Goal: Task Accomplishment & Management: Use online tool/utility

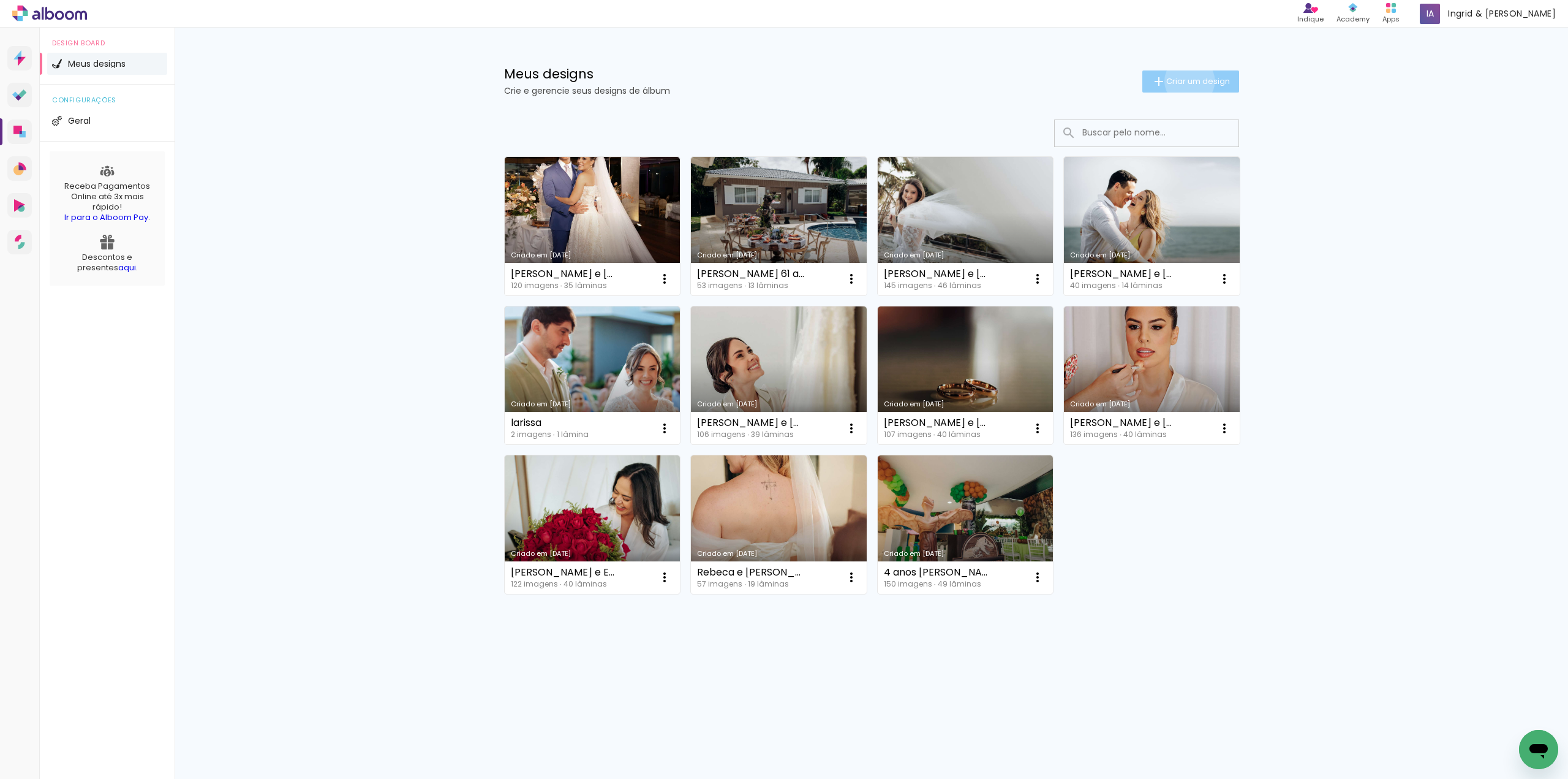
click at [1187, 81] on span "Criar um design" at bounding box center [1198, 81] width 64 height 8
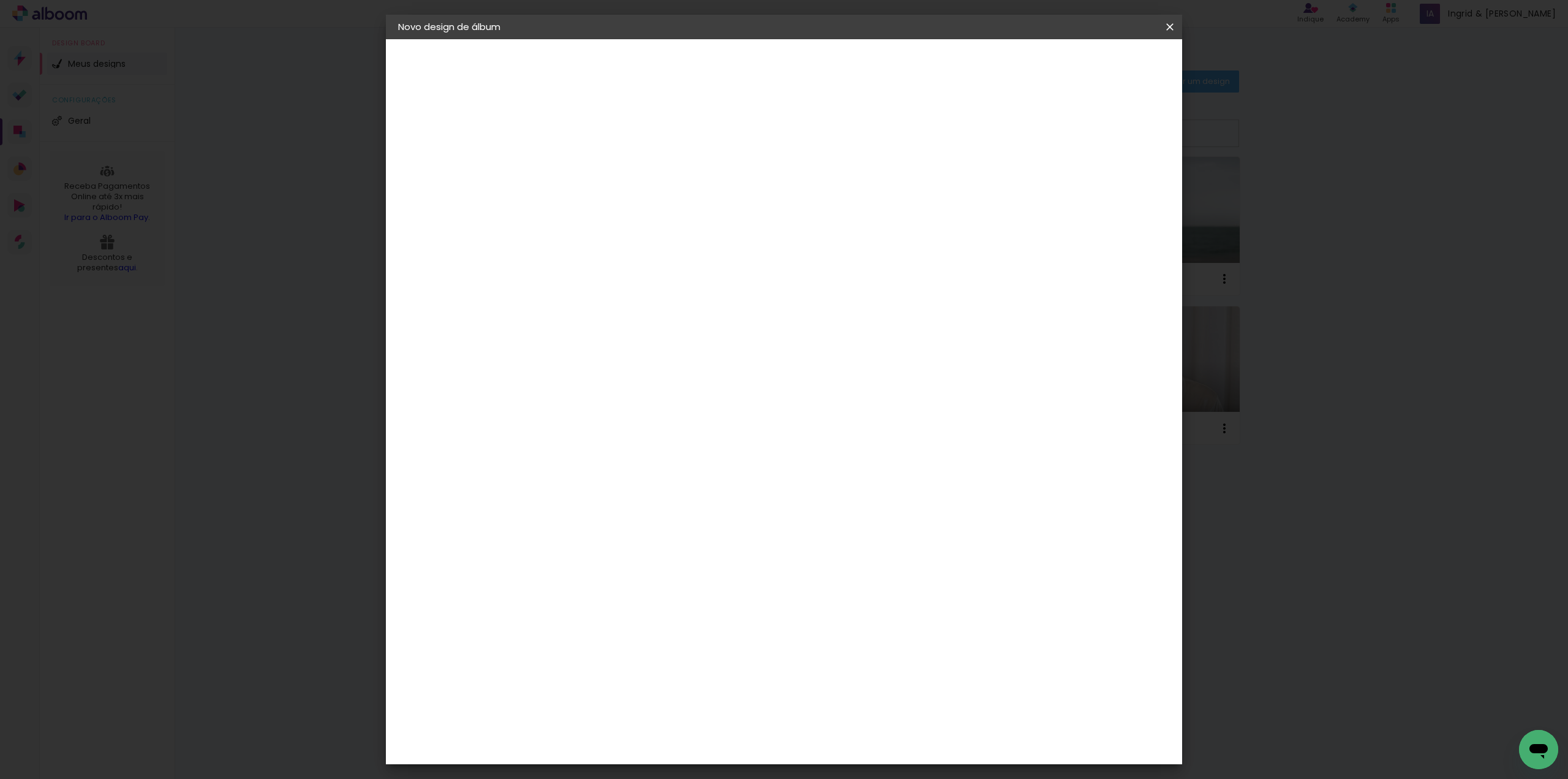
click at [598, 163] on input at bounding box center [598, 164] width 0 height 19
type input "correcsao"
type paper-input "correcsao"
click at [0, 0] on slot "Avançar" at bounding box center [0, 0] width 0 height 0
click at [641, 408] on div "AlfaFotoBook" at bounding box center [622, 411] width 65 height 10
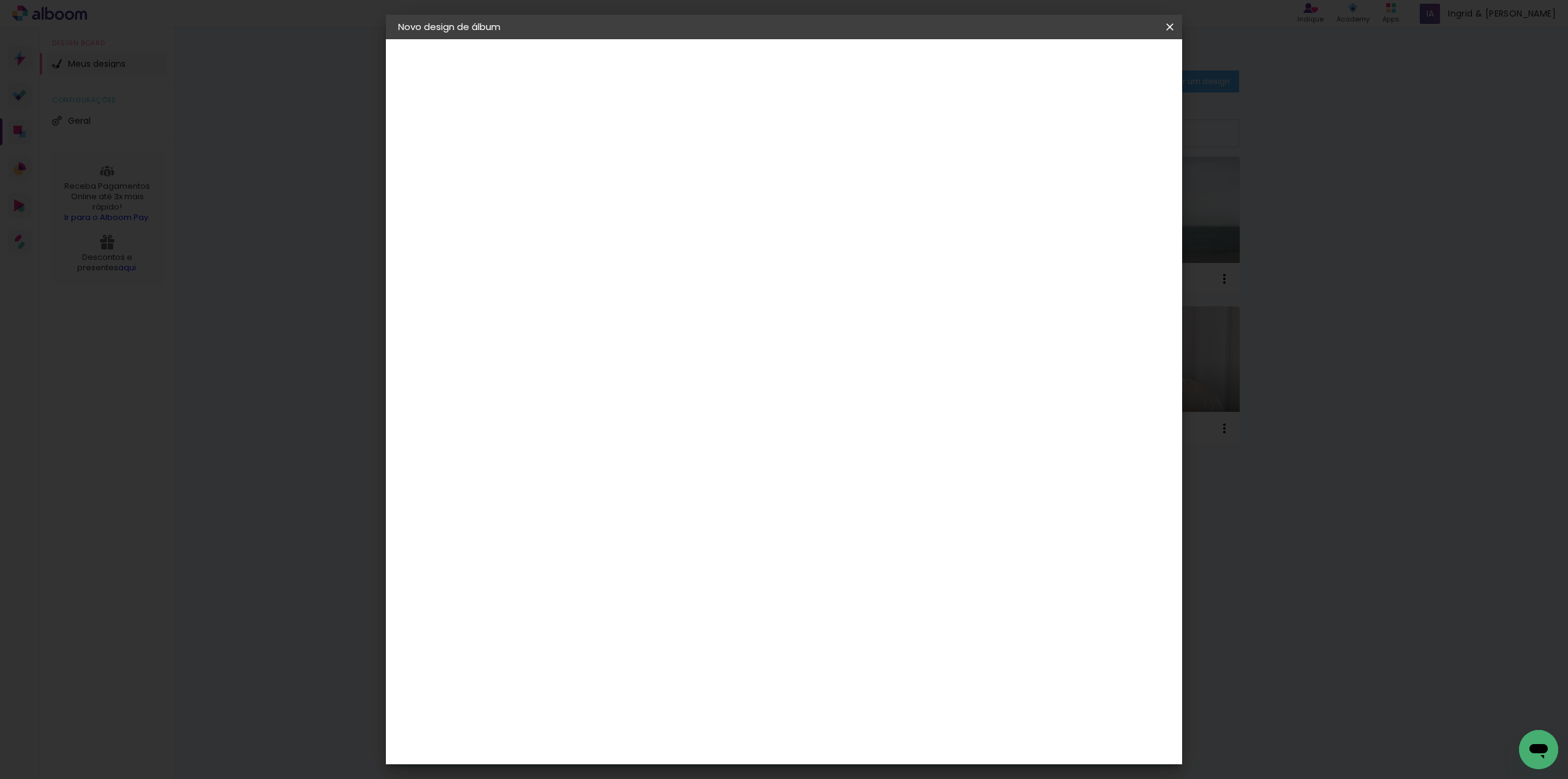
click at [828, 58] on paper-button "Avançar" at bounding box center [797, 65] width 60 height 21
click at [681, 693] on span "Ruby" at bounding box center [653, 709] width 57 height 33
click at [0, 0] on slot "Avançar" at bounding box center [0, 0] width 0 height 0
click at [1093, 61] on span "Iniciar design" at bounding box center [1065, 65] width 55 height 9
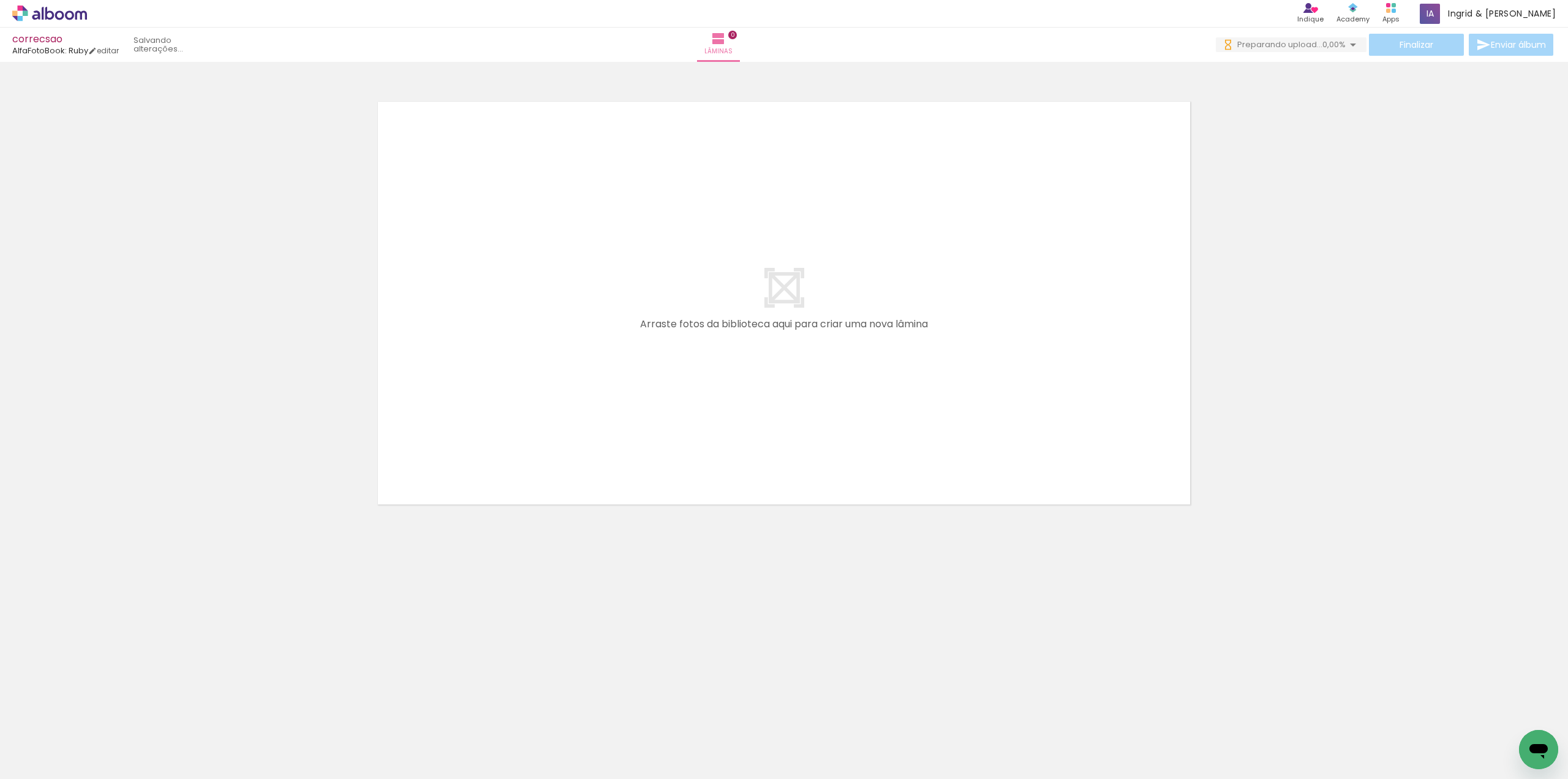
drag, startPoint x: 267, startPoint y: 740, endPoint x: 542, endPoint y: 330, distance: 493.7
click at [544, 332] on quentale-workspace at bounding box center [784, 390] width 1568 height 779
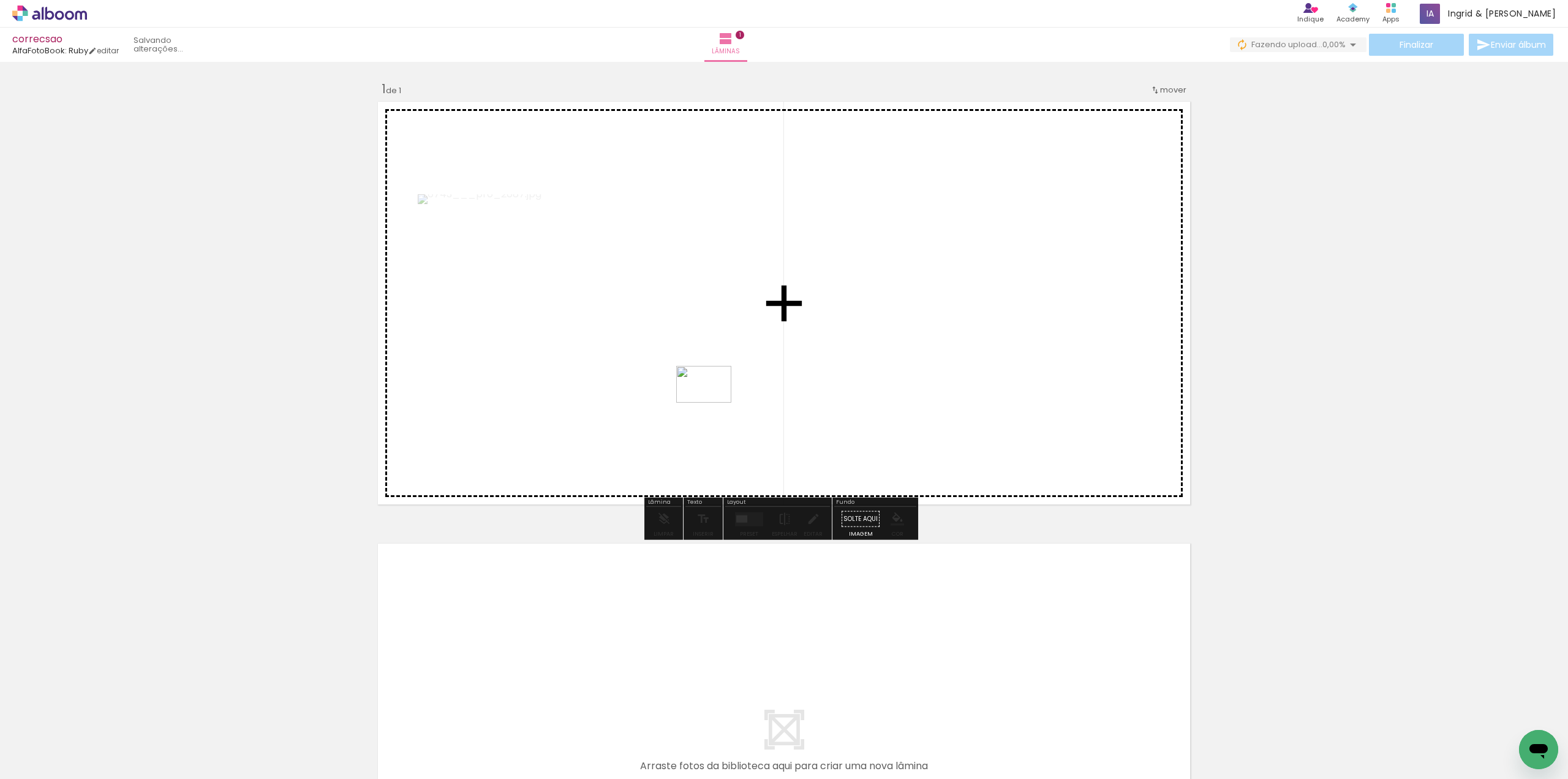
drag, startPoint x: 200, startPoint y: 740, endPoint x: 713, endPoint y: 403, distance: 613.8
click at [713, 403] on quentale-workspace at bounding box center [784, 390] width 1568 height 779
drag, startPoint x: 134, startPoint y: 744, endPoint x: 718, endPoint y: 417, distance: 669.3
click at [718, 418] on quentale-workspace at bounding box center [784, 390] width 1568 height 779
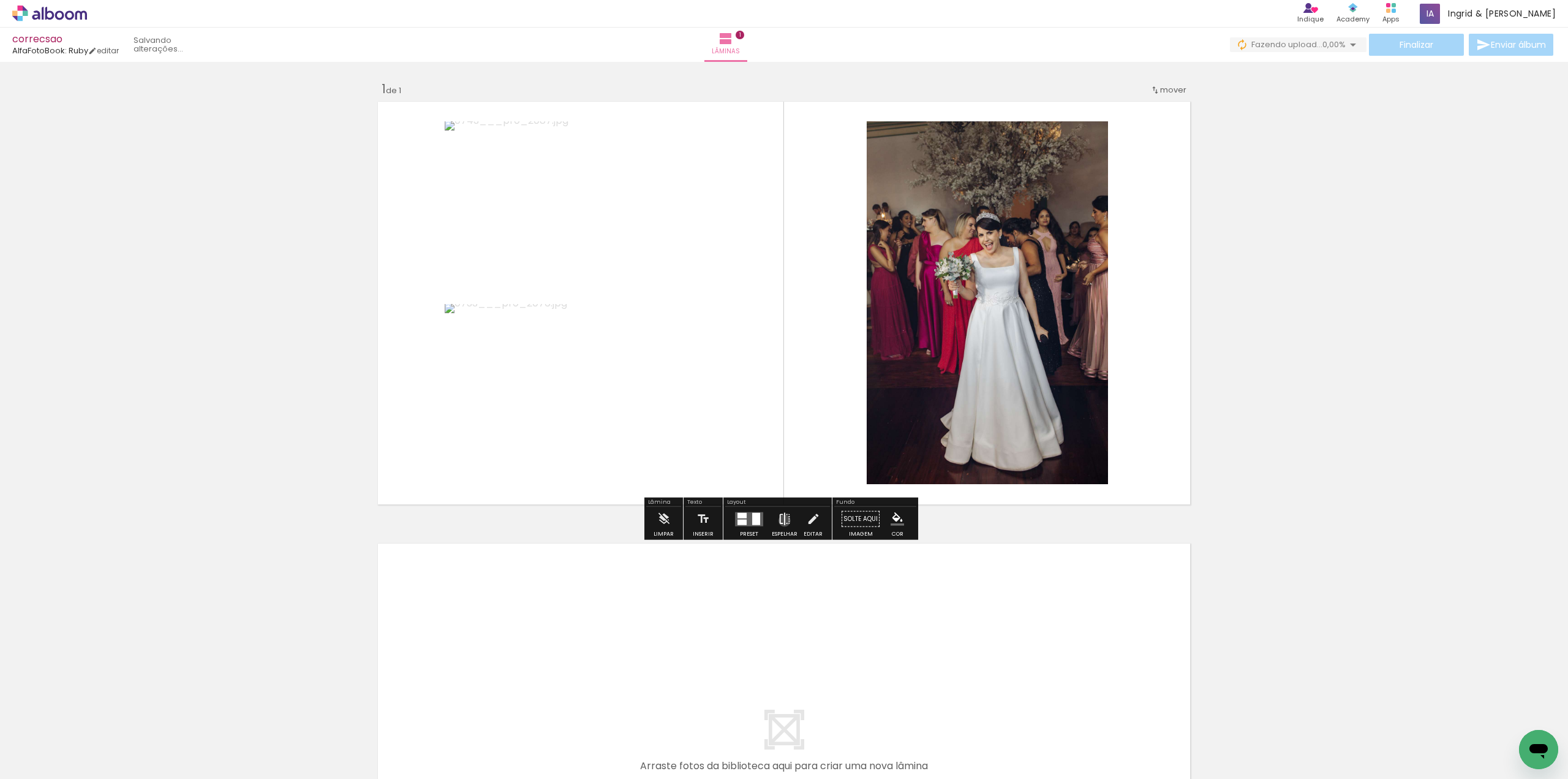
click at [782, 520] on iron-icon at bounding box center [784, 519] width 13 height 25
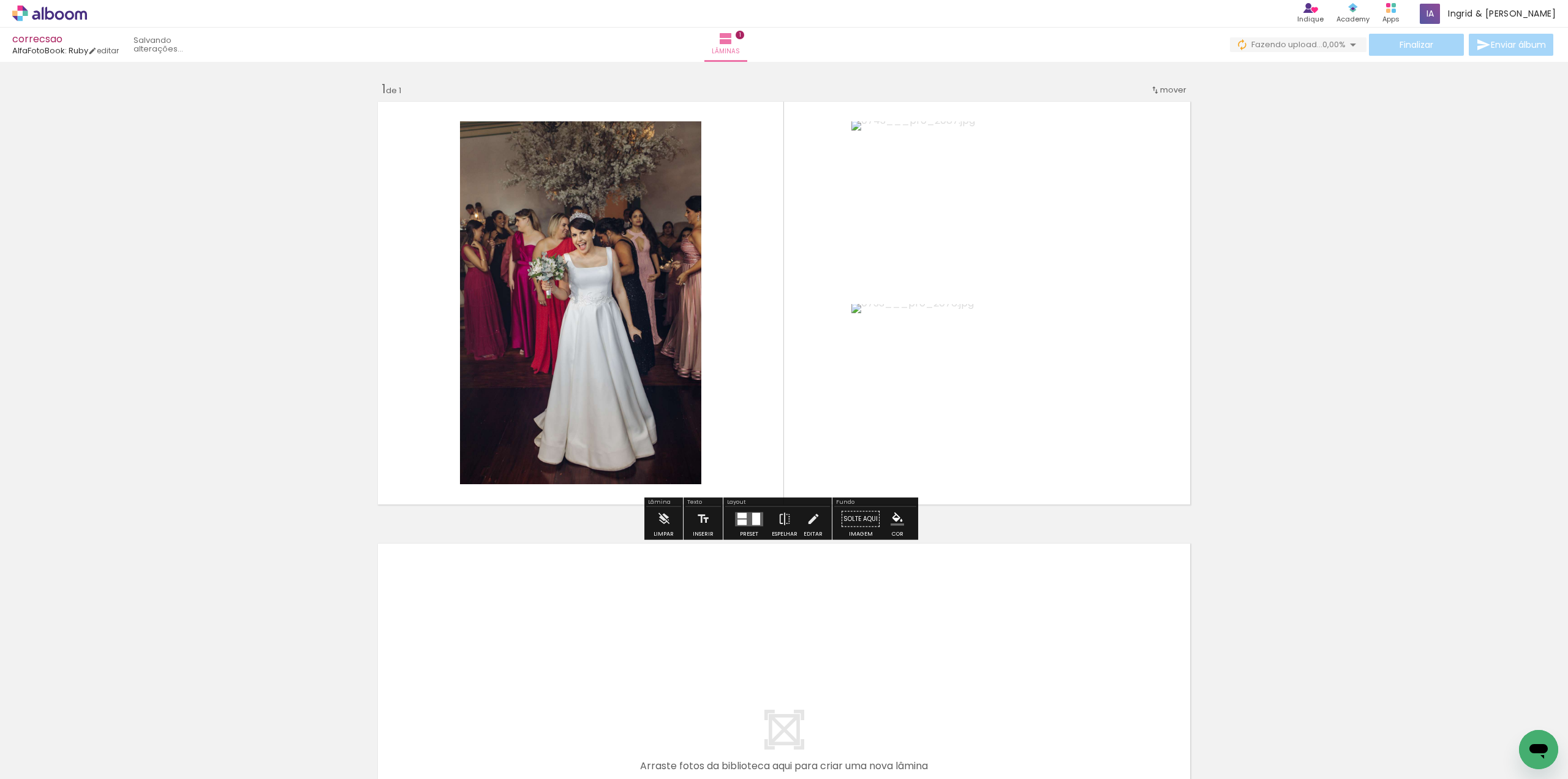
click at [753, 520] on div at bounding box center [756, 518] width 8 height 12
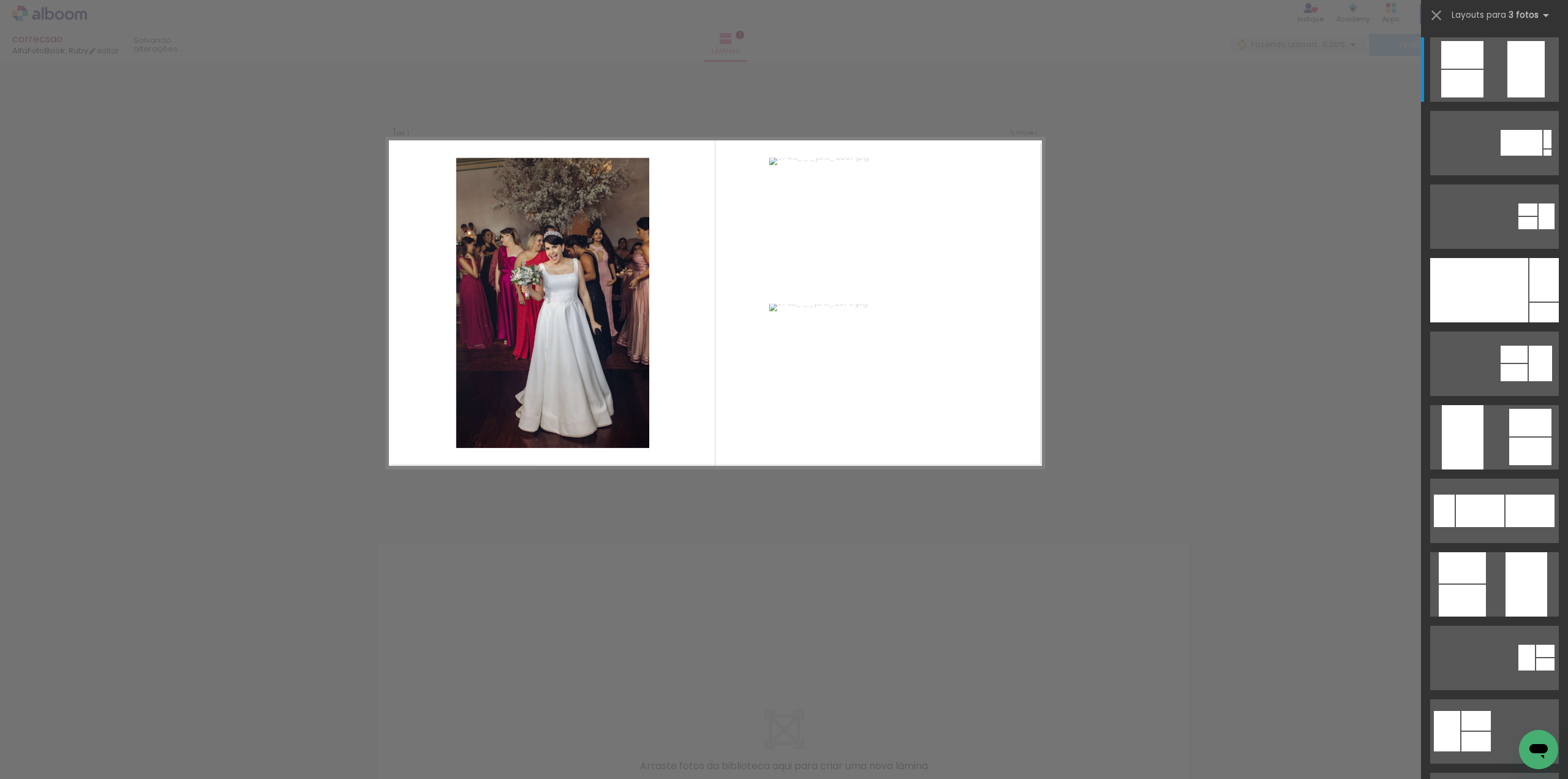
click at [764, 587] on div "Confirmar Cancelar" at bounding box center [784, 518] width 1568 height 913
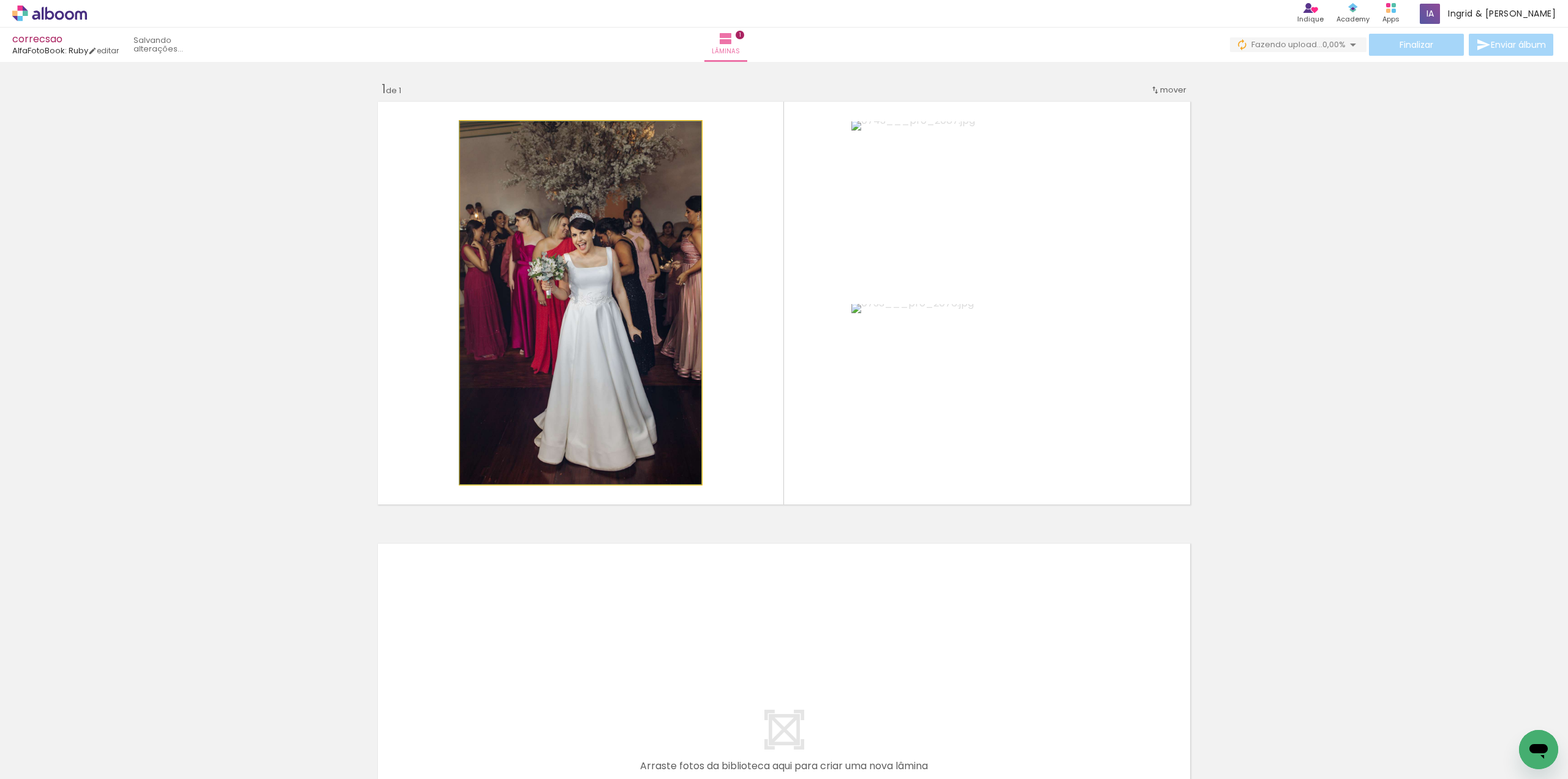
click at [630, 323] on quentale-photo at bounding box center [580, 303] width 241 height 363
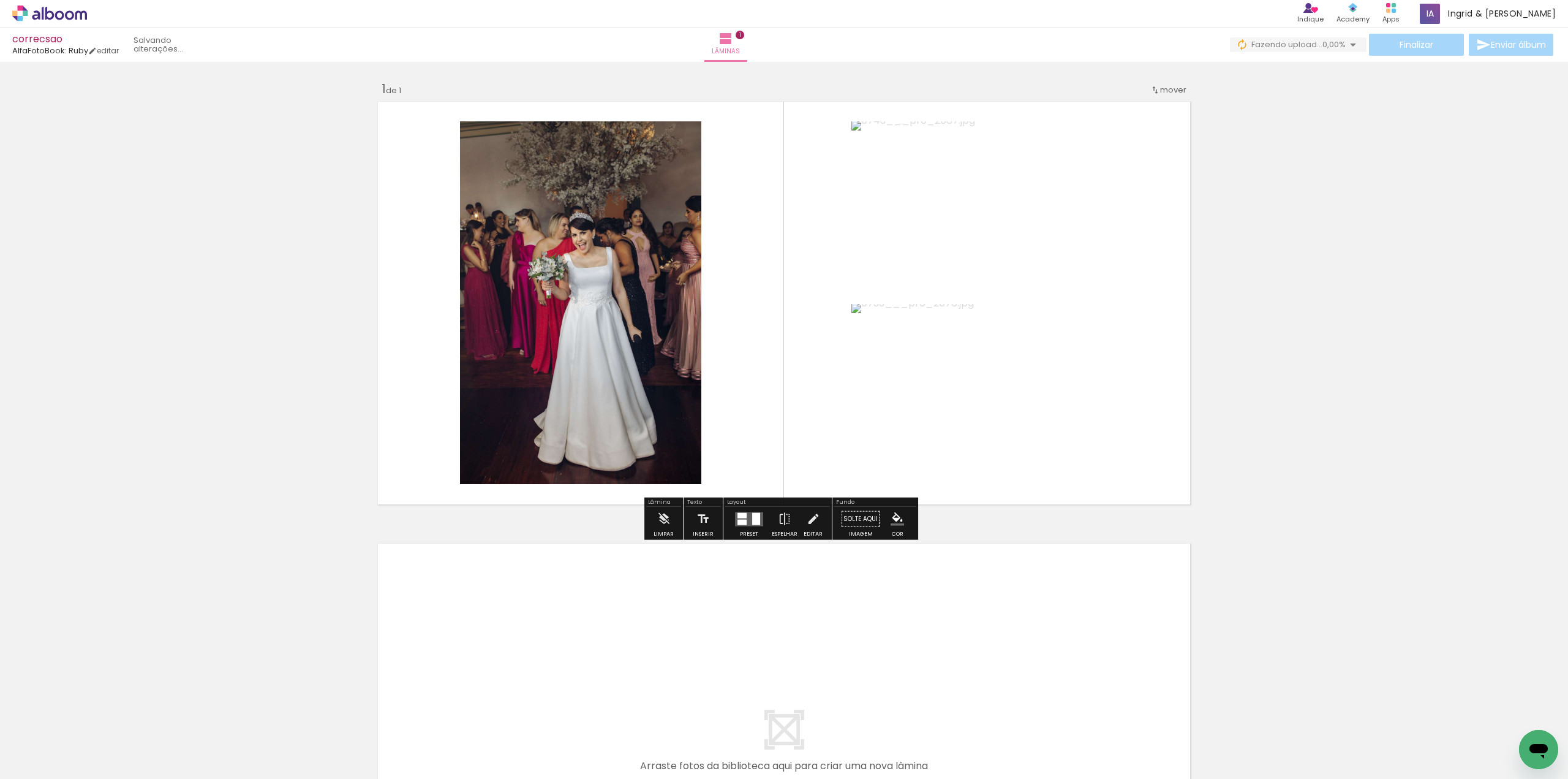
click at [649, 299] on quentale-photo at bounding box center [580, 303] width 241 height 363
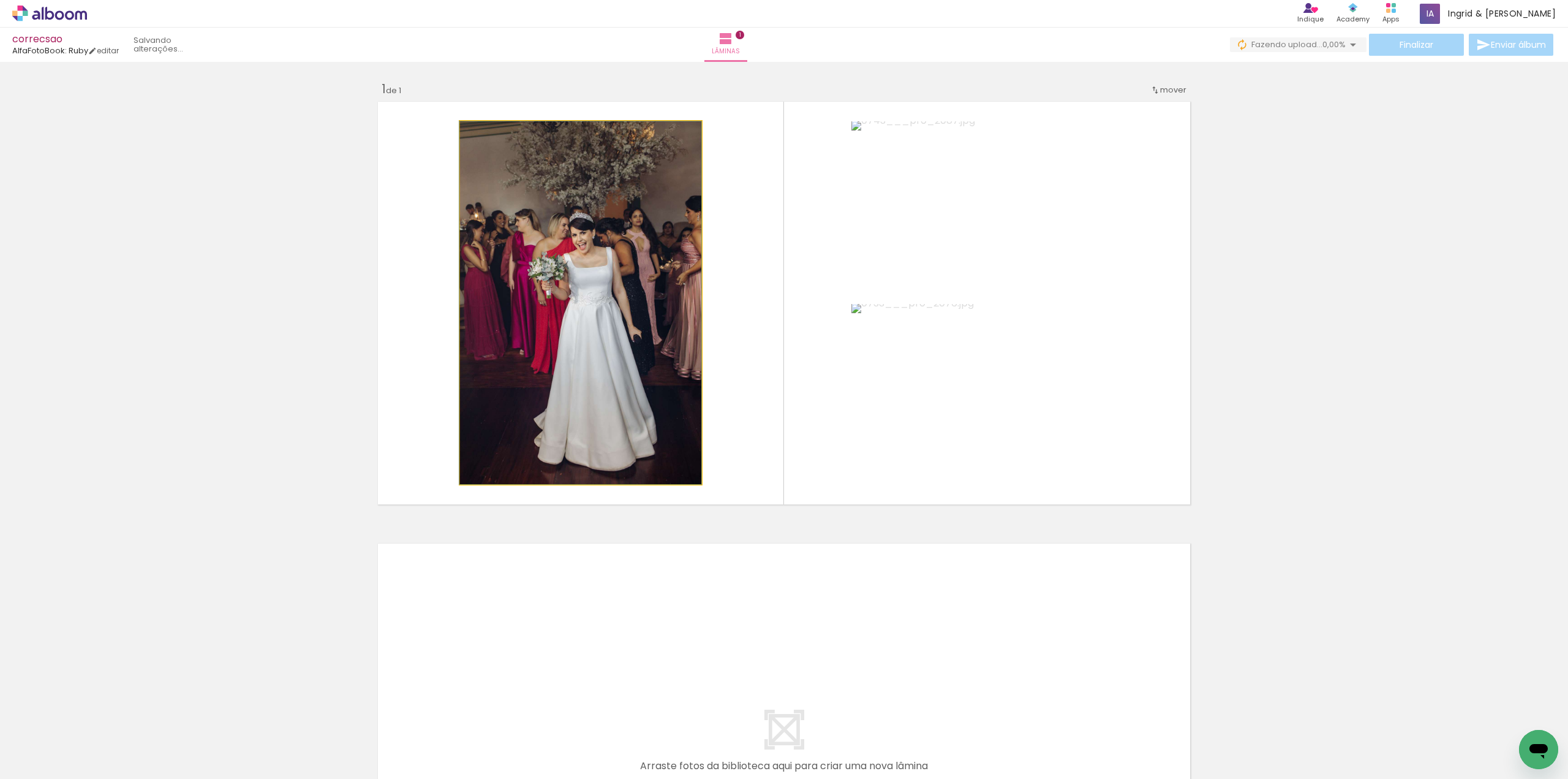
click at [649, 299] on quentale-photo at bounding box center [580, 303] width 241 height 363
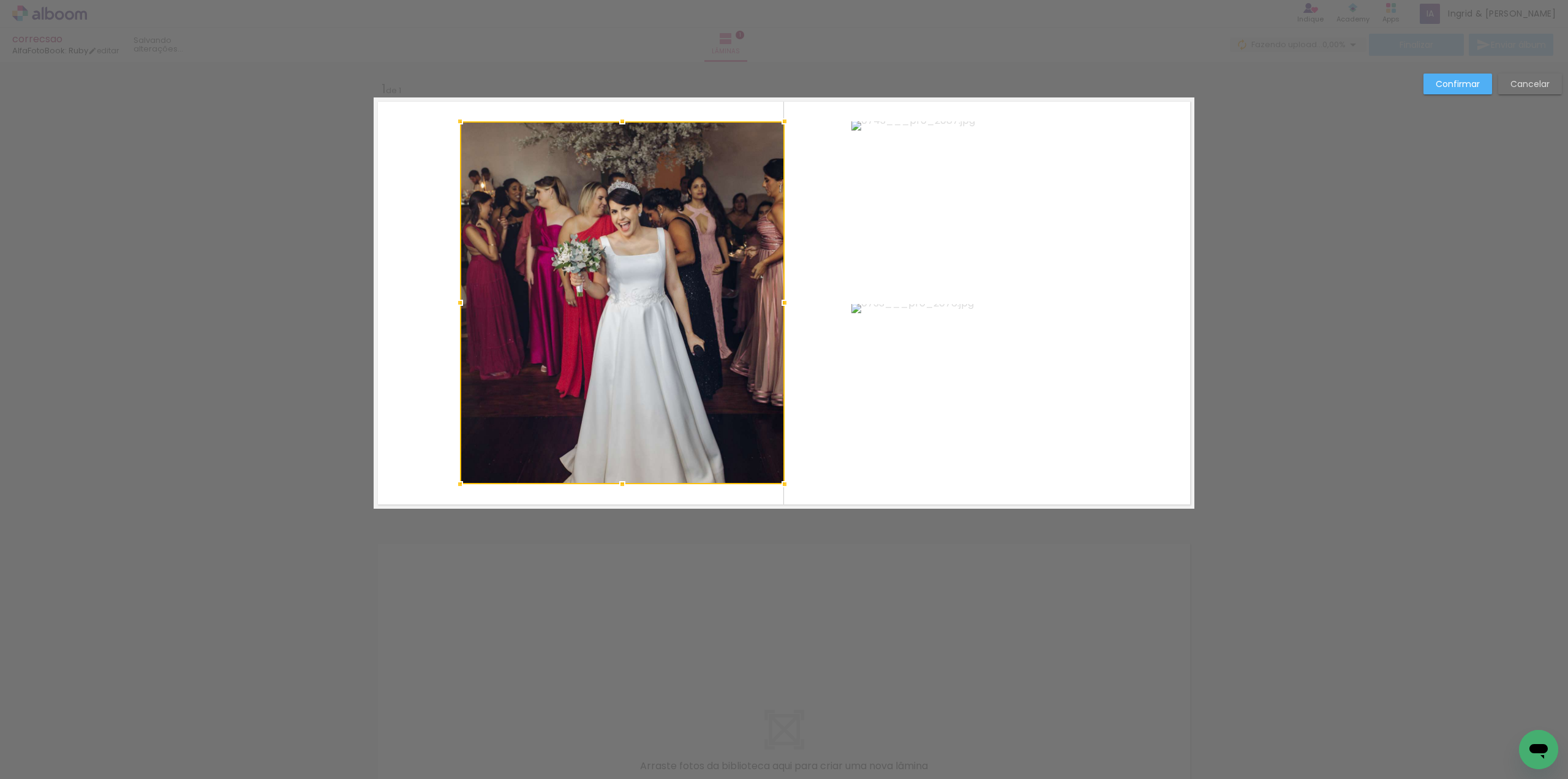
drag, startPoint x: 695, startPoint y: 301, endPoint x: 779, endPoint y: 291, distance: 84.6
click at [779, 291] on div at bounding box center [784, 303] width 25 height 25
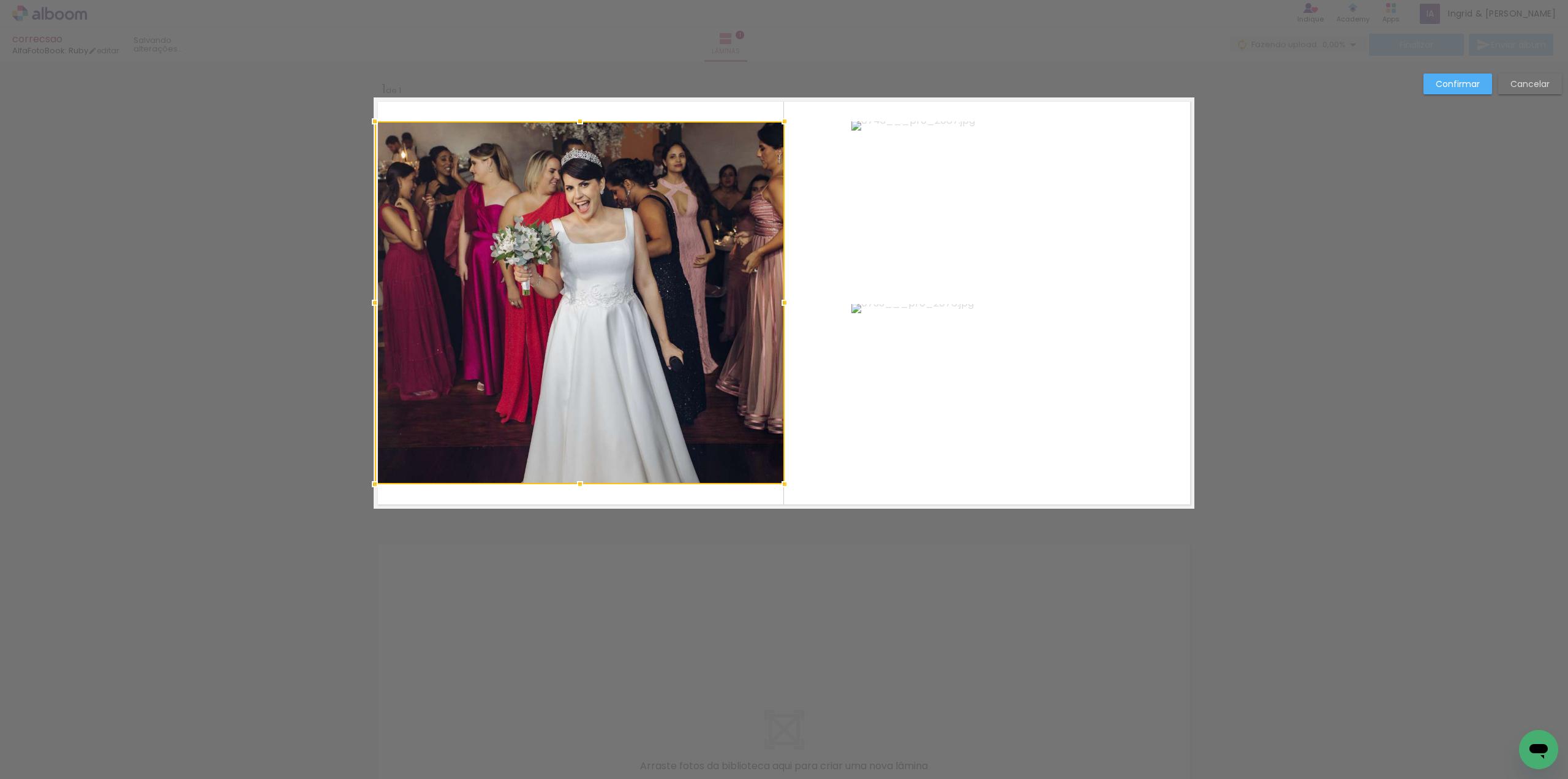
drag, startPoint x: 454, startPoint y: 302, endPoint x: 379, endPoint y: 296, distance: 75.2
click at [363, 312] on div at bounding box center [375, 303] width 25 height 25
click at [565, 141] on quentale-photo at bounding box center [580, 303] width 409 height 363
click at [565, 141] on div at bounding box center [580, 303] width 409 height 363
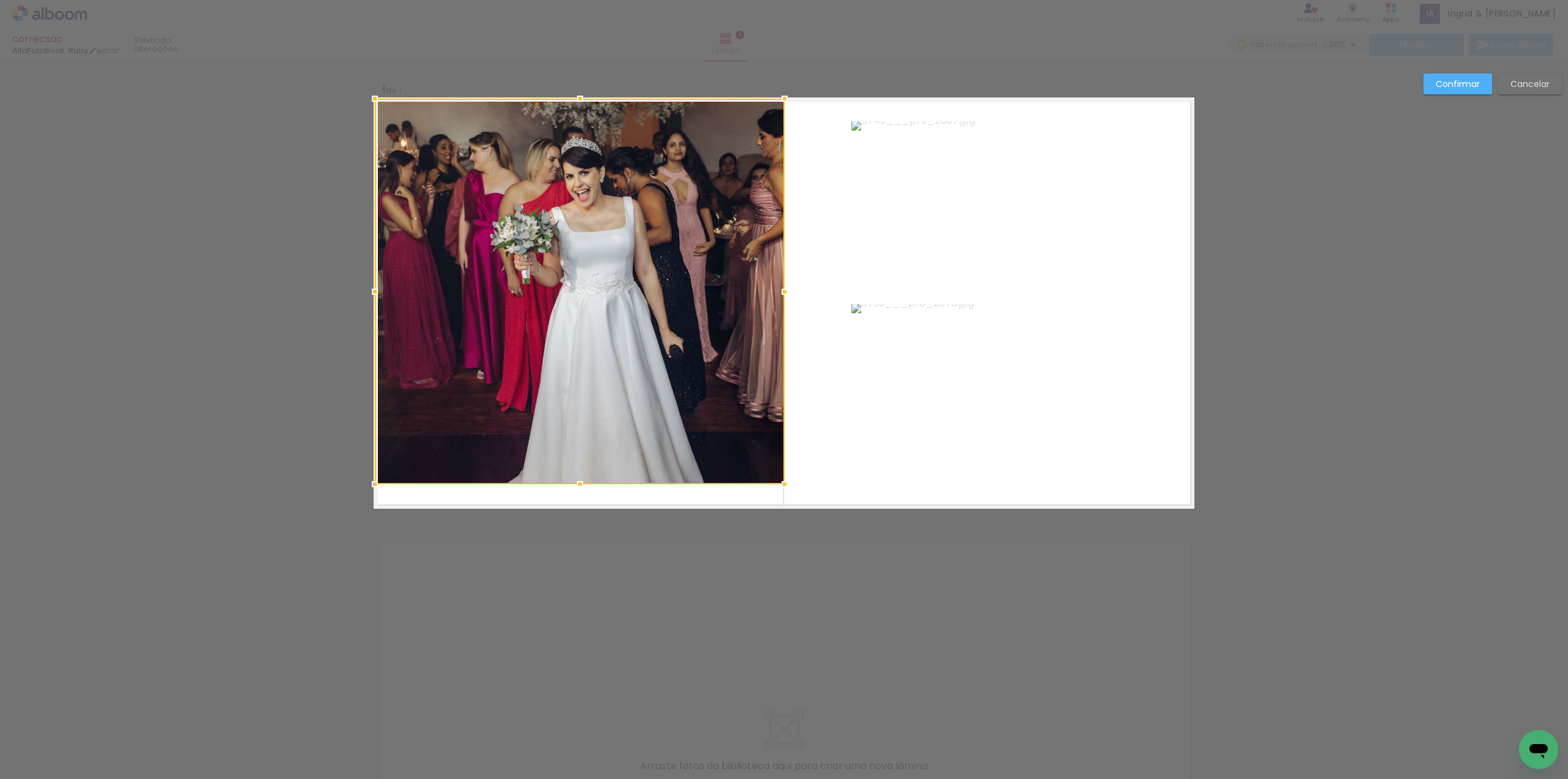
drag, startPoint x: 572, startPoint y: 120, endPoint x: 576, endPoint y: 99, distance: 21.4
click at [576, 99] on div at bounding box center [580, 98] width 25 height 25
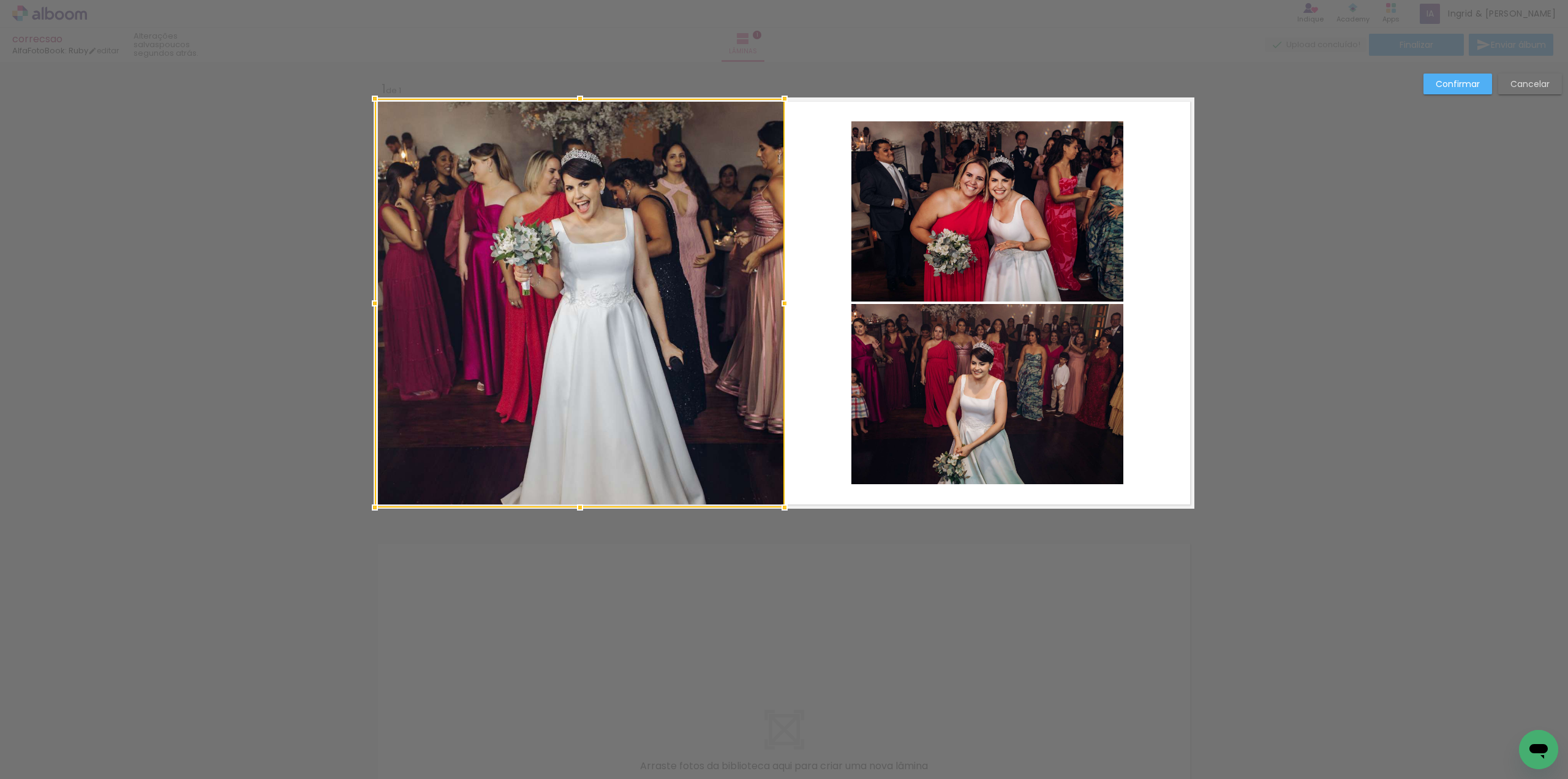
drag, startPoint x: 571, startPoint y: 487, endPoint x: 590, endPoint y: 495, distance: 20.6
click at [576, 526] on div "Inserir lâmina 1 de 1 Confirmar Cancelar" at bounding box center [784, 518] width 1568 height 913
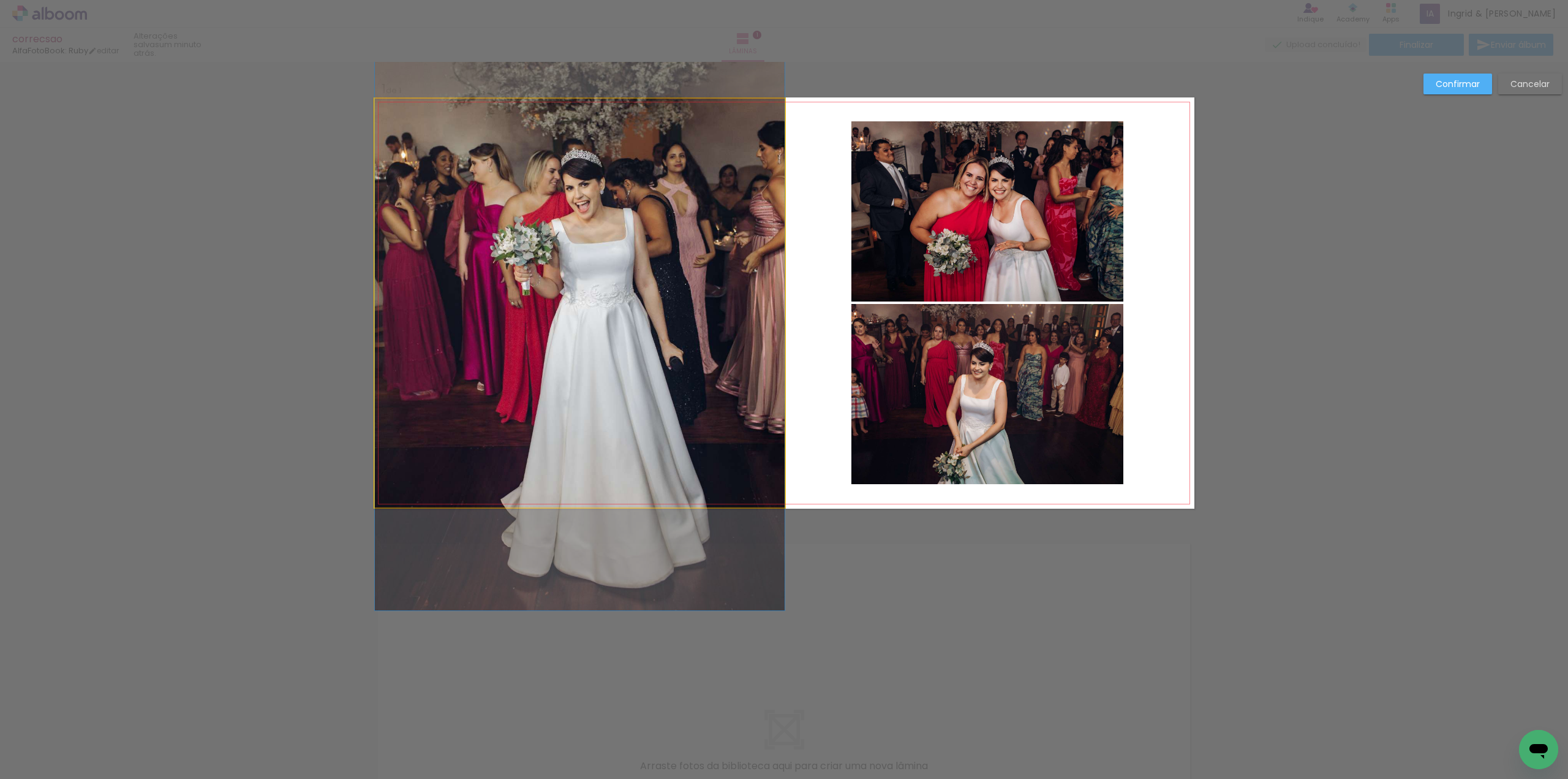
click at [621, 215] on quentale-photo at bounding box center [580, 303] width 409 height 409
click at [621, 215] on div at bounding box center [580, 303] width 409 height 409
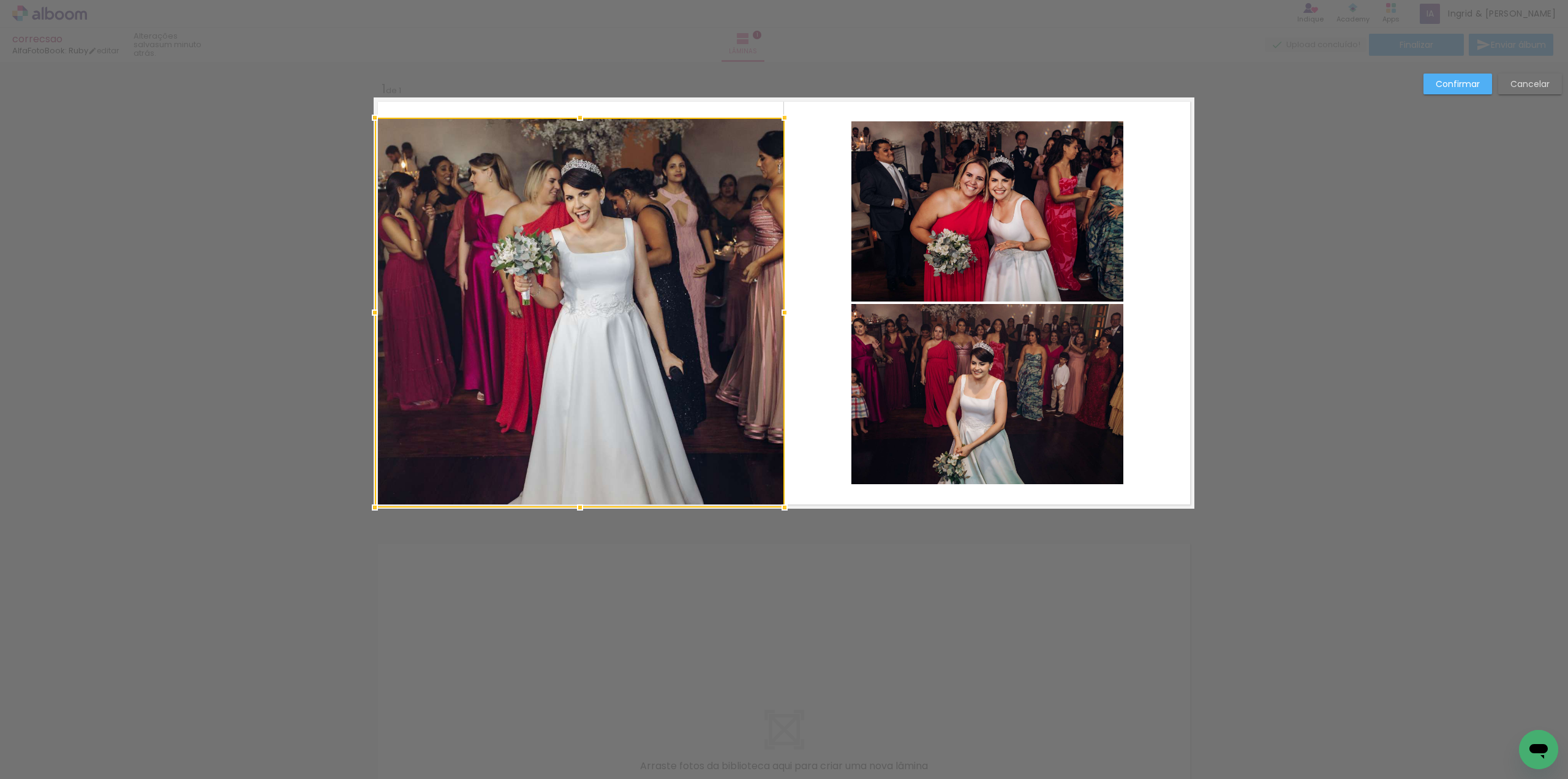
drag, startPoint x: 579, startPoint y: 96, endPoint x: 580, endPoint y: 88, distance: 8.1
click at [580, 88] on div "Inserir lâmina 1 de 1 Confirmar Cancelar" at bounding box center [784, 518] width 1568 height 913
click at [569, 147] on quentale-photo at bounding box center [580, 313] width 409 height 390
click at [569, 146] on div at bounding box center [580, 313] width 409 height 390
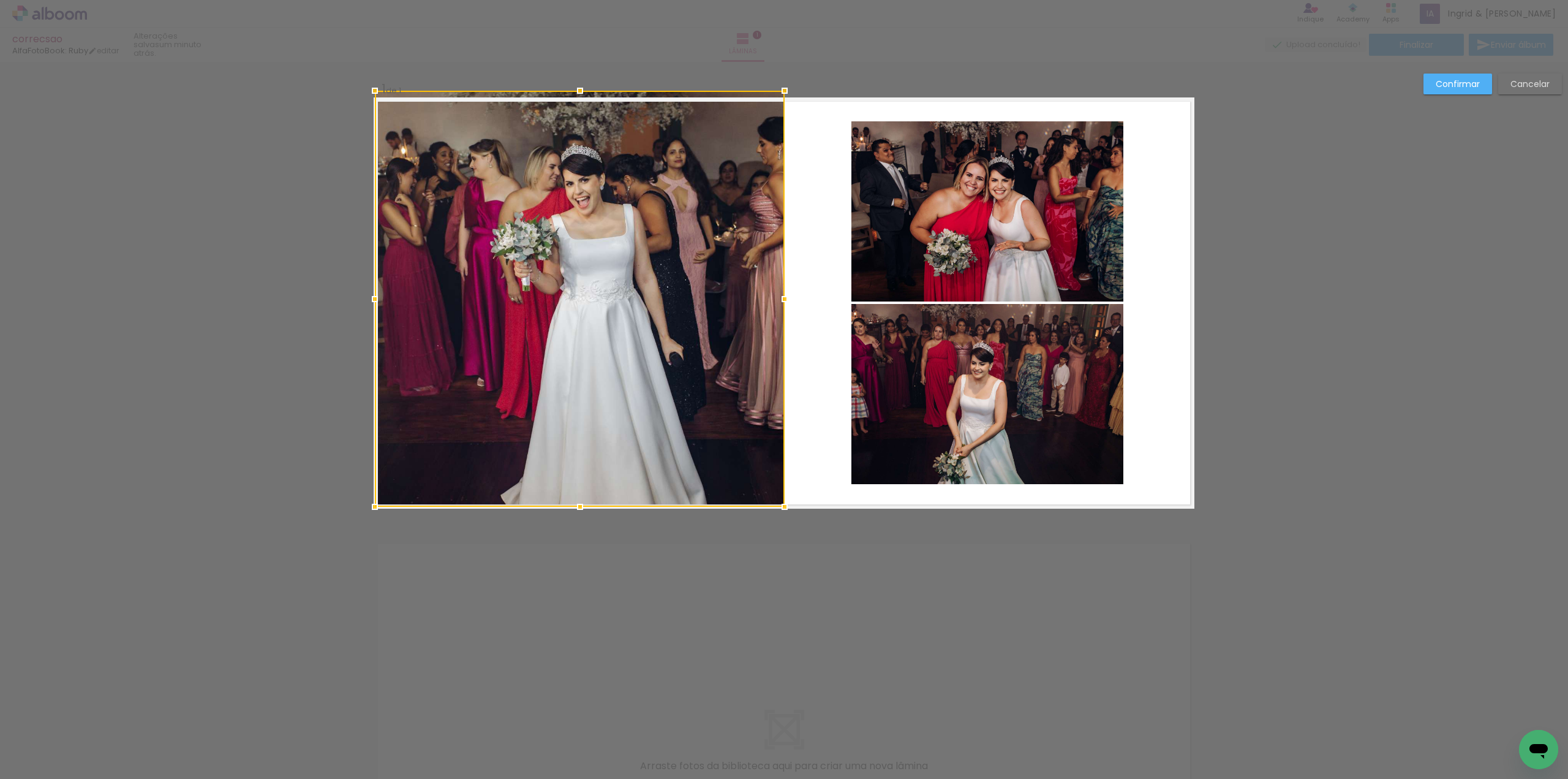
drag, startPoint x: 576, startPoint y: 115, endPoint x: 580, endPoint y: 81, distance: 34.2
click at [580, 81] on div at bounding box center [580, 90] width 25 height 25
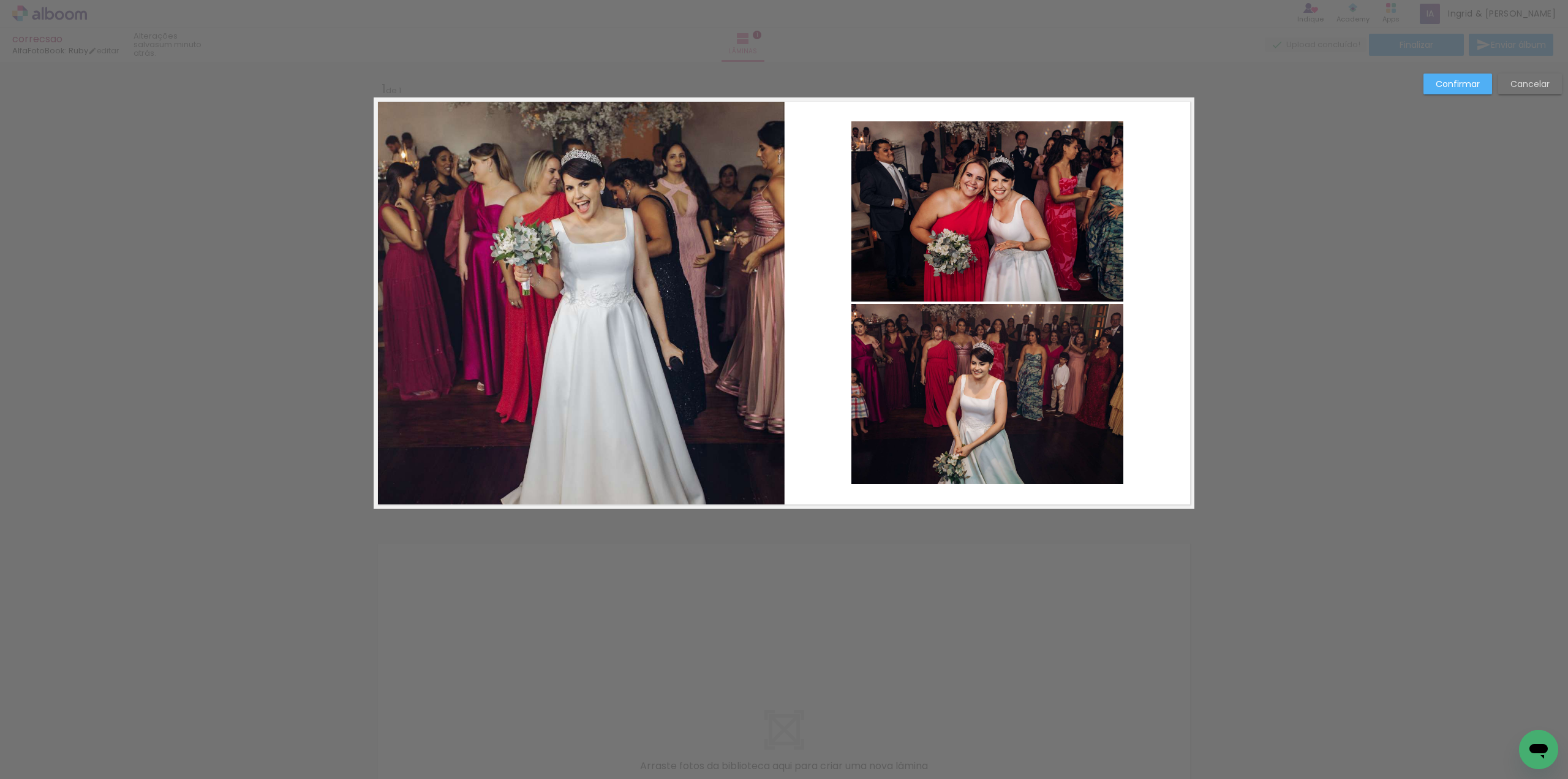
click at [0, 0] on slot "Confirmar" at bounding box center [0, 0] width 0 height 0
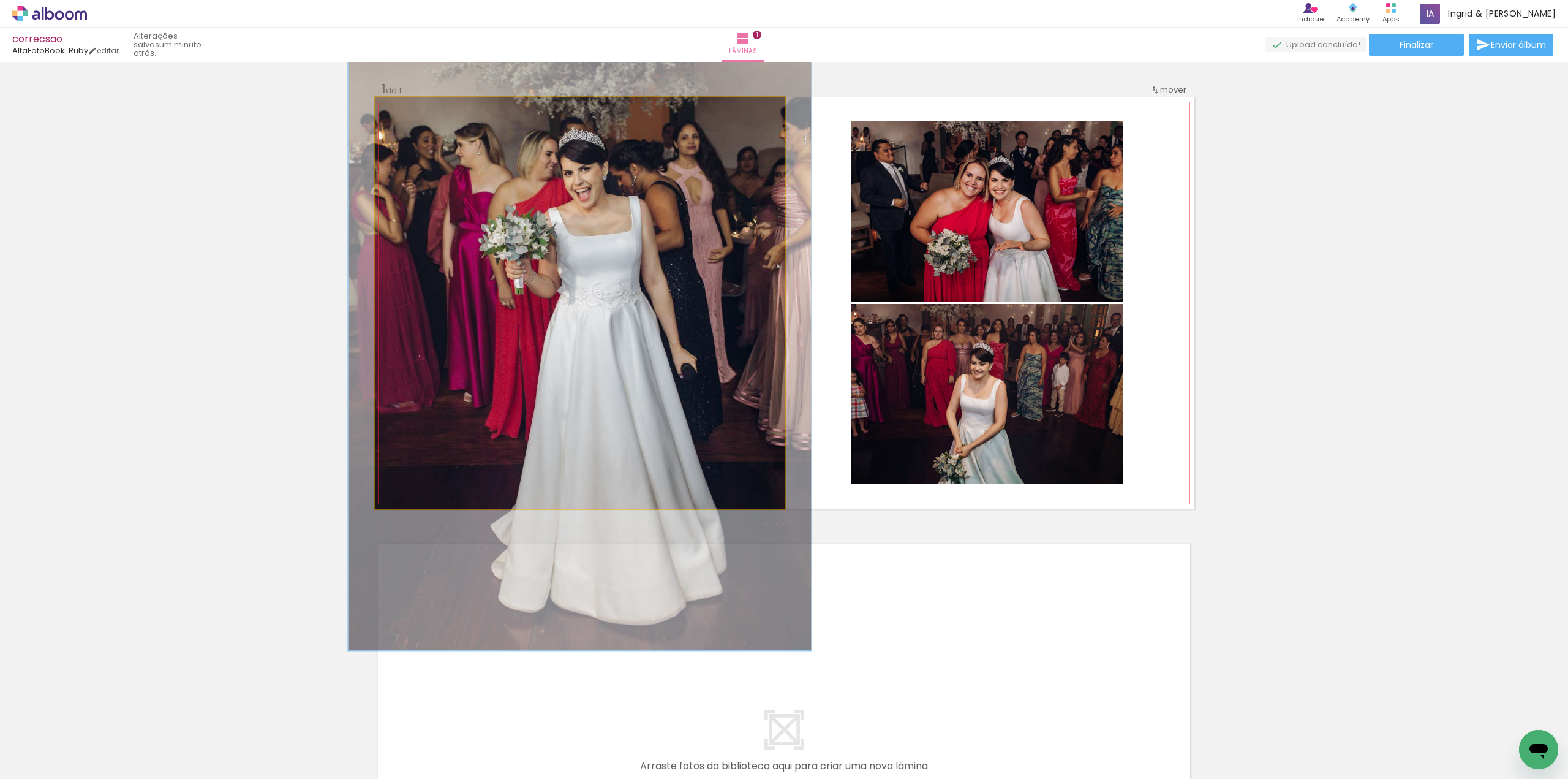
click at [403, 116] on div at bounding box center [409, 110] width 20 height 20
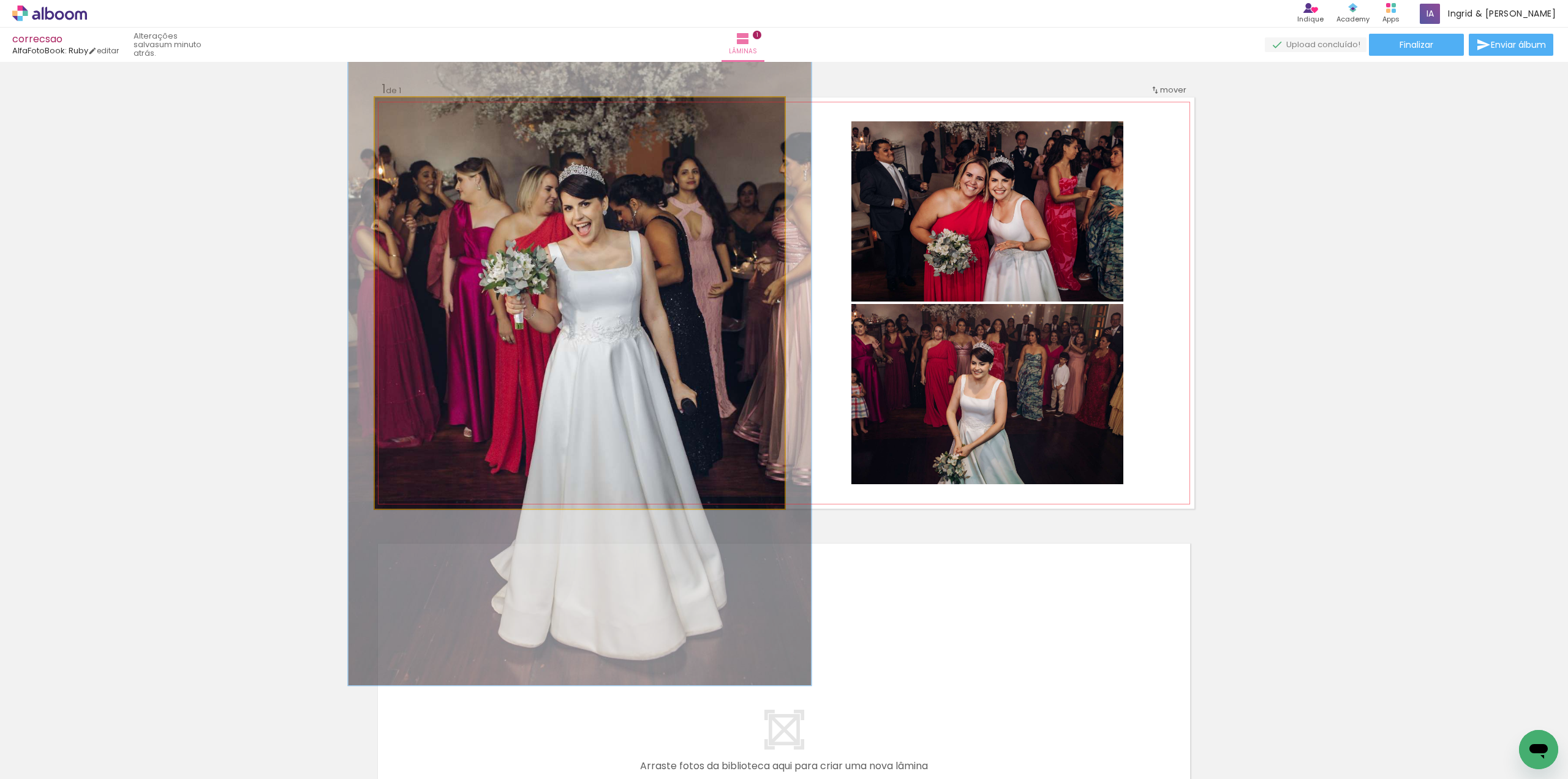
drag, startPoint x: 500, startPoint y: 193, endPoint x: 500, endPoint y: 225, distance: 32.0
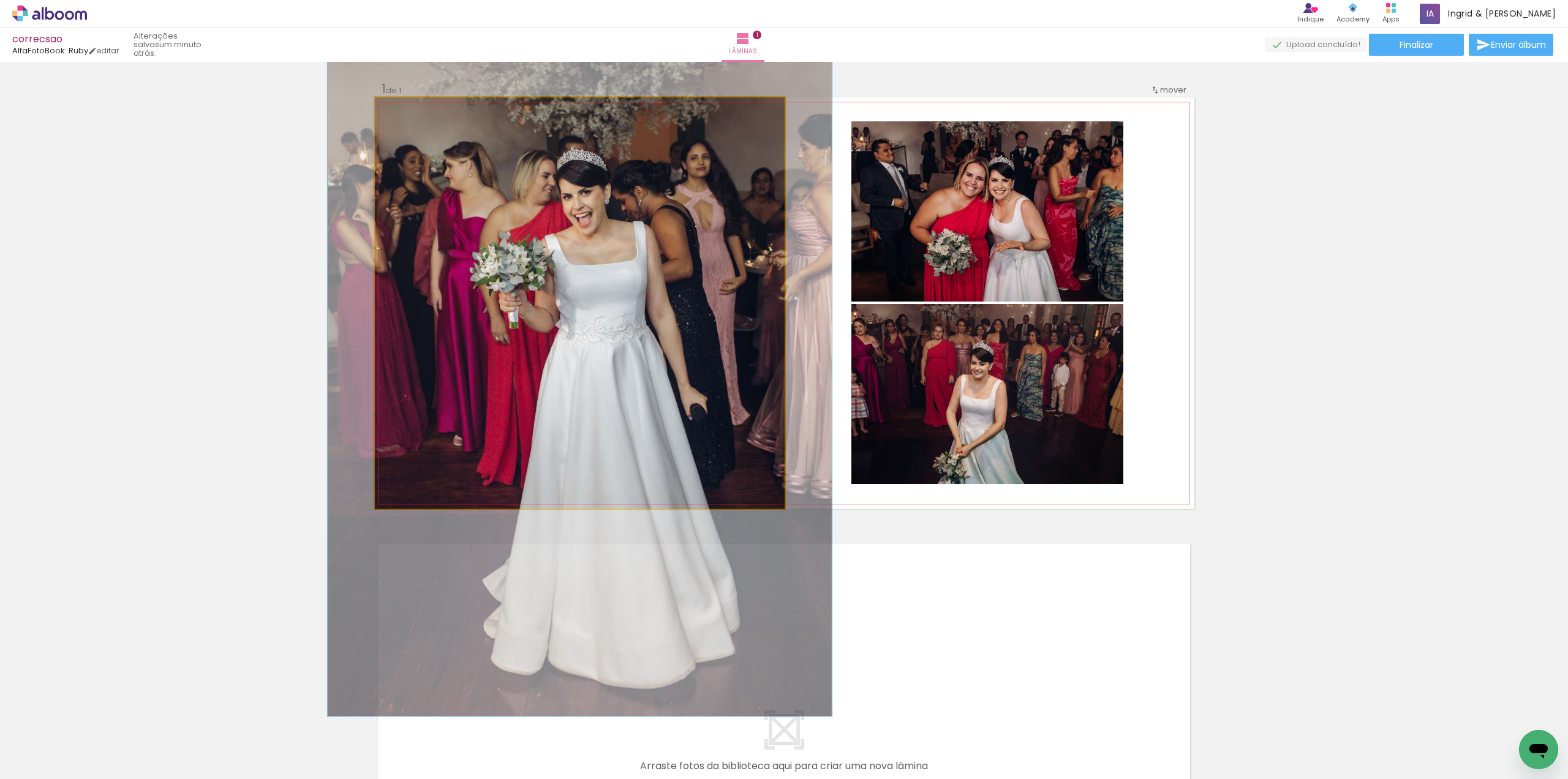
click at [420, 113] on div at bounding box center [415, 110] width 20 height 20
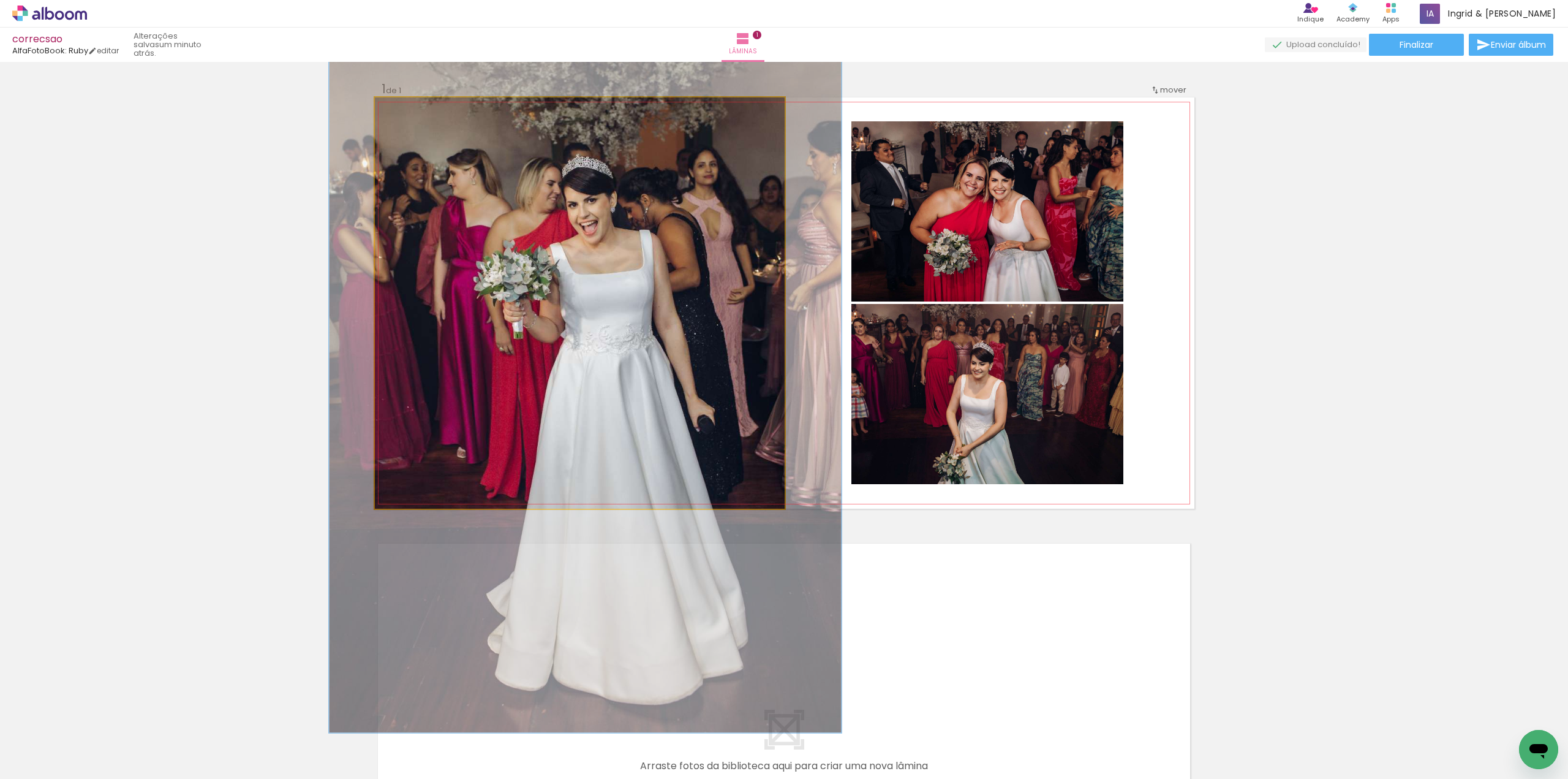
drag, startPoint x: 507, startPoint y: 174, endPoint x: 512, endPoint y: 182, distance: 9.4
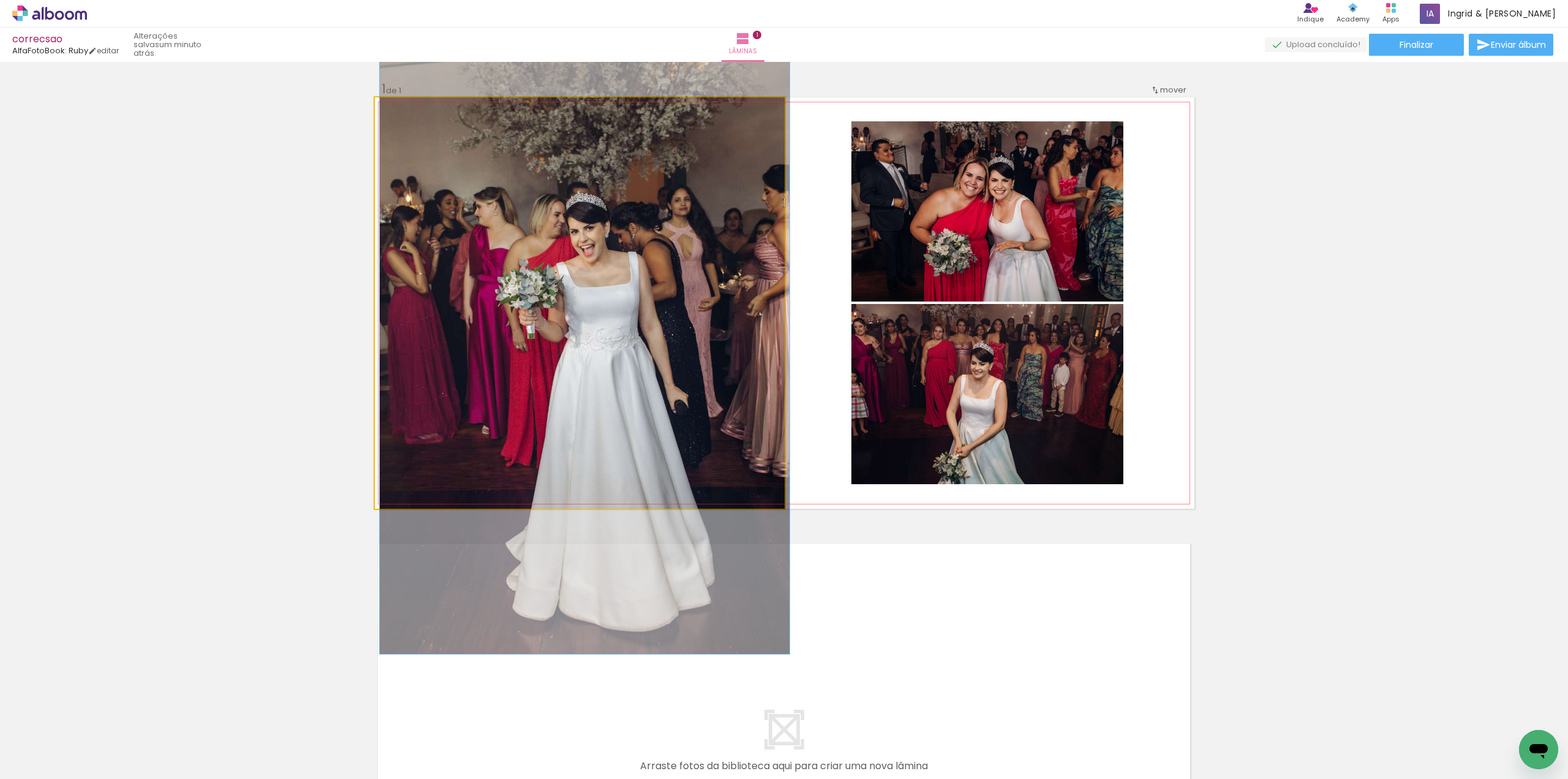
drag, startPoint x: 406, startPoint y: 110, endPoint x: 379, endPoint y: 110, distance: 27.0
type paper-slider "100"
click at [379, 110] on div at bounding box center [421, 110] width 85 height 18
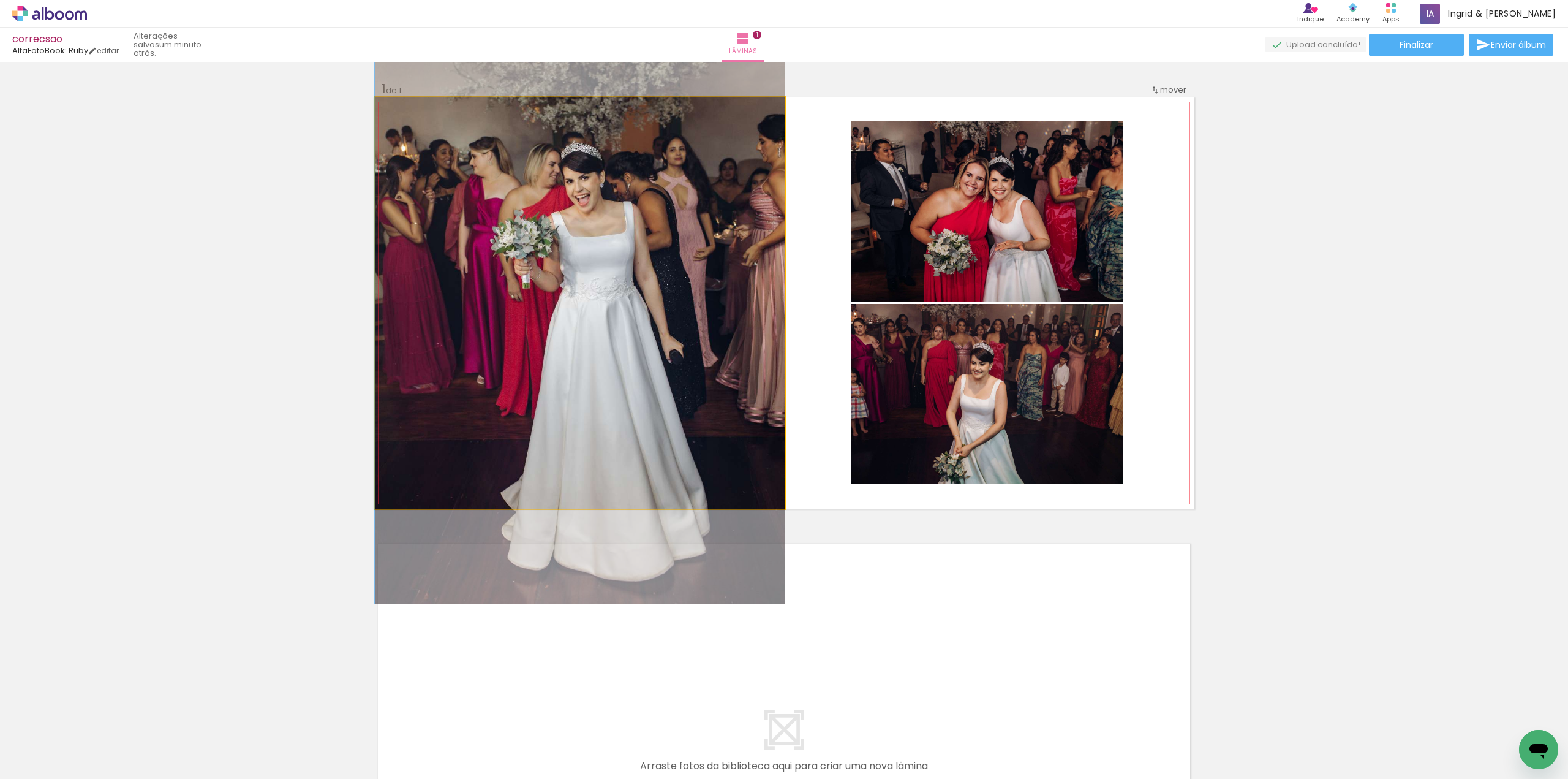
drag, startPoint x: 560, startPoint y: 243, endPoint x: 561, endPoint y: 192, distance: 51.0
drag, startPoint x: 402, startPoint y: 115, endPoint x: 396, endPoint y: 117, distance: 6.3
click at [396, 117] on div at bounding box center [403, 110] width 20 height 20
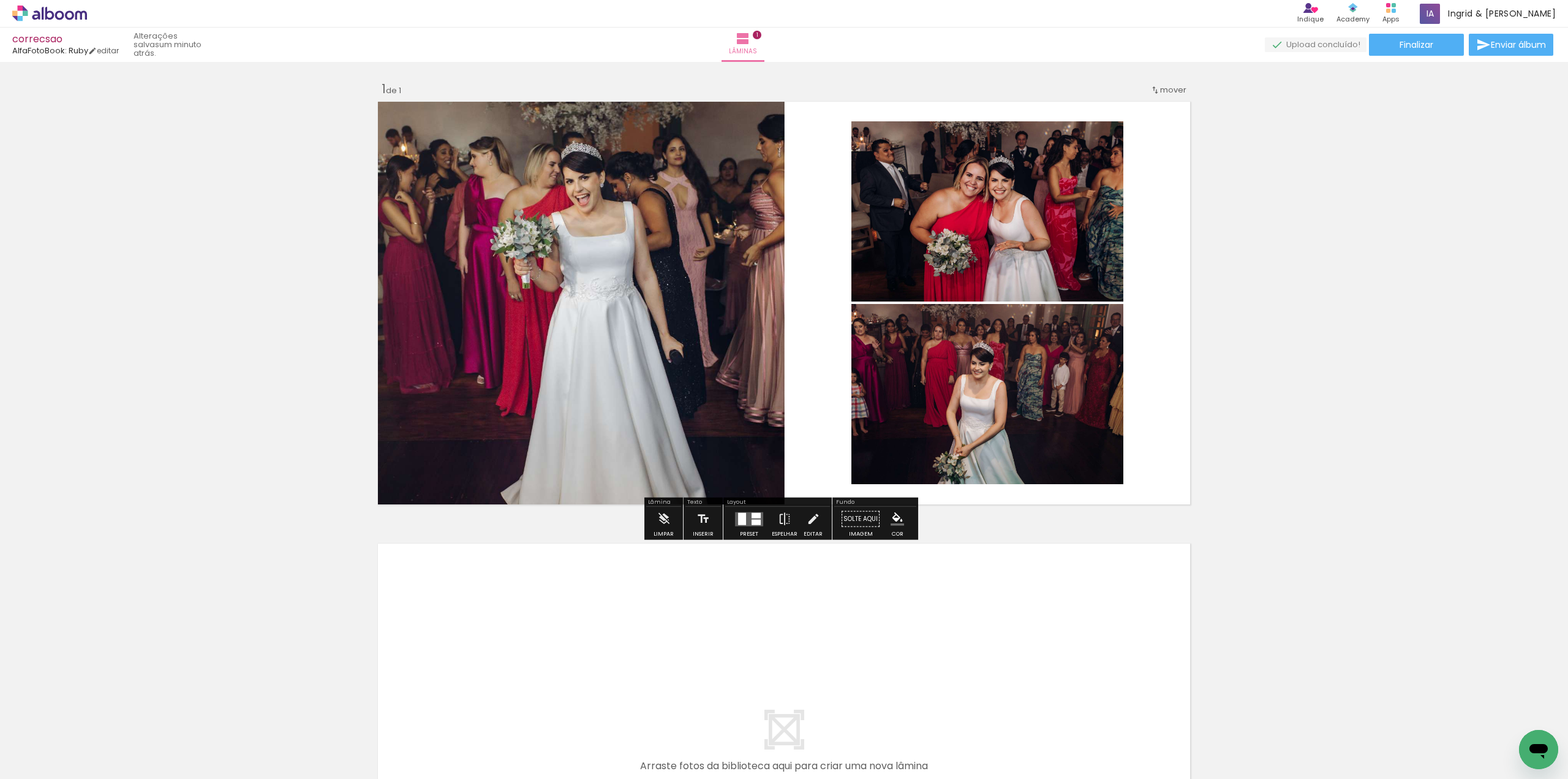
click at [752, 522] on div at bounding box center [756, 522] width 9 height 6
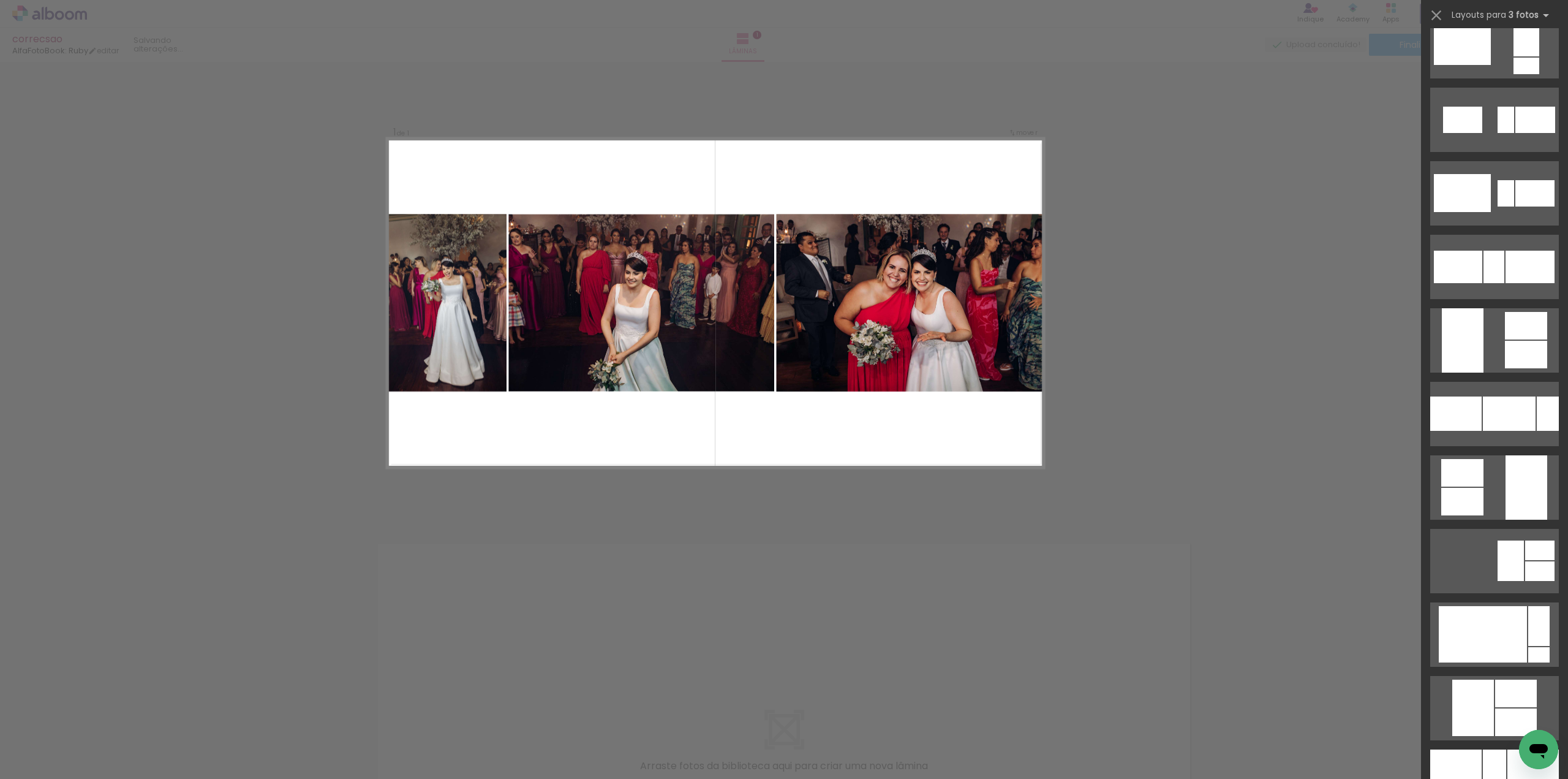
scroll to position [1409, 0]
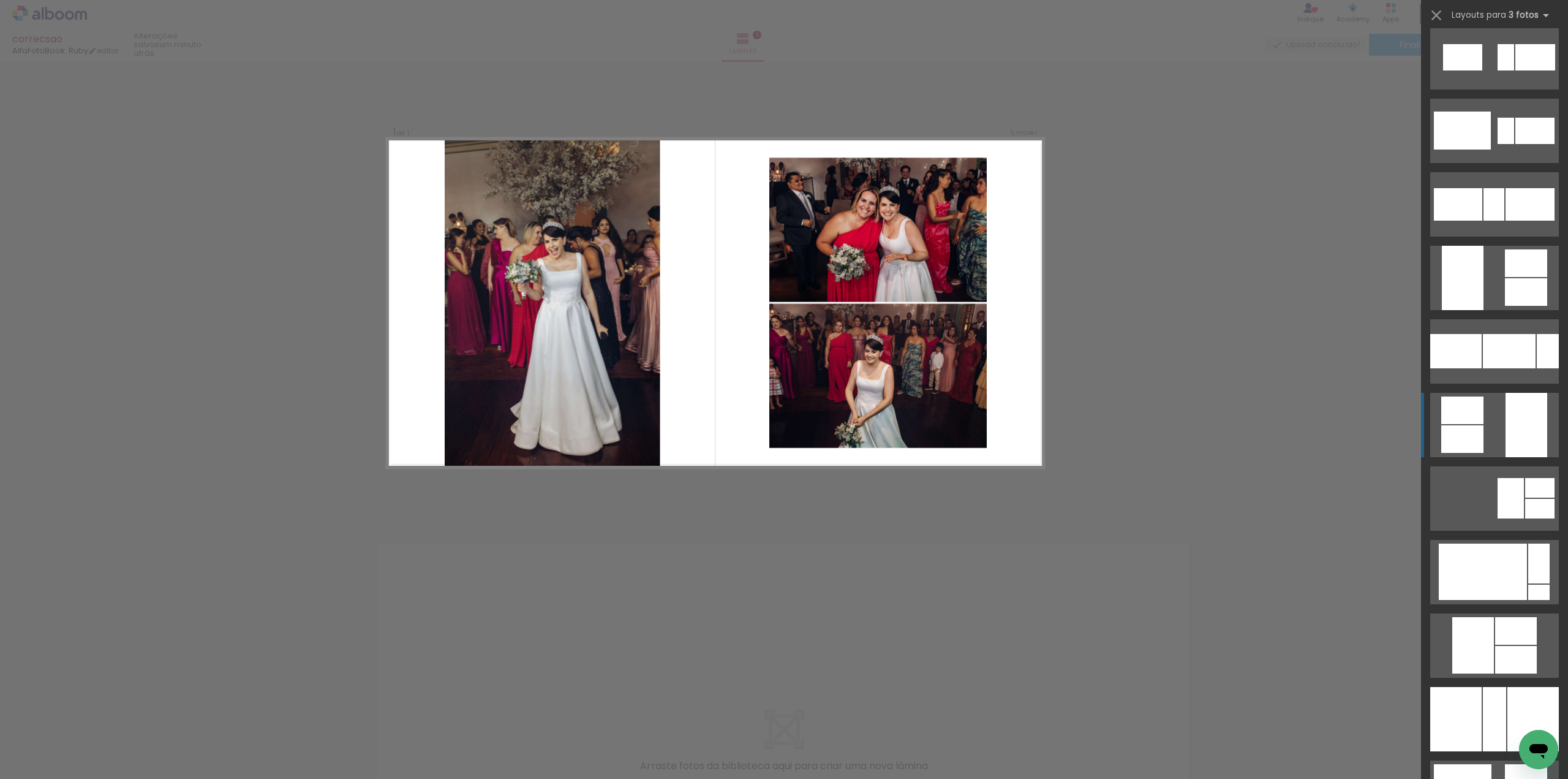
click at [1482, 410] on quentale-layouter at bounding box center [1494, 425] width 129 height 64
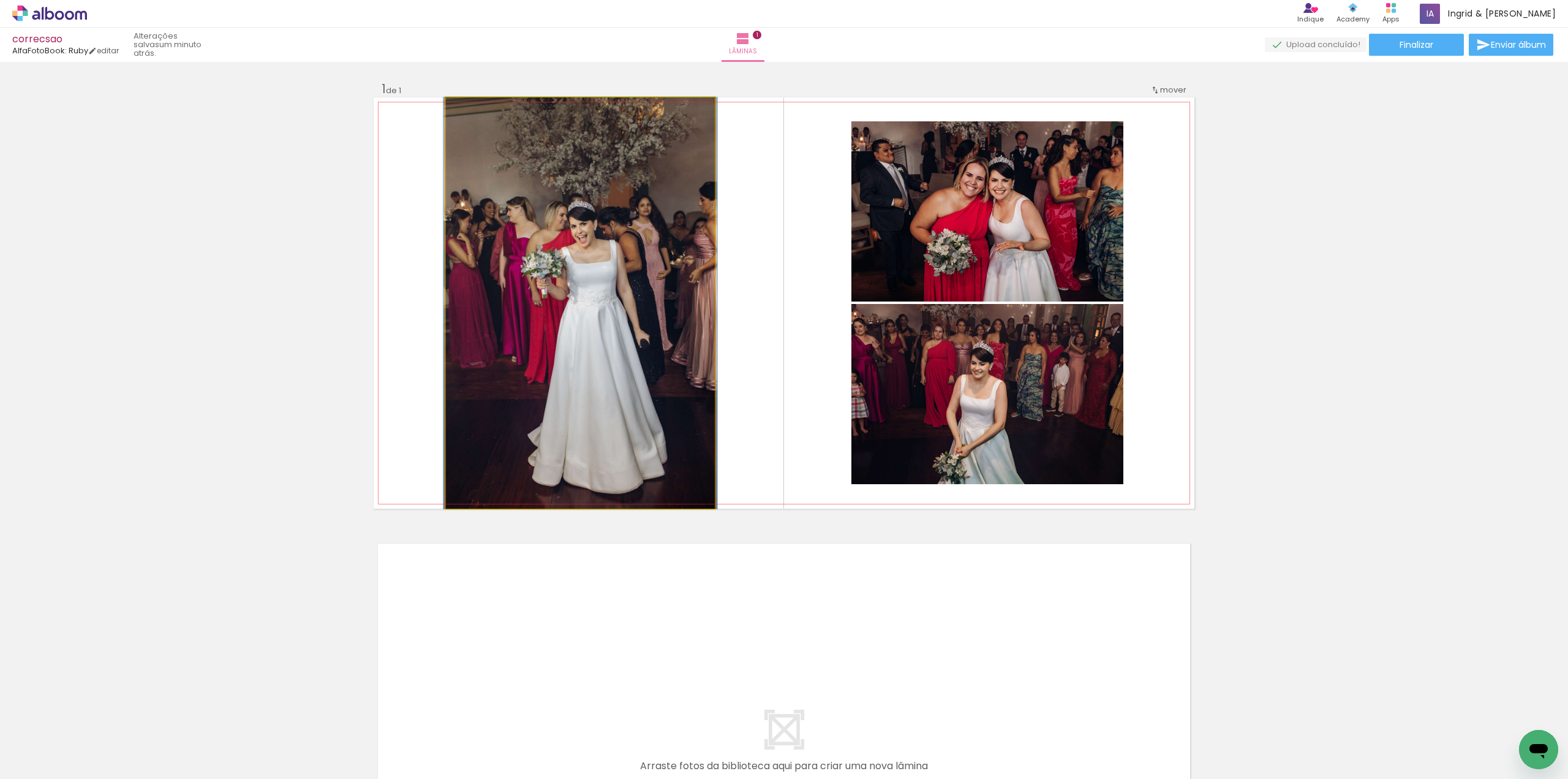
click at [673, 322] on quentale-photo at bounding box center [580, 303] width 269 height 411
click at [673, 321] on quentale-photo at bounding box center [580, 303] width 269 height 411
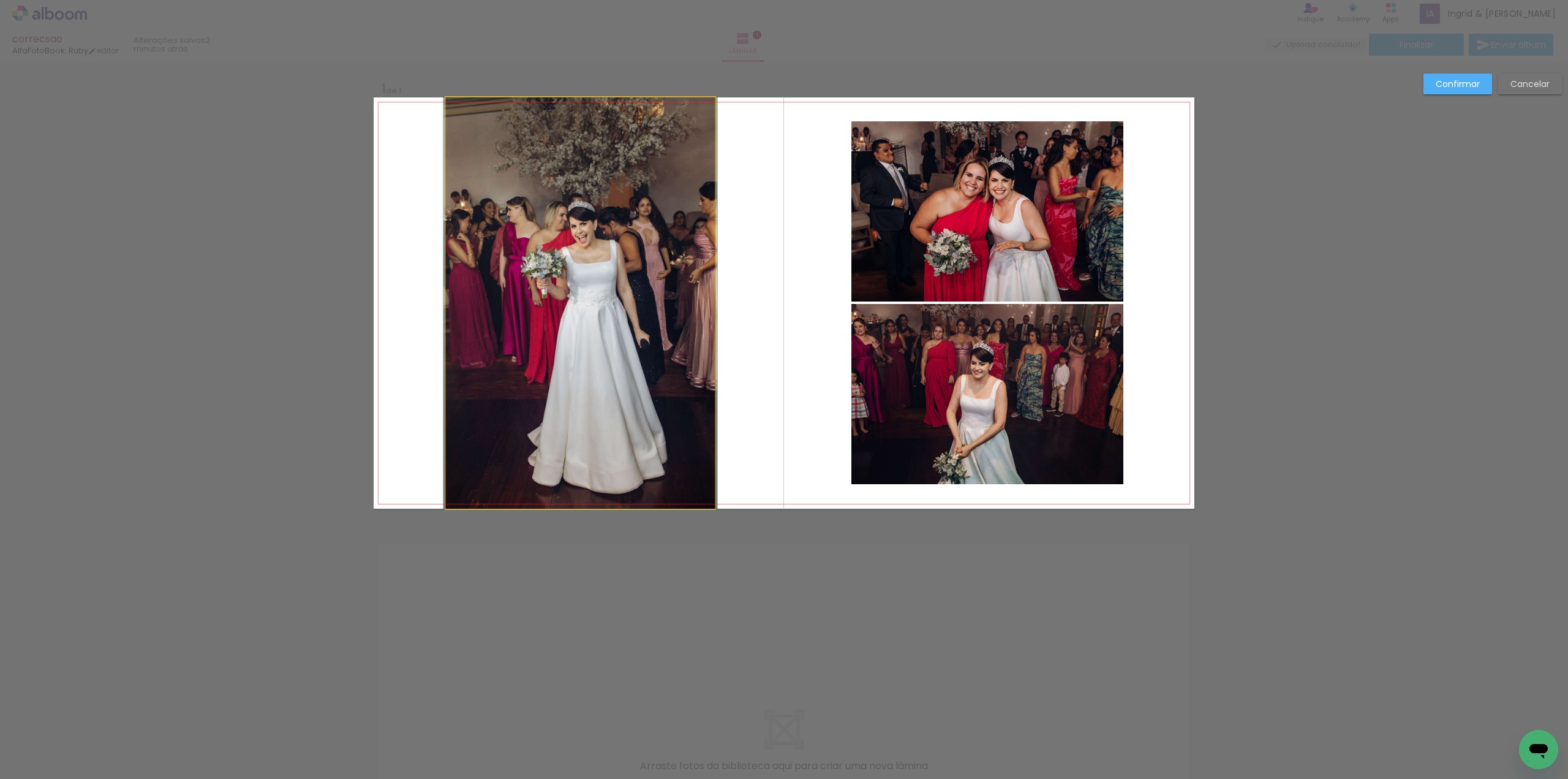
click at [512, 254] on quentale-photo at bounding box center [580, 303] width 269 height 411
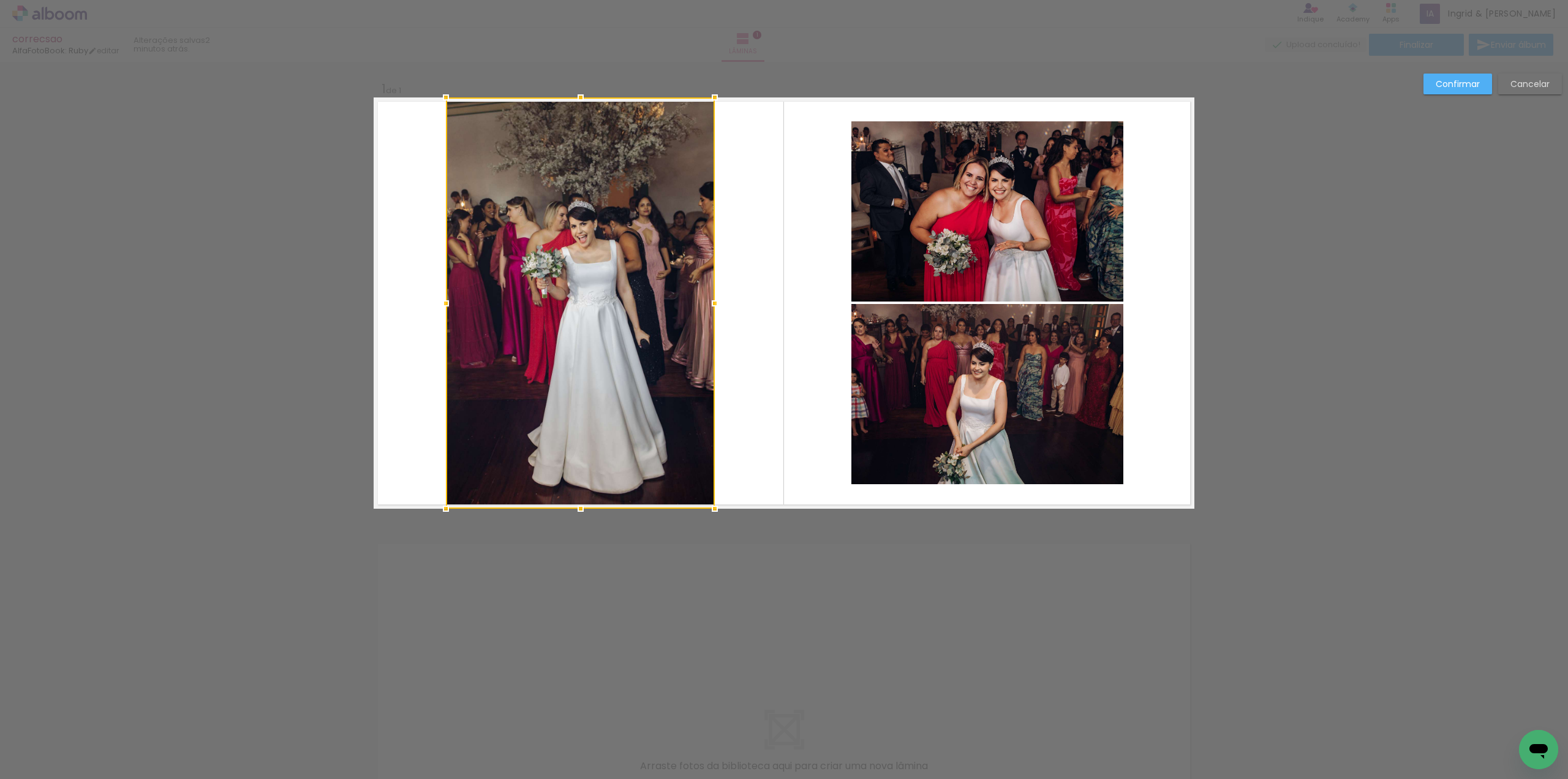
click at [512, 254] on div at bounding box center [580, 303] width 269 height 411
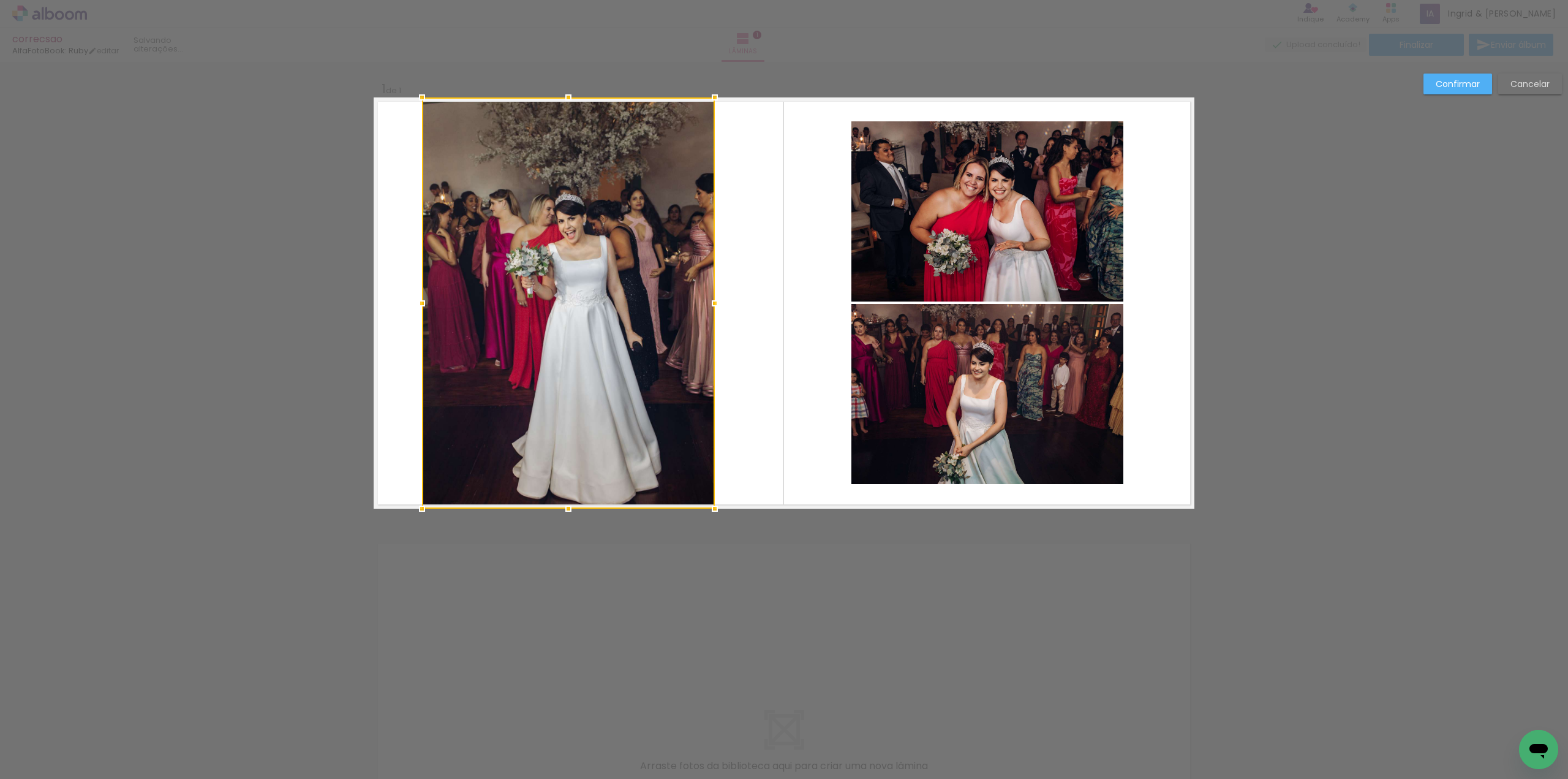
drag, startPoint x: 444, startPoint y: 302, endPoint x: 420, endPoint y: 302, distance: 24.0
click at [420, 302] on div at bounding box center [421, 303] width 25 height 25
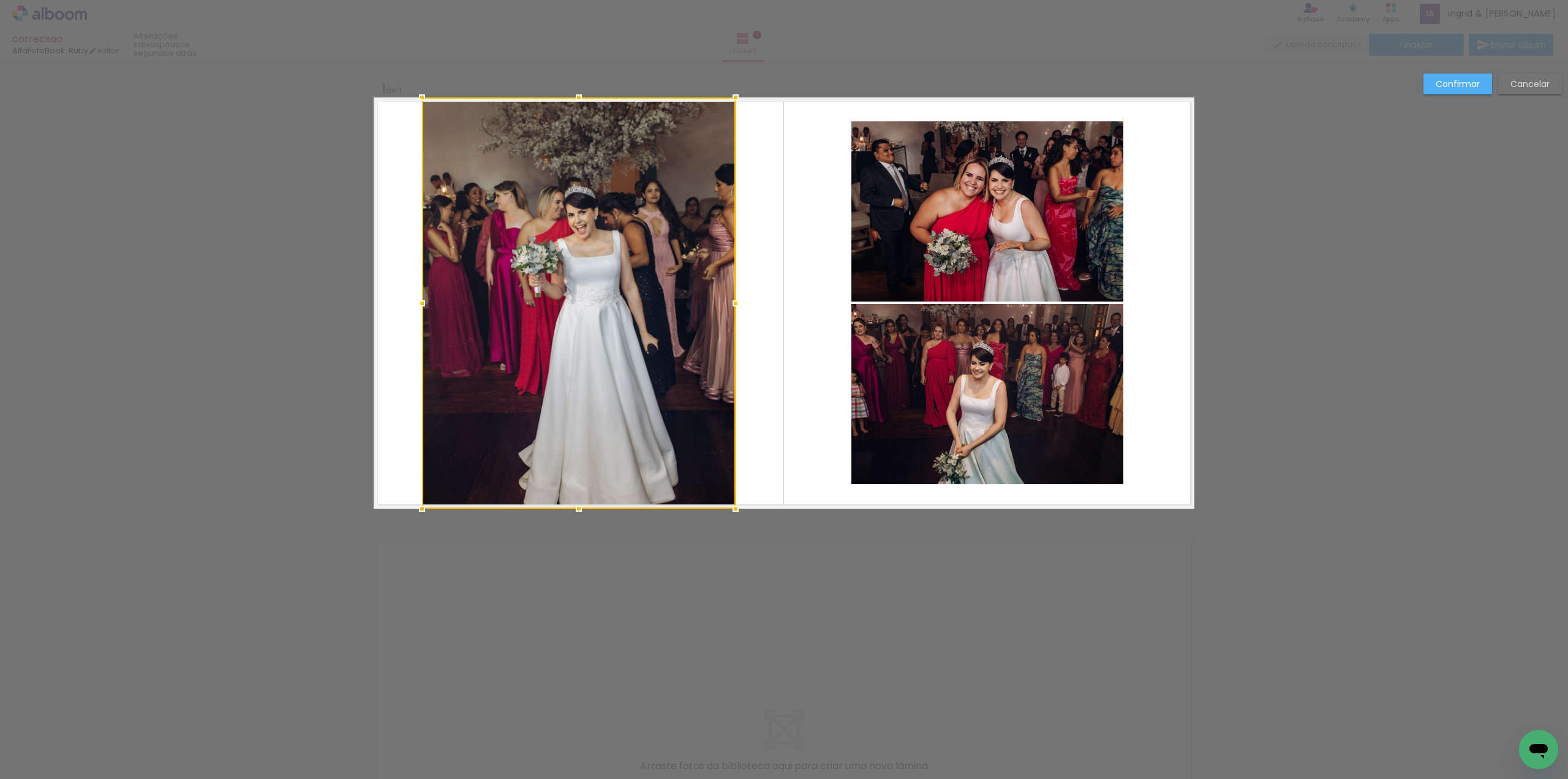
drag, startPoint x: 712, startPoint y: 299, endPoint x: 733, endPoint y: 297, distance: 21.1
click at [733, 297] on div at bounding box center [735, 303] width 25 height 25
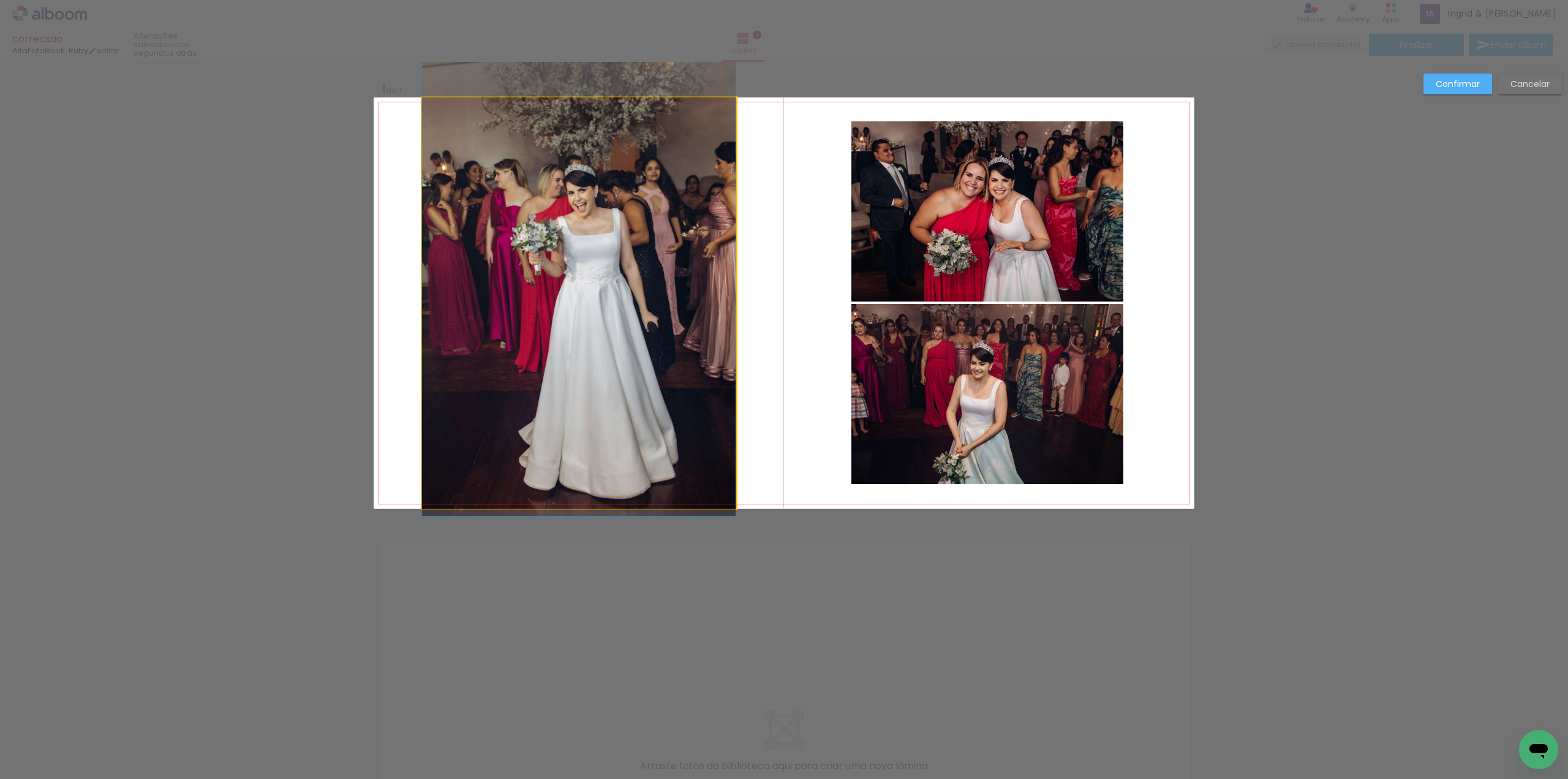
drag, startPoint x: 647, startPoint y: 313, endPoint x: 647, endPoint y: 291, distance: 22.0
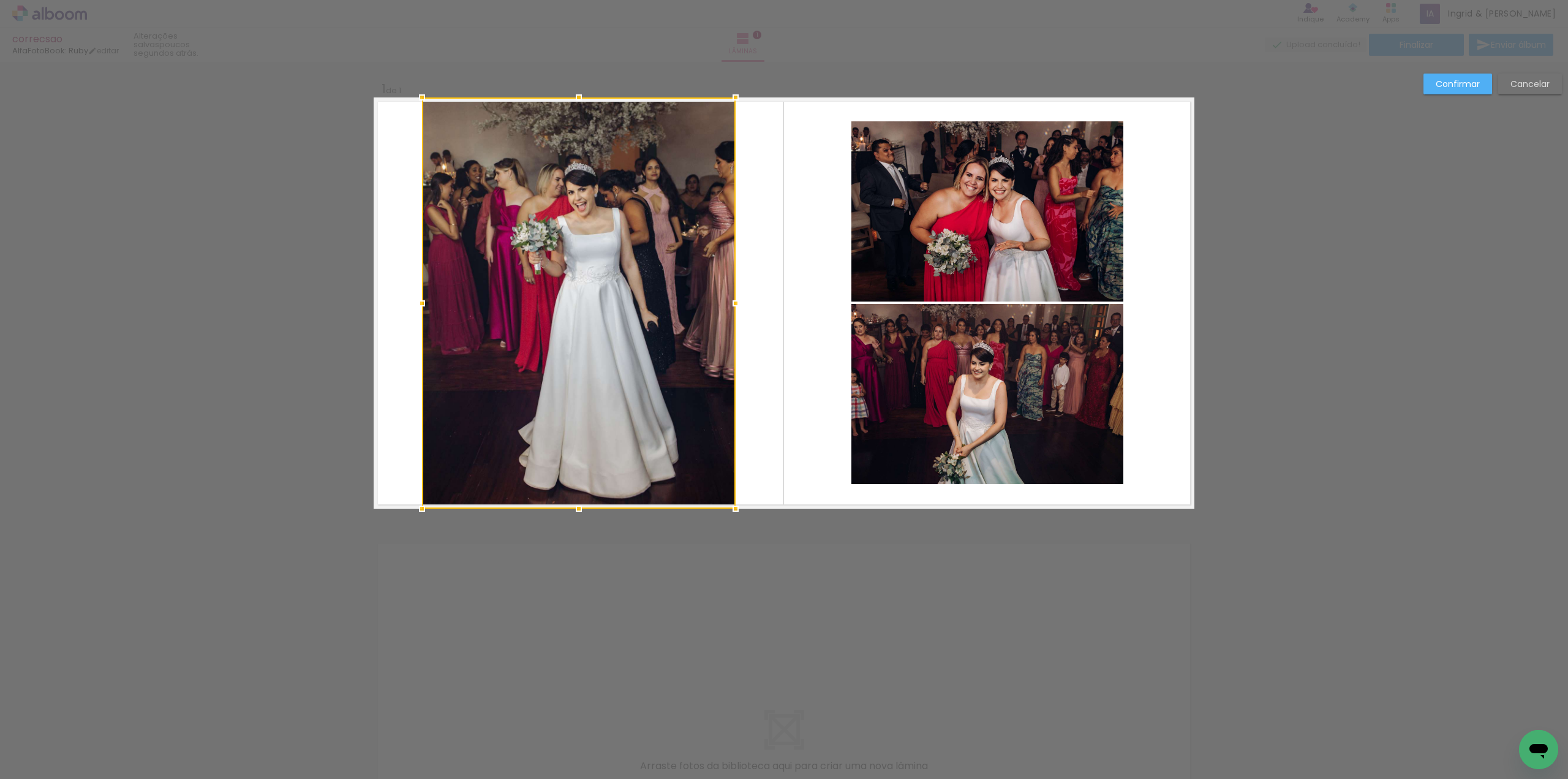
drag, startPoint x: 1467, startPoint y: 86, endPoint x: 1459, endPoint y: 86, distance: 8.0
click at [0, 0] on slot "Confirmar" at bounding box center [0, 0] width 0 height 0
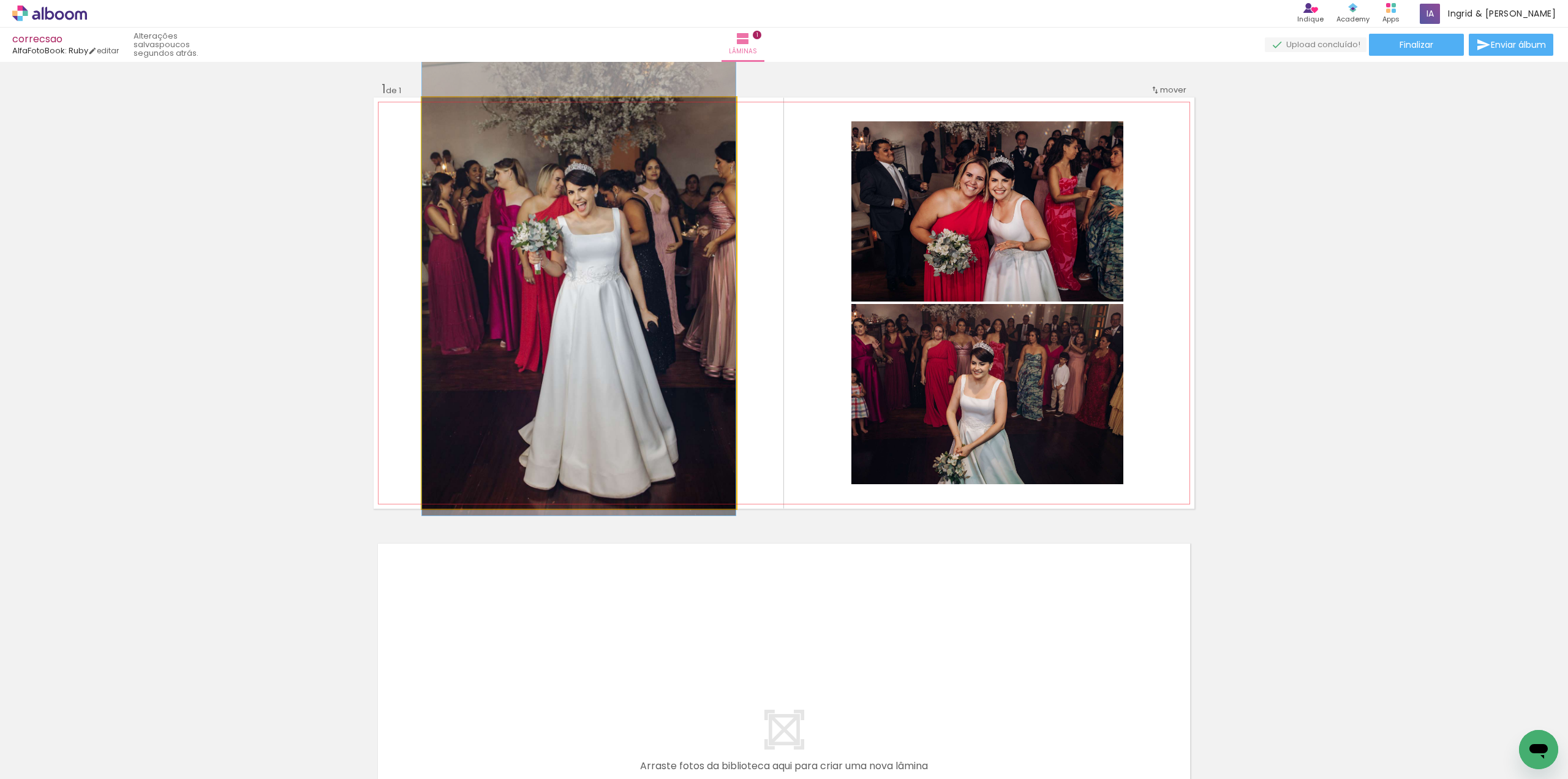
drag, startPoint x: 587, startPoint y: 301, endPoint x: 568, endPoint y: 301, distance: 19.0
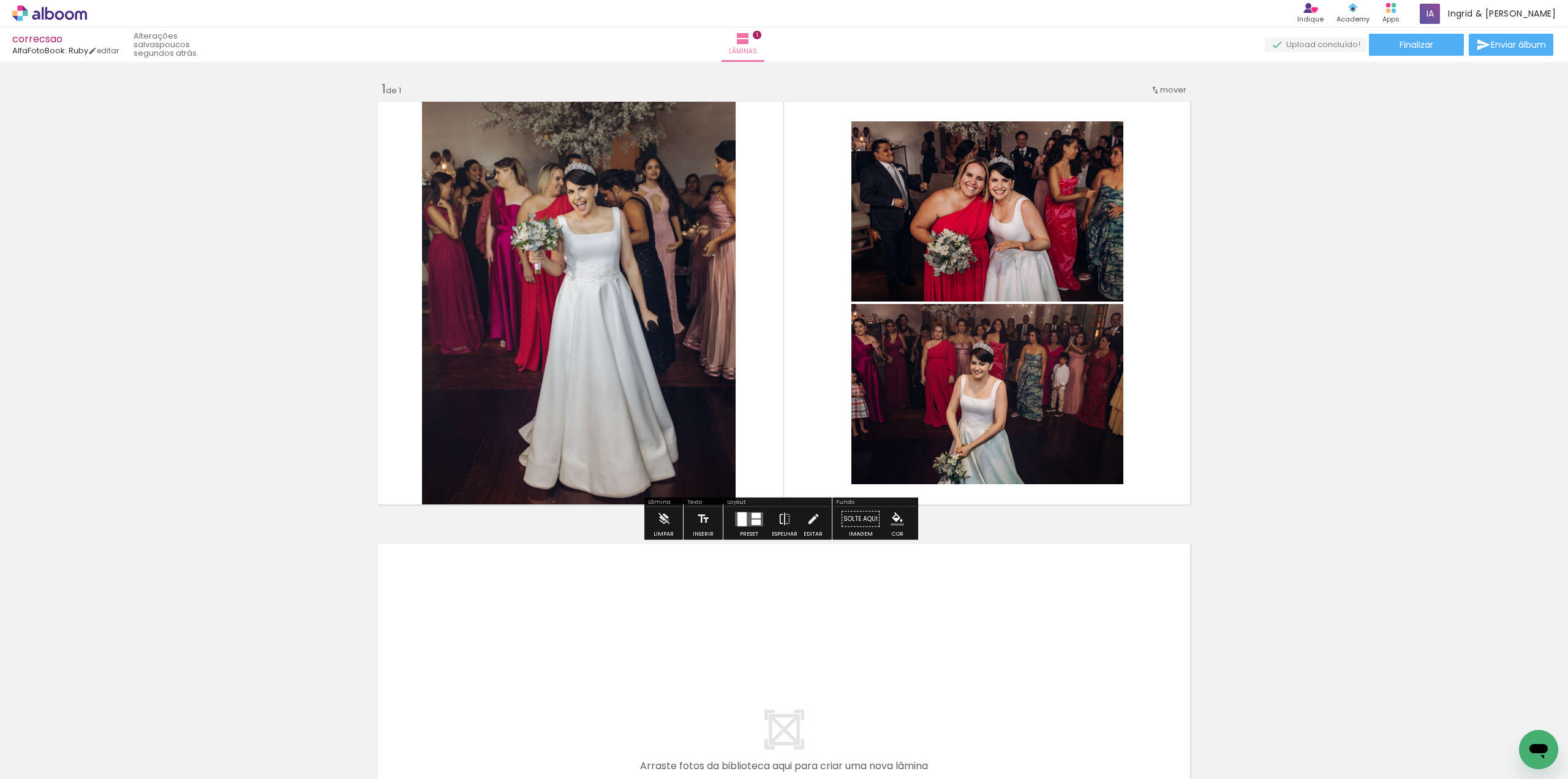
click at [577, 300] on quentale-photo at bounding box center [579, 303] width 314 height 411
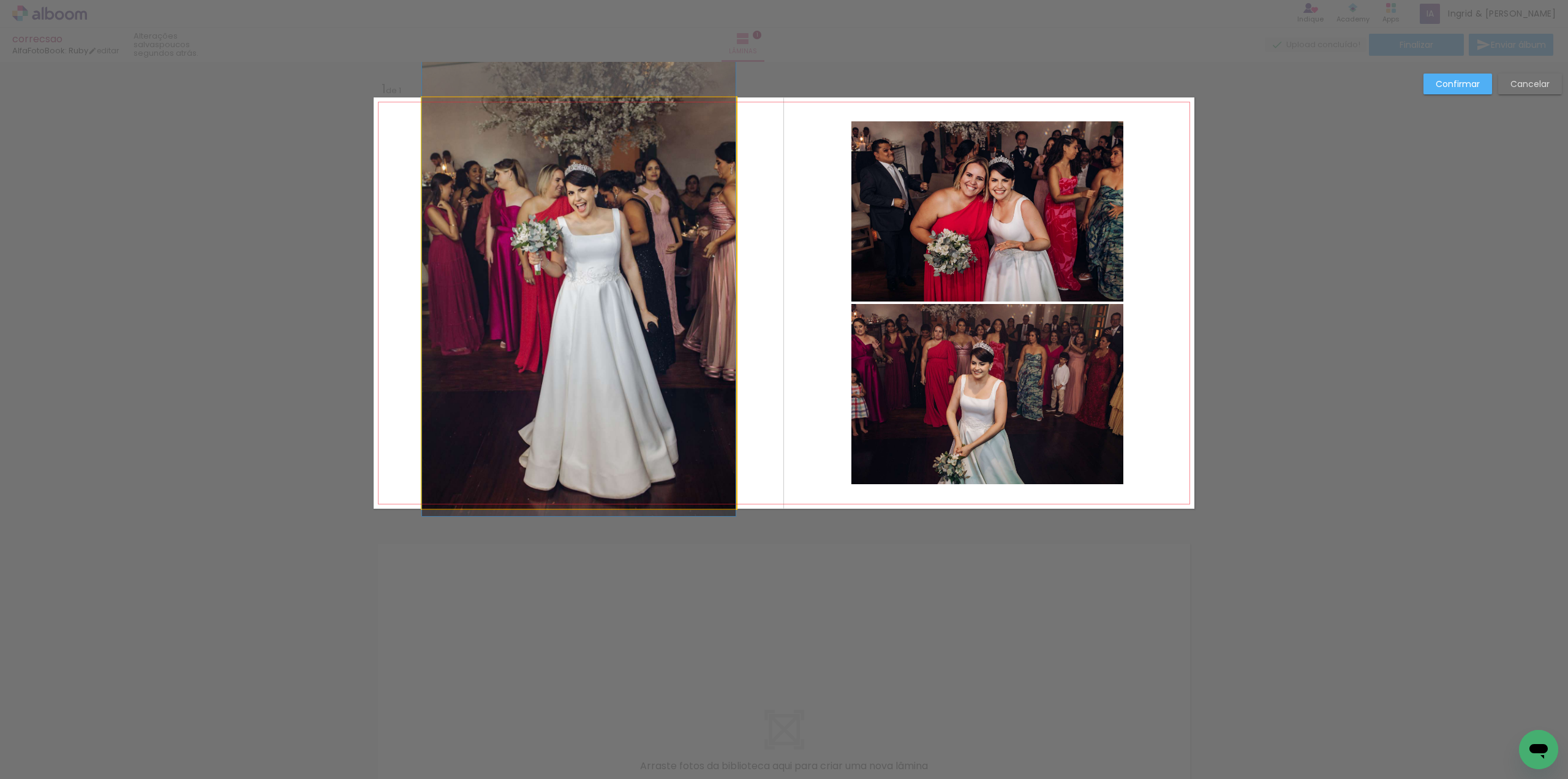
drag, startPoint x: 569, startPoint y: 299, endPoint x: 542, endPoint y: 301, distance: 27.1
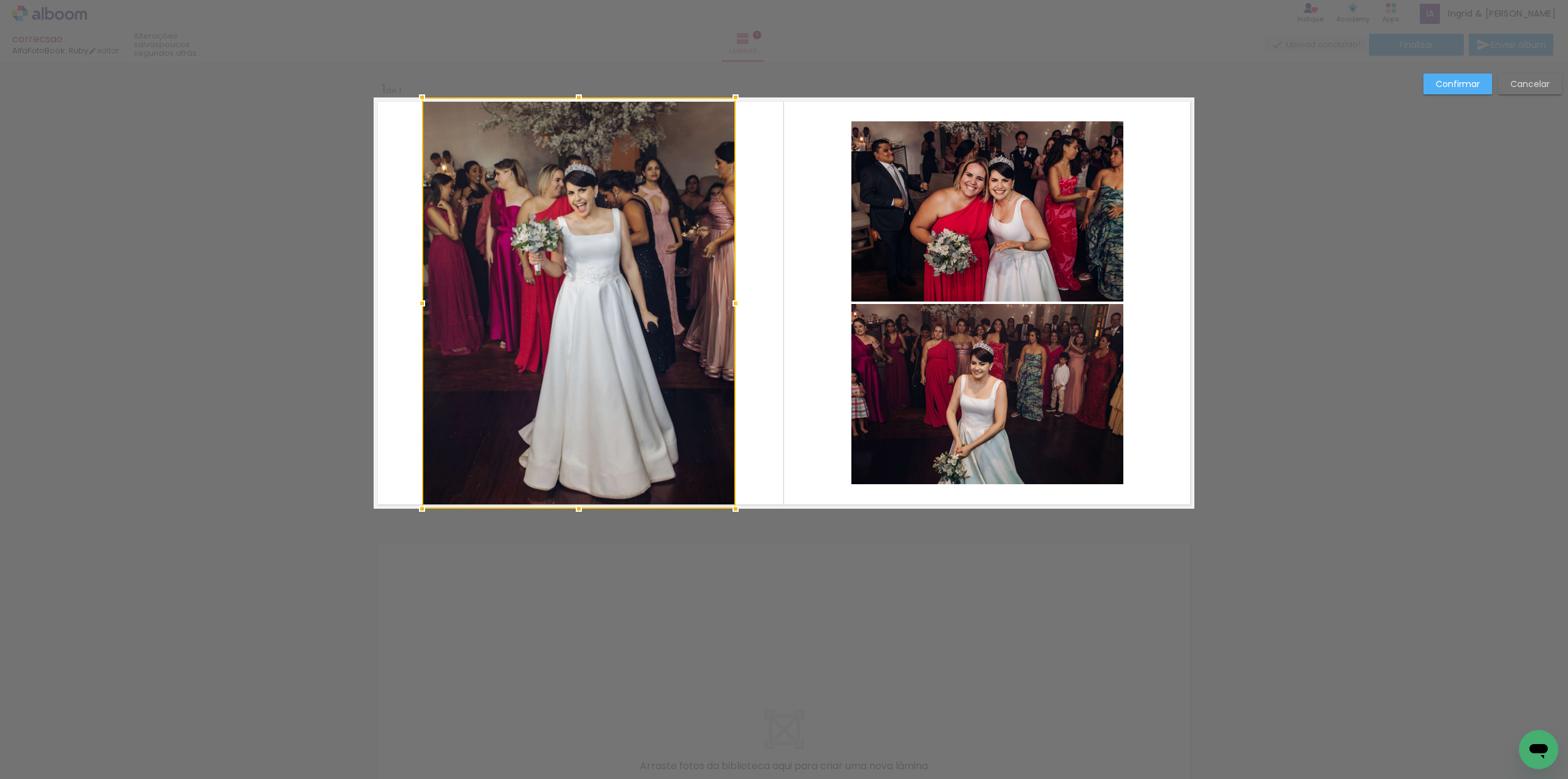
click at [565, 291] on div at bounding box center [579, 303] width 314 height 411
click at [564, 291] on div at bounding box center [579, 303] width 314 height 411
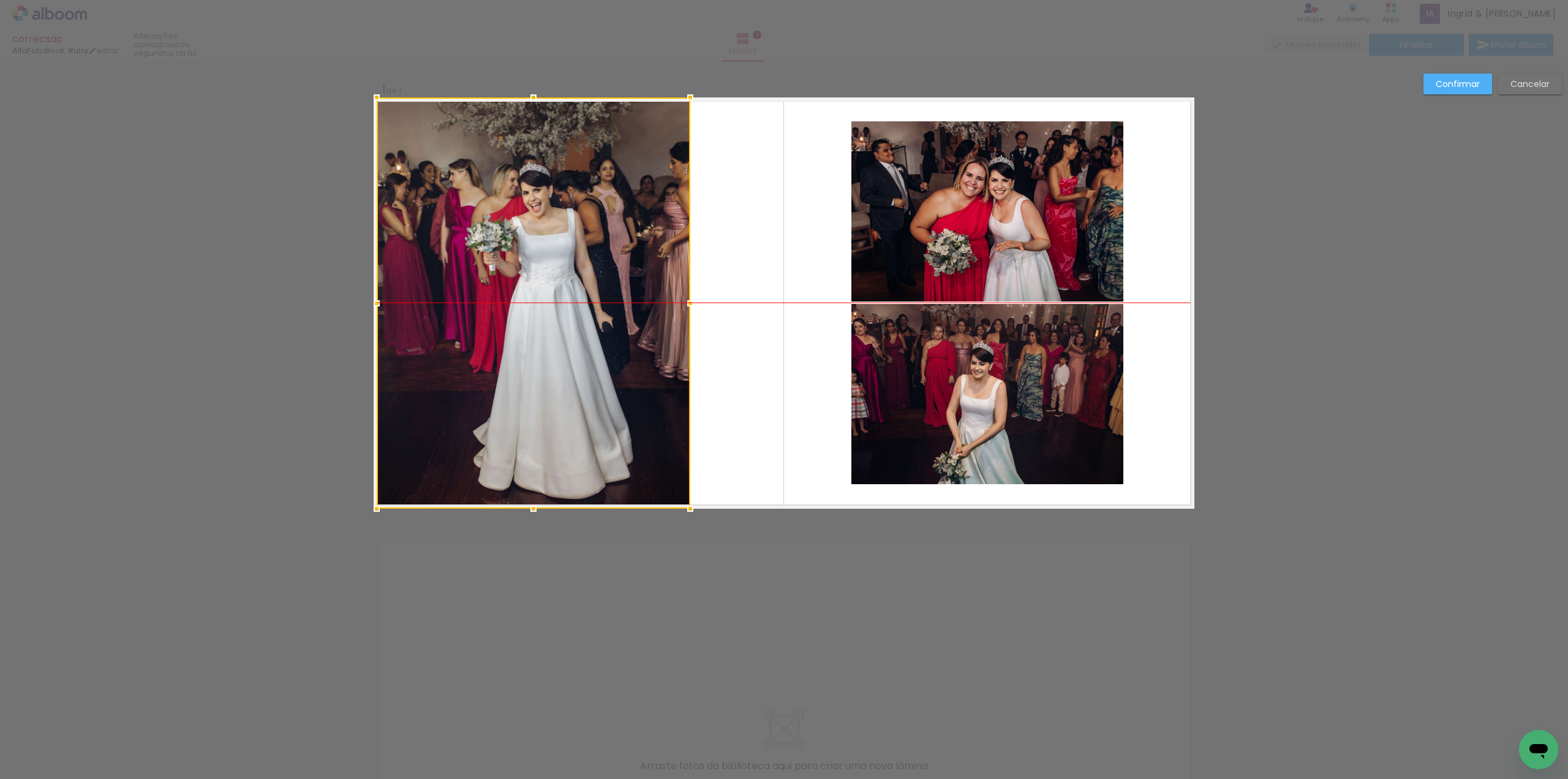
drag, startPoint x: 571, startPoint y: 290, endPoint x: 525, endPoint y: 294, distance: 46.2
click at [525, 294] on div at bounding box center [534, 303] width 314 height 411
click at [0, 0] on slot "Confirmar" at bounding box center [0, 0] width 0 height 0
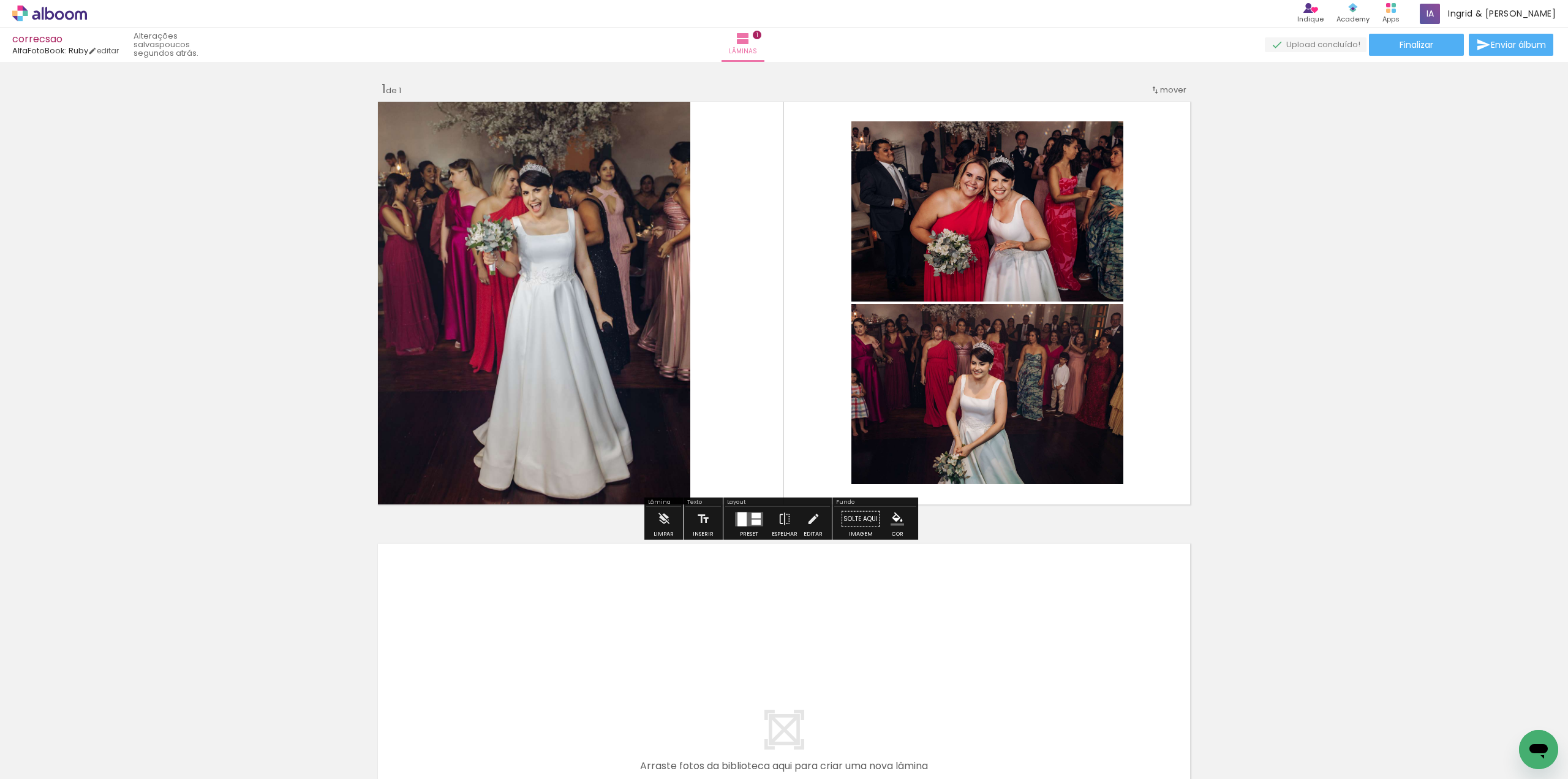
click at [1044, 207] on quentale-photo at bounding box center [987, 212] width 272 height 180
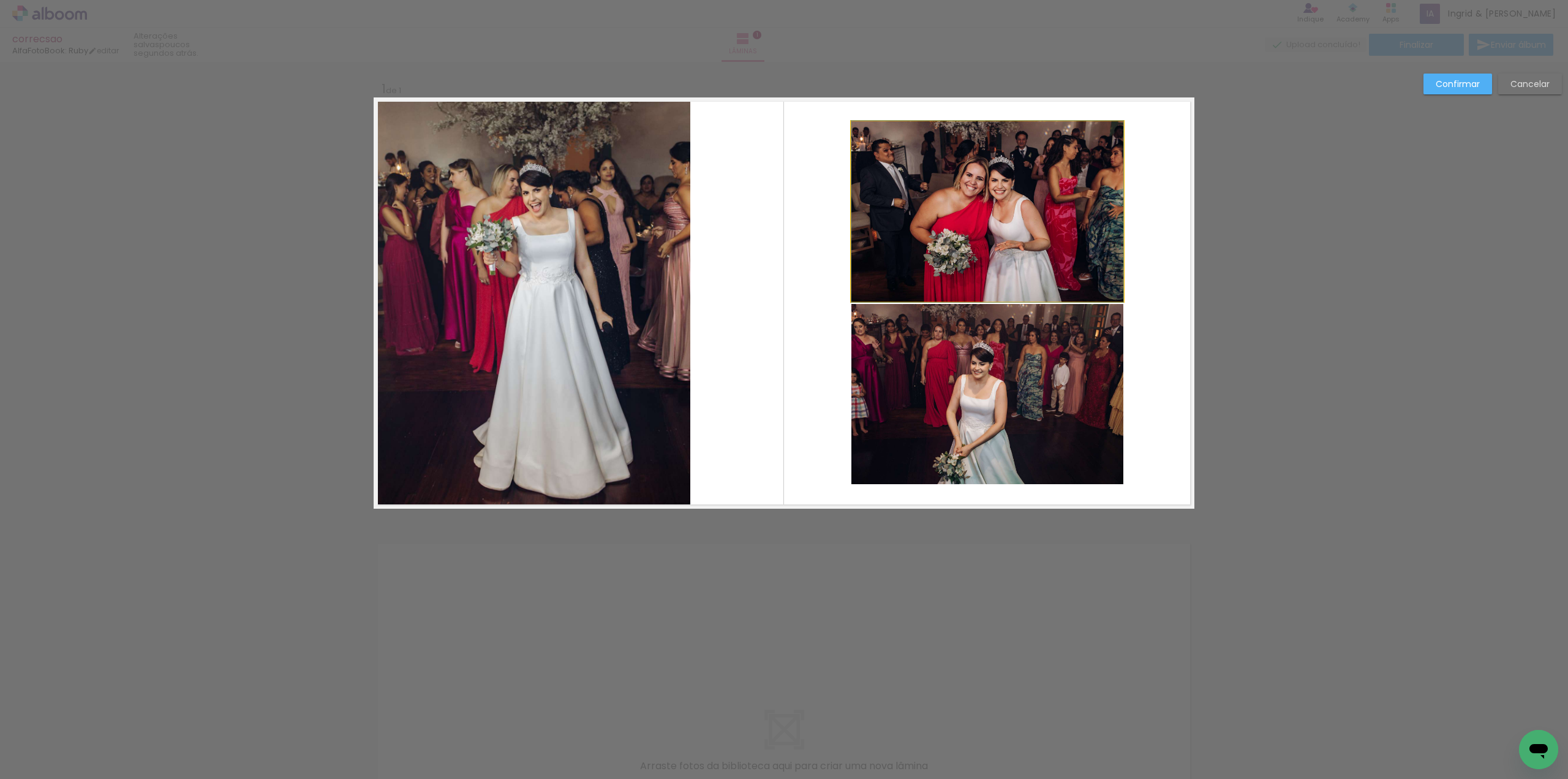
click at [909, 198] on quentale-photo at bounding box center [987, 212] width 272 height 180
click at [690, 198] on div at bounding box center [534, 303] width 314 height 411
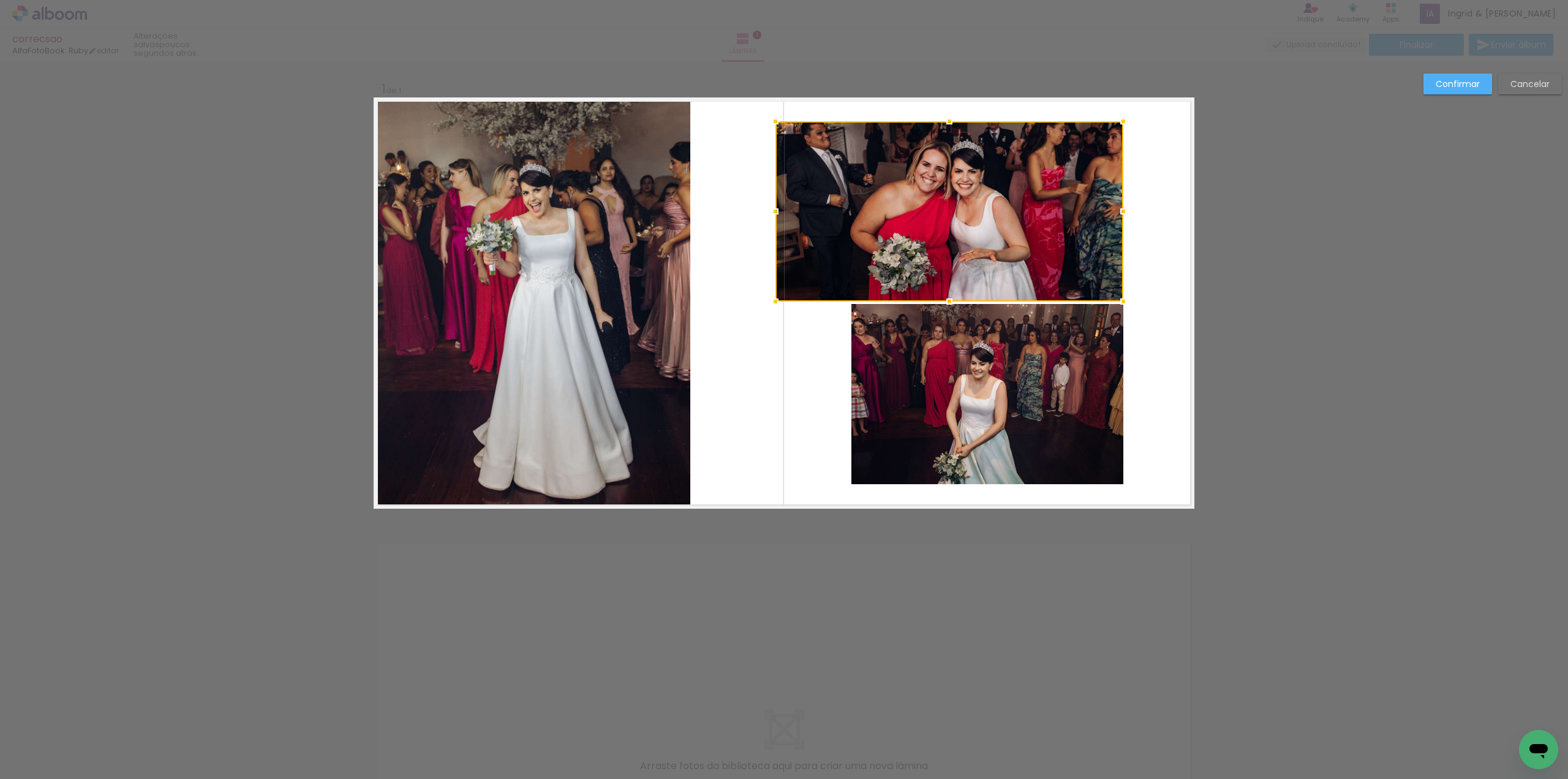
drag, startPoint x: 849, startPoint y: 207, endPoint x: 774, endPoint y: 207, distance: 75.0
click at [774, 207] on div at bounding box center [775, 211] width 25 height 25
click at [898, 361] on quentale-photo at bounding box center [987, 394] width 272 height 180
click at [898, 301] on div at bounding box center [949, 212] width 348 height 180
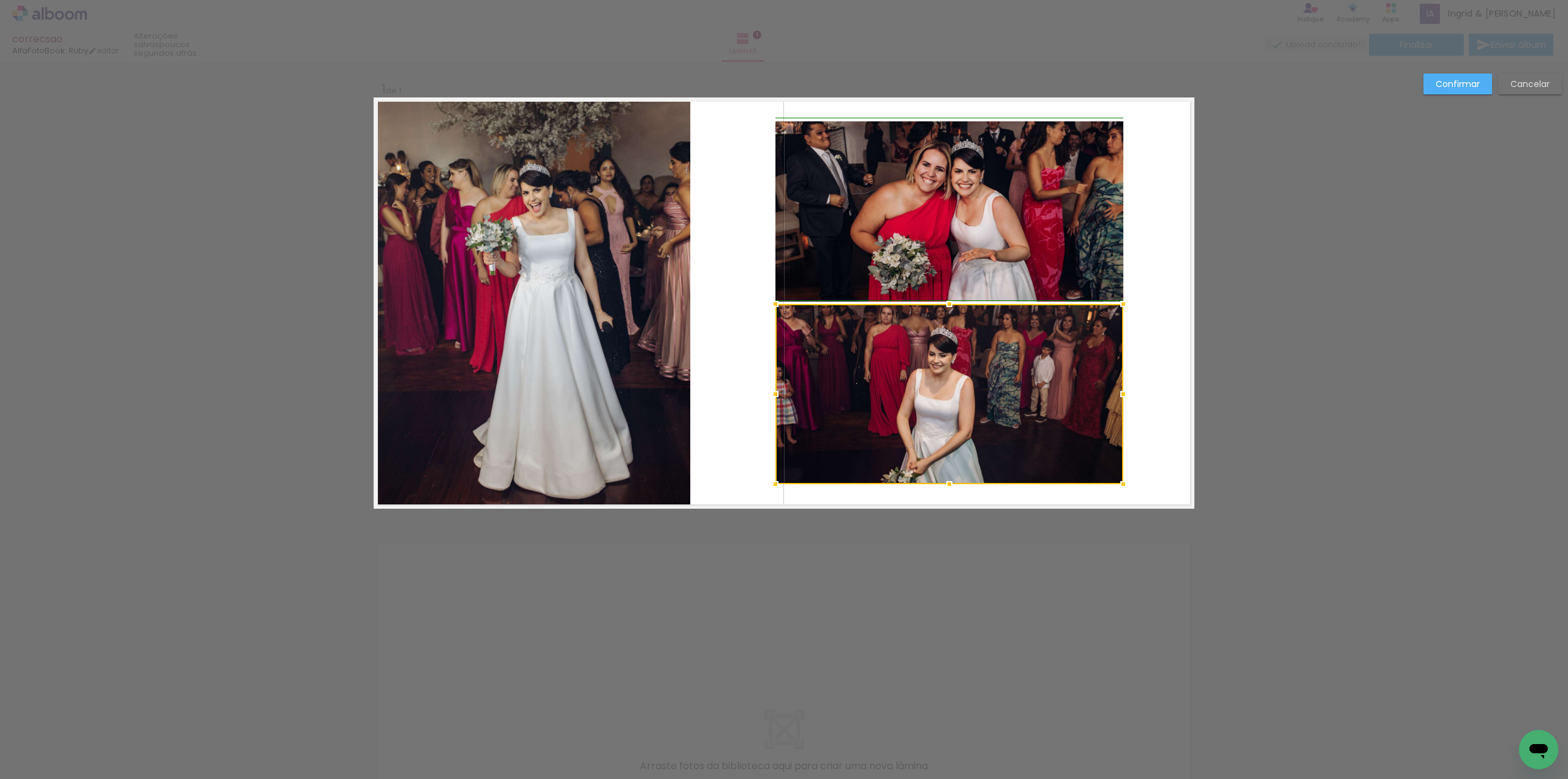
drag, startPoint x: 847, startPoint y: 398, endPoint x: 774, endPoint y: 407, distance: 73.6
click at [775, 407] on div at bounding box center [949, 394] width 348 height 180
click at [0, 0] on slot "Confirmar" at bounding box center [0, 0] width 0 height 0
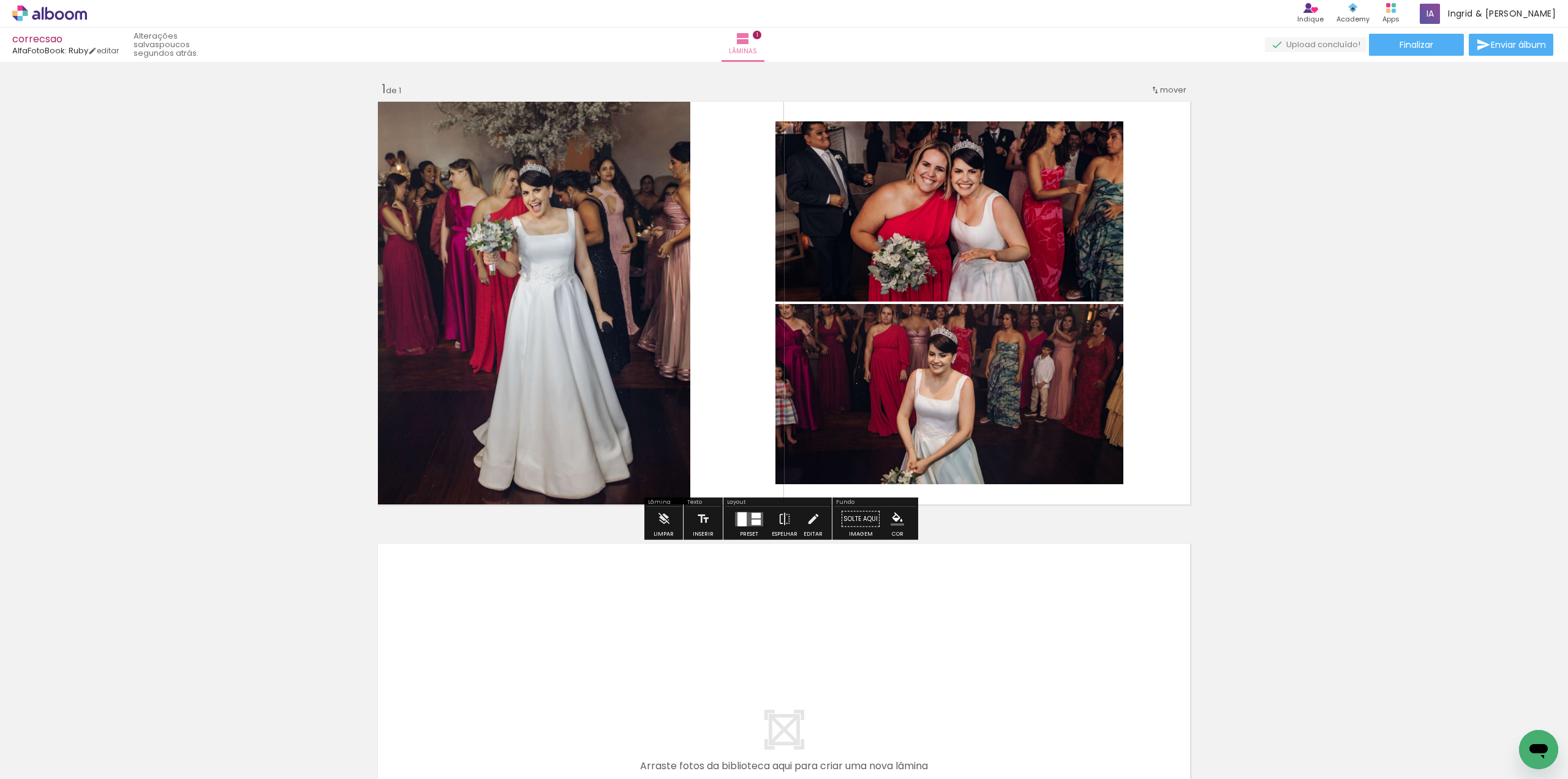
click at [589, 189] on quentale-photo at bounding box center [534, 303] width 314 height 411
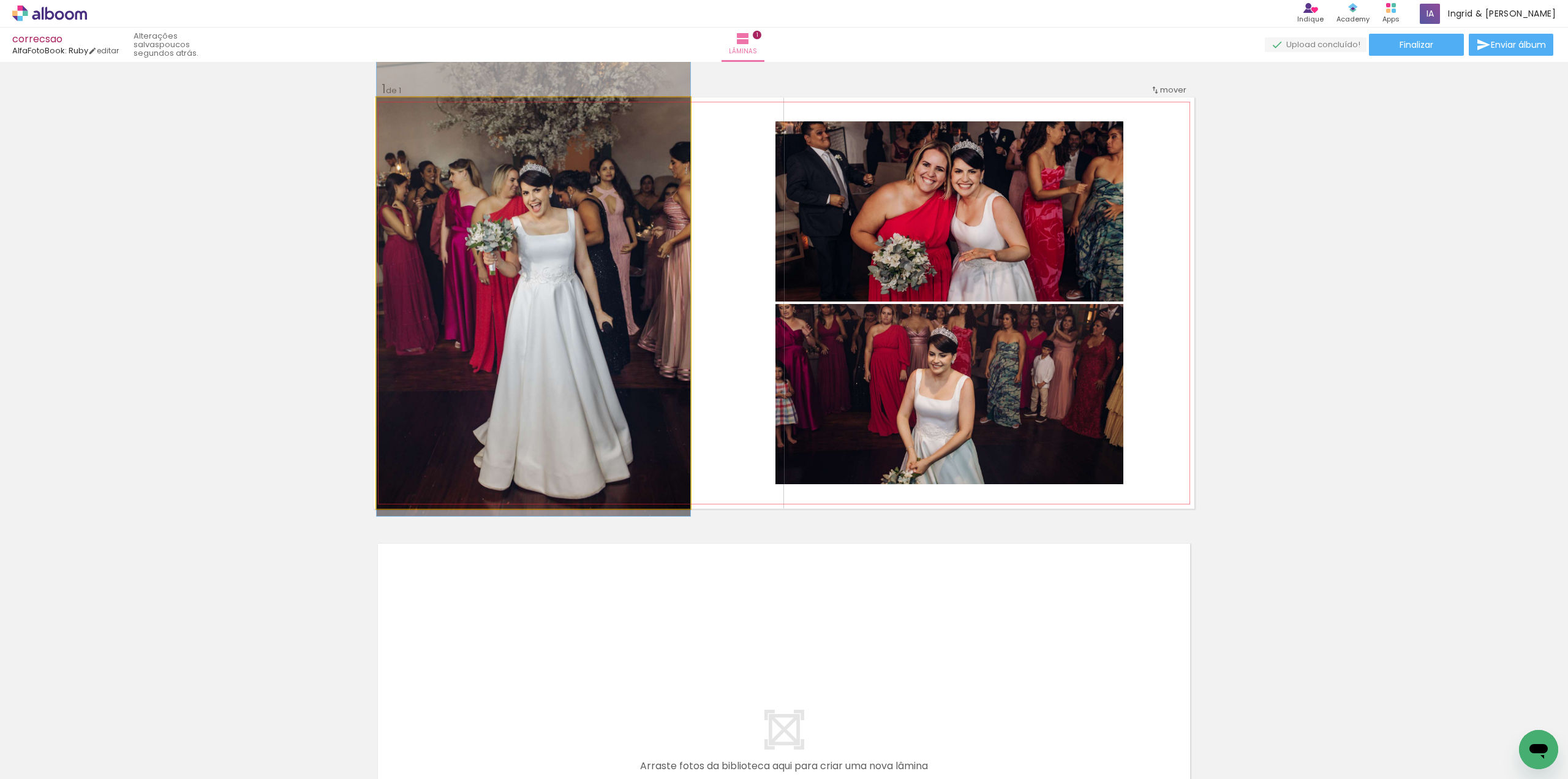
click at [589, 189] on quentale-photo at bounding box center [534, 303] width 314 height 411
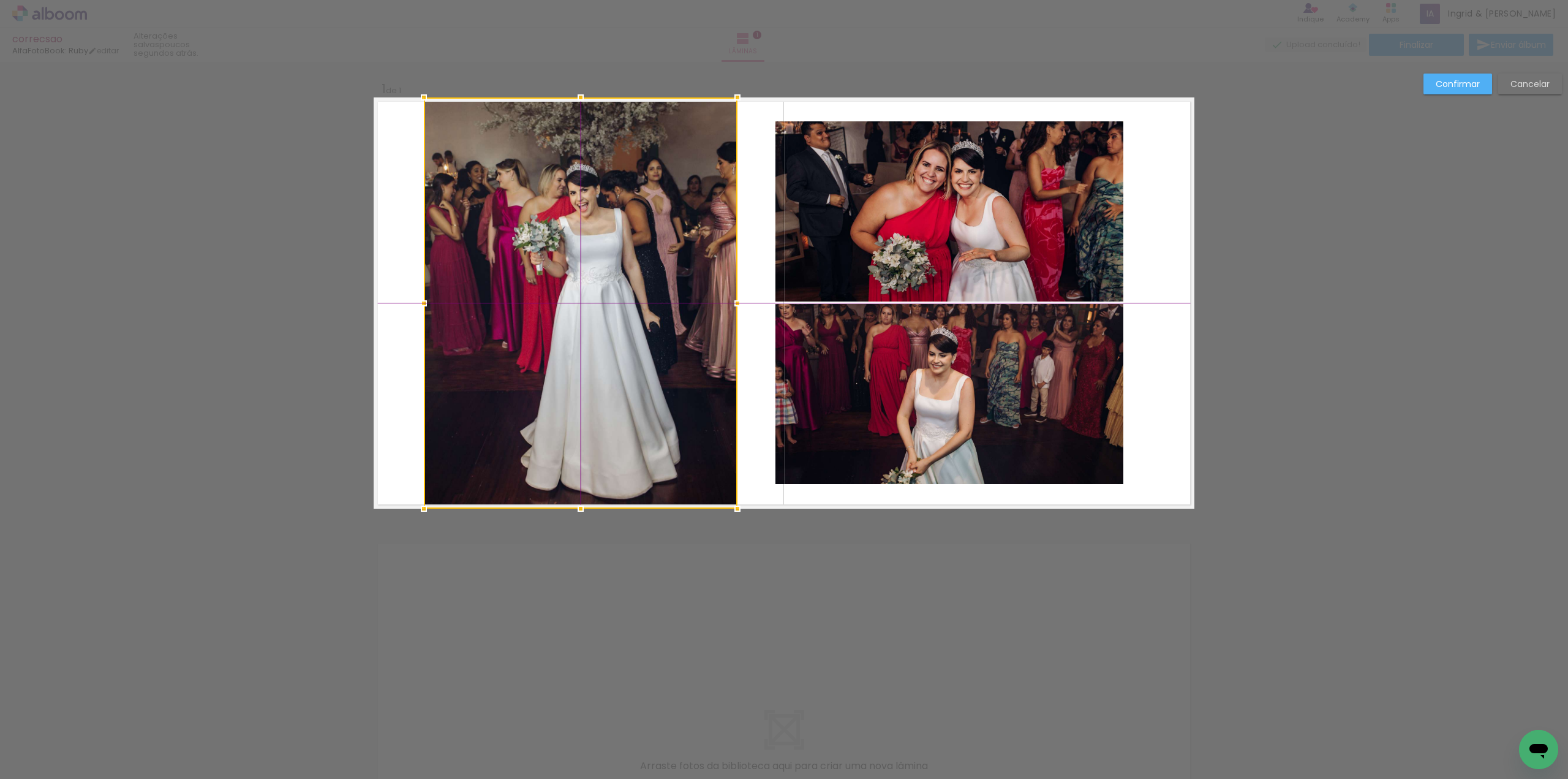
drag, startPoint x: 586, startPoint y: 197, endPoint x: 642, endPoint y: 187, distance: 56.9
click at [642, 187] on div at bounding box center [581, 303] width 314 height 411
click at [0, 0] on slot "Confirmar" at bounding box center [0, 0] width 0 height 0
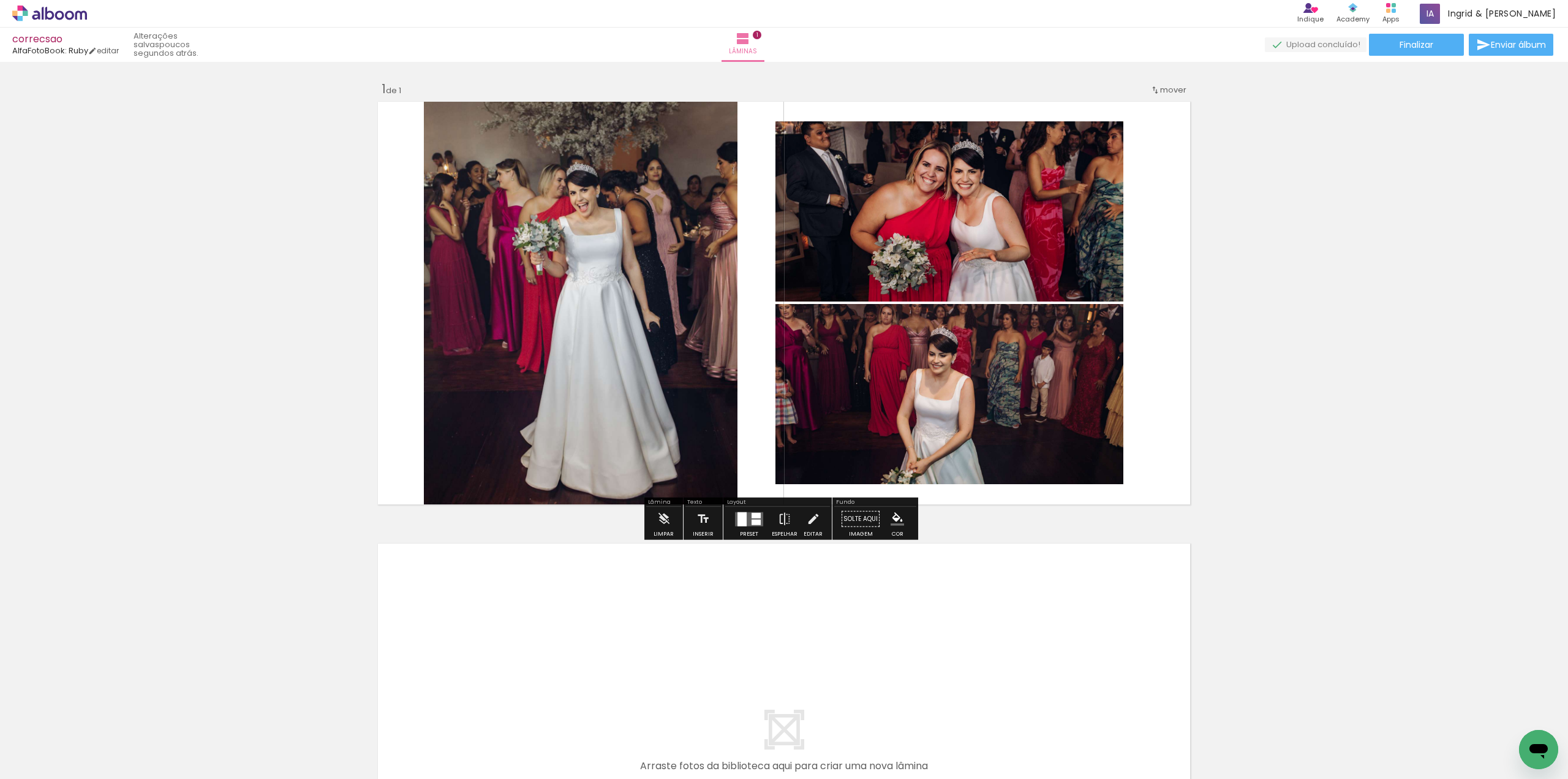
click at [1431, 163] on div "Inserir lâmina 1 de 1" at bounding box center [784, 508] width 1568 height 884
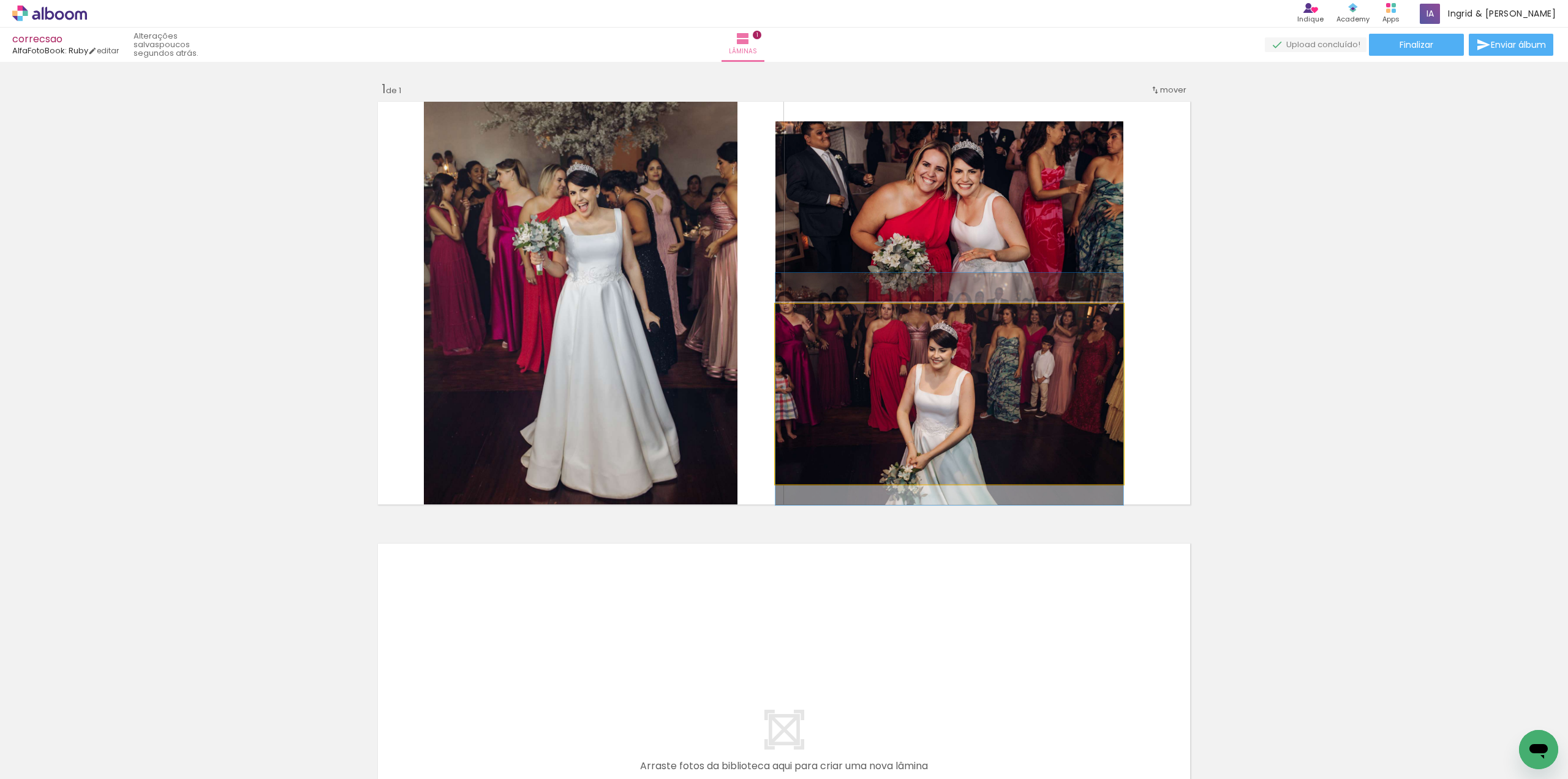
drag, startPoint x: 1043, startPoint y: 351, endPoint x: 1050, endPoint y: 342, distance: 11.4
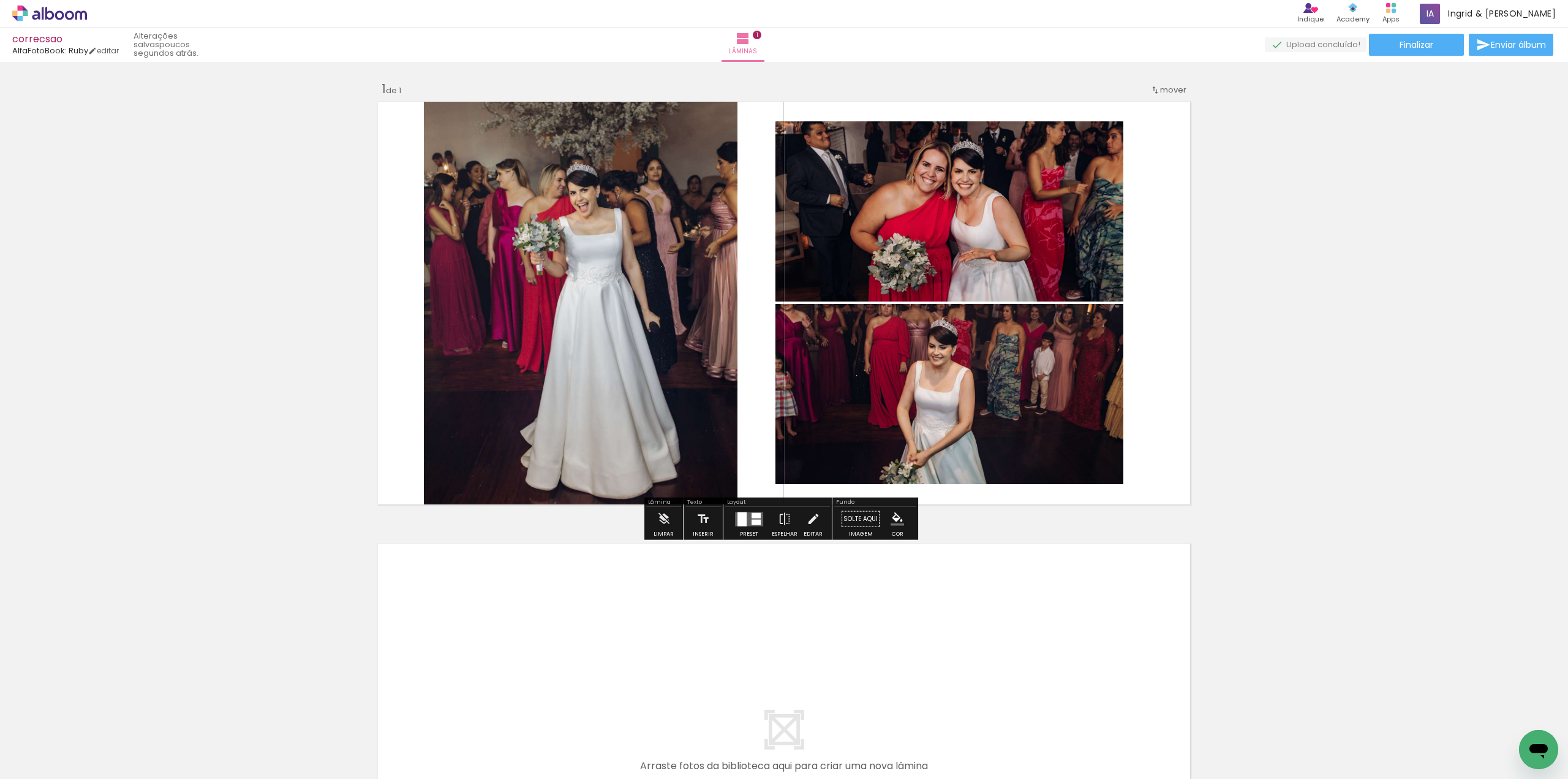
click at [1017, 219] on quentale-photo at bounding box center [949, 212] width 348 height 180
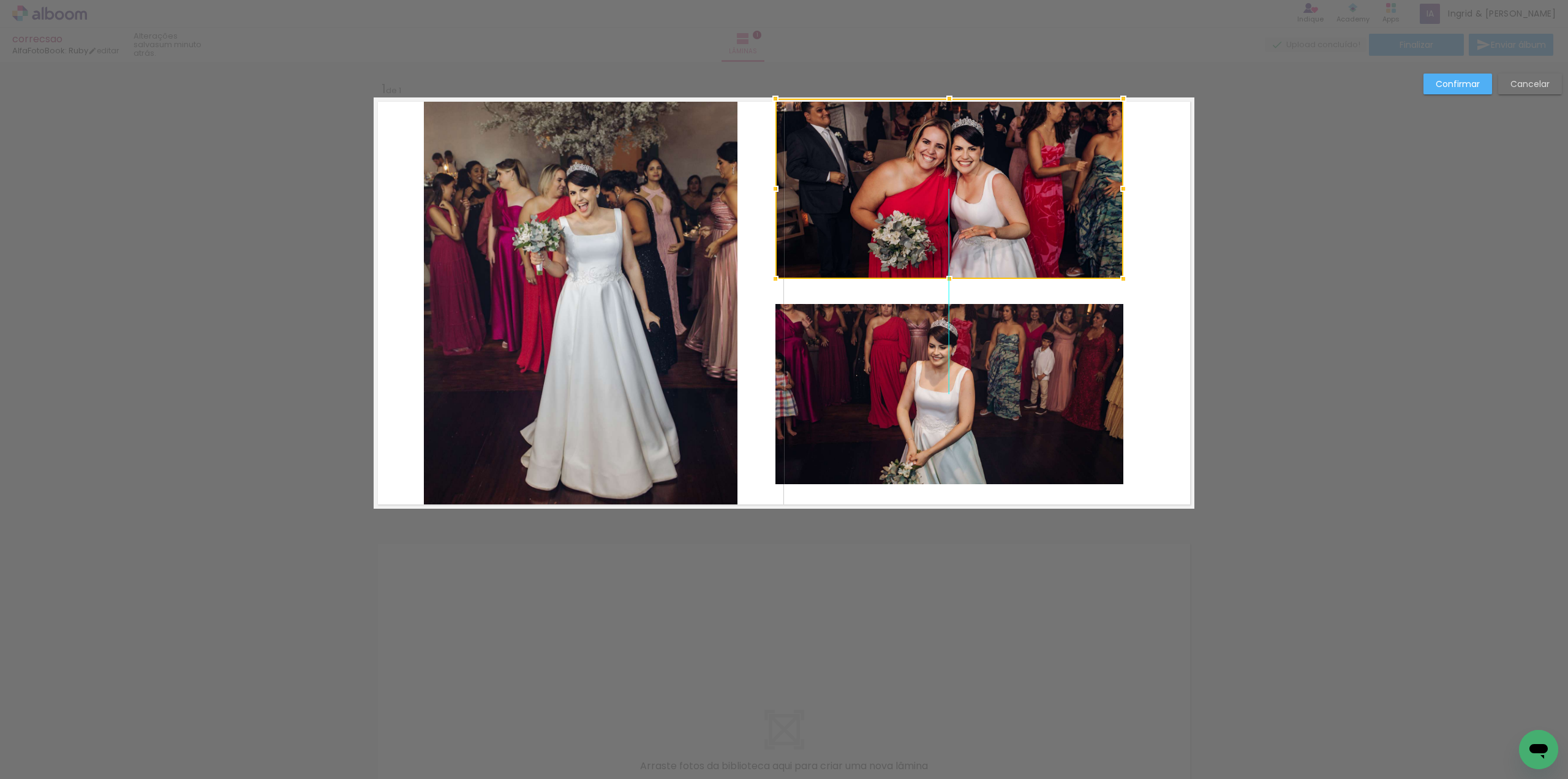
drag, startPoint x: 1017, startPoint y: 217, endPoint x: 1016, endPoint y: 194, distance: 23.0
click at [1016, 194] on div at bounding box center [949, 189] width 348 height 180
click at [1000, 345] on quentale-photo at bounding box center [949, 394] width 348 height 180
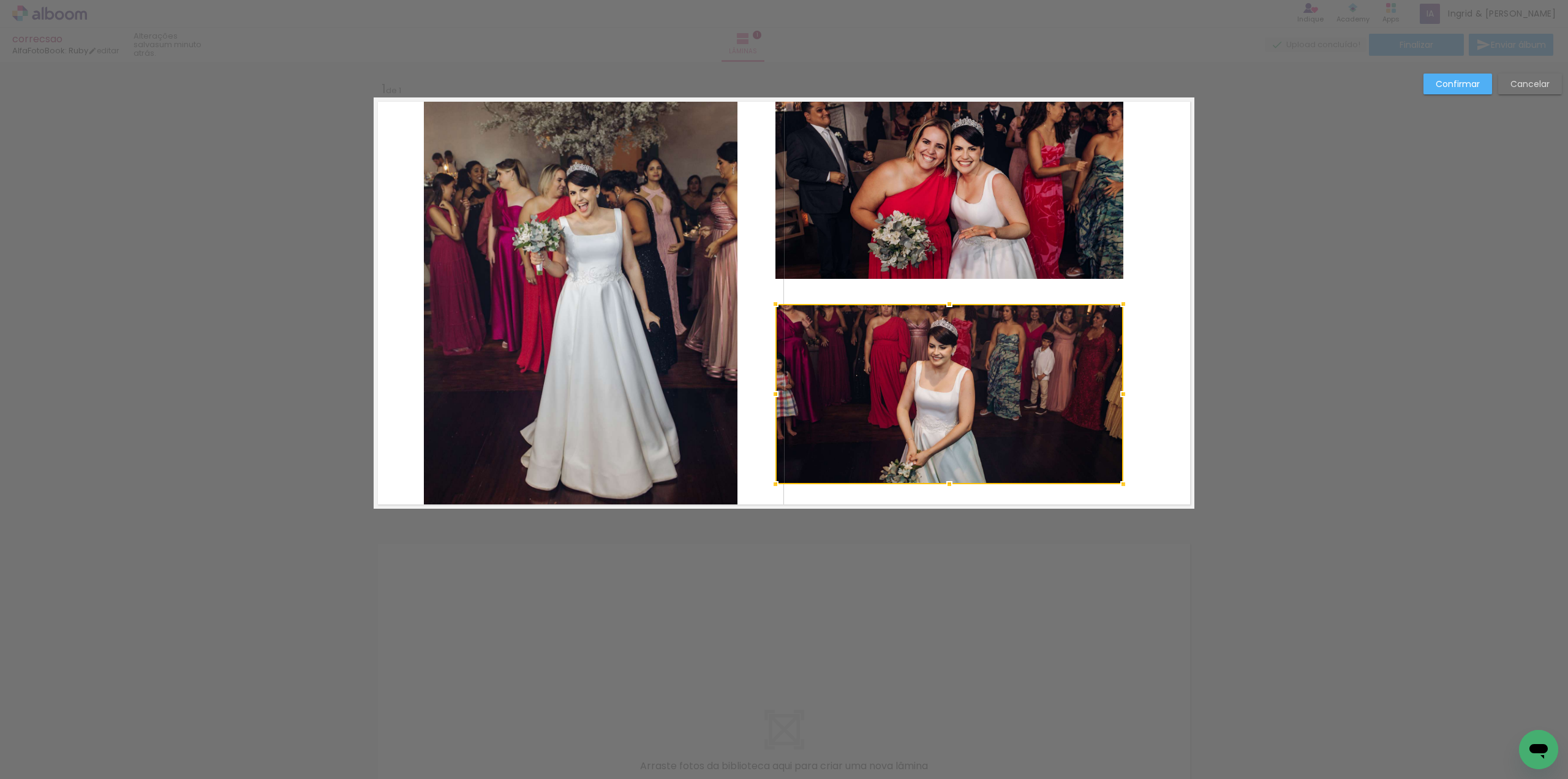
click at [1000, 345] on div at bounding box center [949, 394] width 348 height 180
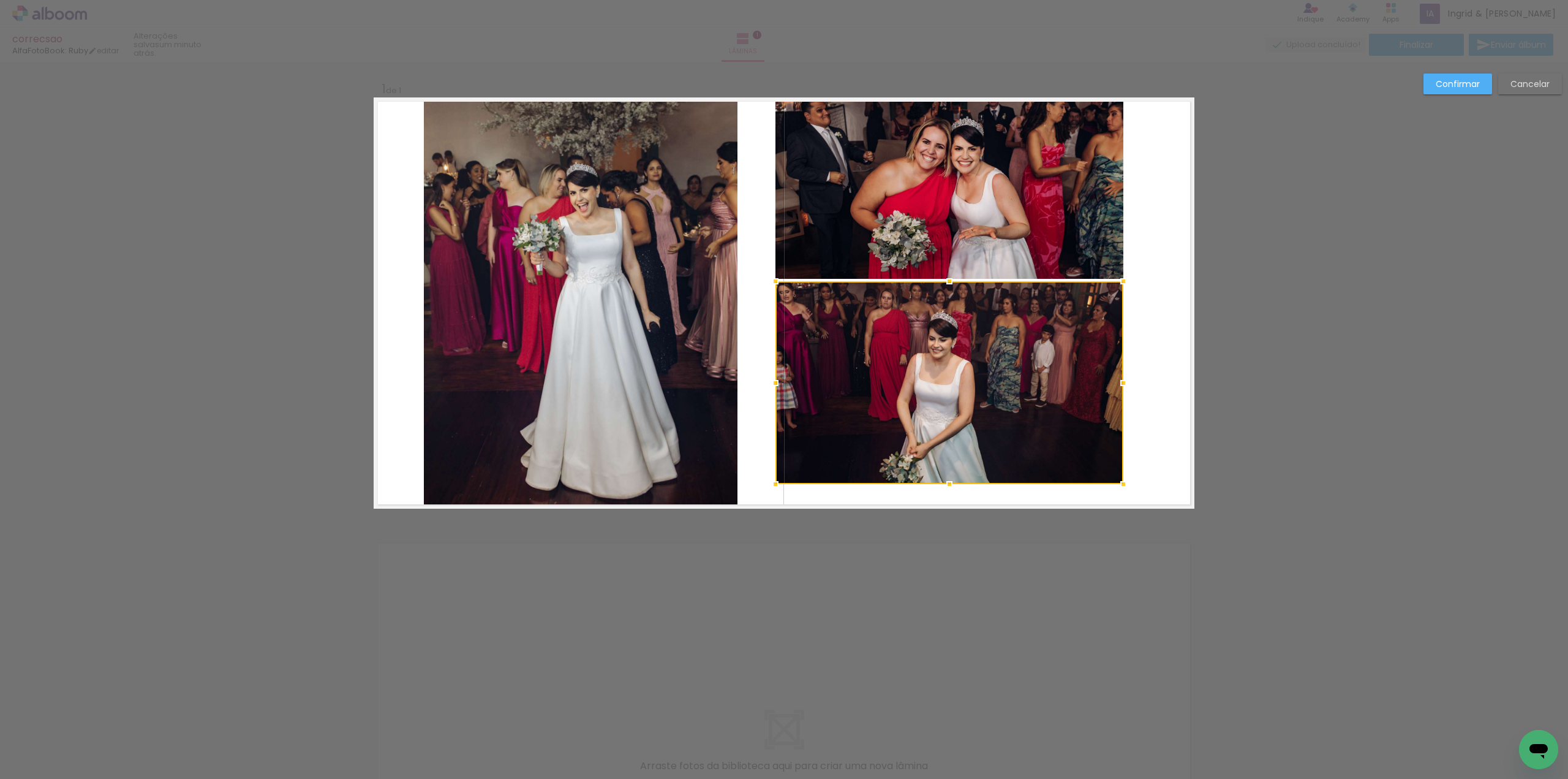
drag, startPoint x: 948, startPoint y: 308, endPoint x: 951, endPoint y: 285, distance: 23.2
click at [951, 285] on div at bounding box center [949, 281] width 25 height 25
click at [0, 0] on slot "Confirmar" at bounding box center [0, 0] width 0 height 0
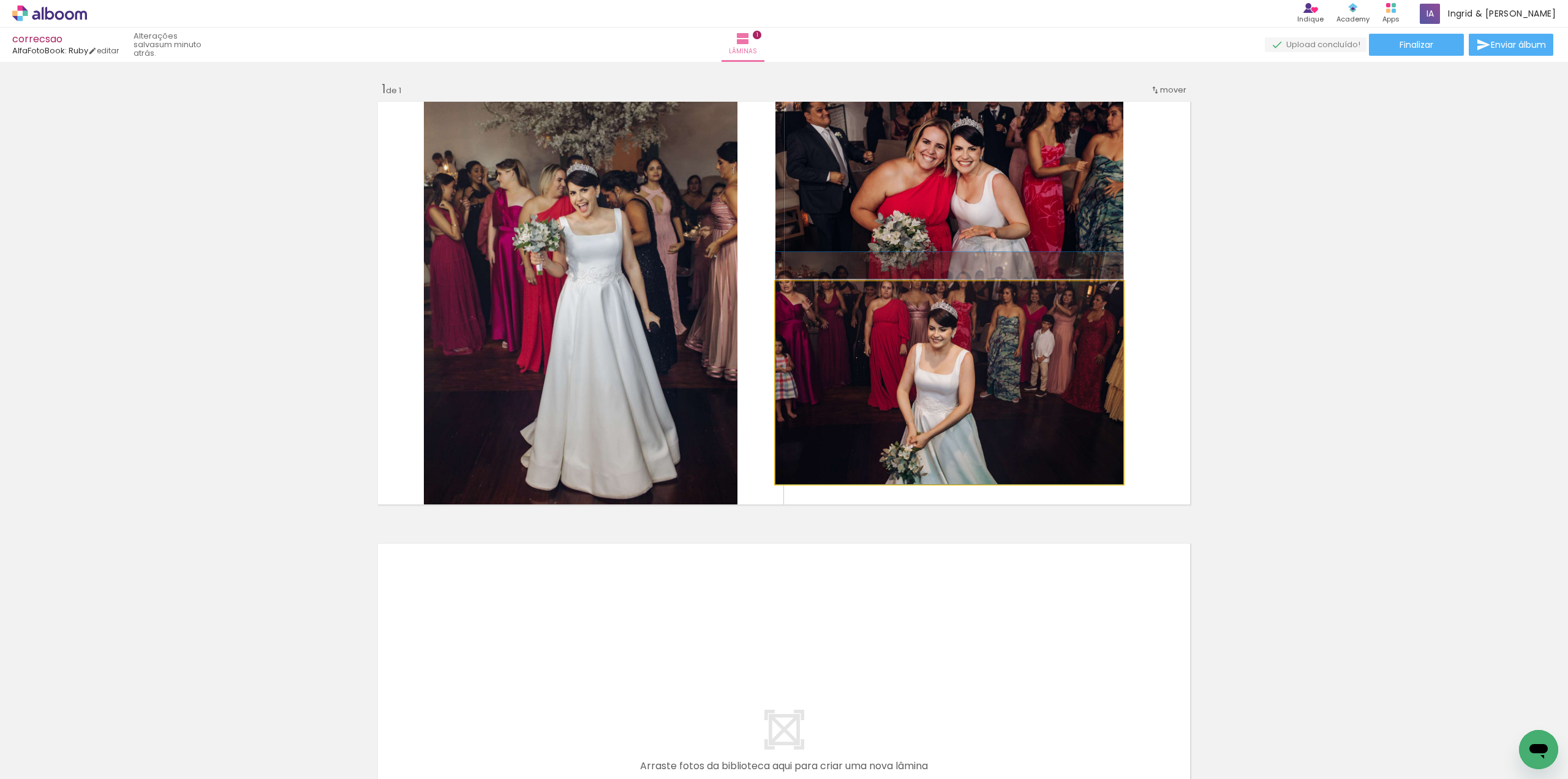
drag, startPoint x: 1057, startPoint y: 372, endPoint x: 1058, endPoint y: 355, distance: 17.0
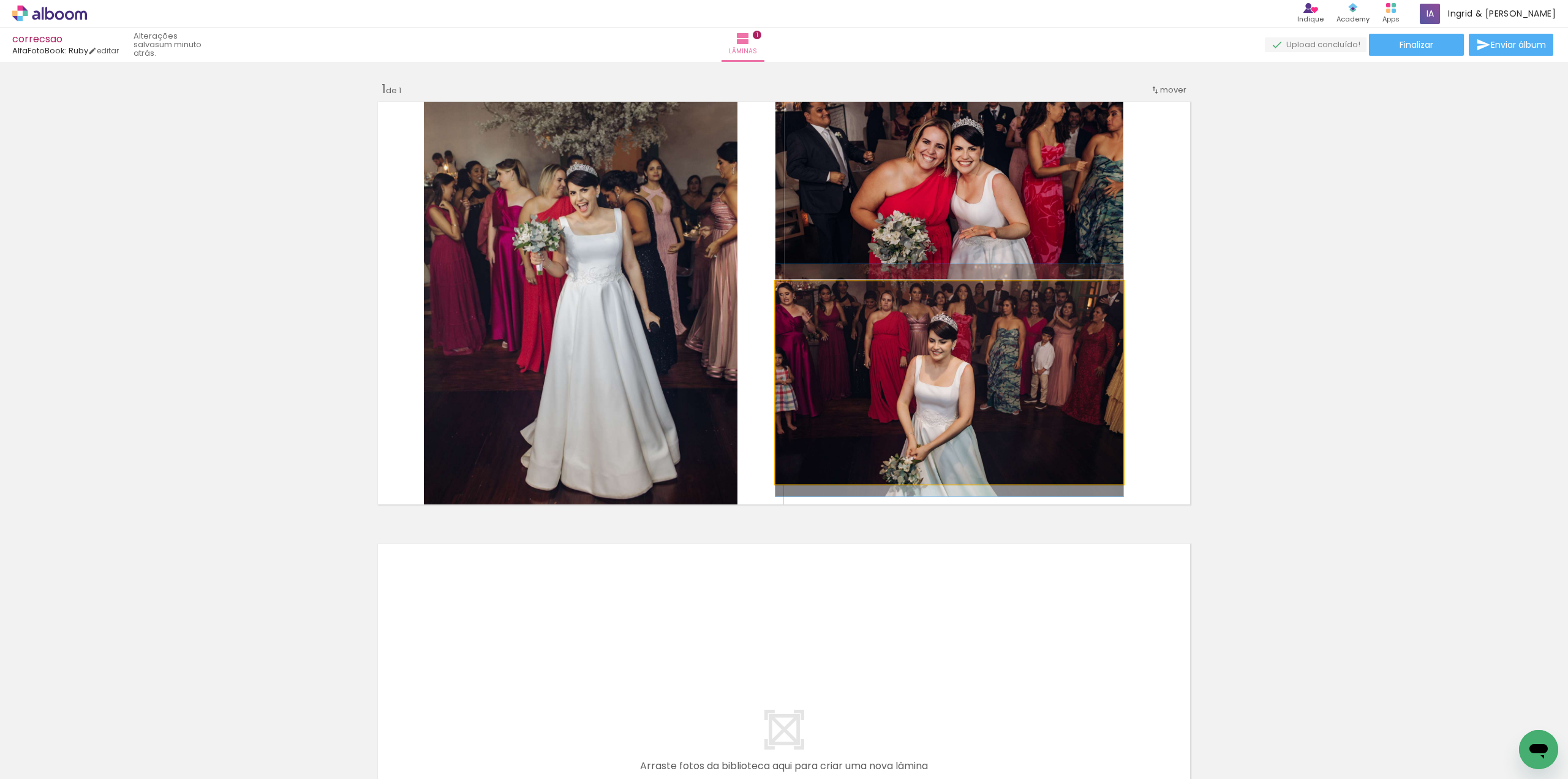
drag, startPoint x: 1053, startPoint y: 350, endPoint x: 1053, endPoint y: 363, distance: 13.0
click at [1053, 365] on quentale-photo at bounding box center [949, 383] width 348 height 203
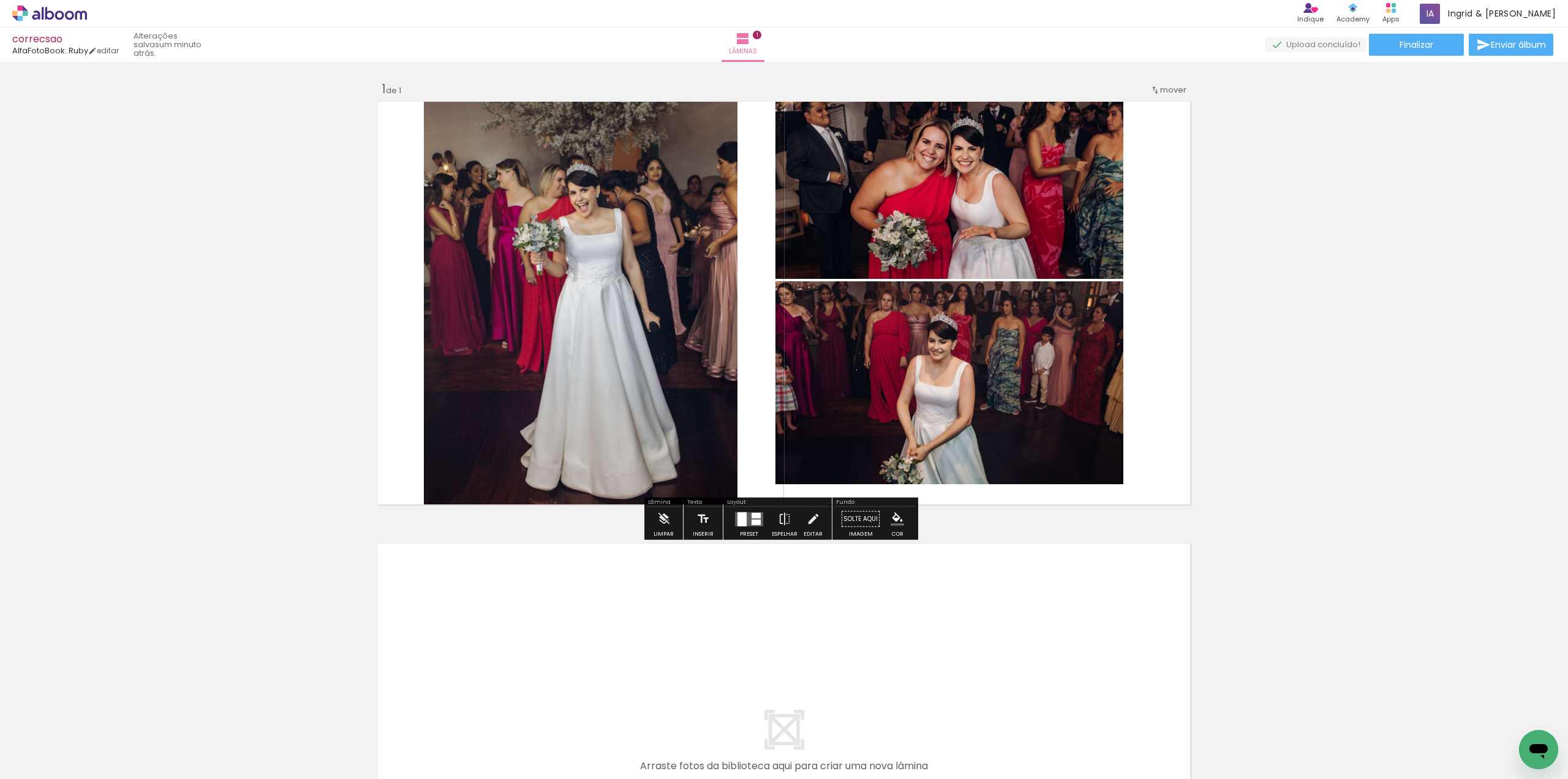
click at [1325, 232] on div "Inserir lâmina 1 de 1" at bounding box center [784, 508] width 1568 height 884
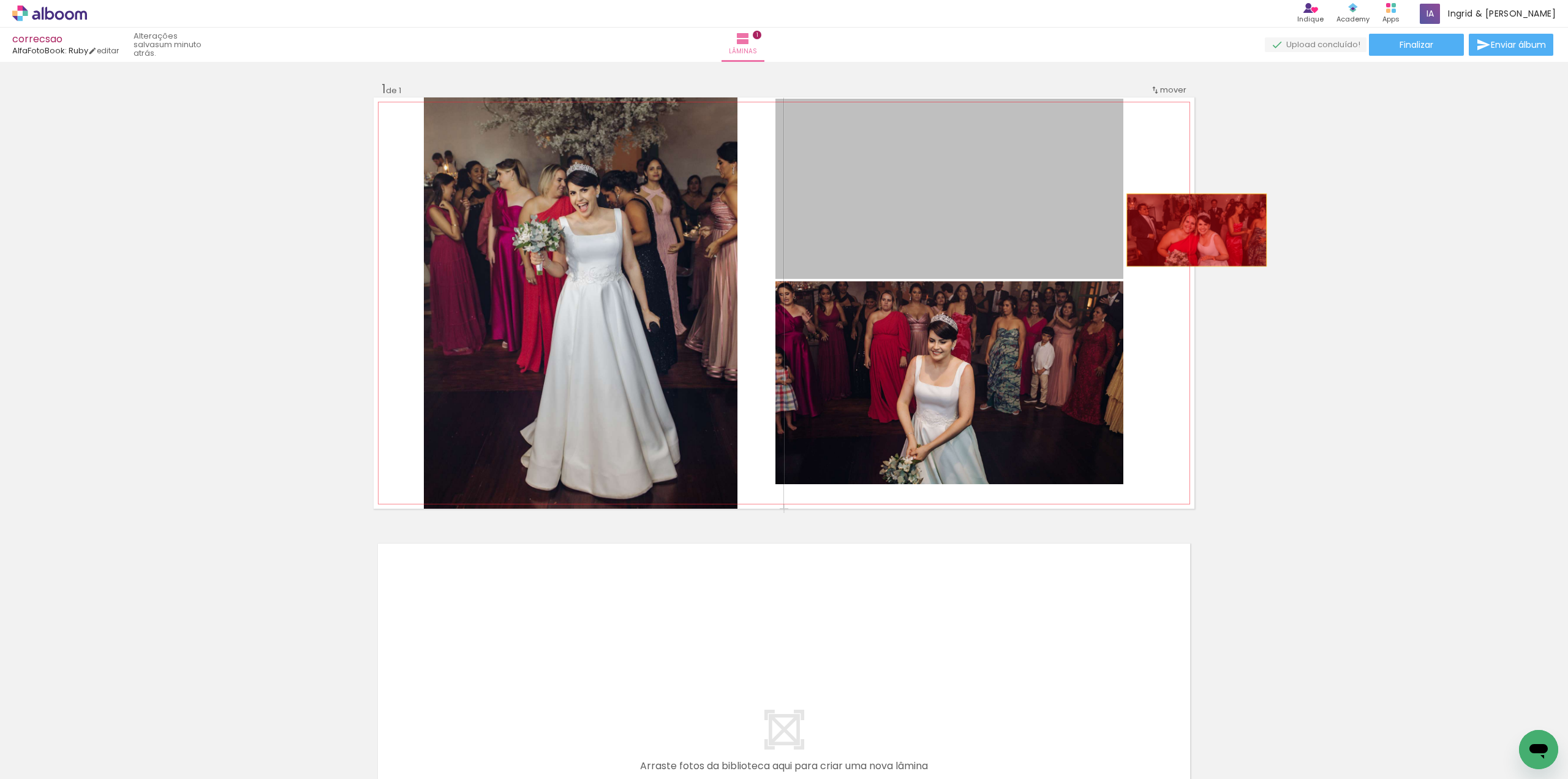
drag, startPoint x: 1018, startPoint y: 216, endPoint x: 1192, endPoint y: 230, distance: 174.6
click at [1192, 230] on div "Inserir lâmina 1 de 1" at bounding box center [784, 508] width 1568 height 884
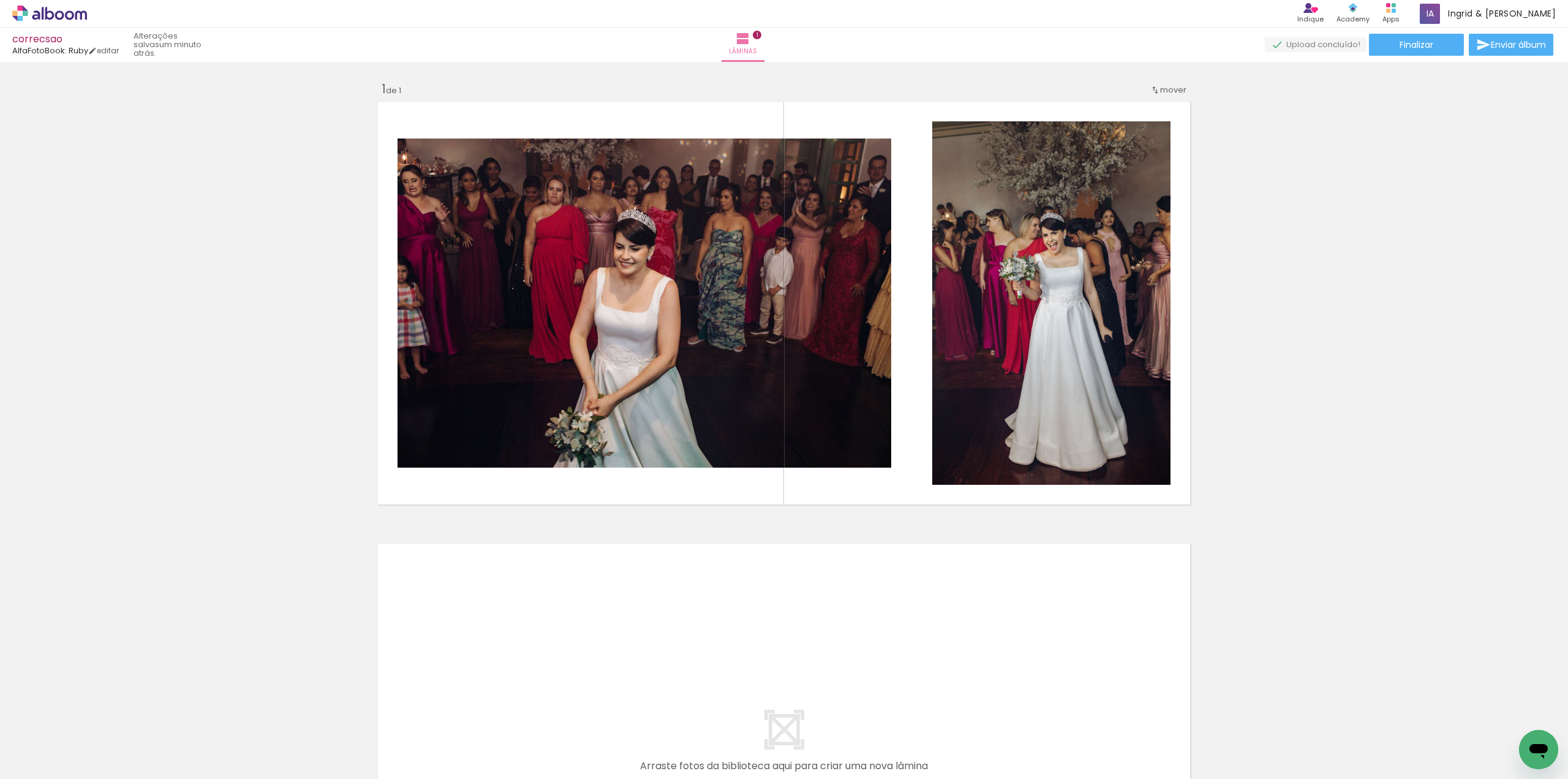
click at [1217, 241] on div "Inserir lâmina 1 de 1" at bounding box center [784, 508] width 1568 height 884
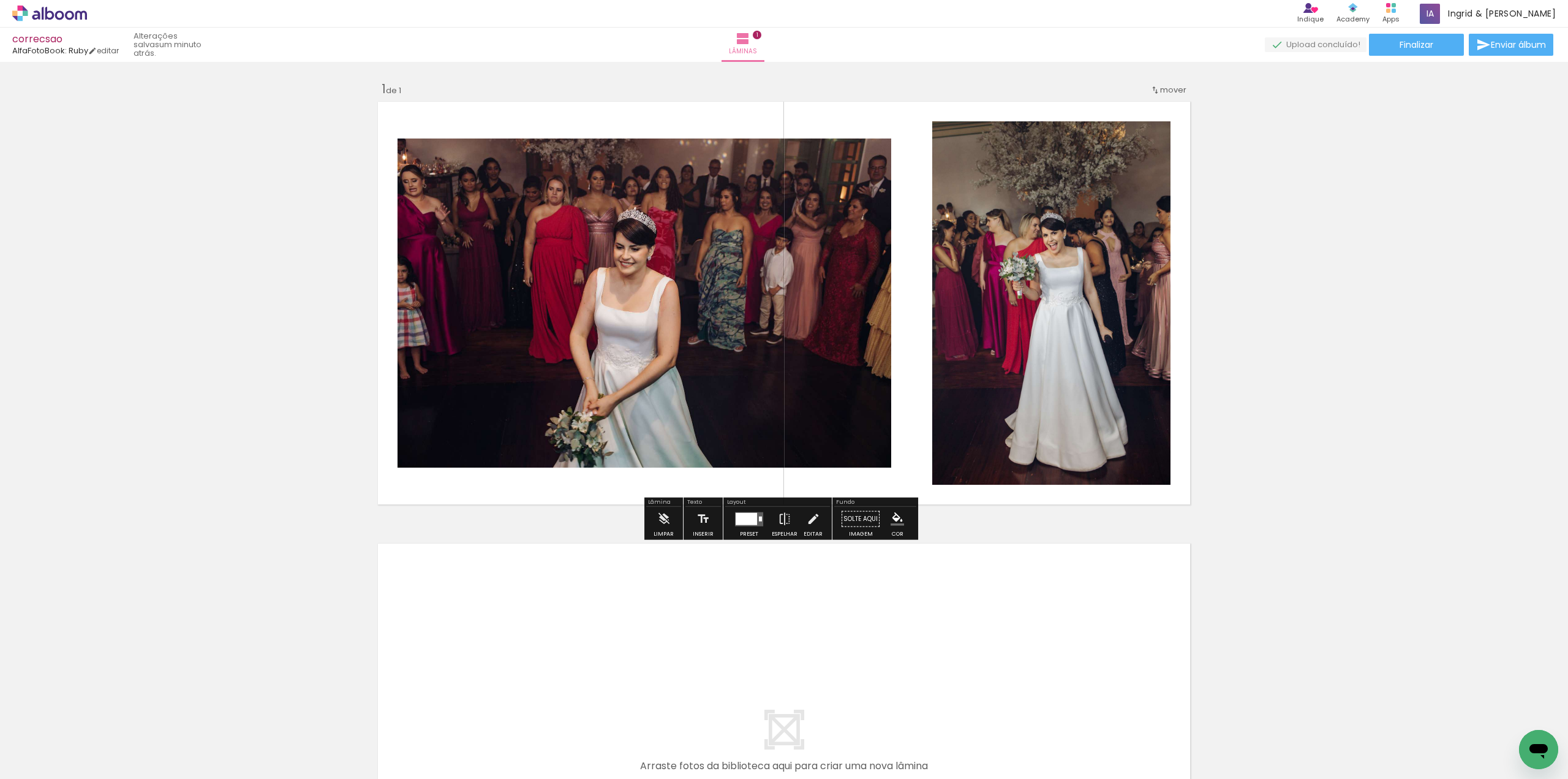
click at [742, 518] on div at bounding box center [747, 518] width 21 height 12
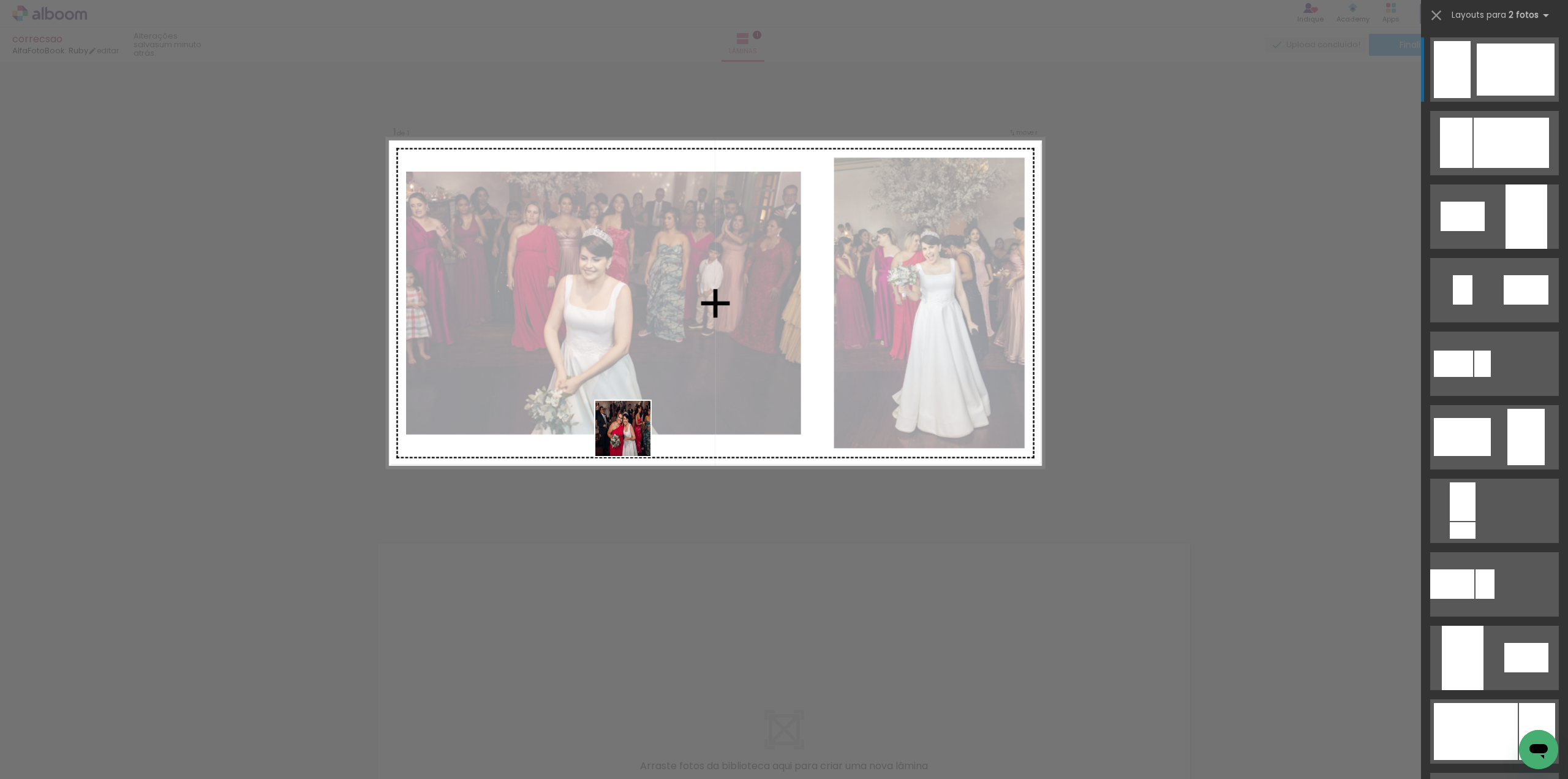
drag, startPoint x: 272, startPoint y: 740, endPoint x: 641, endPoint y: 424, distance: 485.8
click at [641, 424] on quentale-workspace at bounding box center [784, 390] width 1568 height 779
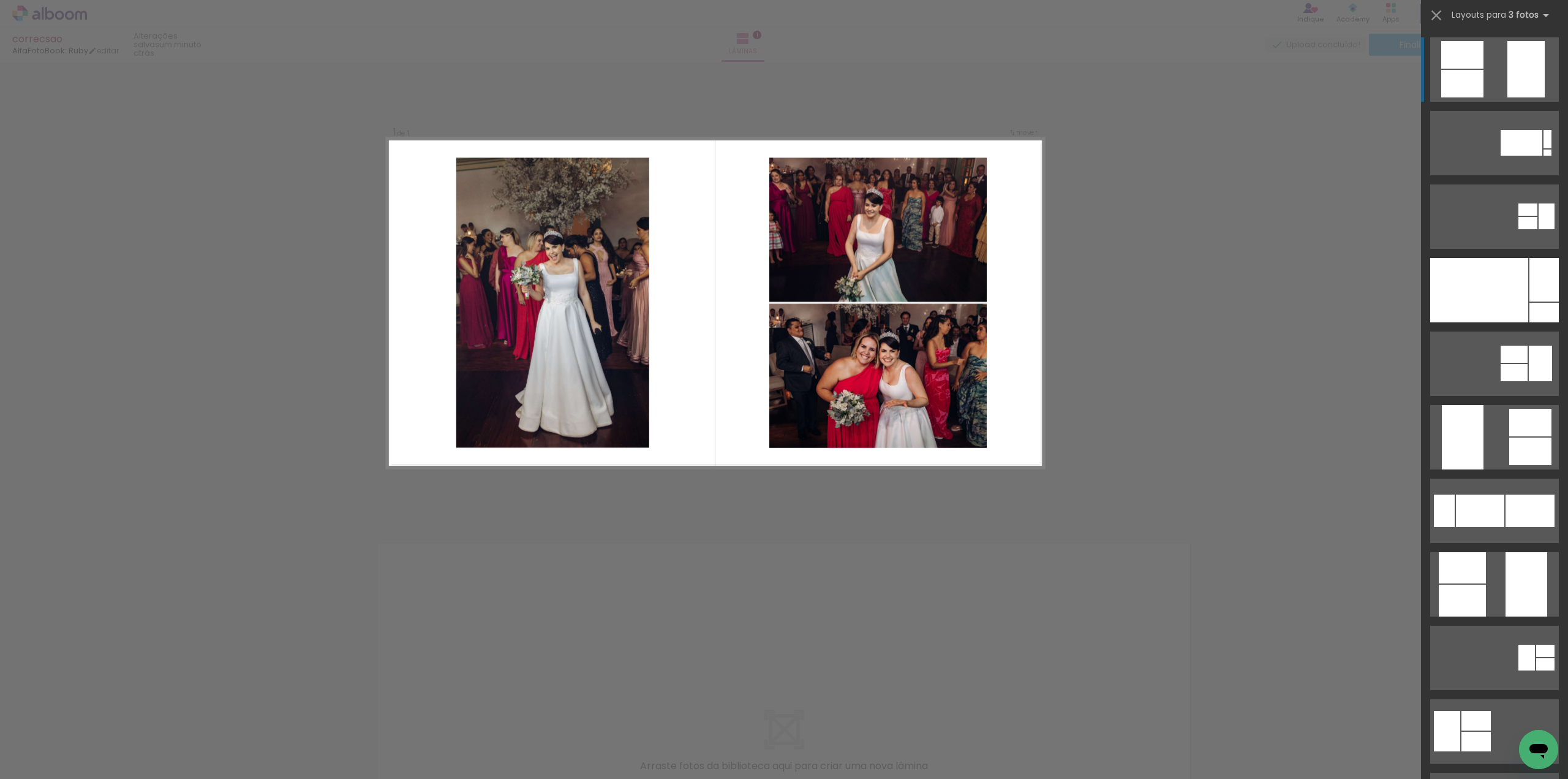
click at [808, 228] on quentale-photo at bounding box center [878, 229] width 217 height 144
click at [789, 225] on quentale-photo at bounding box center [878, 229] width 217 height 144
click at [1179, 198] on div "Confirmar Cancelar" at bounding box center [784, 518] width 1568 height 913
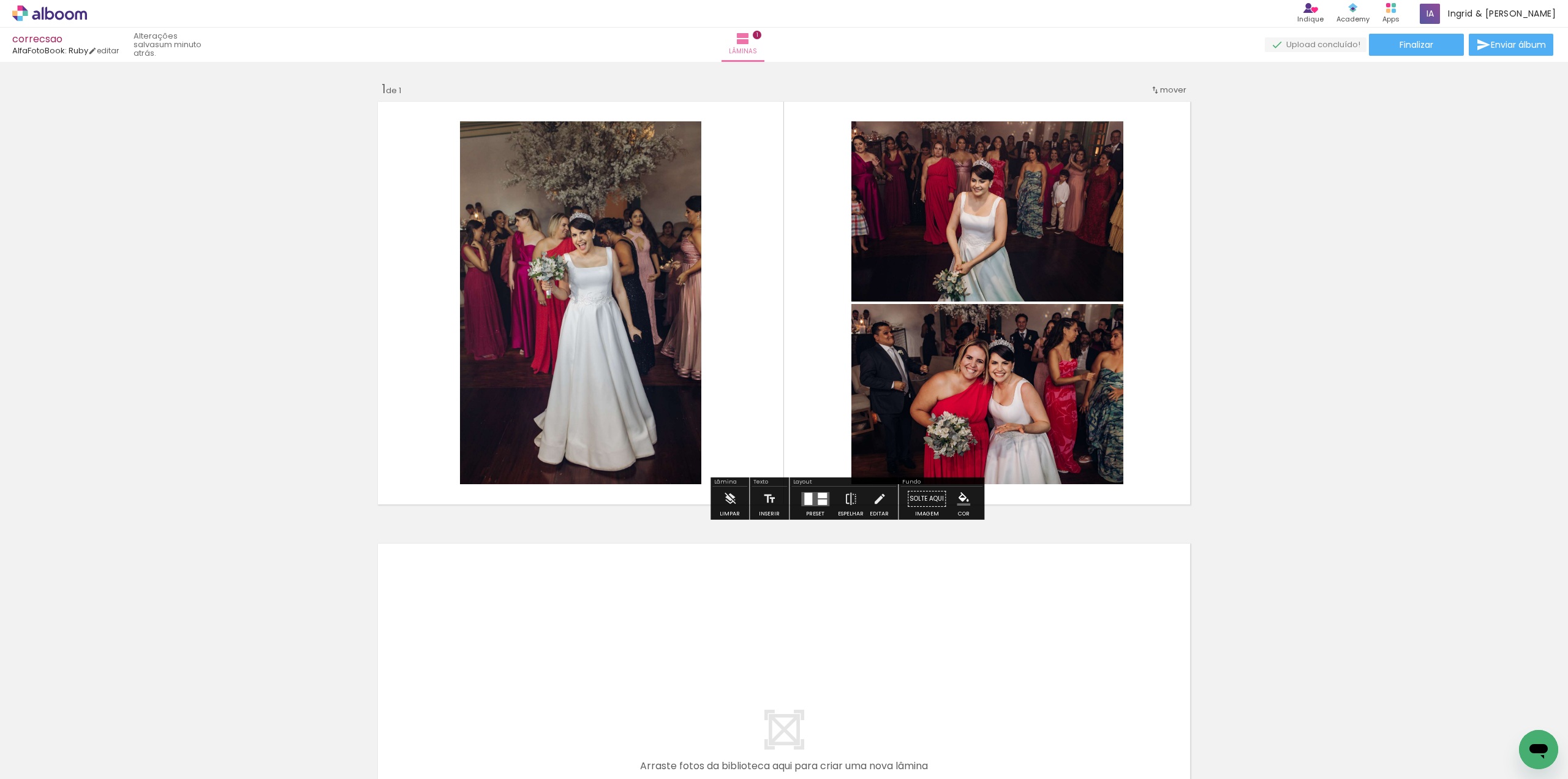
drag, startPoint x: 815, startPoint y: 501, endPoint x: 826, endPoint y: 497, distance: 11.7
click at [818, 502] on div at bounding box center [822, 501] width 9 height 6
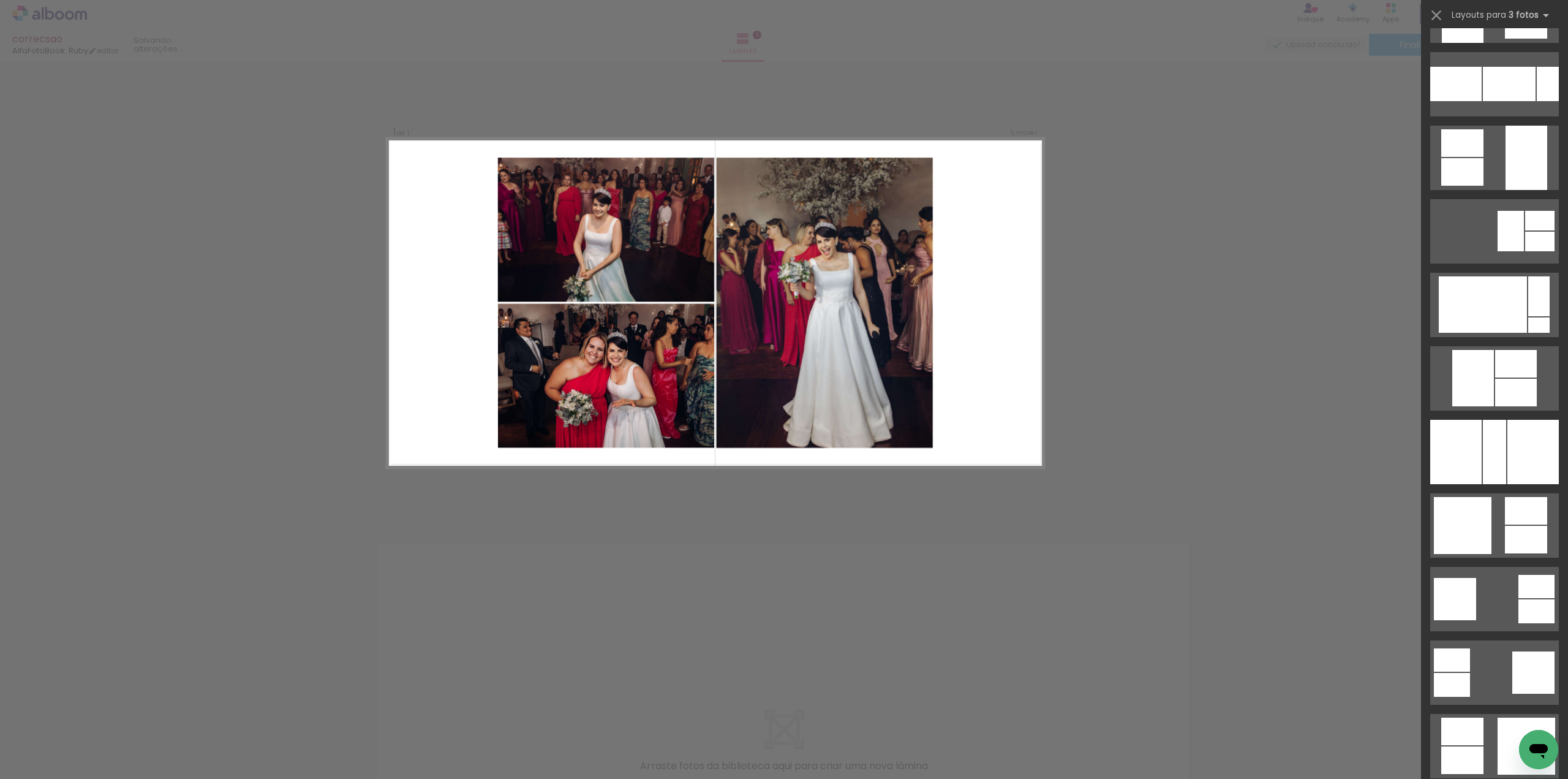
scroll to position [1716, 0]
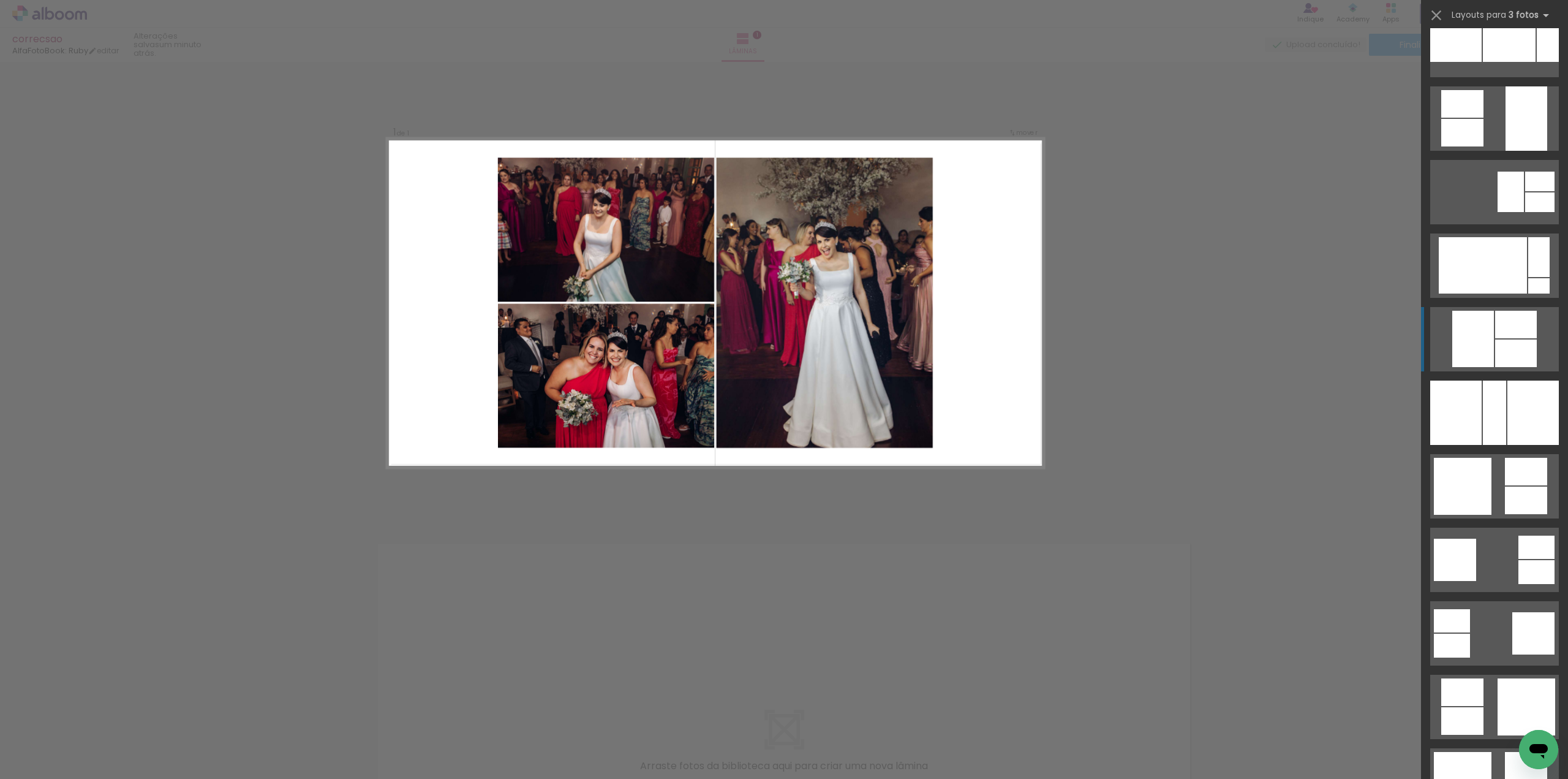
click at [1467, 350] on div at bounding box center [1473, 338] width 42 height 56
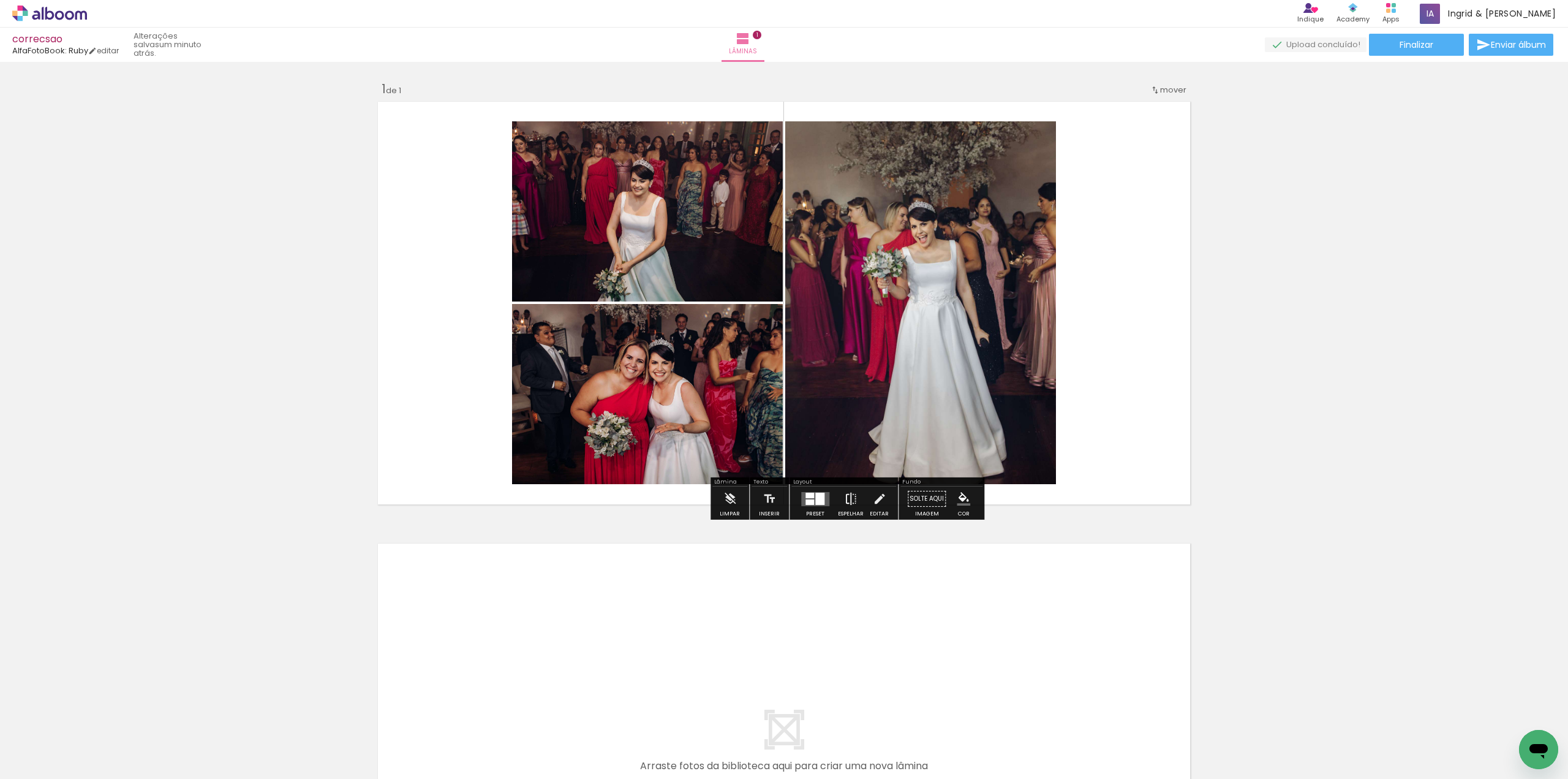
click at [849, 504] on iron-icon at bounding box center [850, 499] width 13 height 25
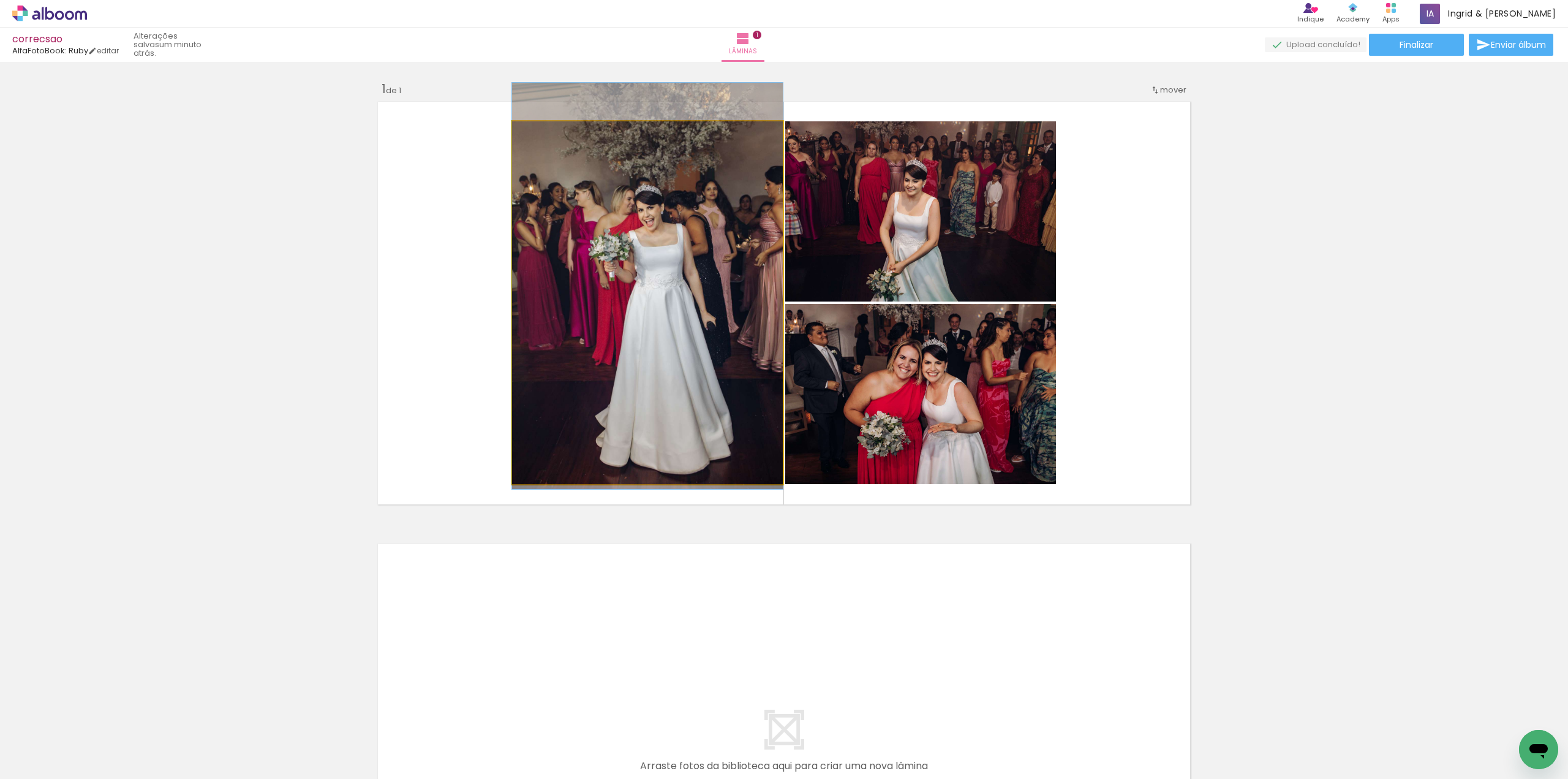
drag, startPoint x: 659, startPoint y: 287, endPoint x: 660, endPoint y: 270, distance: 17.0
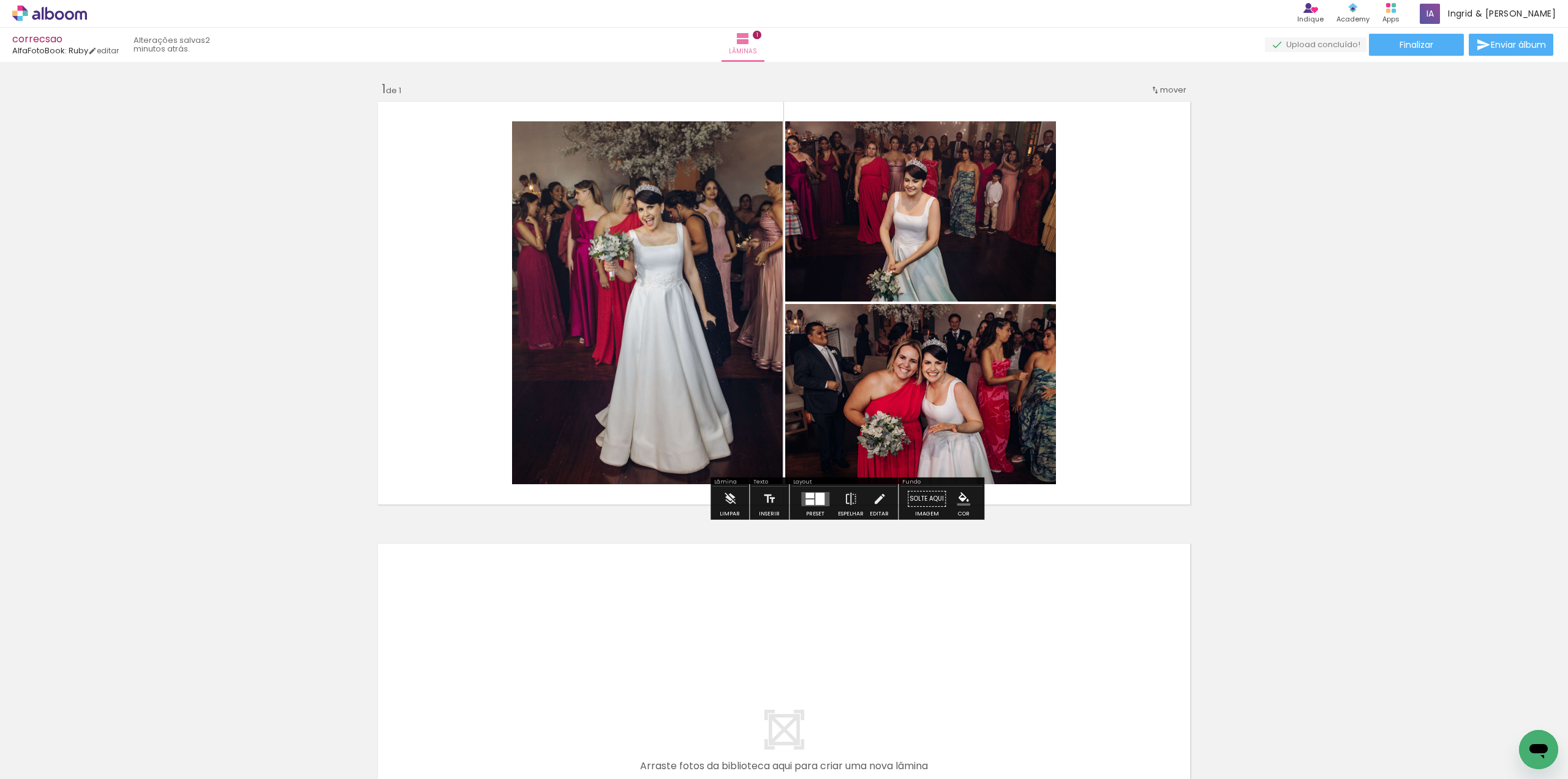
click at [1000, 199] on quentale-photo at bounding box center [920, 212] width 271 height 180
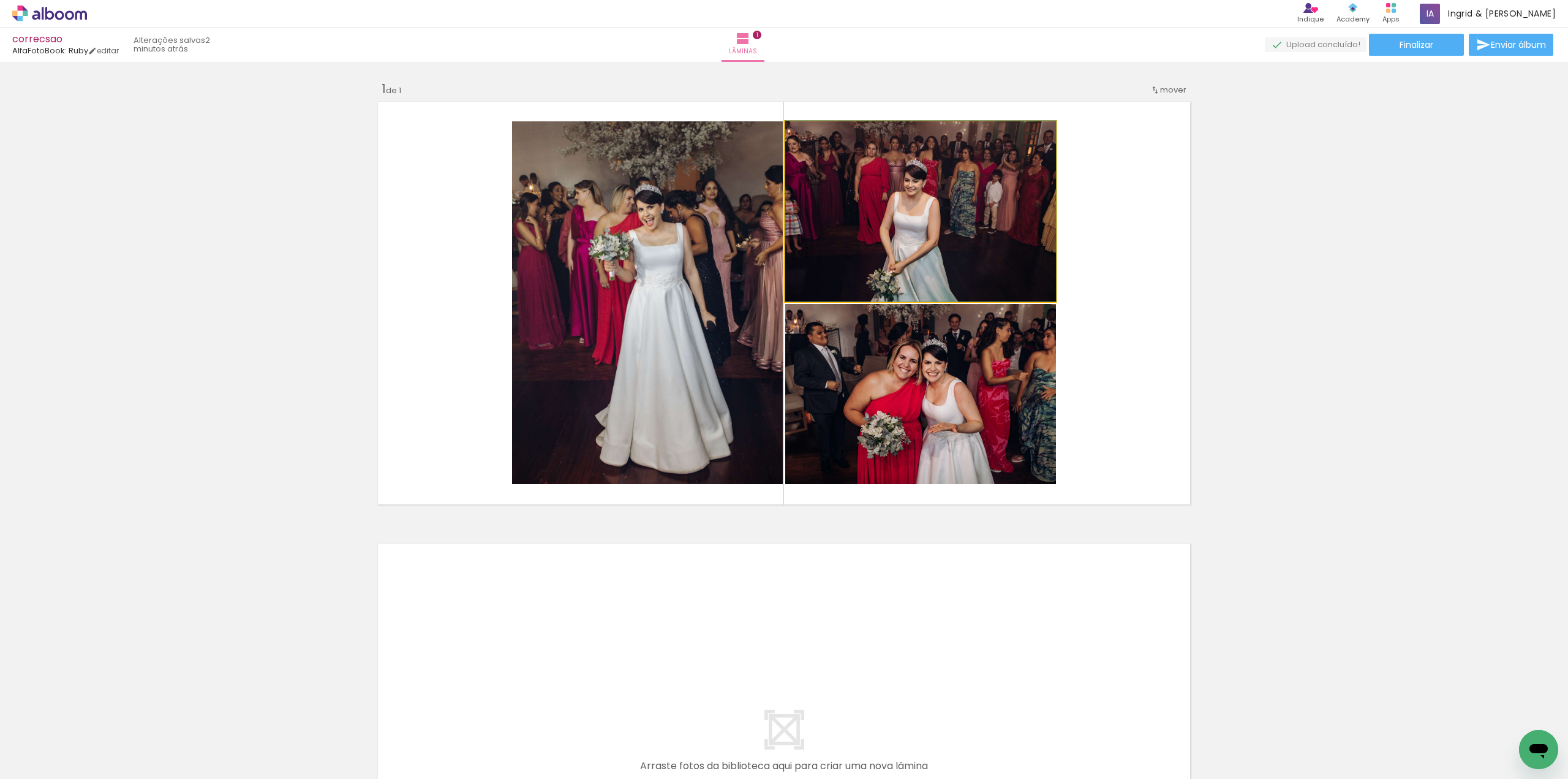
click at [1000, 199] on quentale-photo at bounding box center [920, 212] width 271 height 180
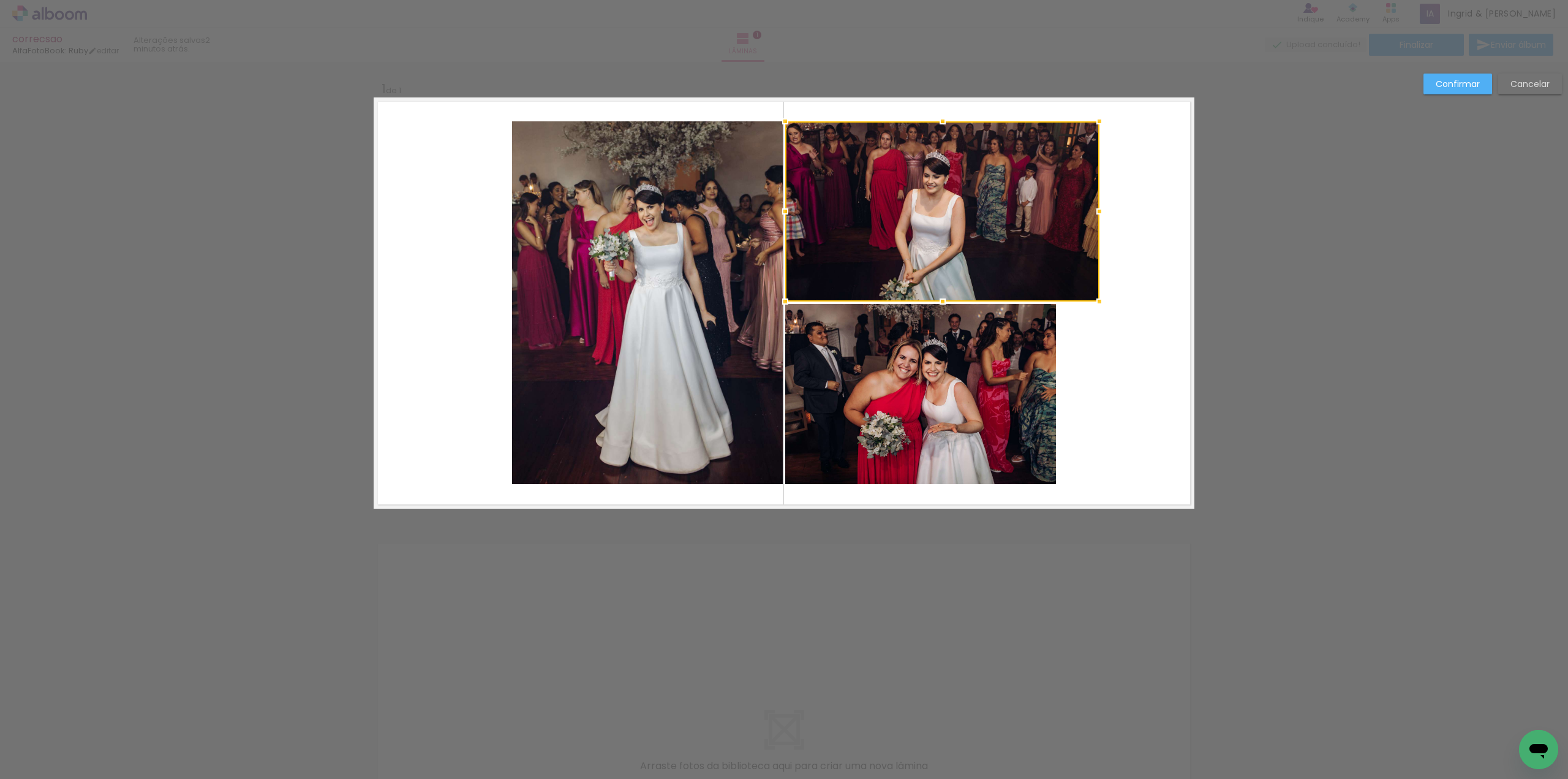
drag, startPoint x: 1051, startPoint y: 209, endPoint x: 1095, endPoint y: 210, distance: 44.0
click at [1095, 210] on div at bounding box center [1099, 211] width 25 height 25
click at [992, 410] on quentale-photo at bounding box center [920, 394] width 271 height 180
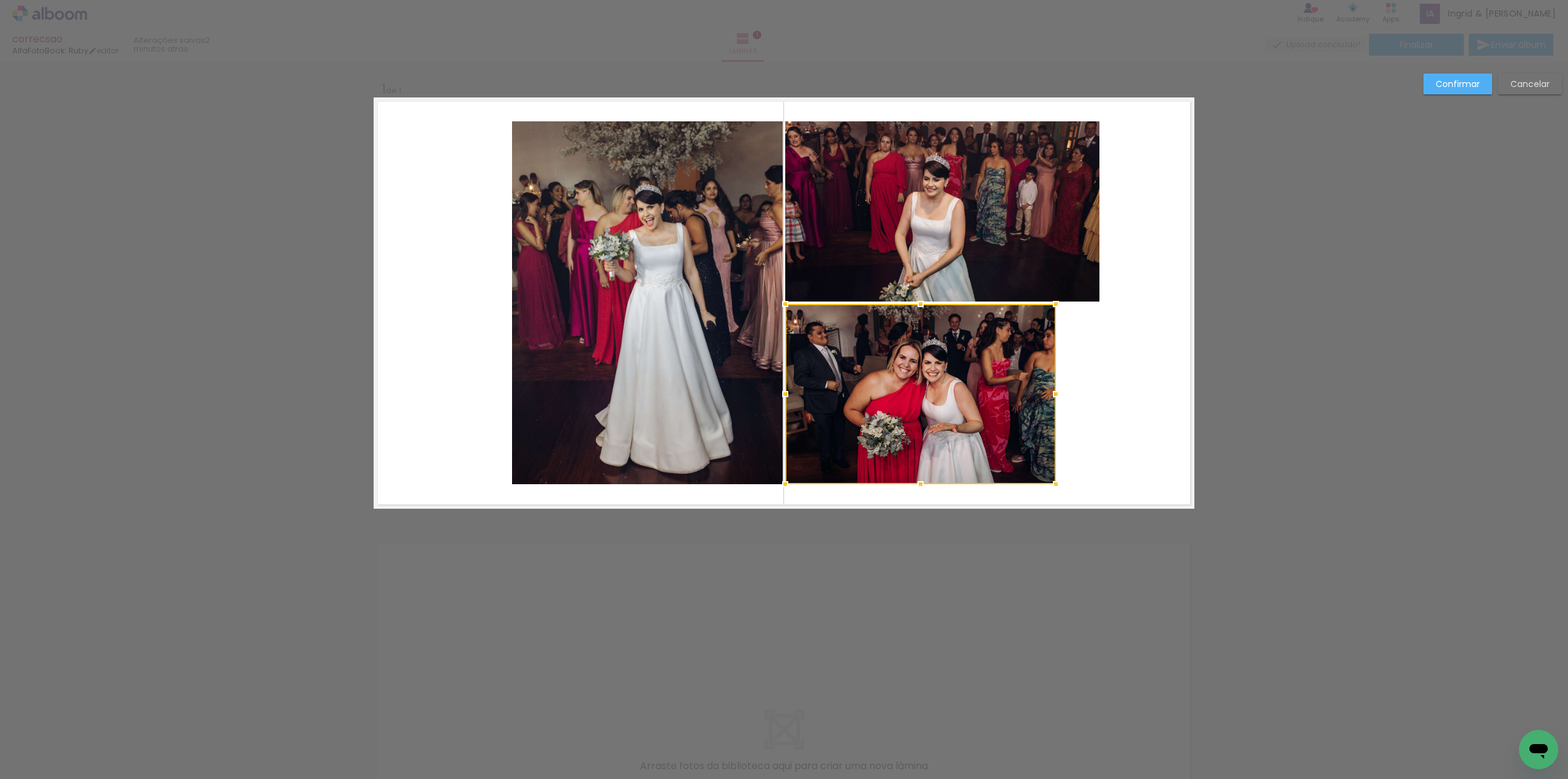
click at [992, 410] on div at bounding box center [920, 394] width 271 height 180
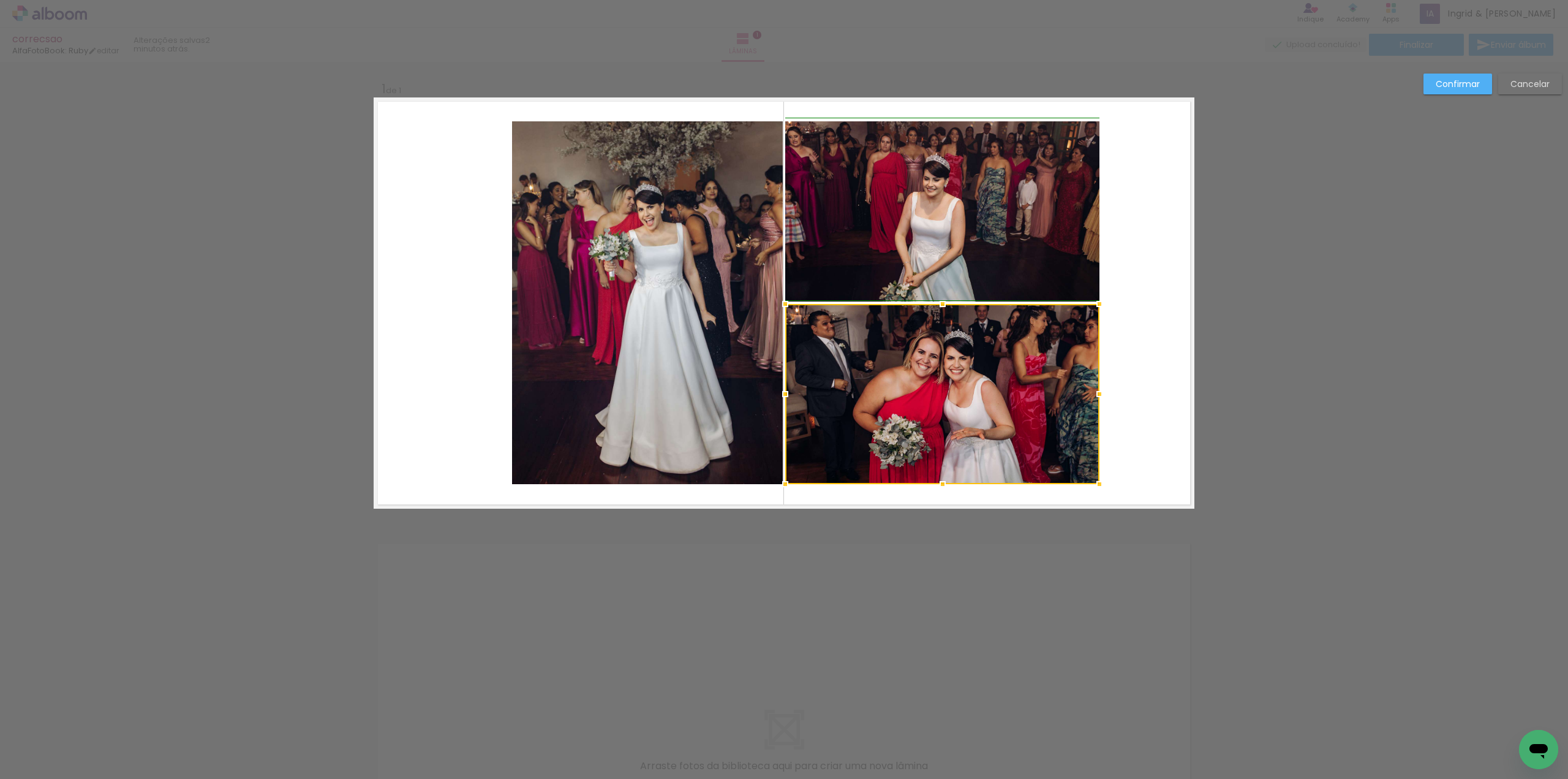
drag, startPoint x: 1055, startPoint y: 393, endPoint x: 1104, endPoint y: 392, distance: 49.0
click at [1104, 392] on div at bounding box center [1099, 394] width 25 height 25
click at [0, 0] on slot "Confirmar" at bounding box center [0, 0] width 0 height 0
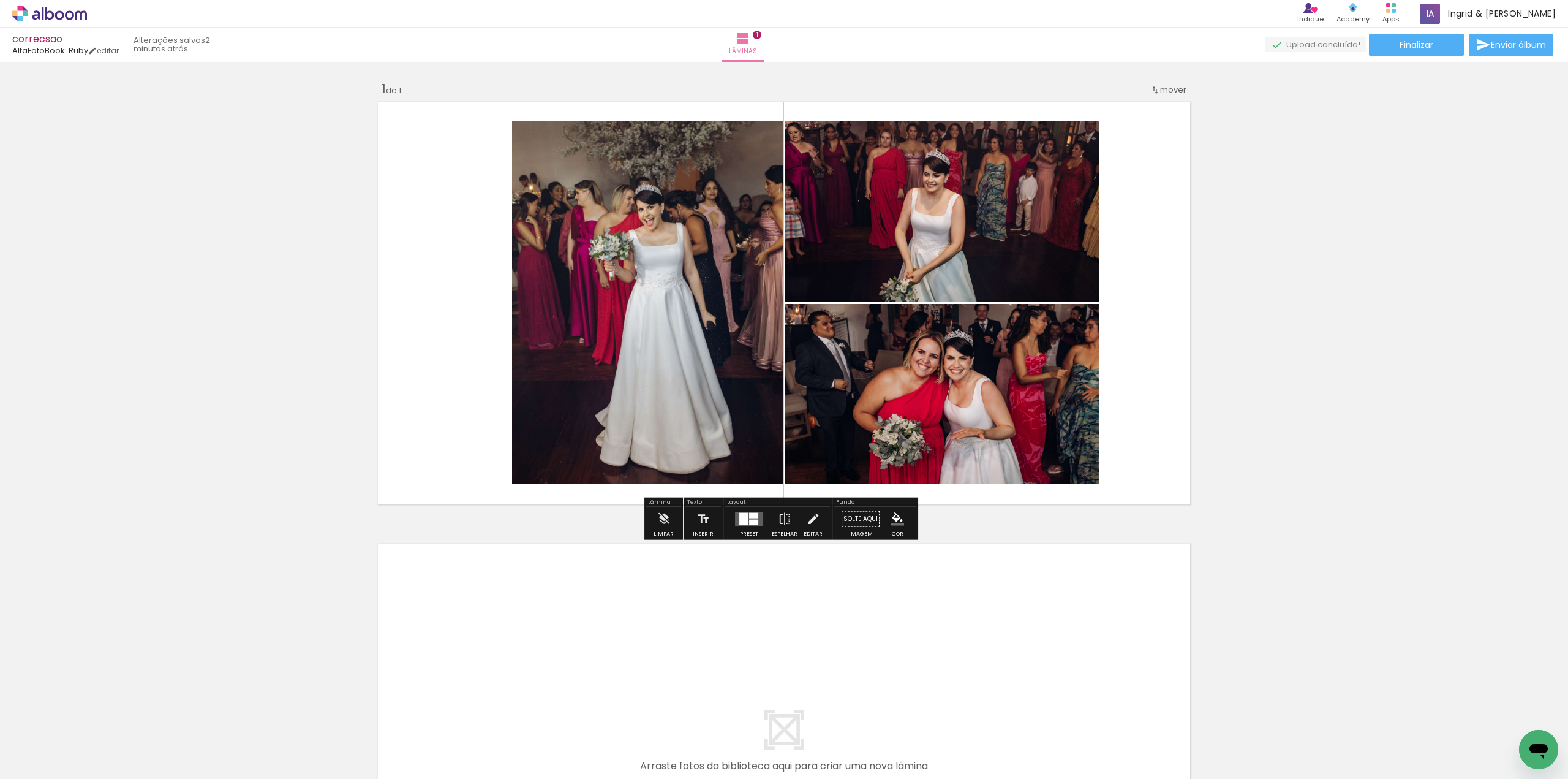
click at [1118, 579] on quentale-layouter at bounding box center [784, 745] width 821 height 411
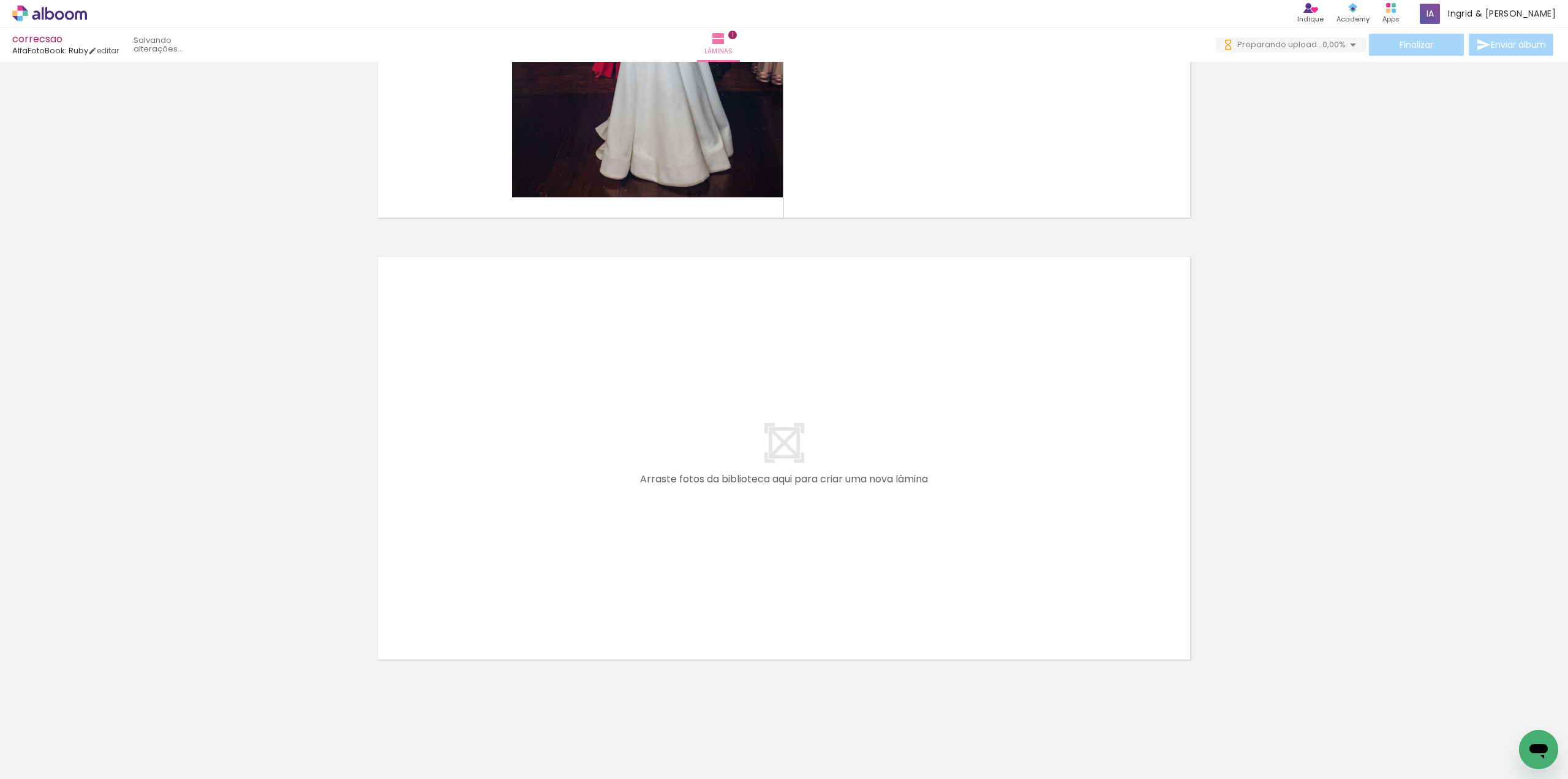
scroll to position [291, 0]
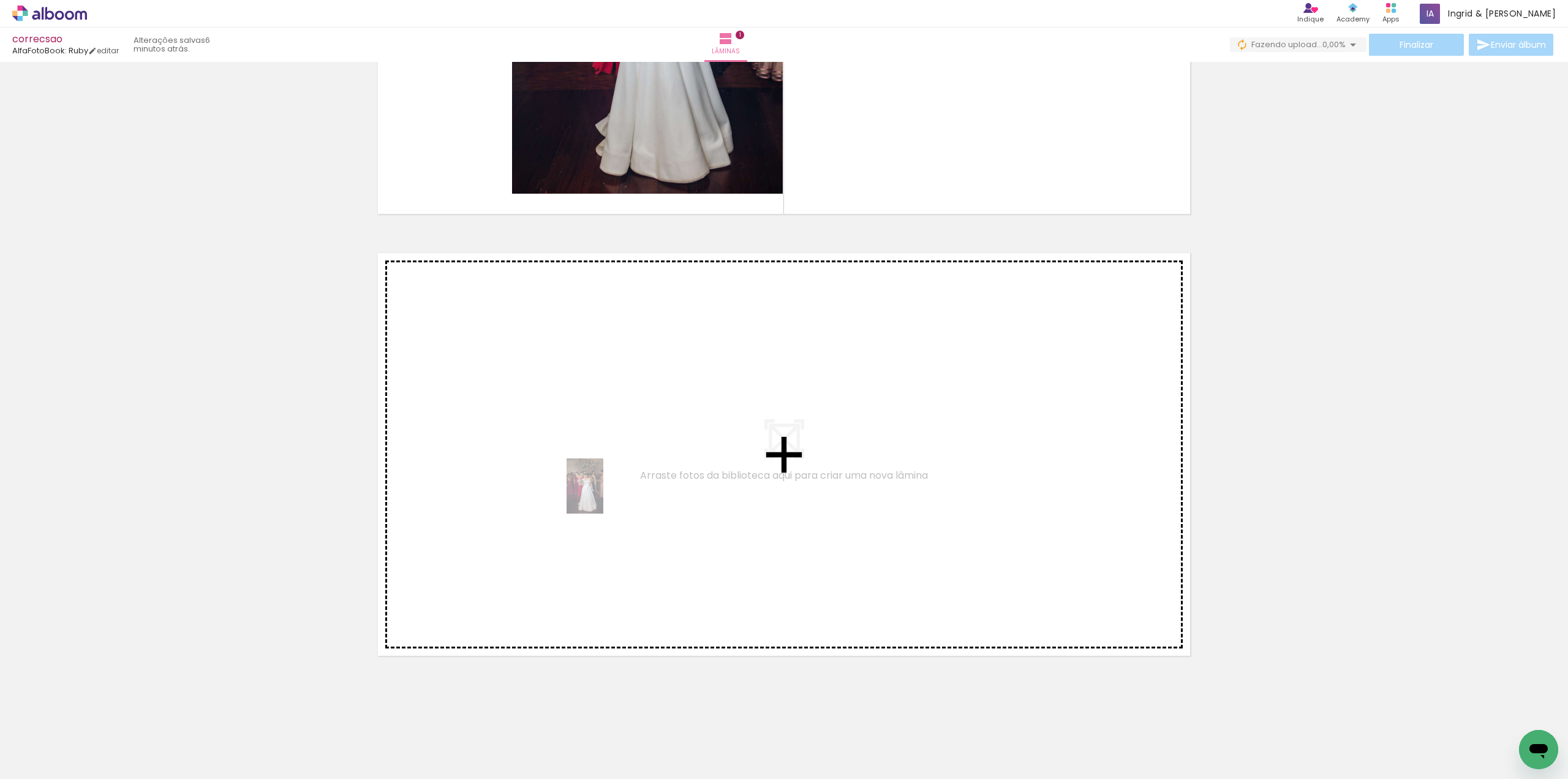
drag, startPoint x: 133, startPoint y: 739, endPoint x: 610, endPoint y: 491, distance: 537.6
click at [610, 491] on quentale-workspace at bounding box center [784, 390] width 1568 height 779
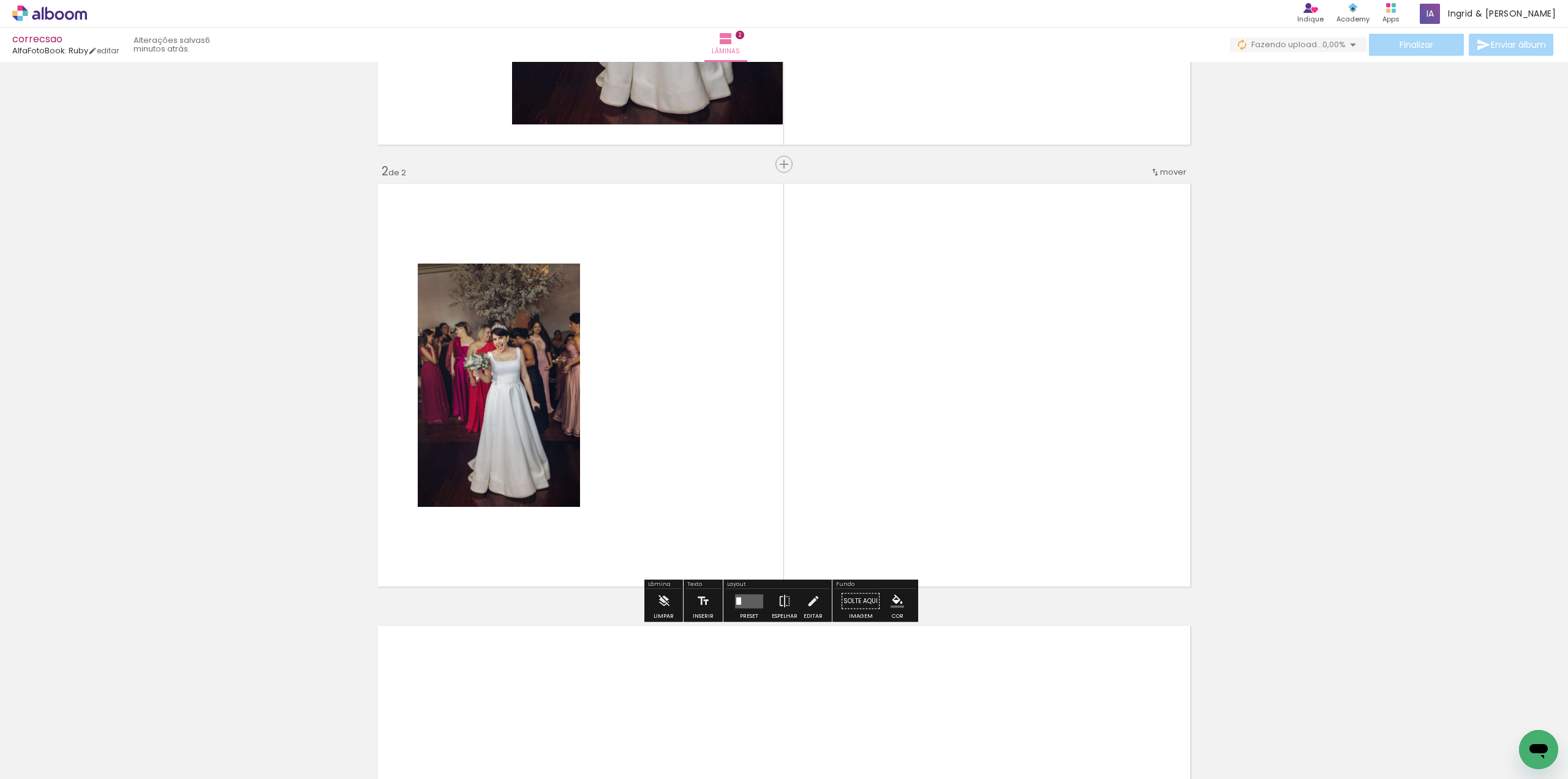
scroll to position [363, 0]
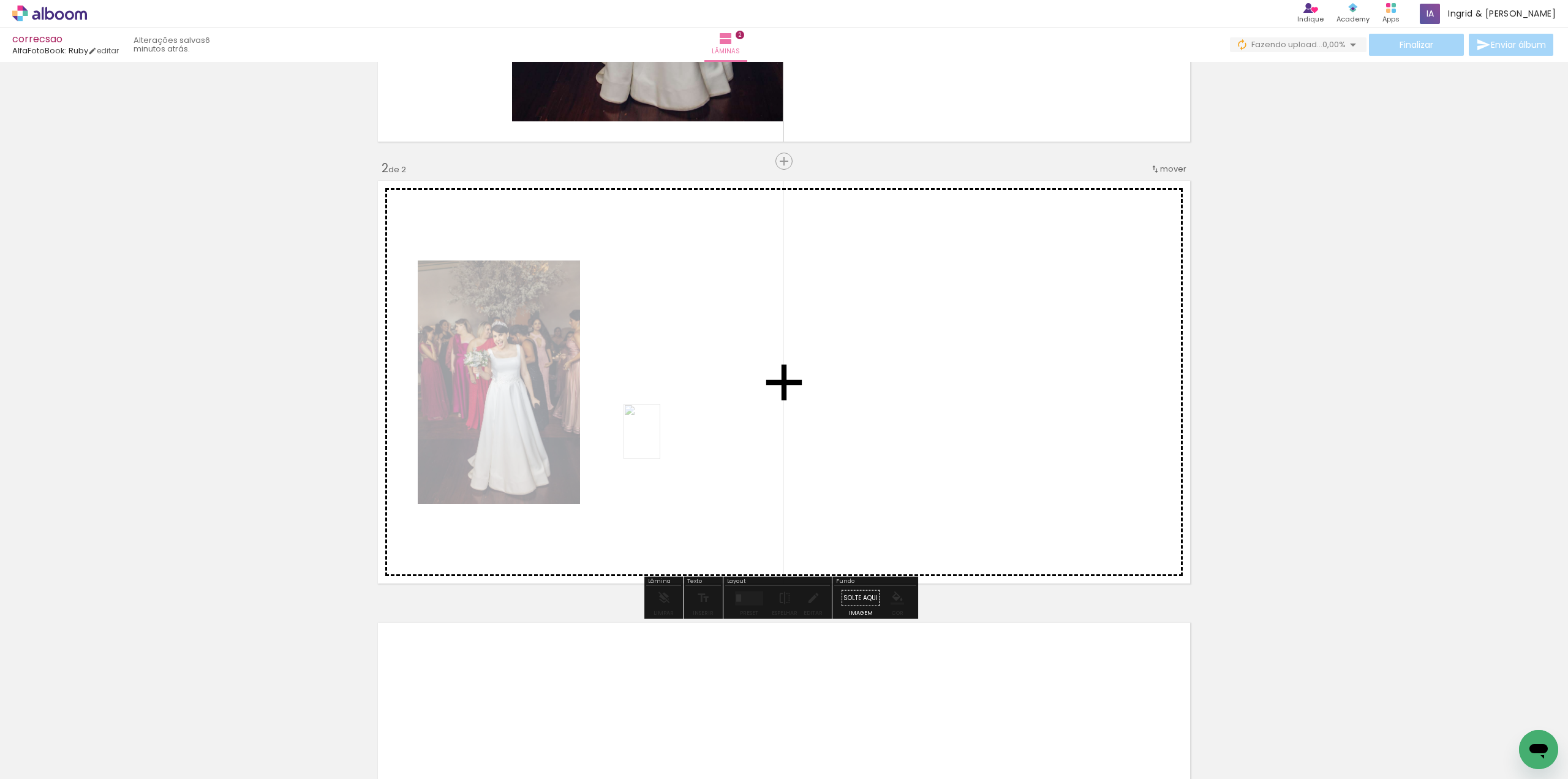
drag, startPoint x: 337, startPoint y: 648, endPoint x: 660, endPoint y: 441, distance: 383.6
click at [660, 441] on quentale-workspace at bounding box center [784, 390] width 1568 height 779
drag, startPoint x: 273, startPoint y: 734, endPoint x: 903, endPoint y: 410, distance: 708.4
click at [903, 410] on quentale-workspace at bounding box center [784, 390] width 1568 height 779
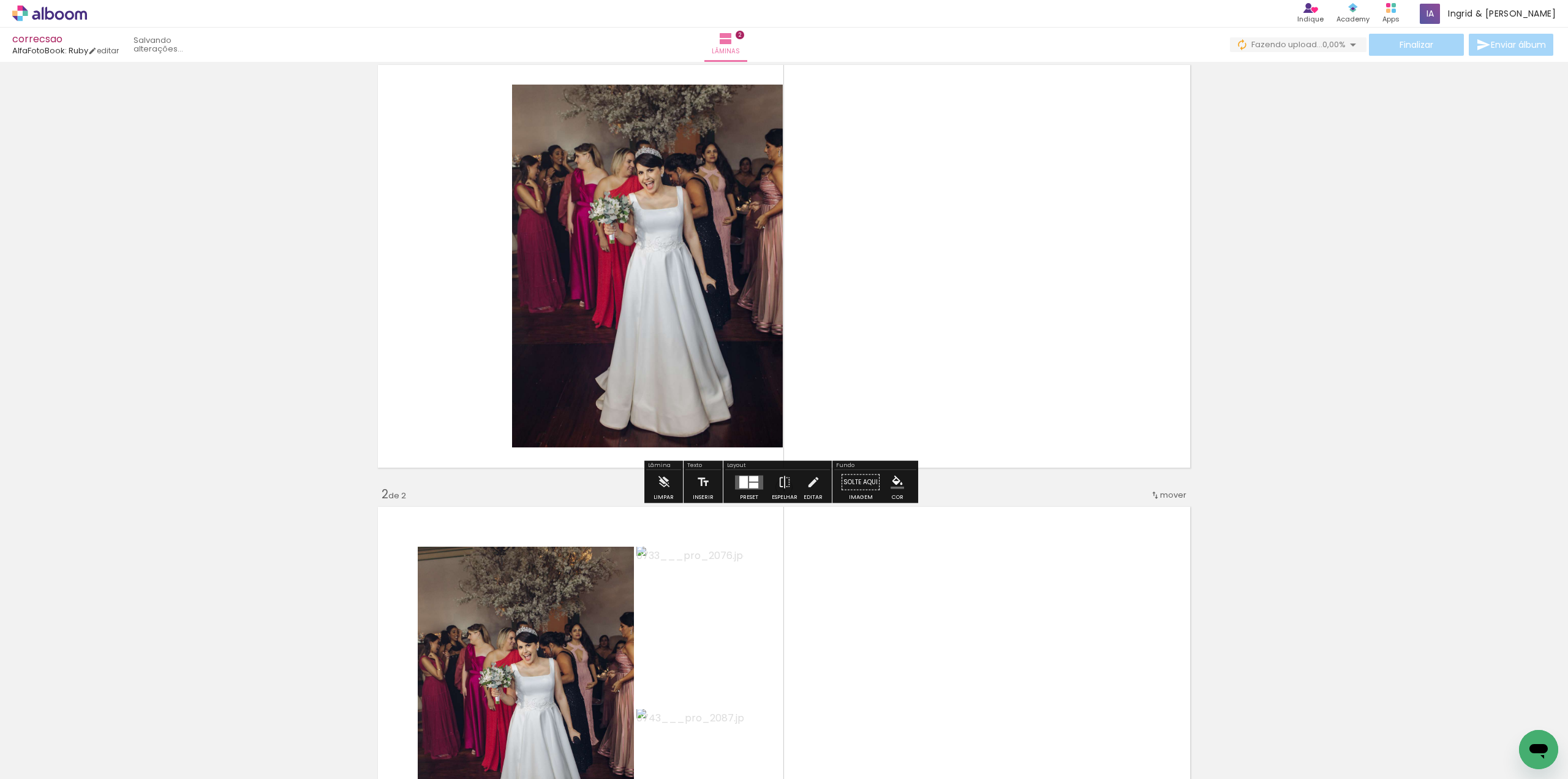
scroll to position [0, 0]
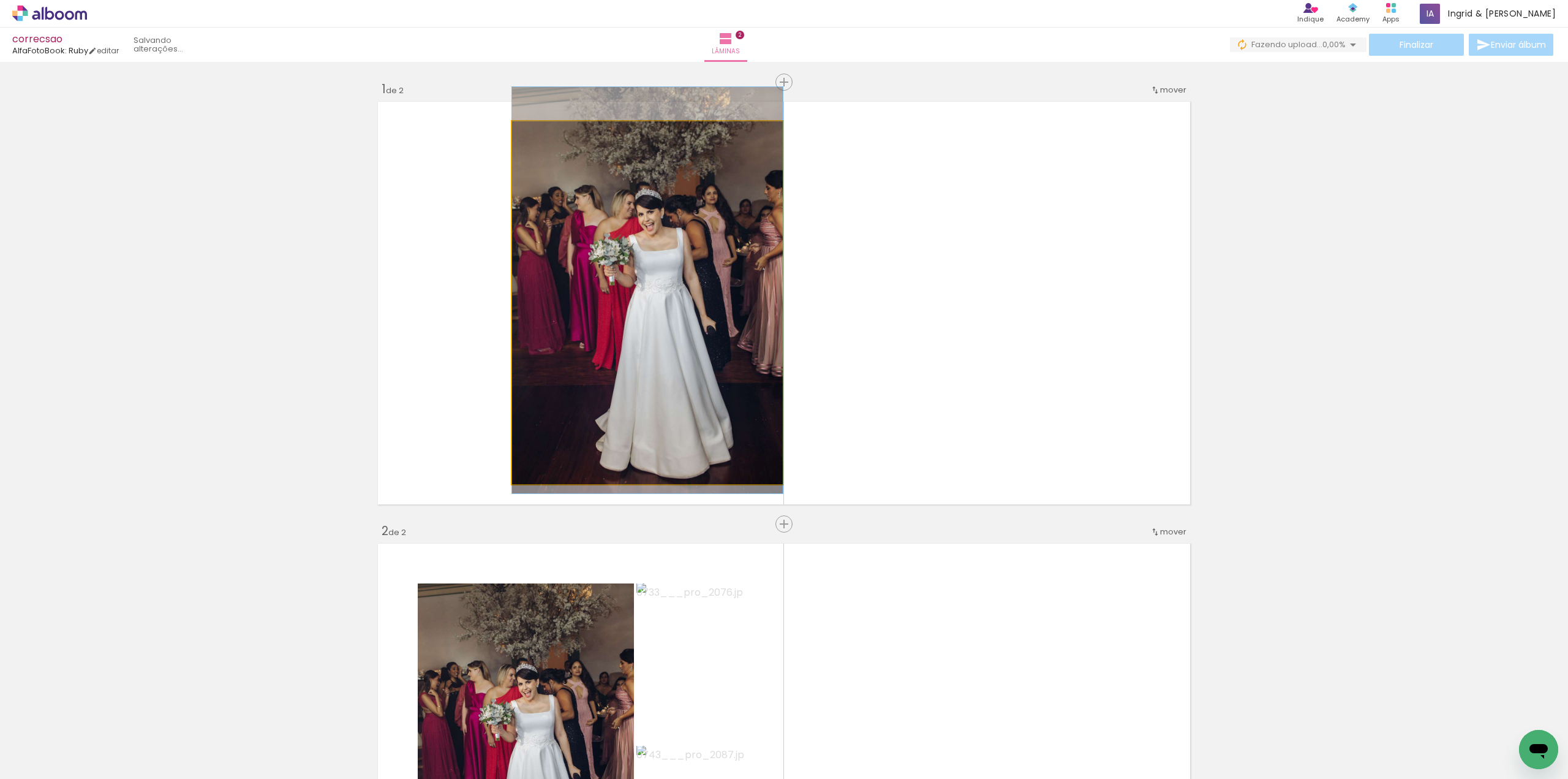
drag, startPoint x: 652, startPoint y: 280, endPoint x: 260, endPoint y: 347, distance: 397.7
click at [256, 349] on div "Inserir lâmina 1 de 2 Inserir lâmina 2 de 2" at bounding box center [784, 729] width 1568 height 1326
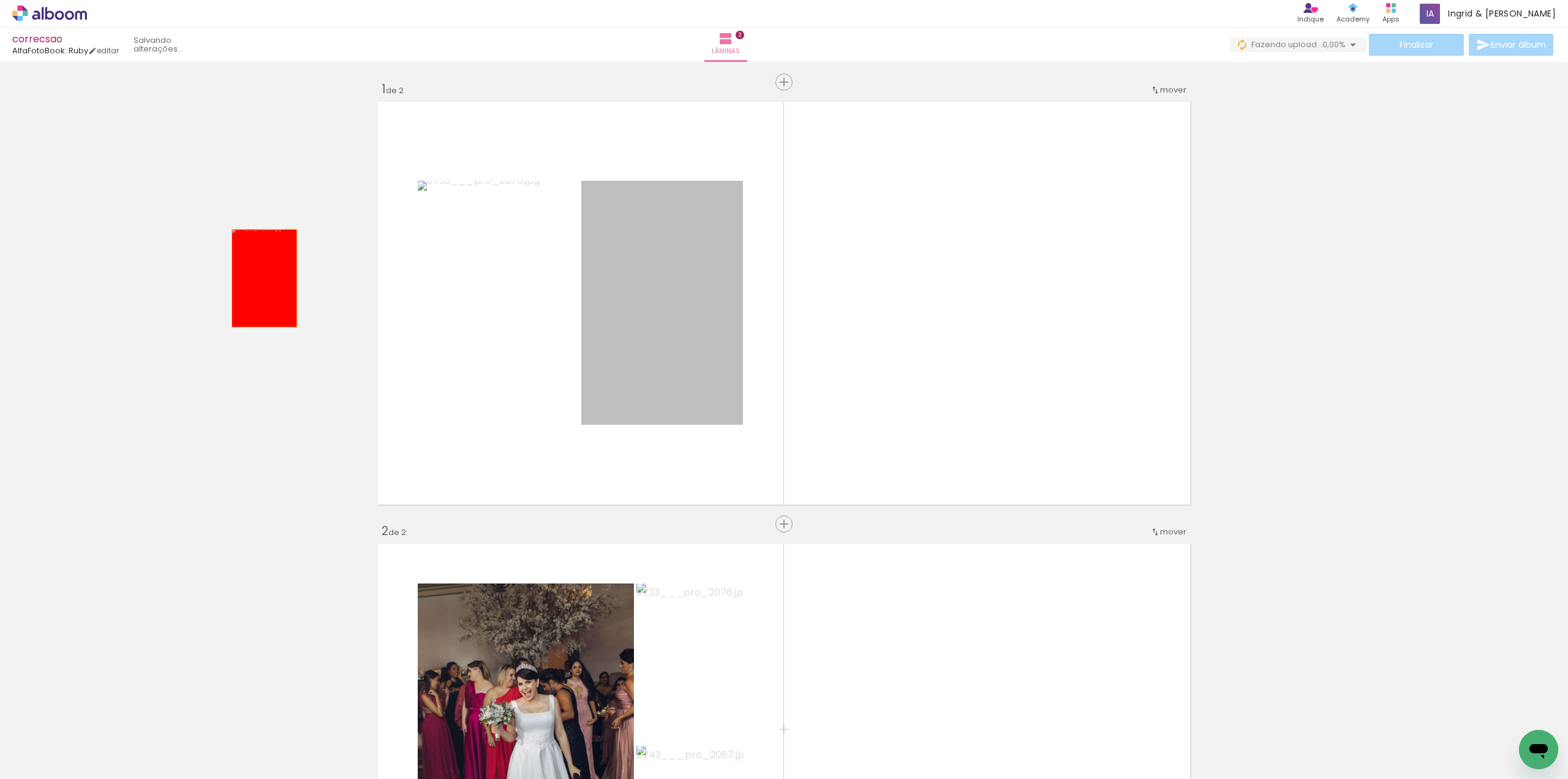
drag, startPoint x: 633, startPoint y: 237, endPoint x: 248, endPoint y: 277, distance: 387.1
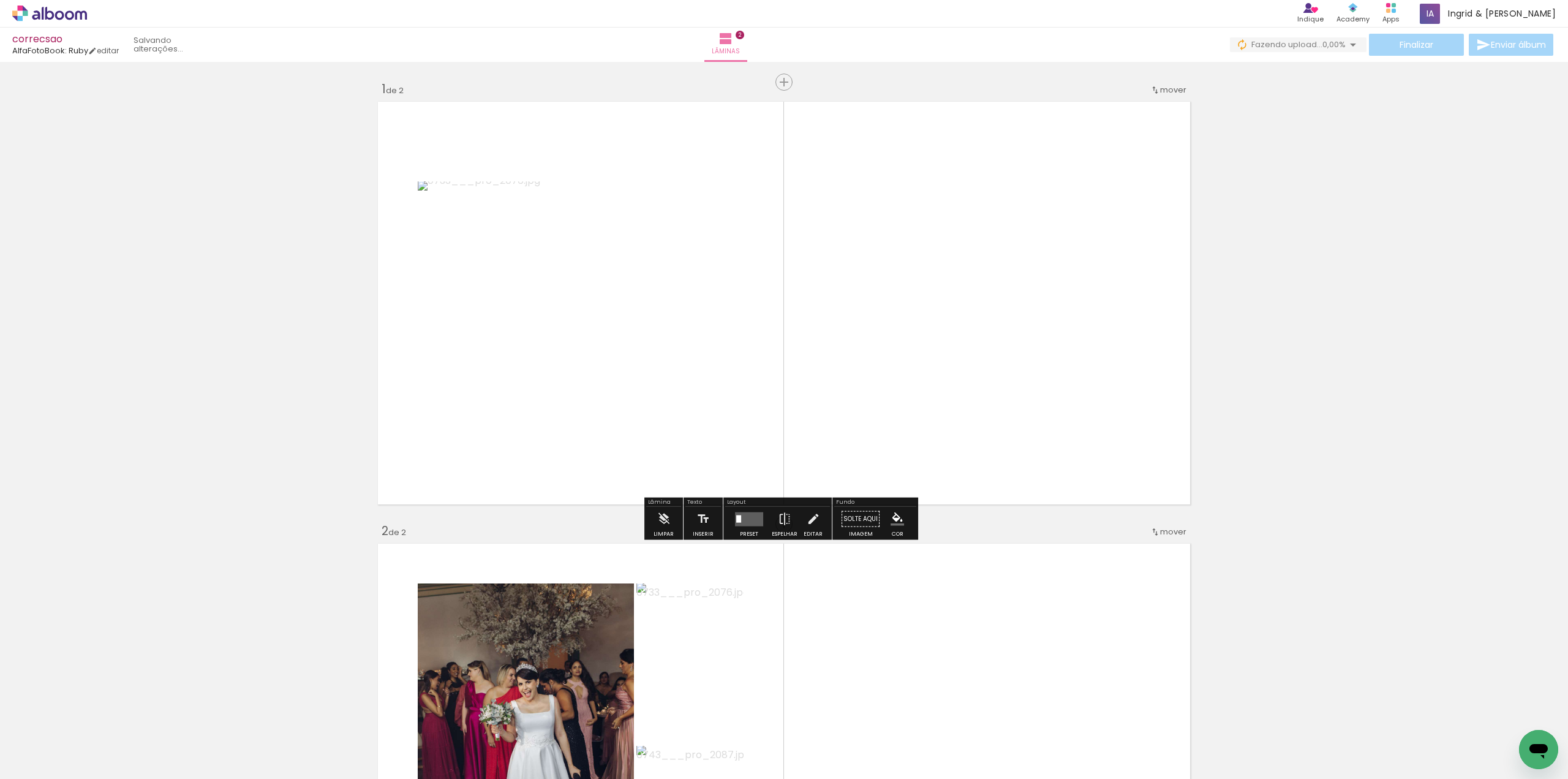
drag, startPoint x: 466, startPoint y: 275, endPoint x: 198, endPoint y: 302, distance: 269.4
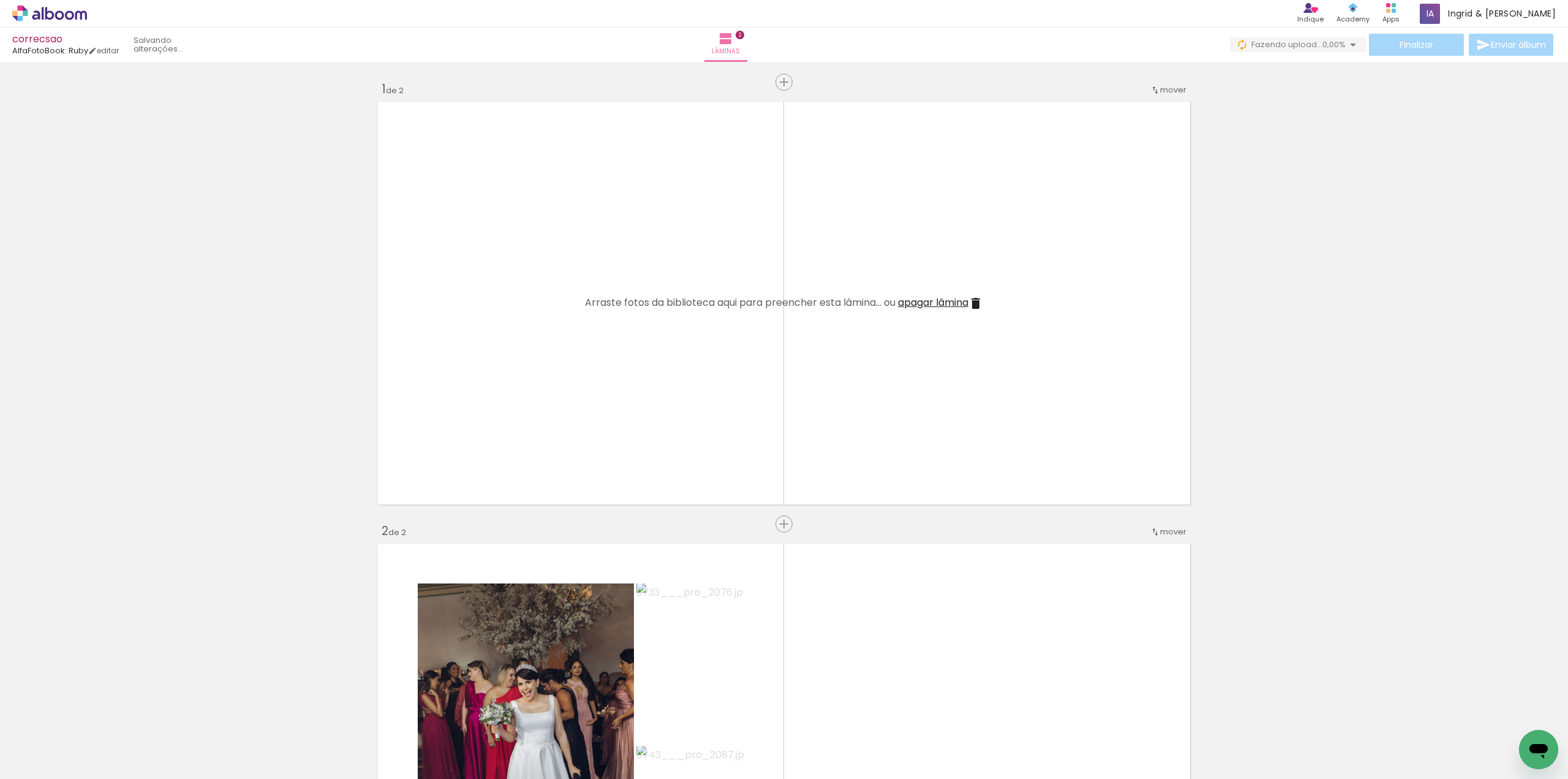
click at [947, 307] on span "apagar lâmina" at bounding box center [933, 303] width 71 height 14
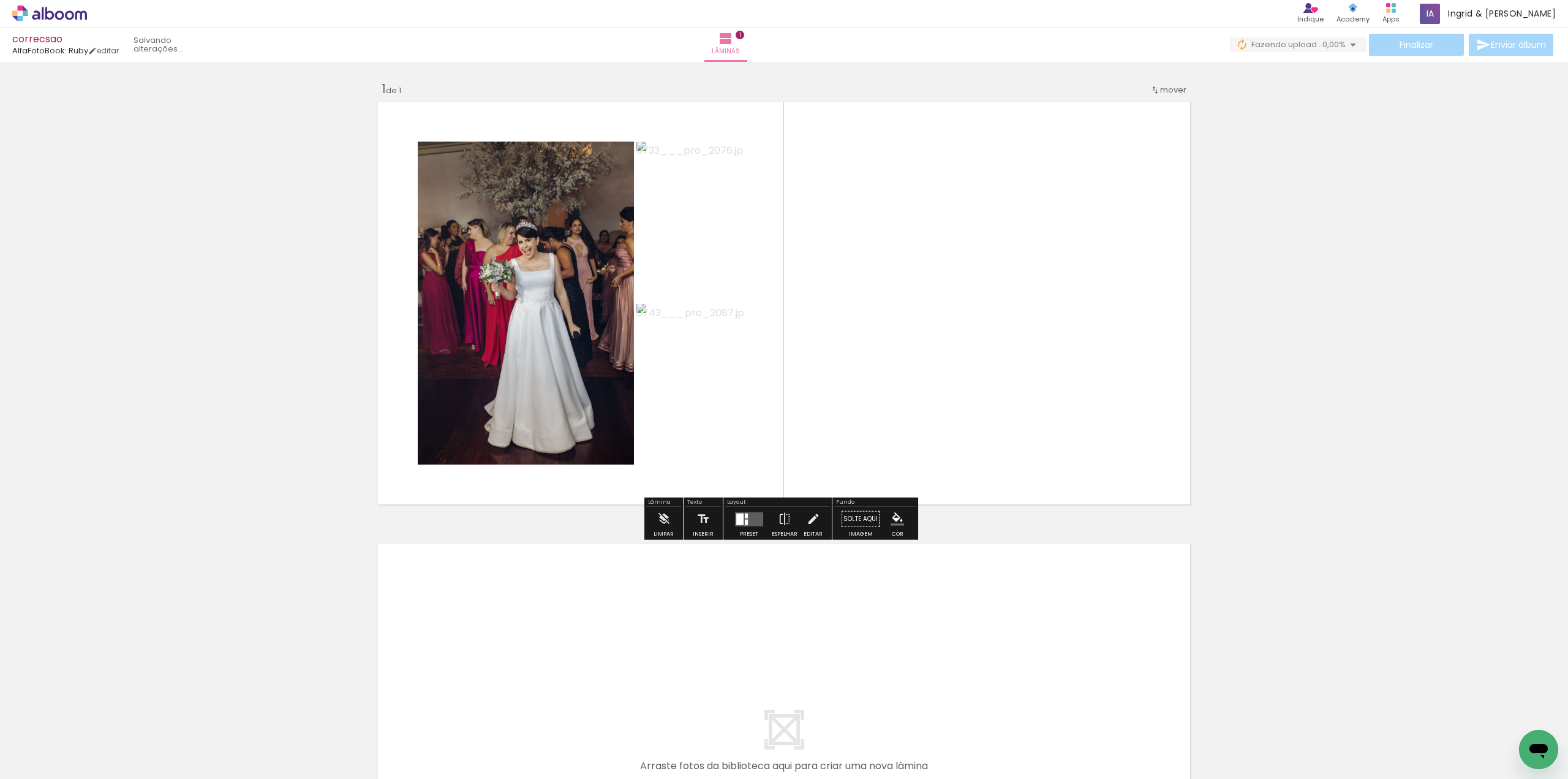
click at [743, 524] on quentale-layouter at bounding box center [749, 519] width 28 height 14
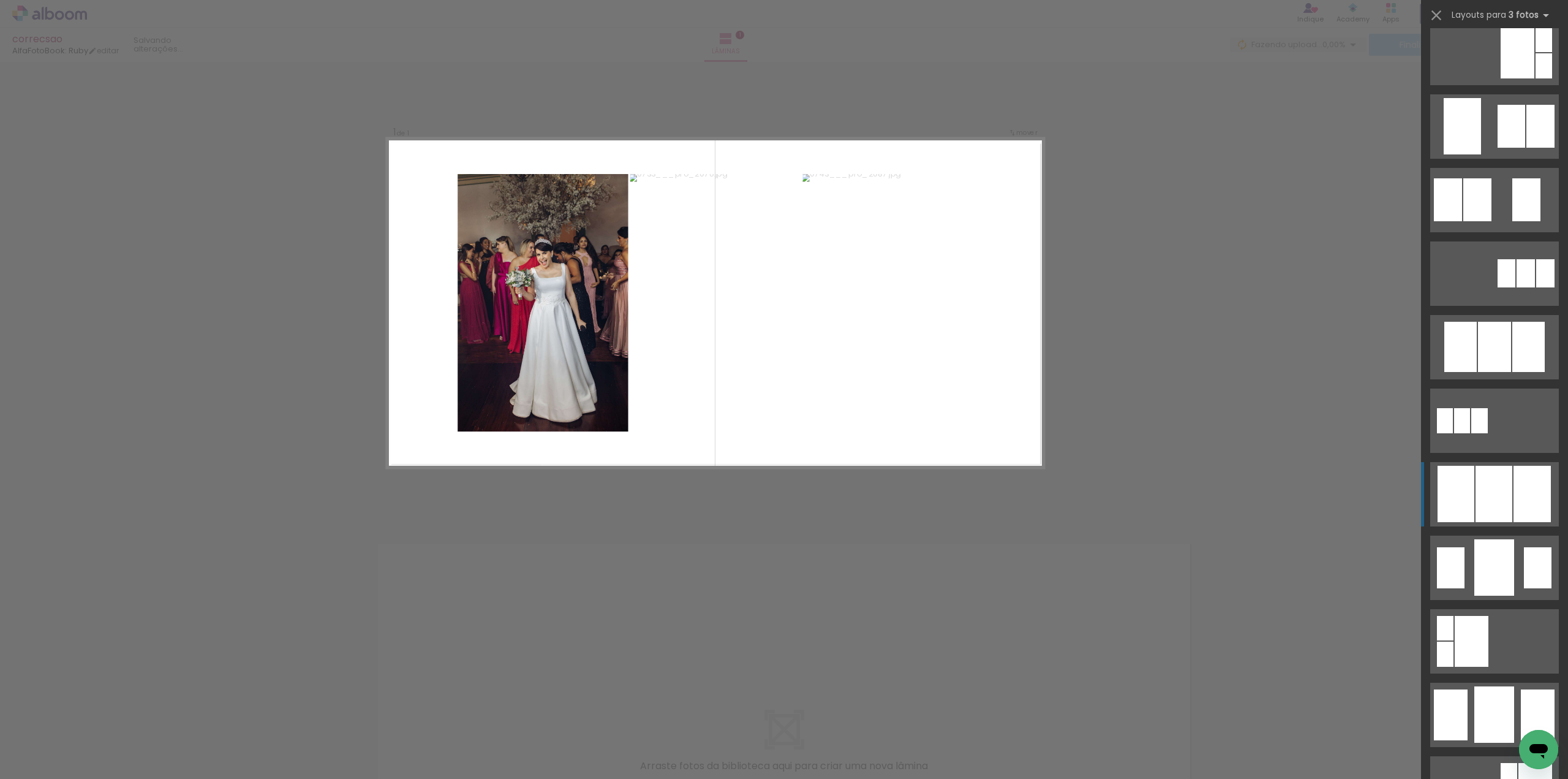
scroll to position [429, 0]
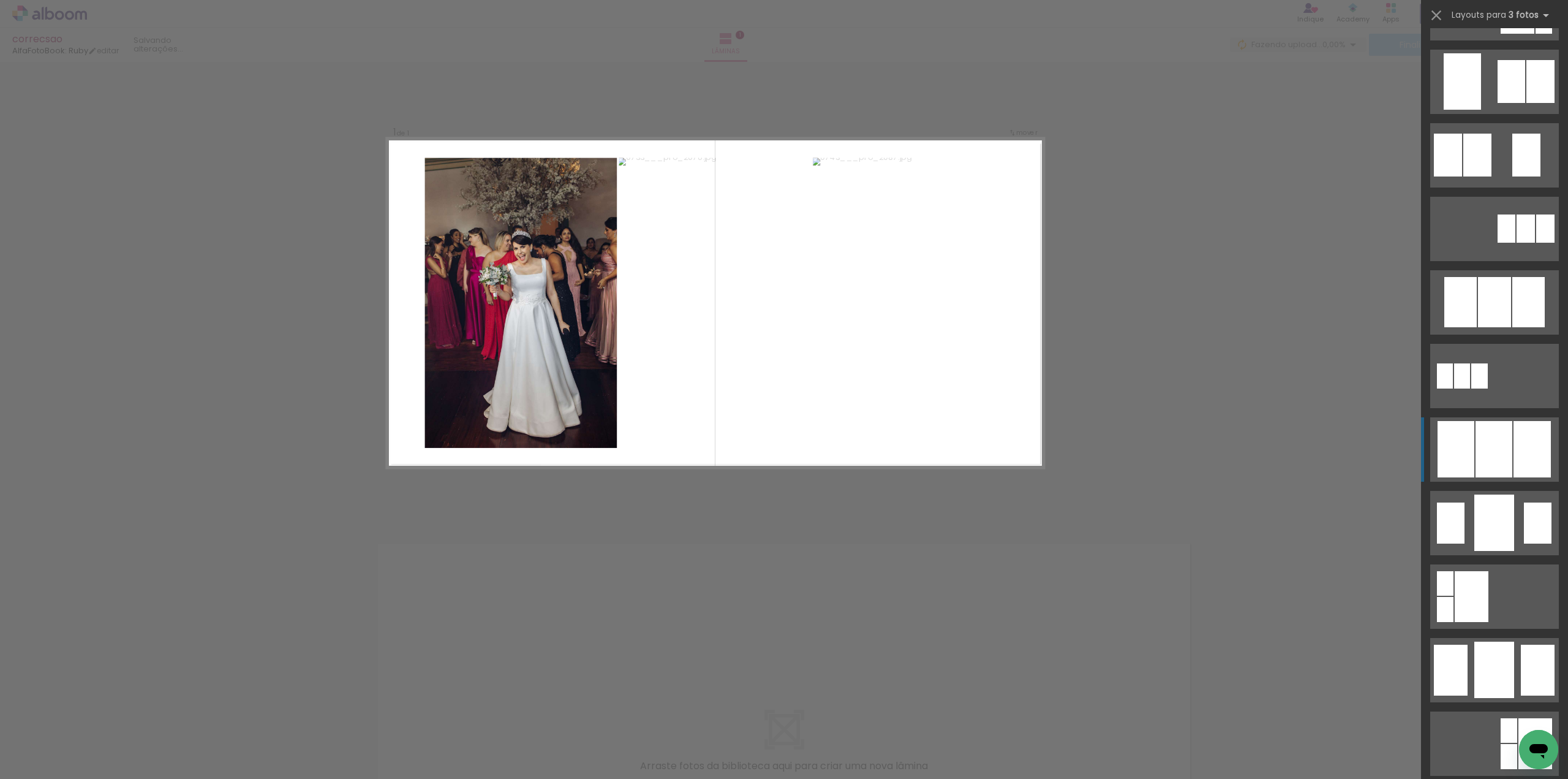
click at [1496, 453] on div at bounding box center [1494, 449] width 37 height 56
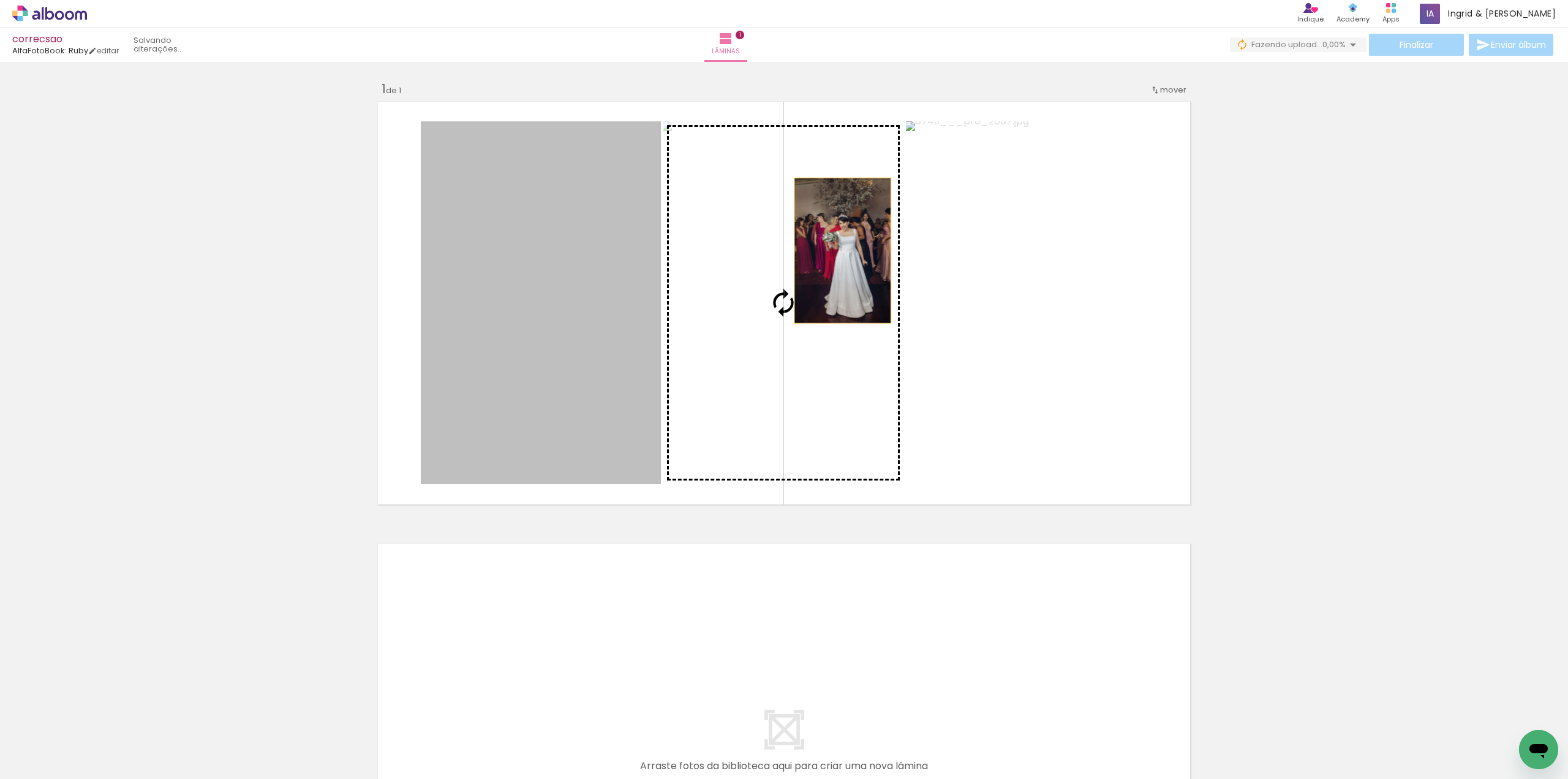
drag, startPoint x: 838, startPoint y: 251, endPoint x: 828, endPoint y: 250, distance: 10.0
click at [0, 0] on slot at bounding box center [0, 0] width 0 height 0
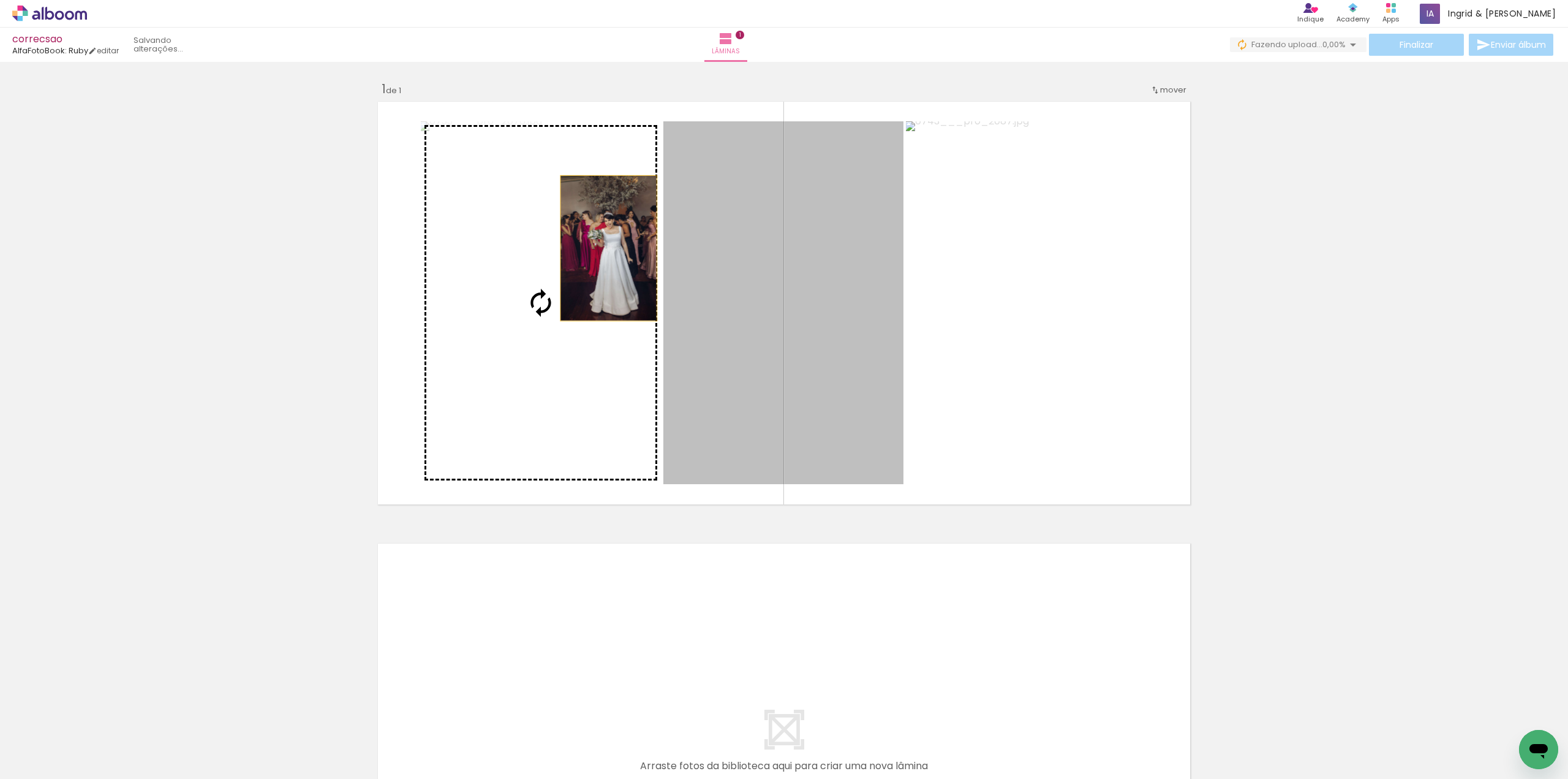
drag, startPoint x: 745, startPoint y: 248, endPoint x: 604, endPoint y: 248, distance: 141.0
click at [0, 0] on slot at bounding box center [0, 0] width 0 height 0
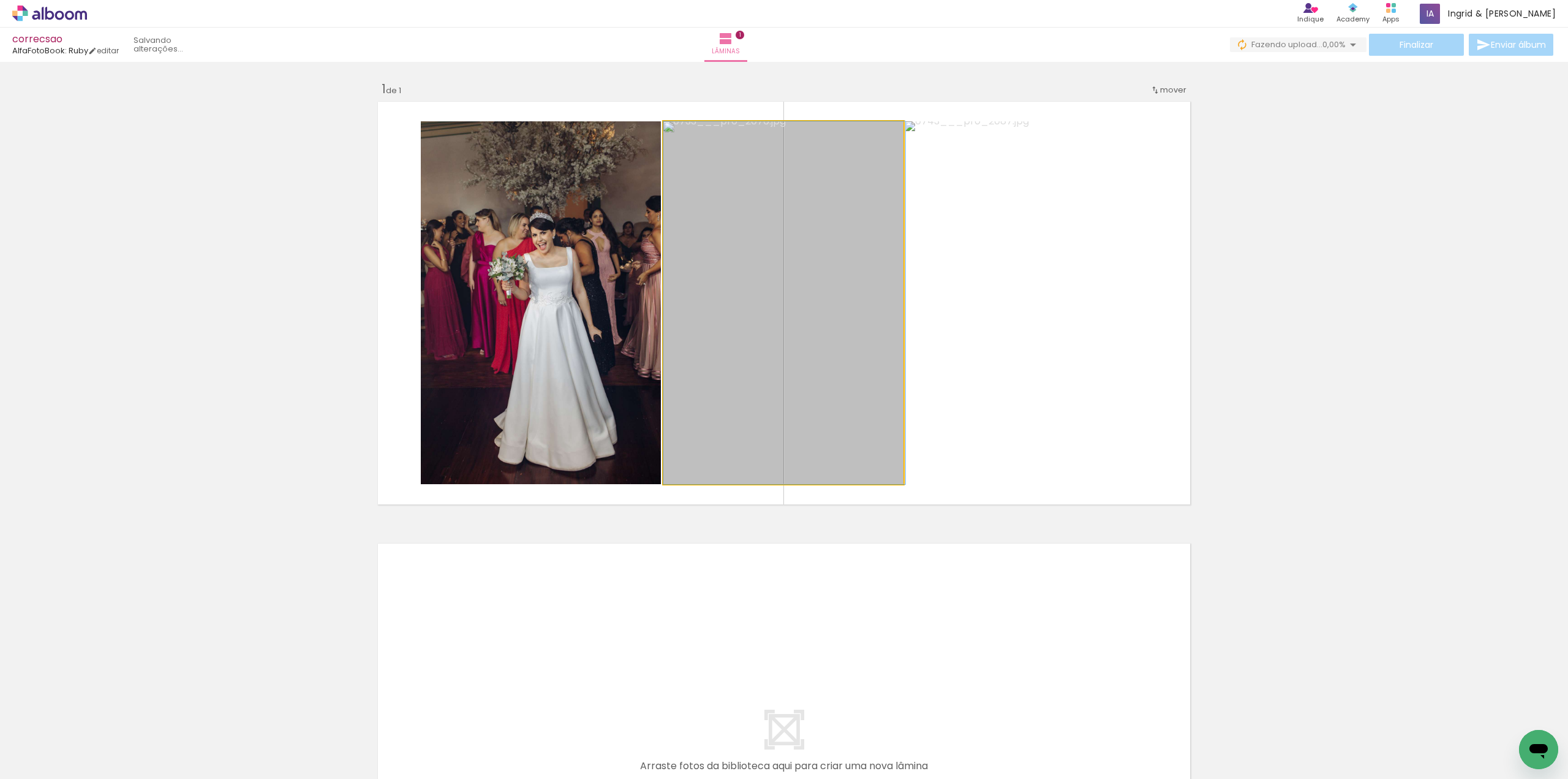
drag, startPoint x: 720, startPoint y: 228, endPoint x: 738, endPoint y: 227, distance: 18.0
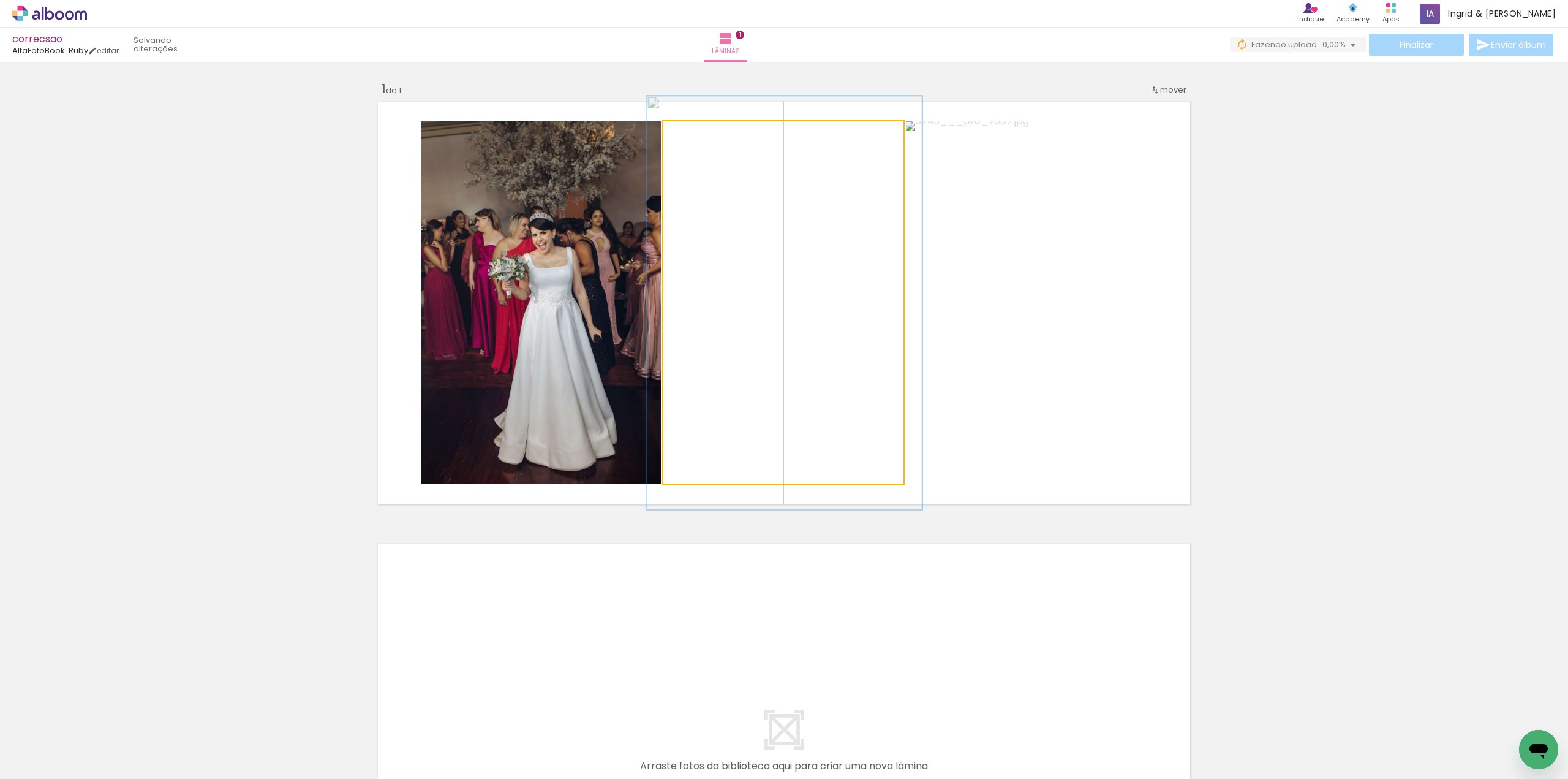
drag, startPoint x: 696, startPoint y: 137, endPoint x: 702, endPoint y: 138, distance: 6.1
click at [702, 138] on div at bounding box center [698, 134] width 20 height 20
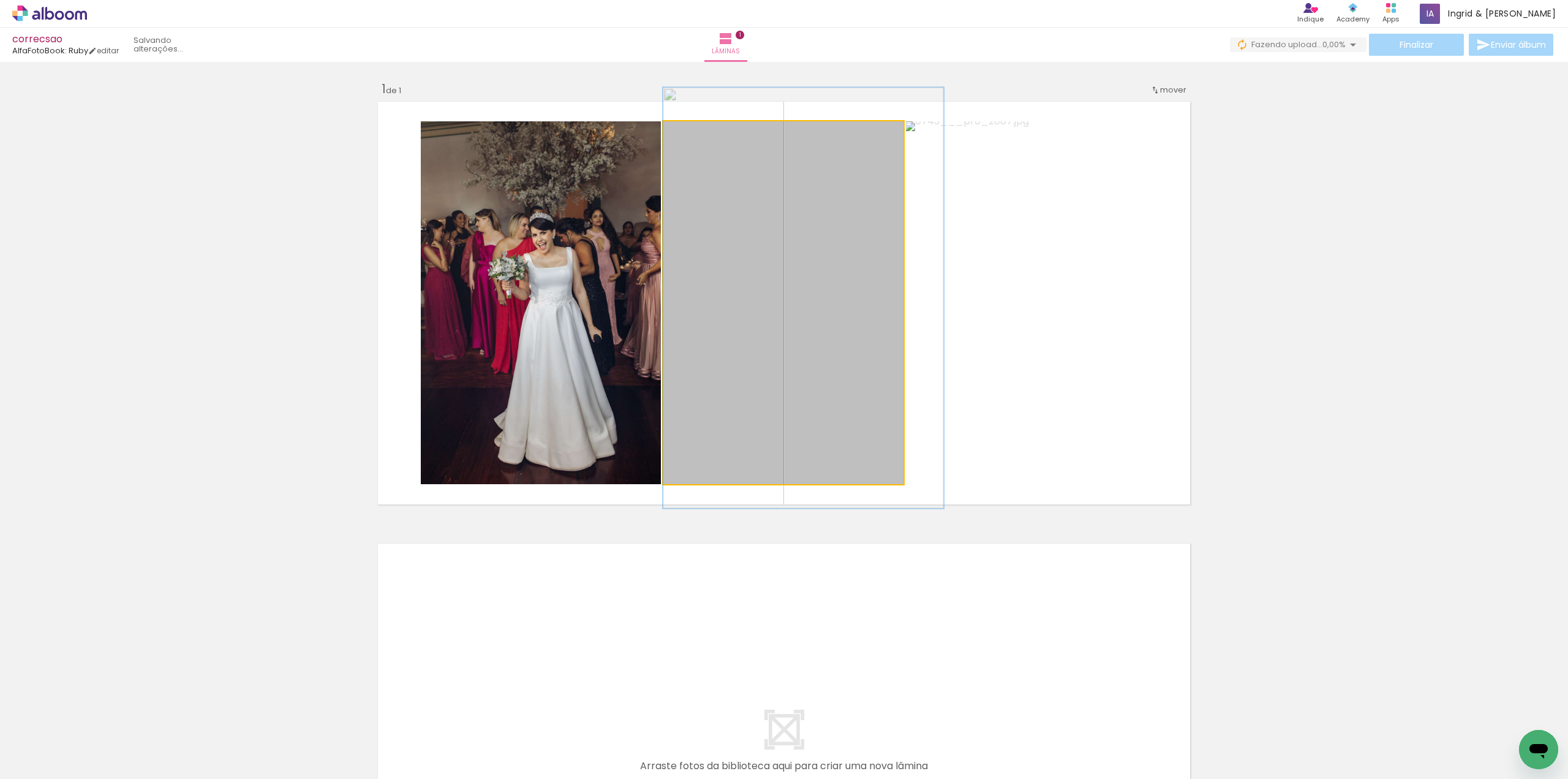
drag, startPoint x: 736, startPoint y: 222, endPoint x: 760, endPoint y: 215, distance: 25.0
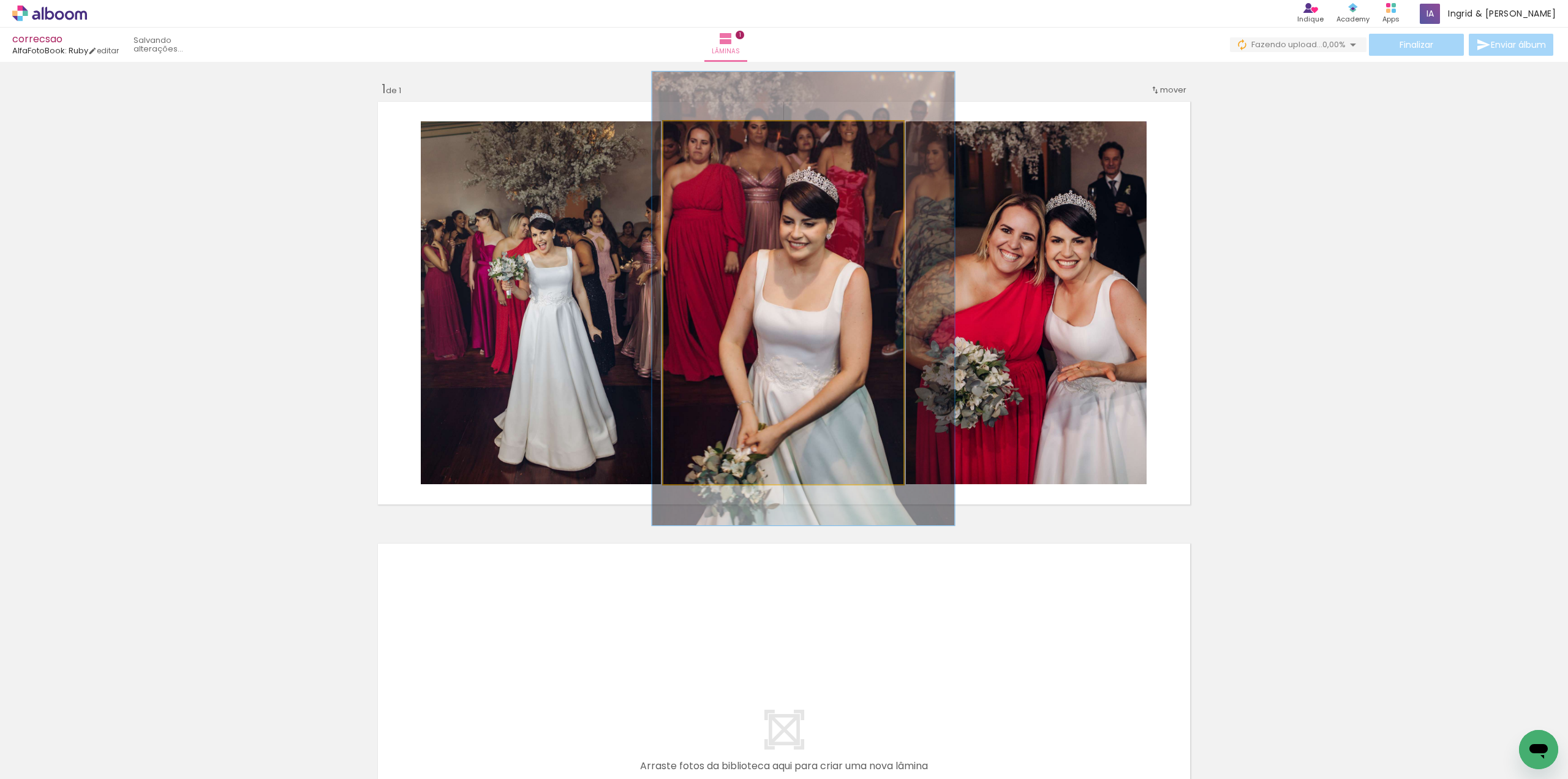
type paper-slider "125"
click at [701, 139] on div at bounding box center [704, 134] width 20 height 20
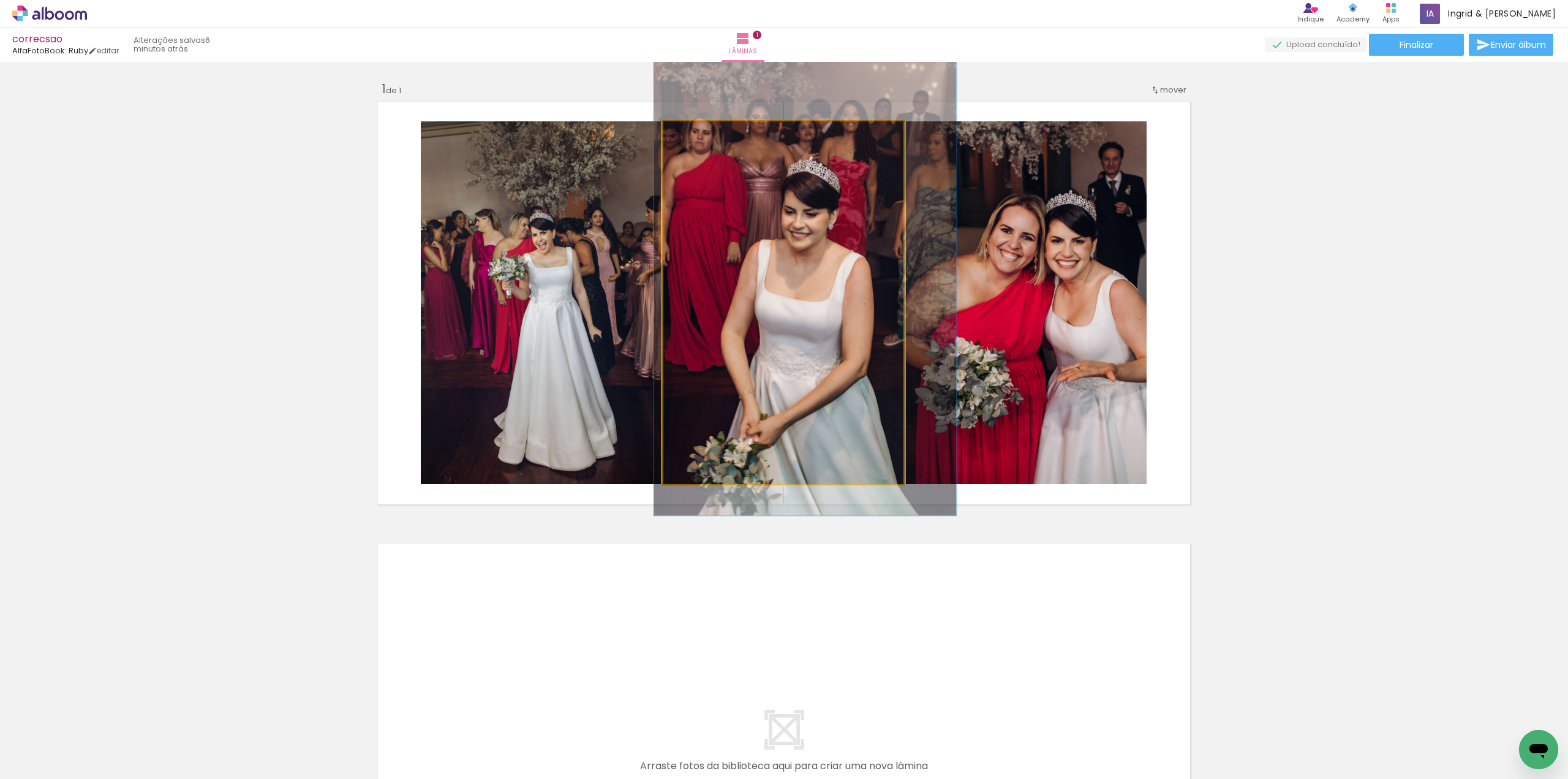
drag, startPoint x: 737, startPoint y: 228, endPoint x: 739, endPoint y: 218, distance: 10.2
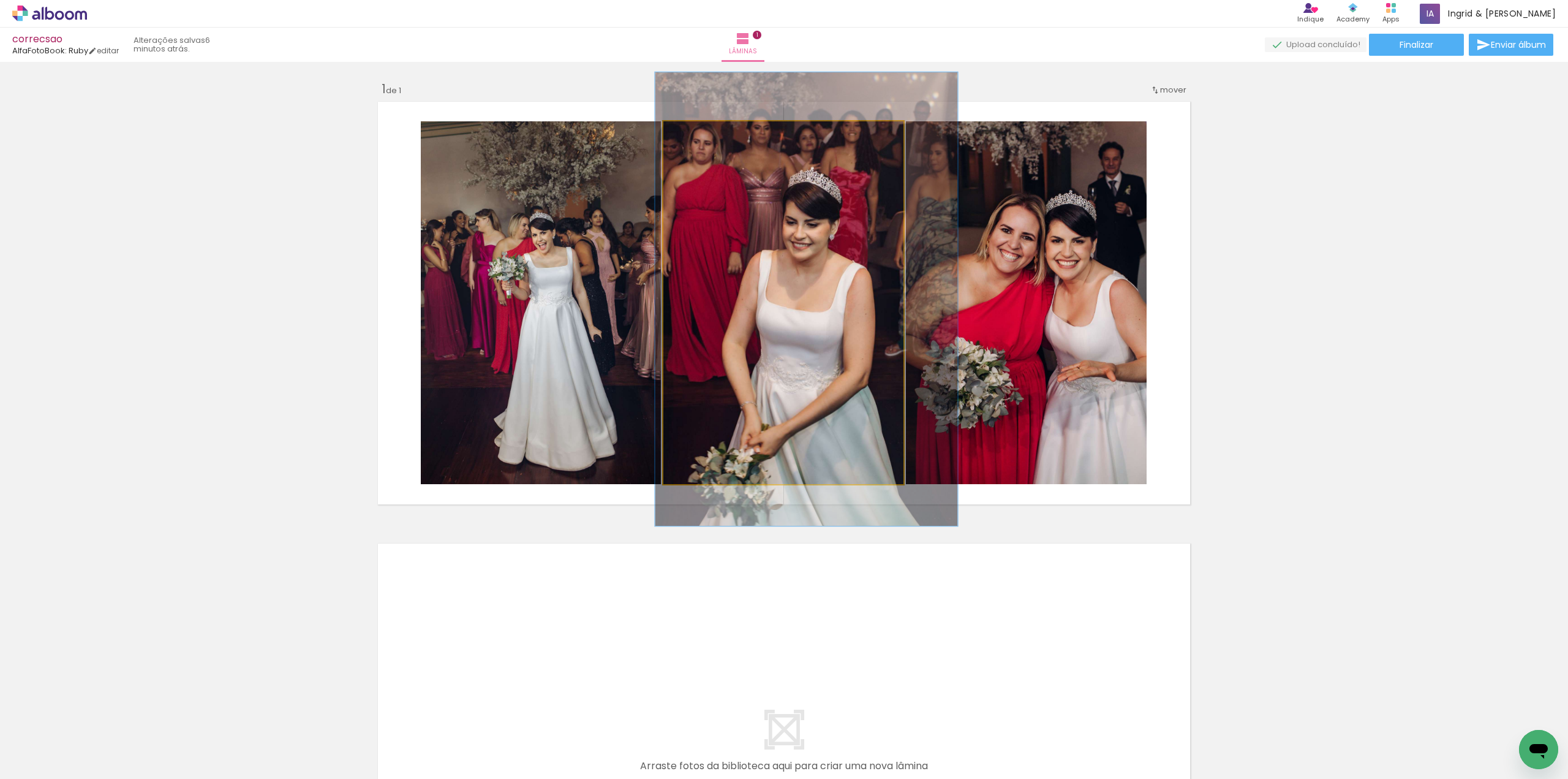
drag, startPoint x: 732, startPoint y: 220, endPoint x: 733, endPoint y: 228, distance: 8.1
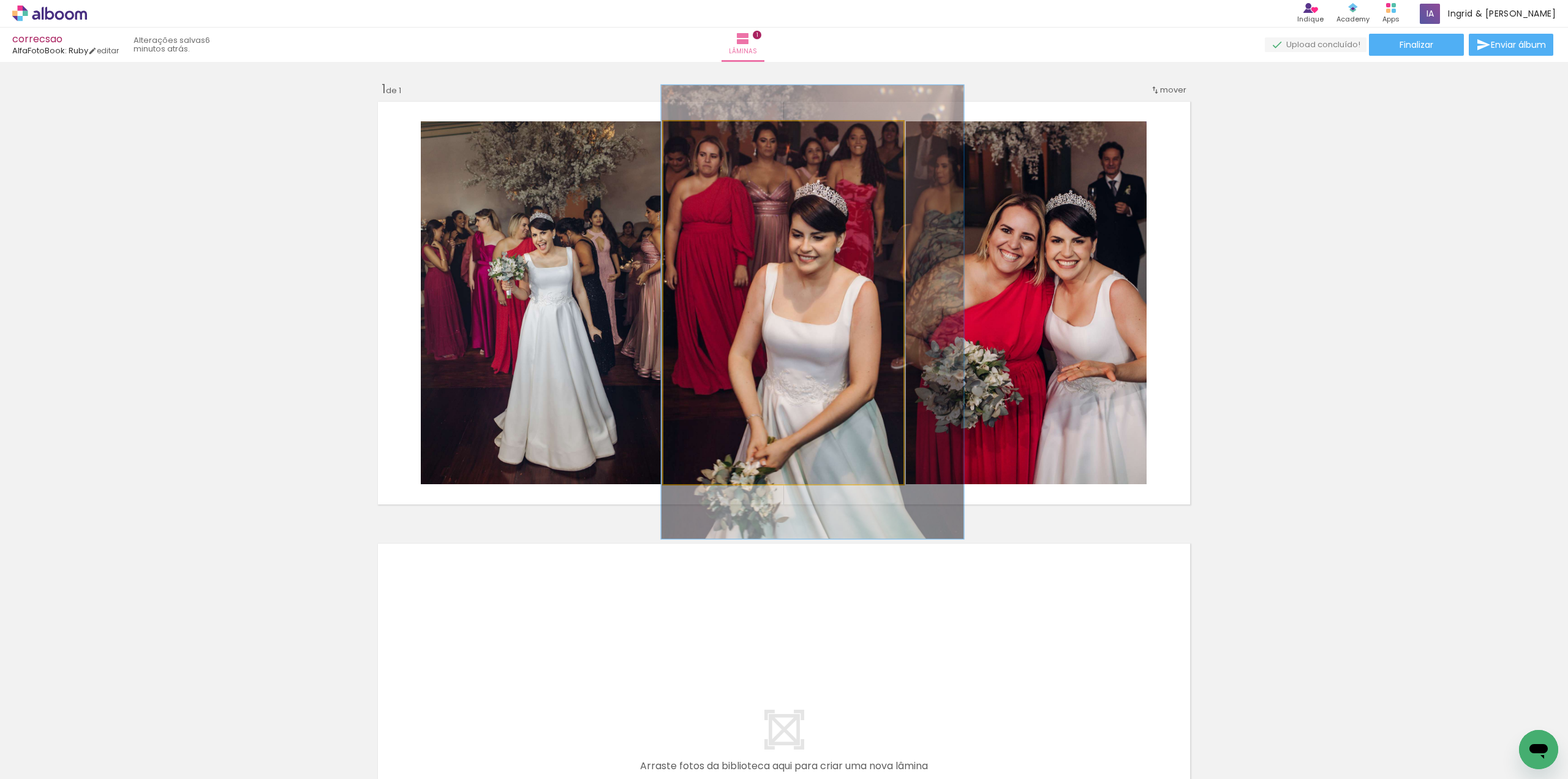
drag, startPoint x: 837, startPoint y: 209, endPoint x: 842, endPoint y: 221, distance: 13.0
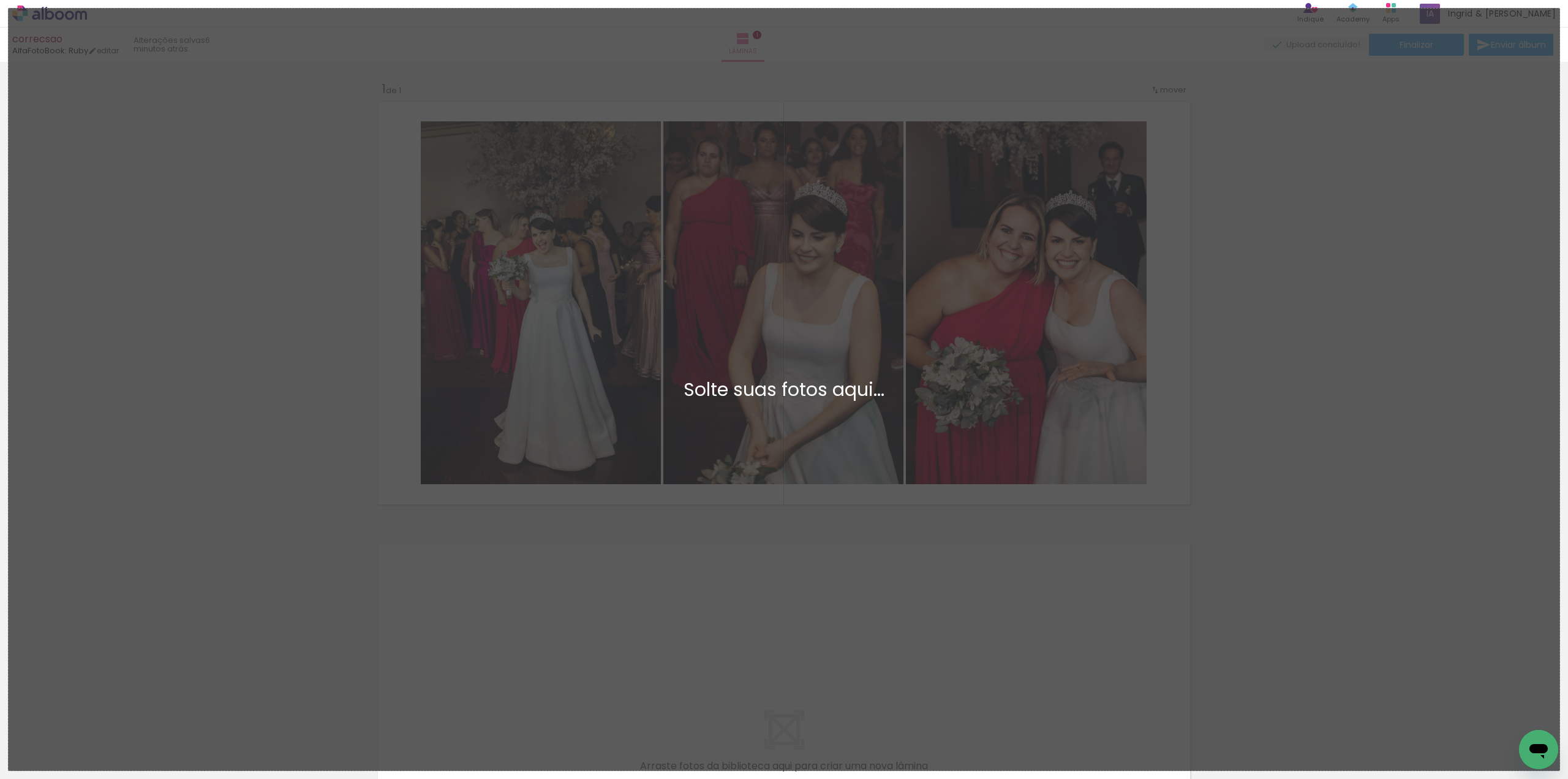
scroll to position [0, 0]
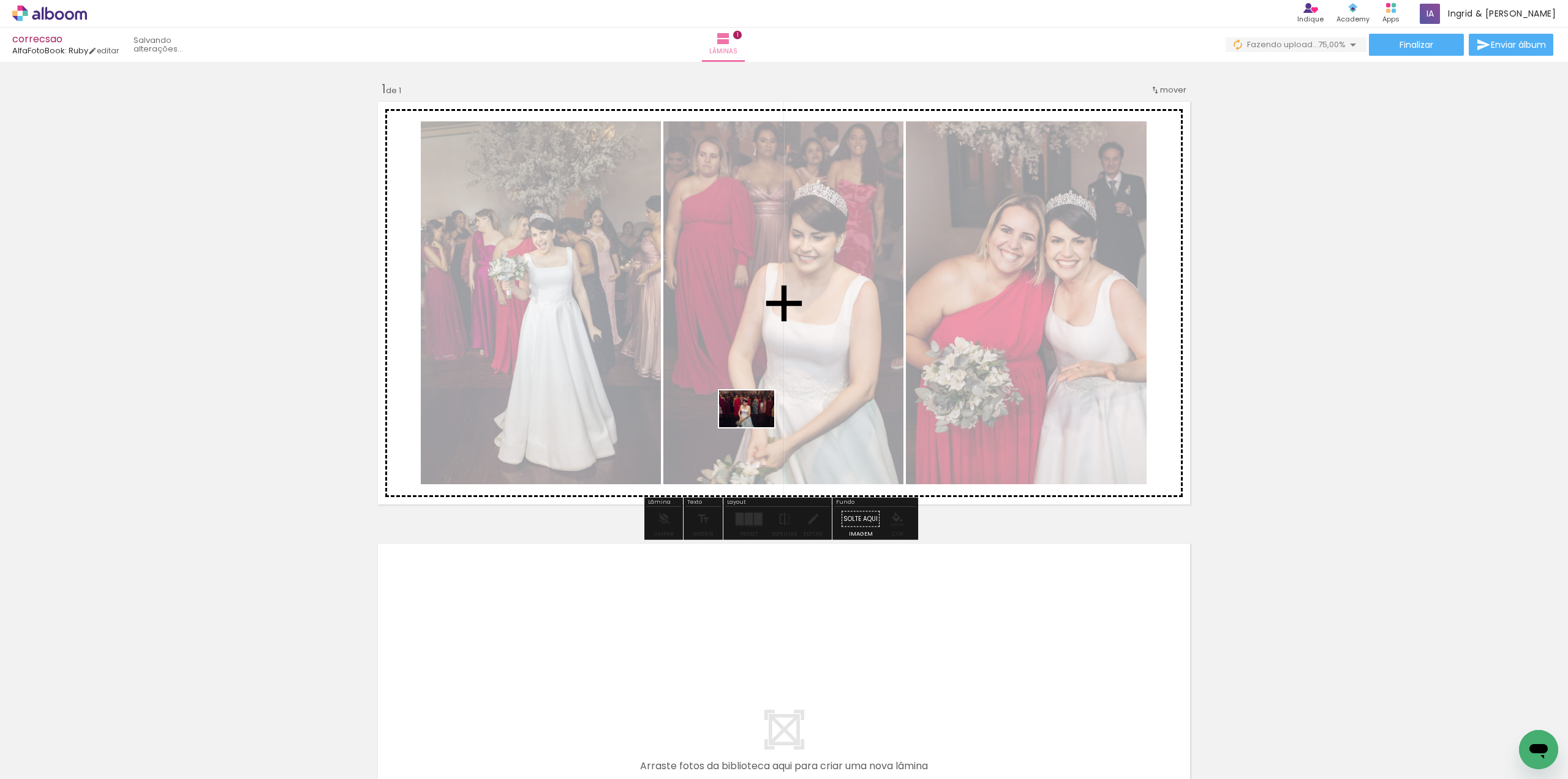
drag, startPoint x: 447, startPoint y: 679, endPoint x: 775, endPoint y: 388, distance: 438.5
click at [775, 388] on quentale-workspace at bounding box center [784, 390] width 1568 height 779
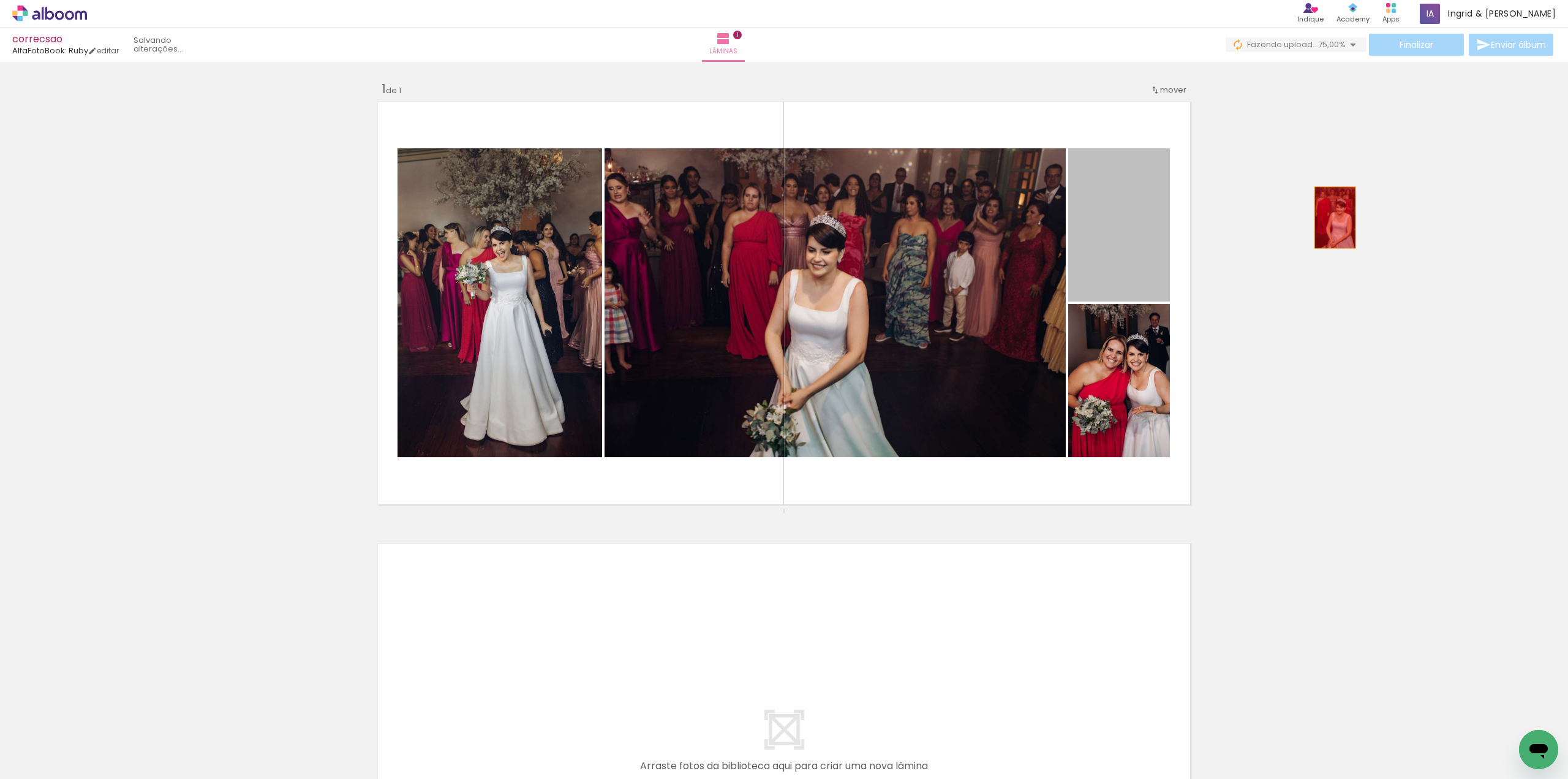
drag, startPoint x: 1139, startPoint y: 213, endPoint x: 1332, endPoint y: 215, distance: 193.0
click at [1331, 217] on div "Inserir lâmina 1 de 1" at bounding box center [784, 508] width 1568 height 884
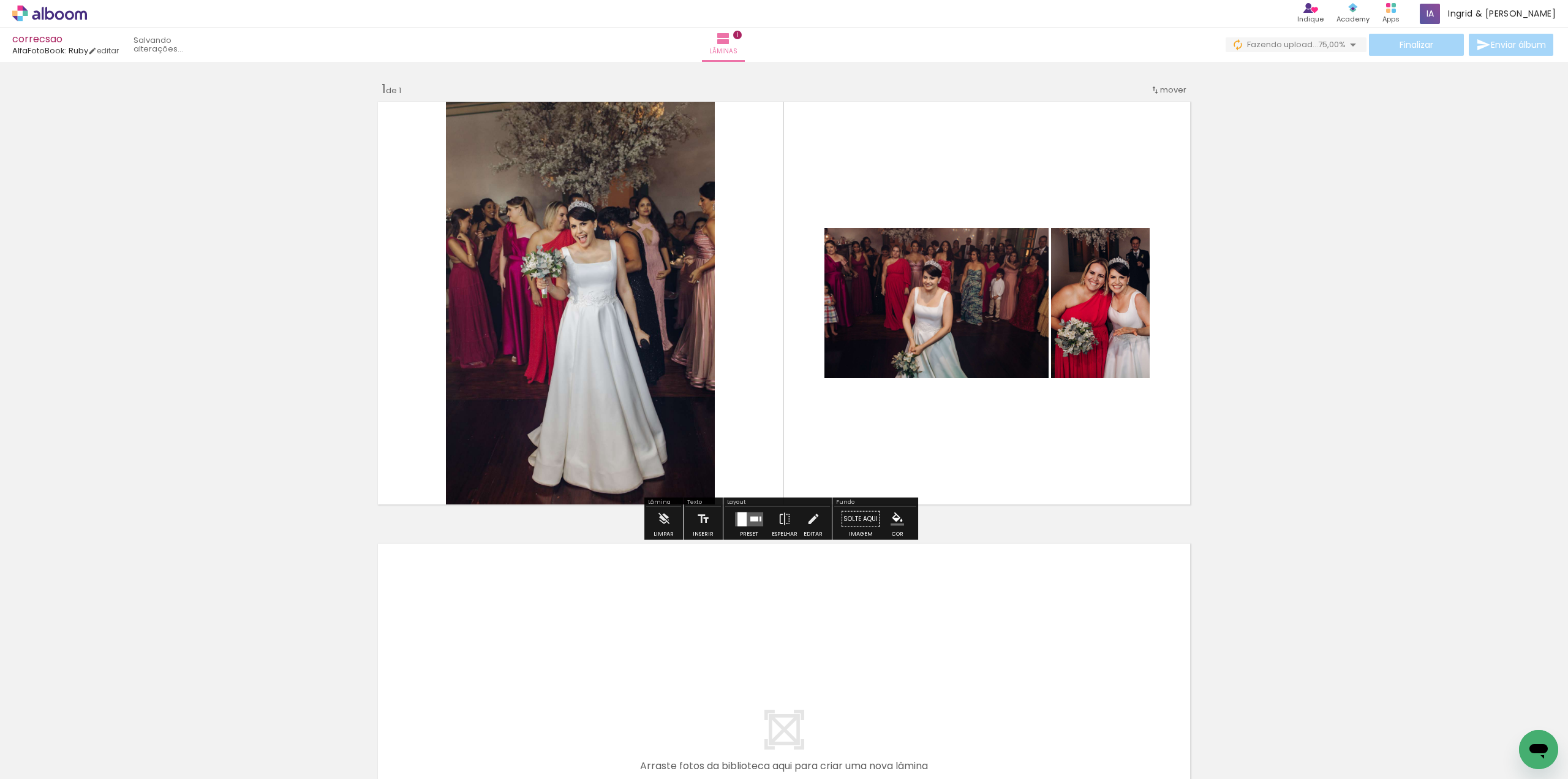
click at [750, 518] on div at bounding box center [754, 519] width 8 height 5
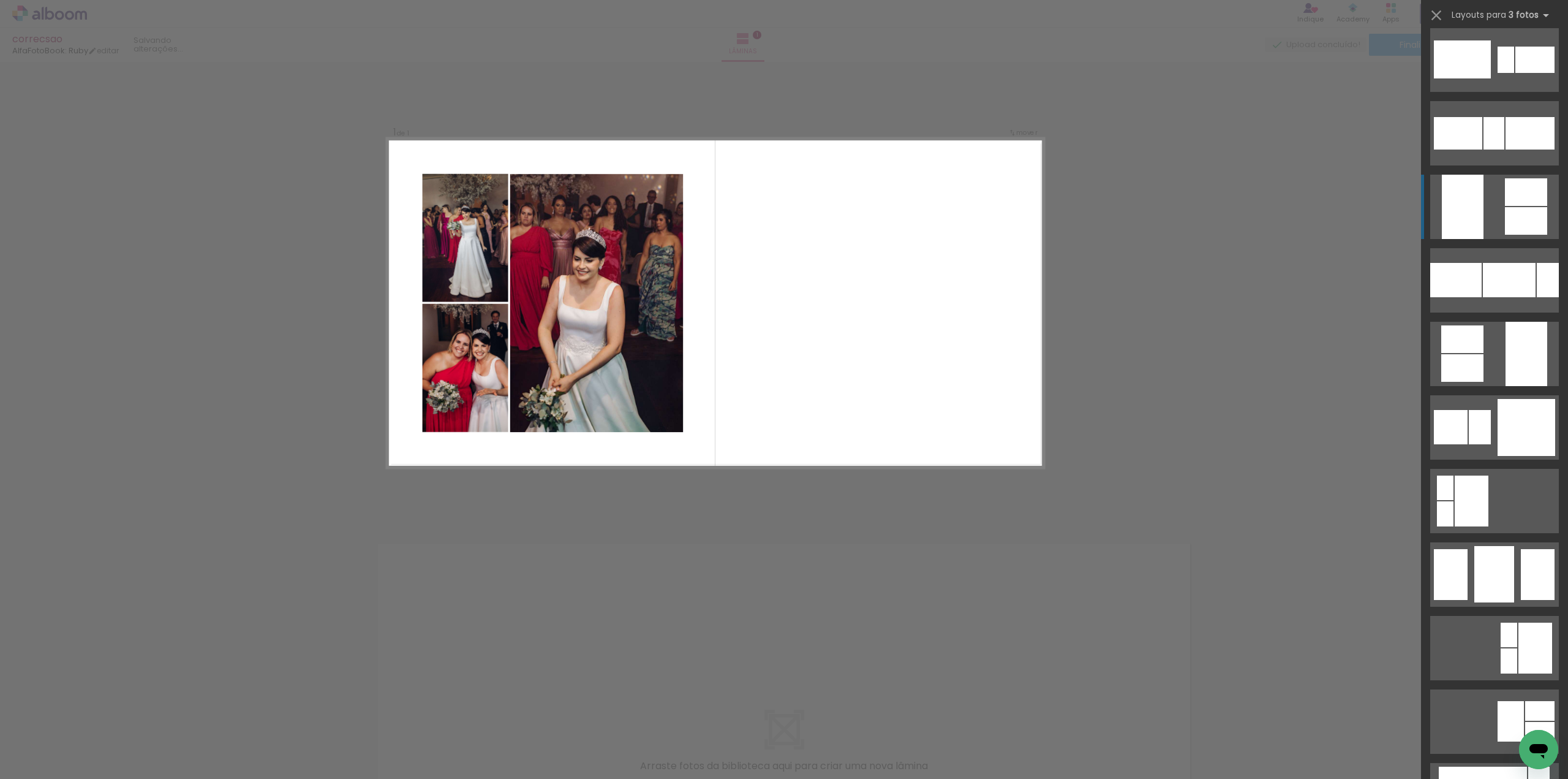
scroll to position [6349, 0]
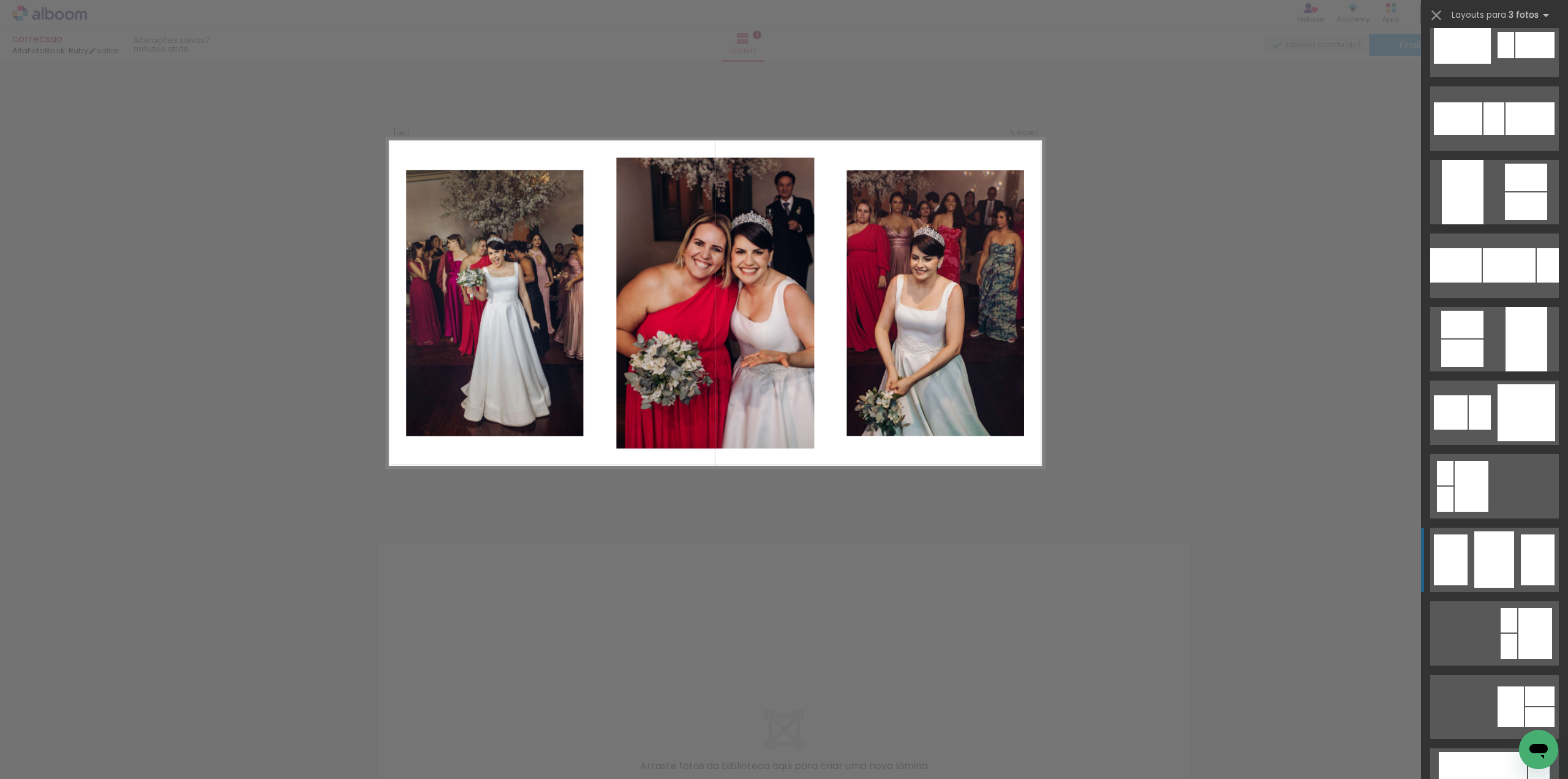
click at [1483, 543] on div at bounding box center [1494, 559] width 40 height 56
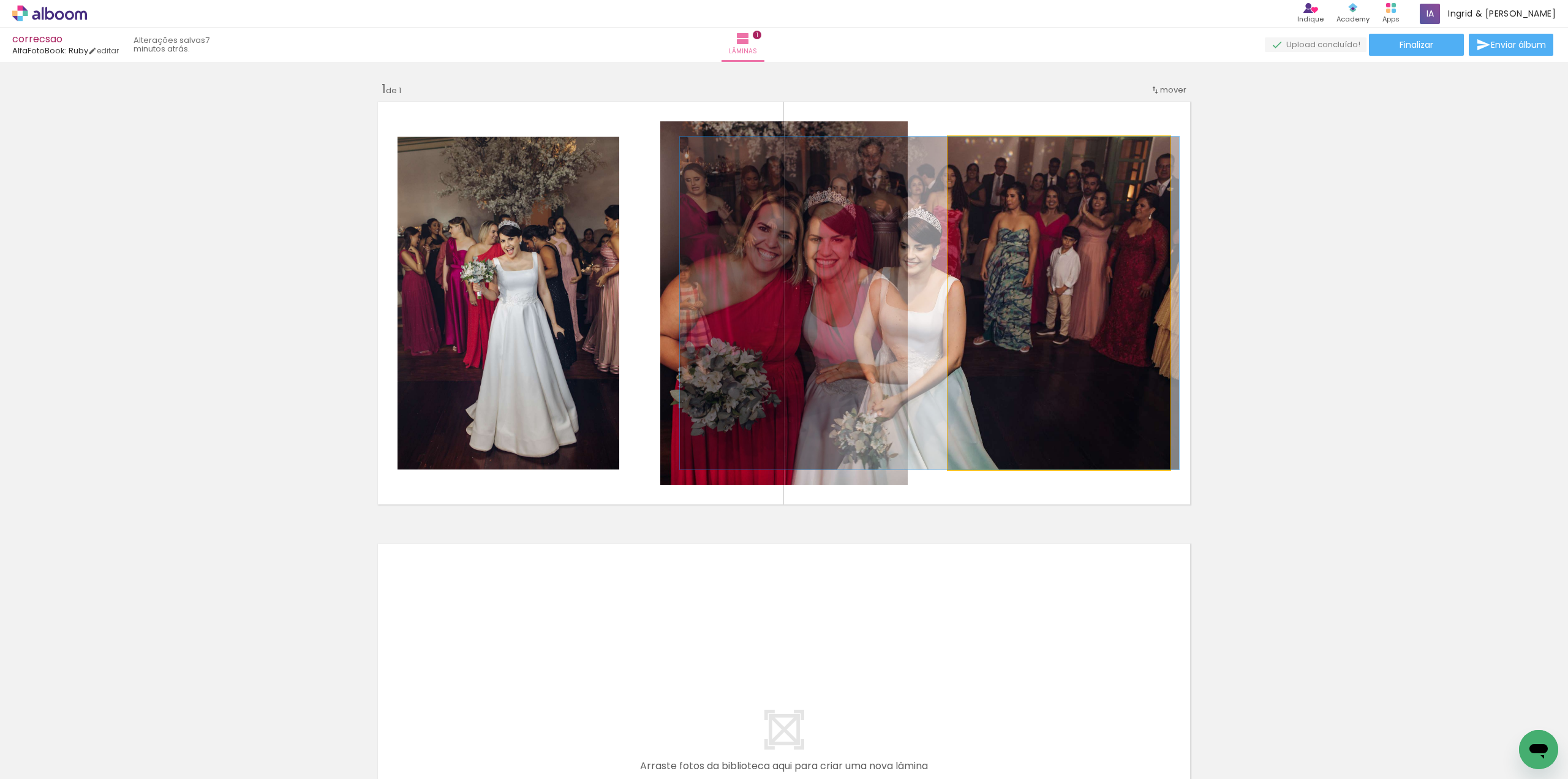
drag, startPoint x: 1090, startPoint y: 296, endPoint x: 693, endPoint y: 292, distance: 397.0
click at [0, 0] on slot at bounding box center [0, 0] width 0 height 0
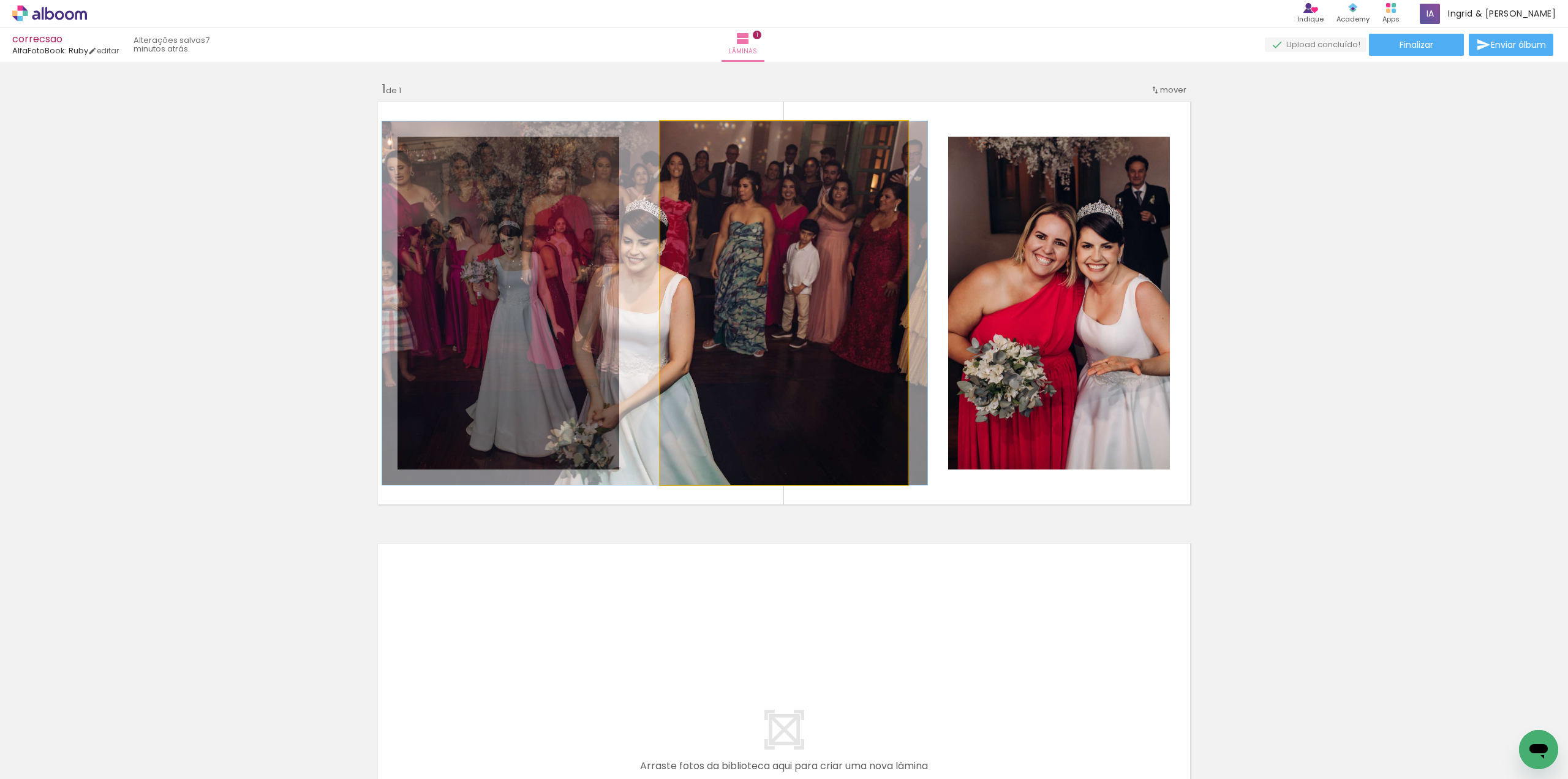
drag, startPoint x: 813, startPoint y: 289, endPoint x: 576, endPoint y: 287, distance: 237.0
click at [0, 0] on slot at bounding box center [0, 0] width 0 height 0
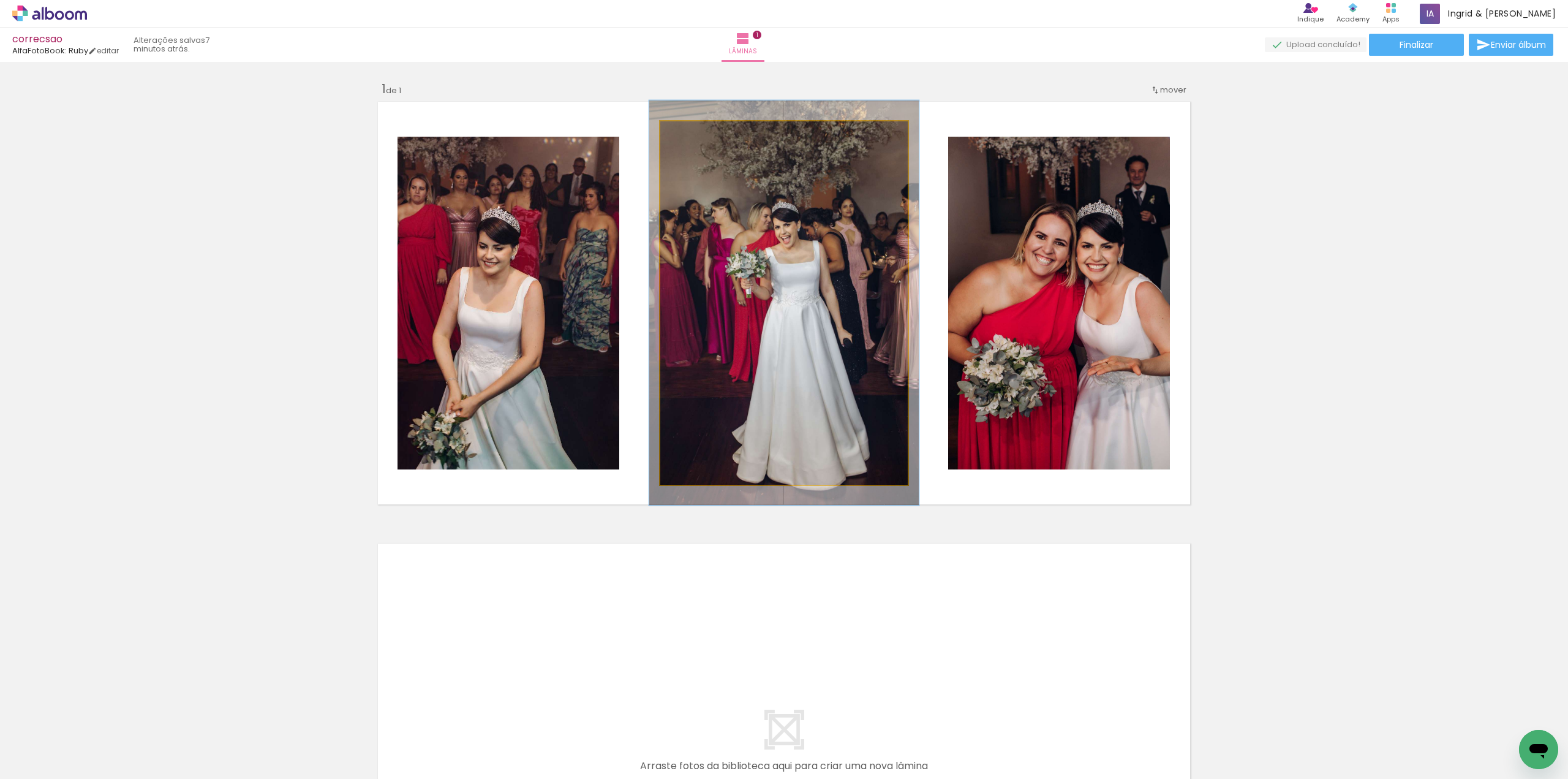
click at [694, 139] on div at bounding box center [692, 134] width 20 height 20
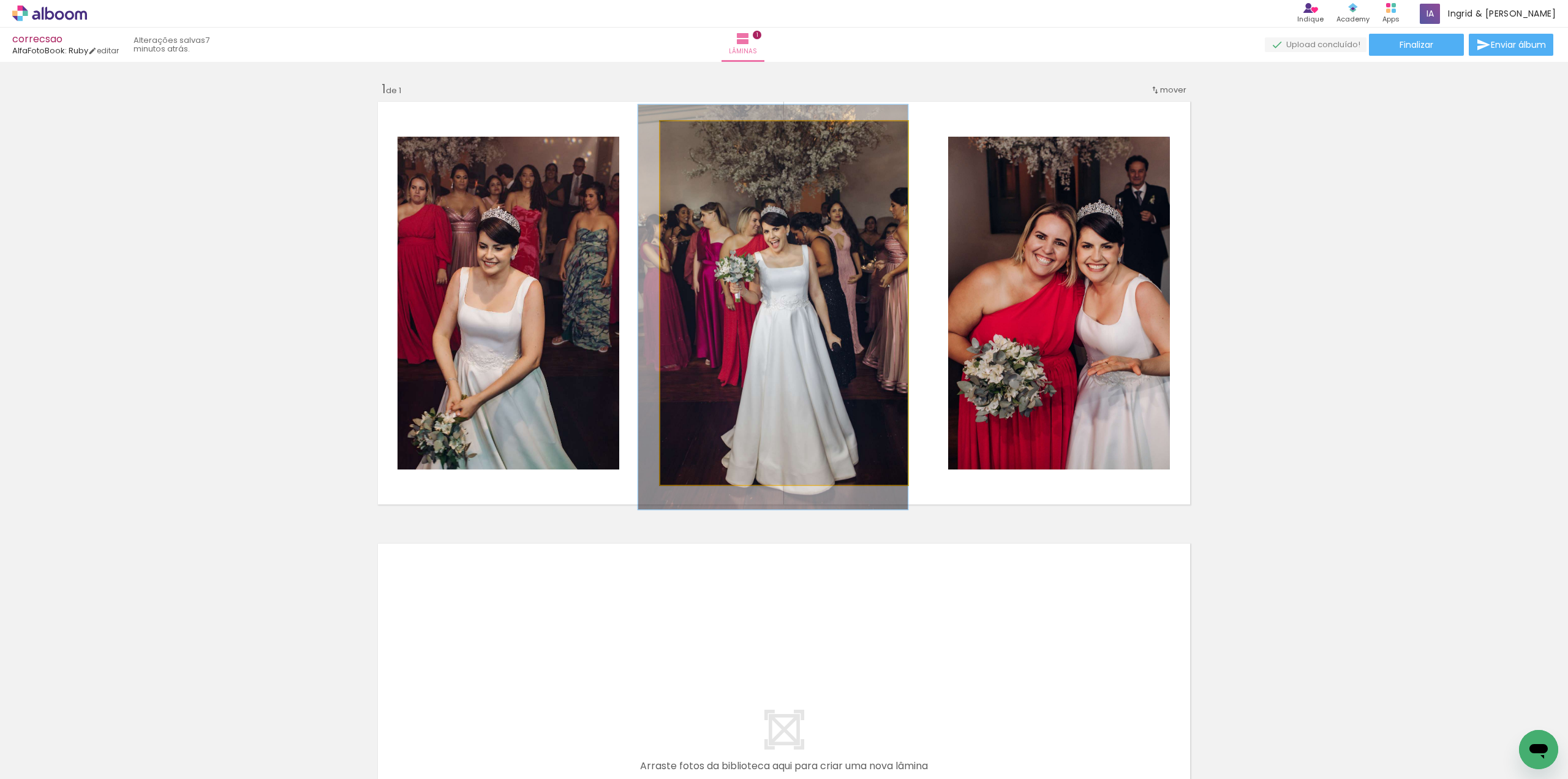
drag, startPoint x: 721, startPoint y: 202, endPoint x: 710, endPoint y: 206, distance: 11.7
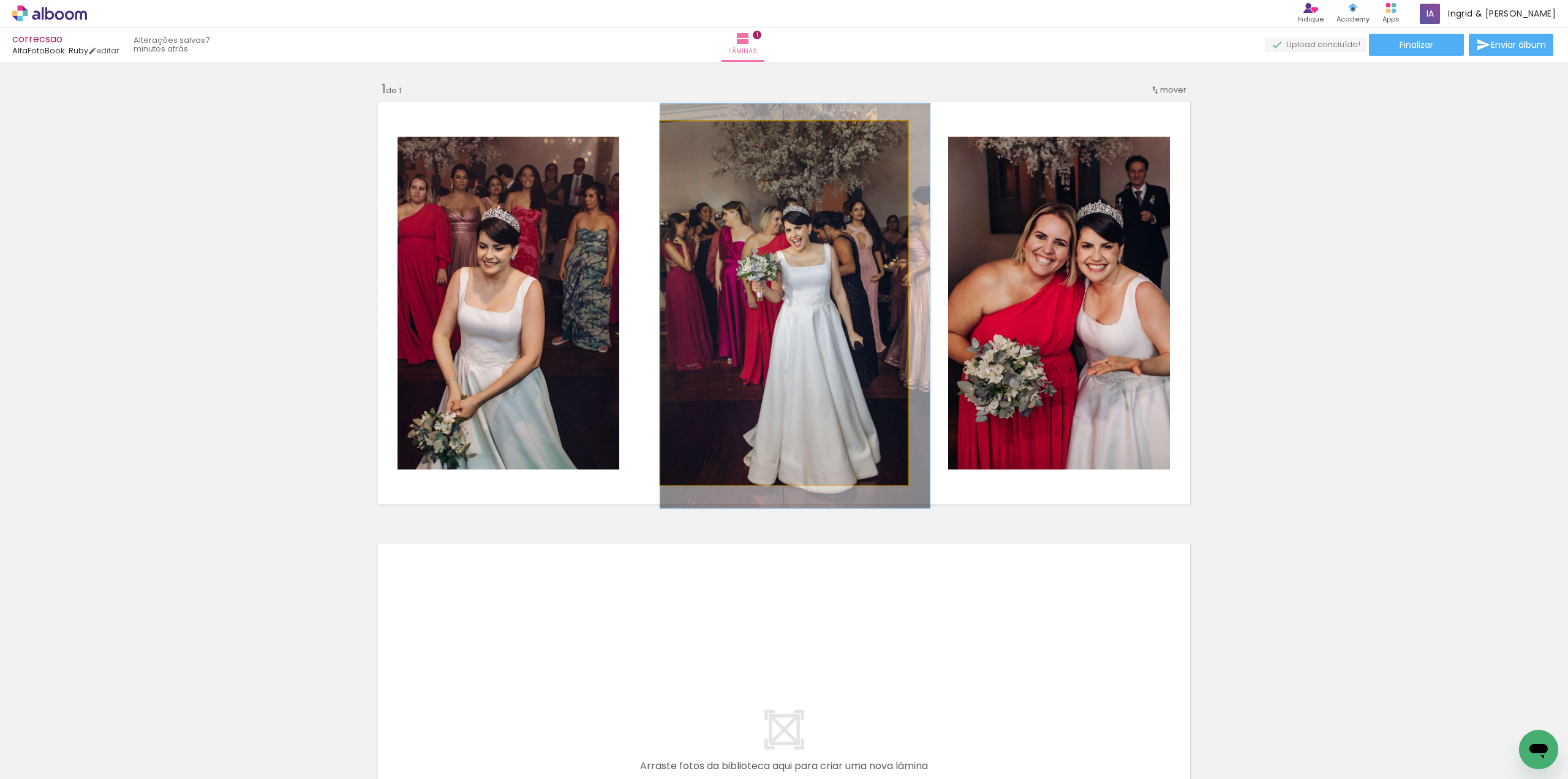
drag, startPoint x: 709, startPoint y: 205, endPoint x: 748, endPoint y: 204, distance: 39.0
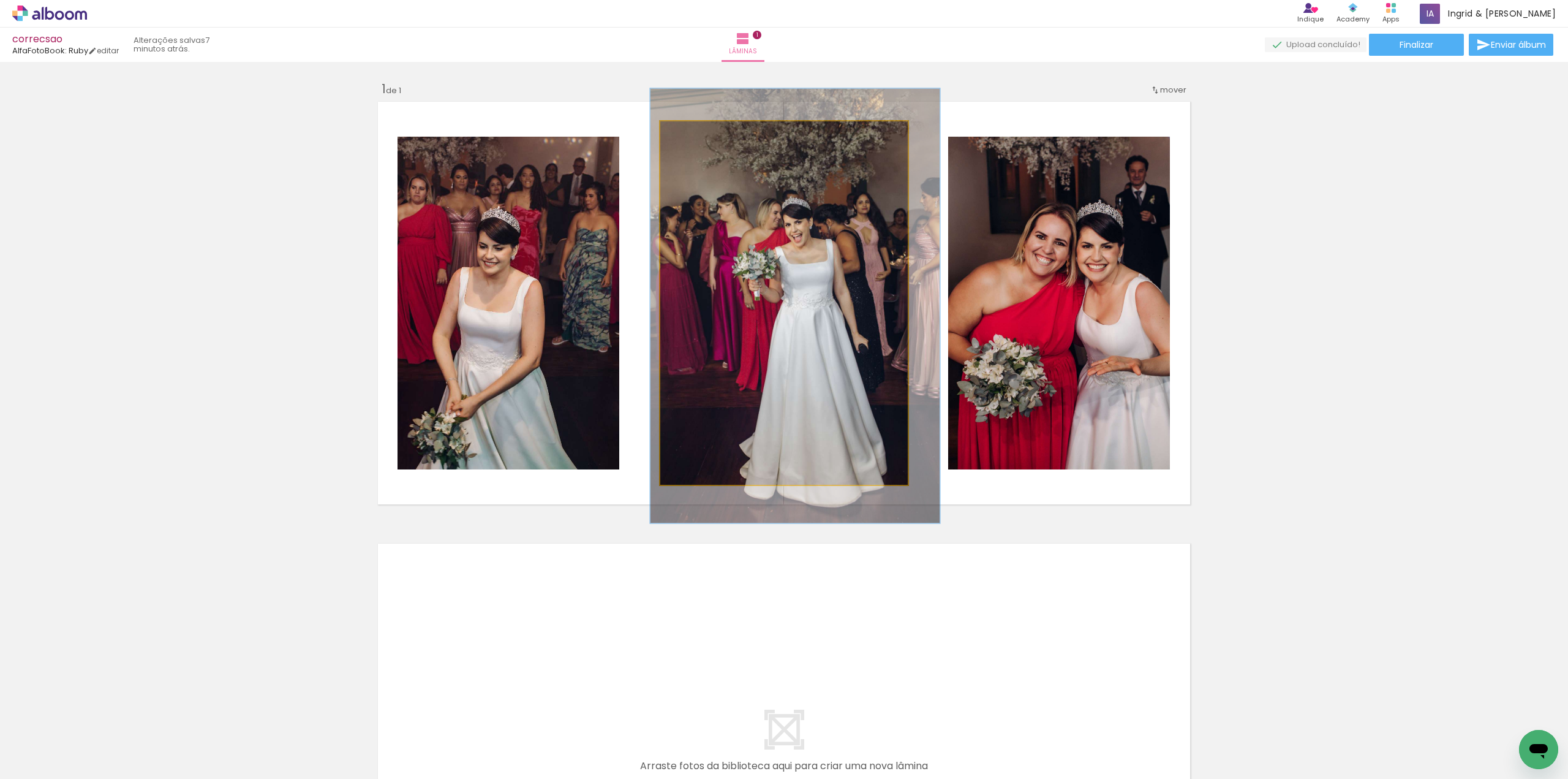
click at [697, 143] on div at bounding box center [697, 134] width 20 height 20
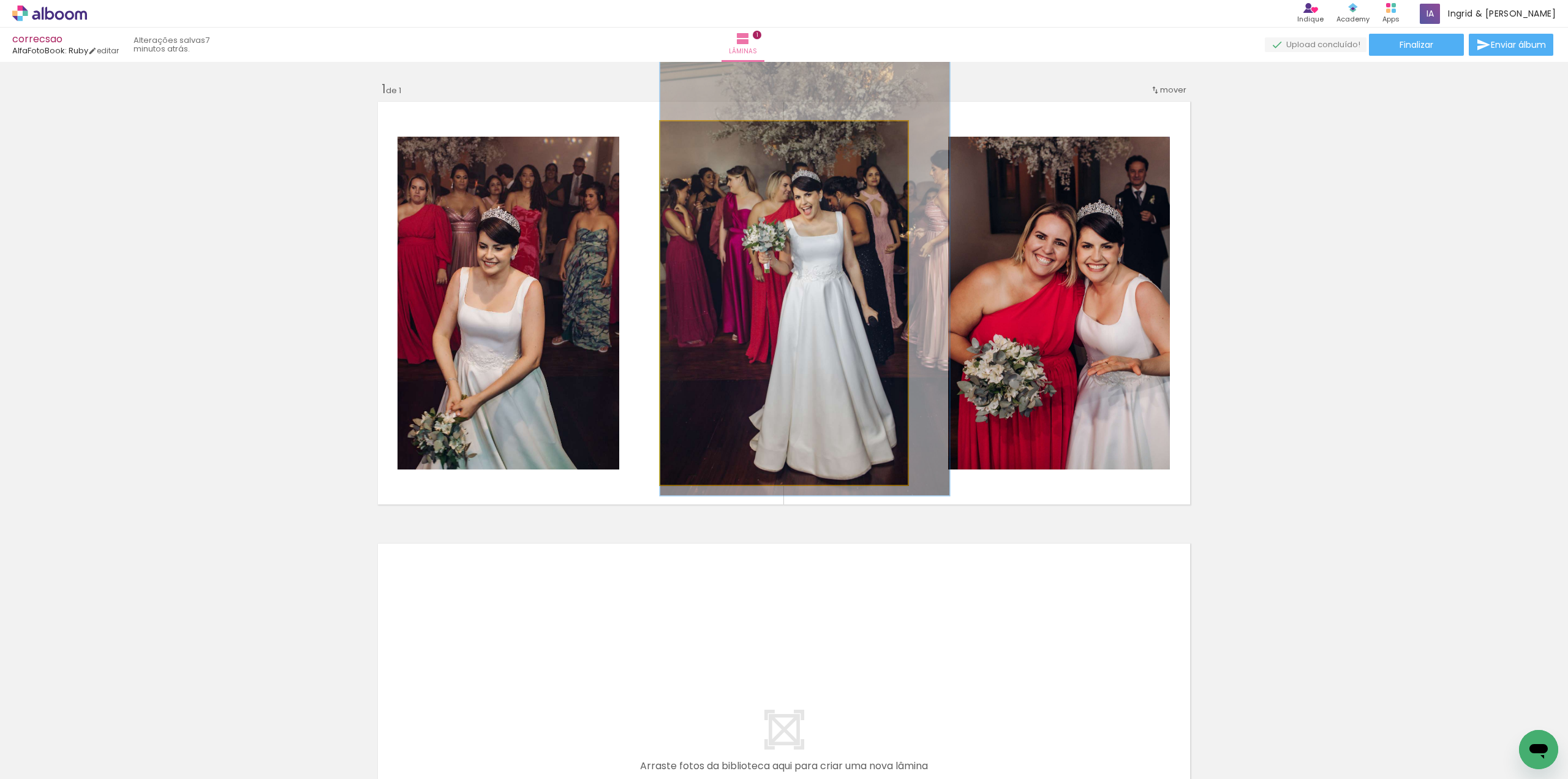
drag, startPoint x: 715, startPoint y: 228, endPoint x: 726, endPoint y: 200, distance: 30.1
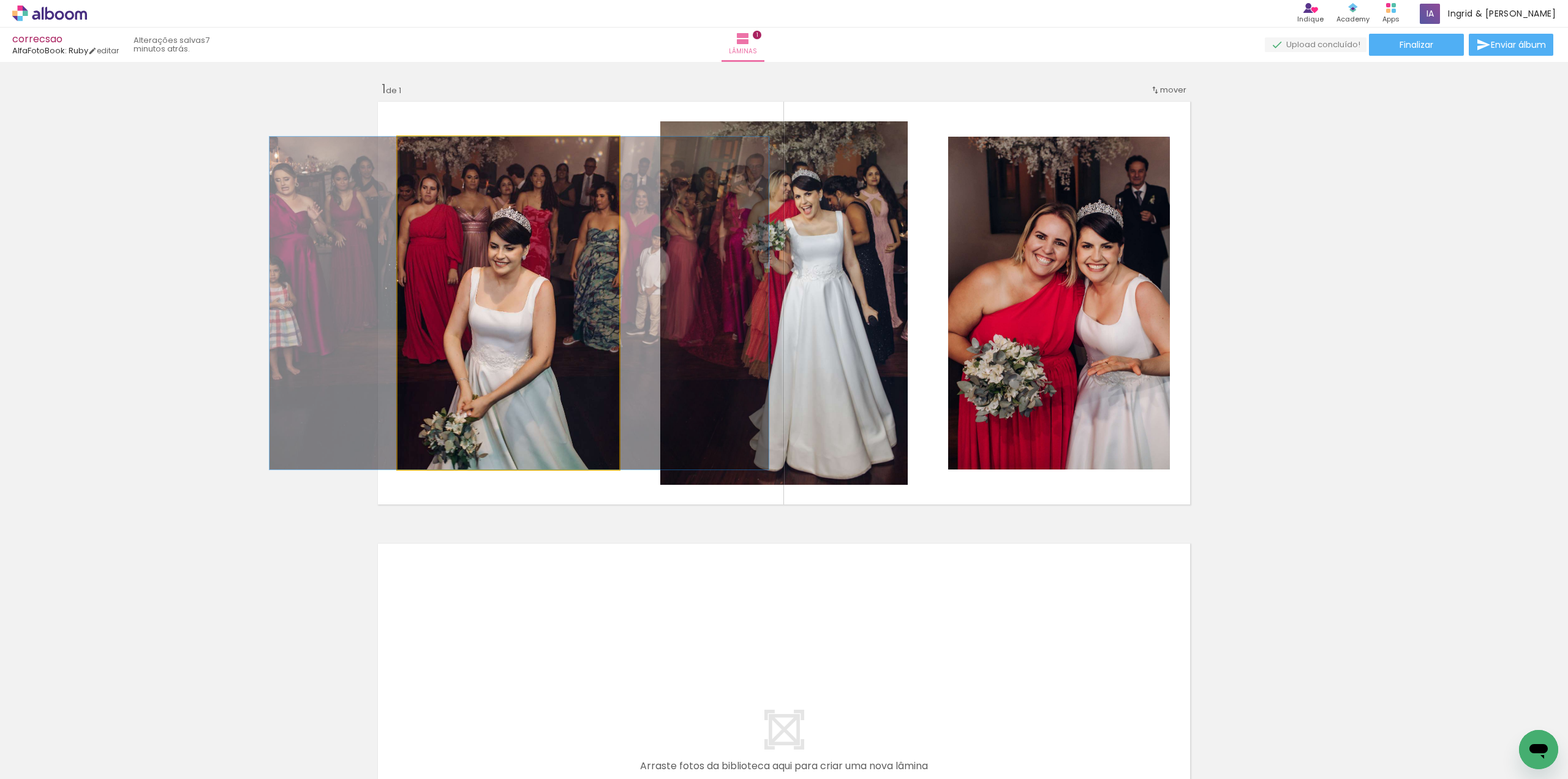
drag, startPoint x: 563, startPoint y: 277, endPoint x: 569, endPoint y: 276, distance: 6.1
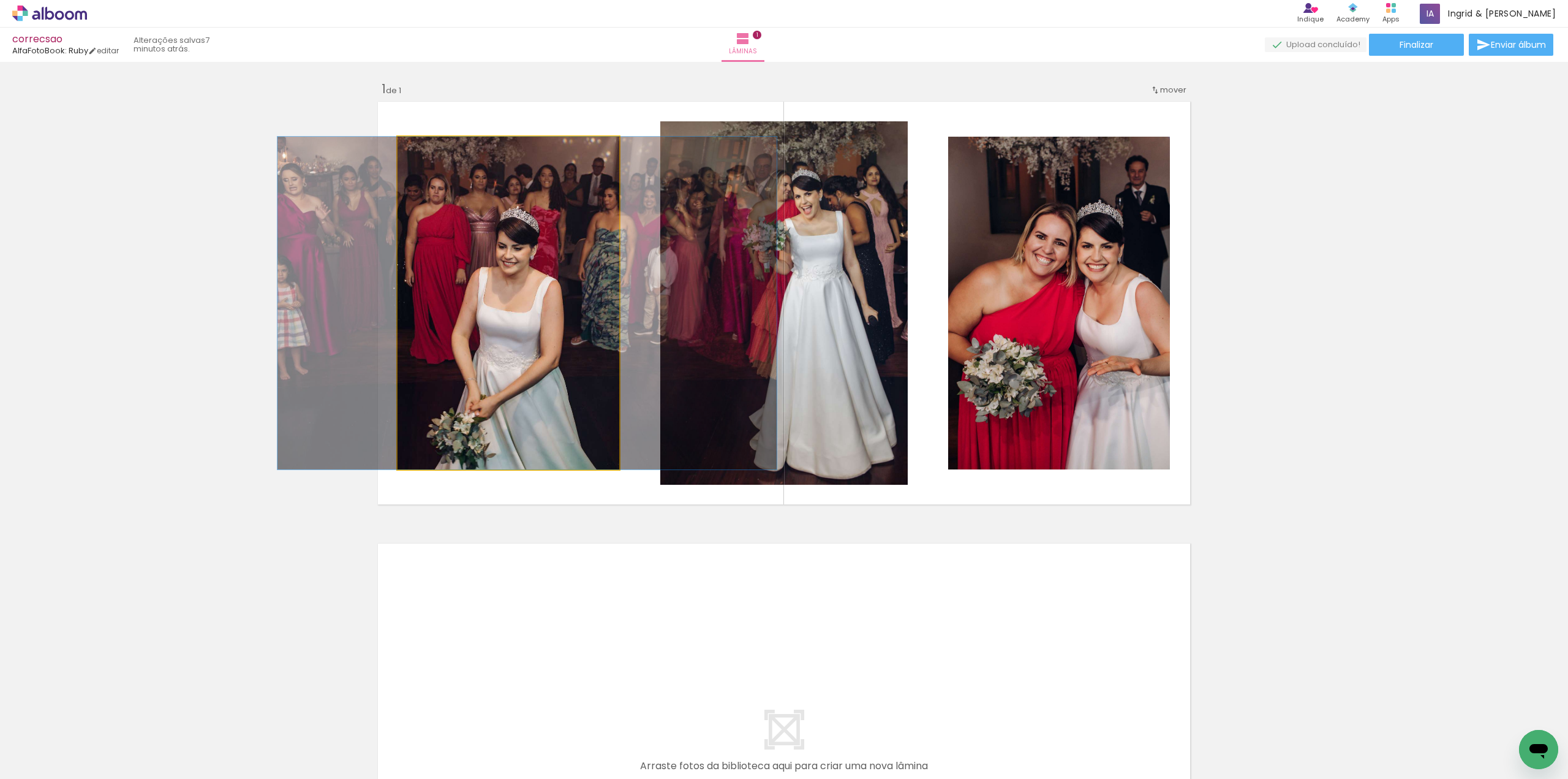
drag, startPoint x: 570, startPoint y: 275, endPoint x: 578, endPoint y: 263, distance: 14.4
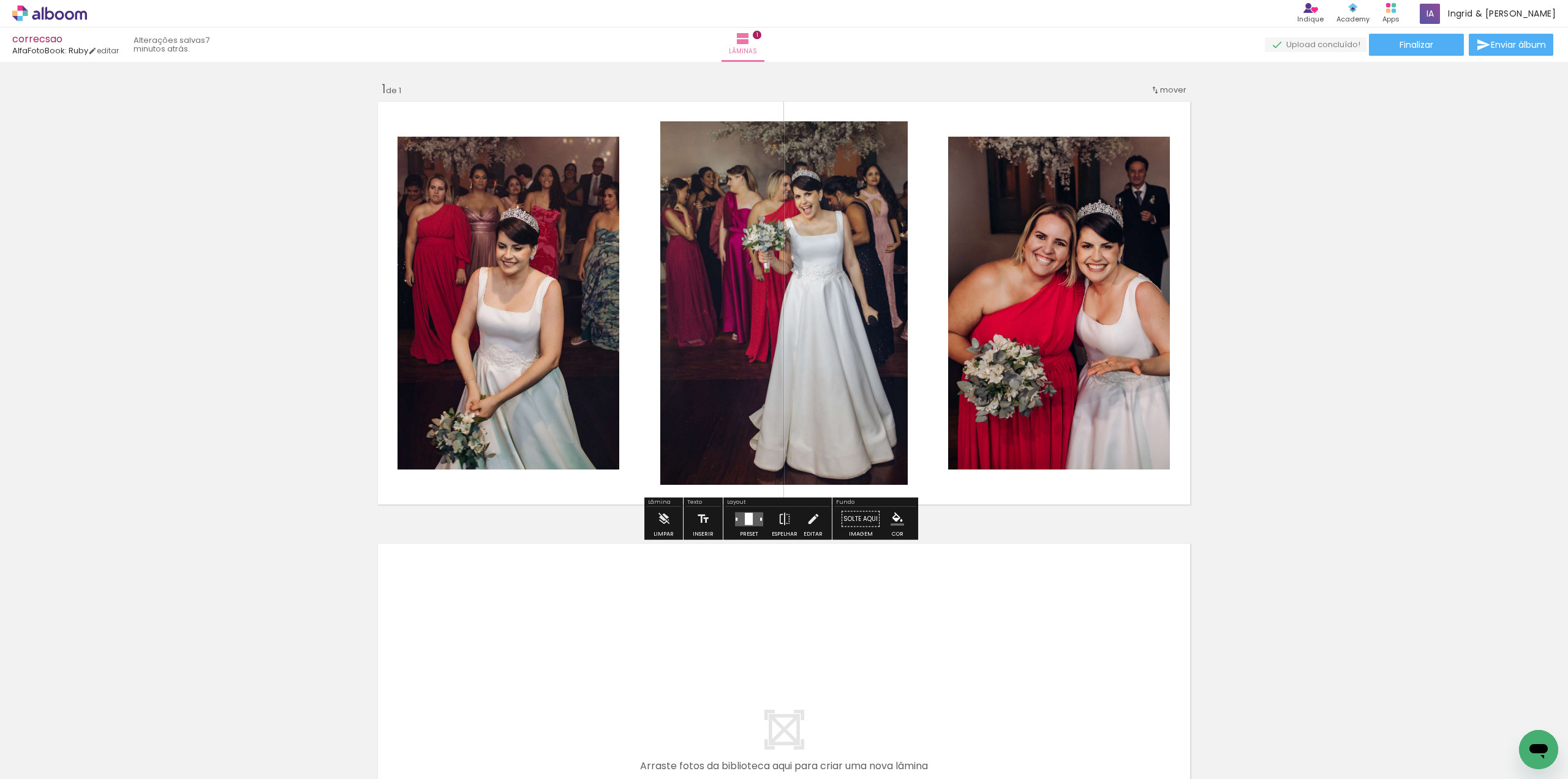
click at [1392, 251] on div "Inserir lâmina 1 de 1" at bounding box center [784, 508] width 1568 height 884
click at [677, 276] on quentale-photo at bounding box center [784, 303] width 248 height 364
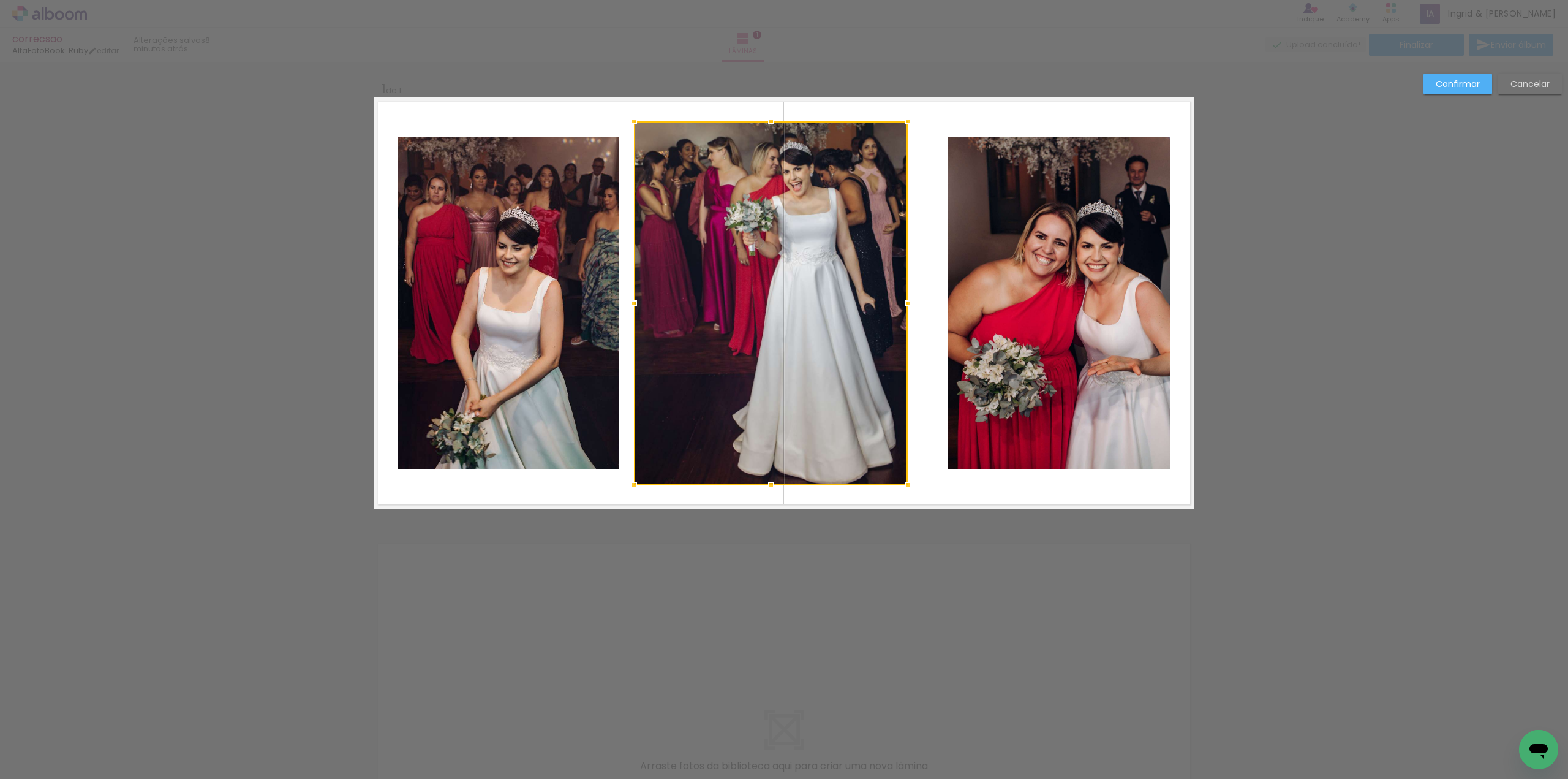
drag, startPoint x: 655, startPoint y: 300, endPoint x: 626, endPoint y: 299, distance: 29.0
click at [626, 299] on div at bounding box center [634, 303] width 25 height 25
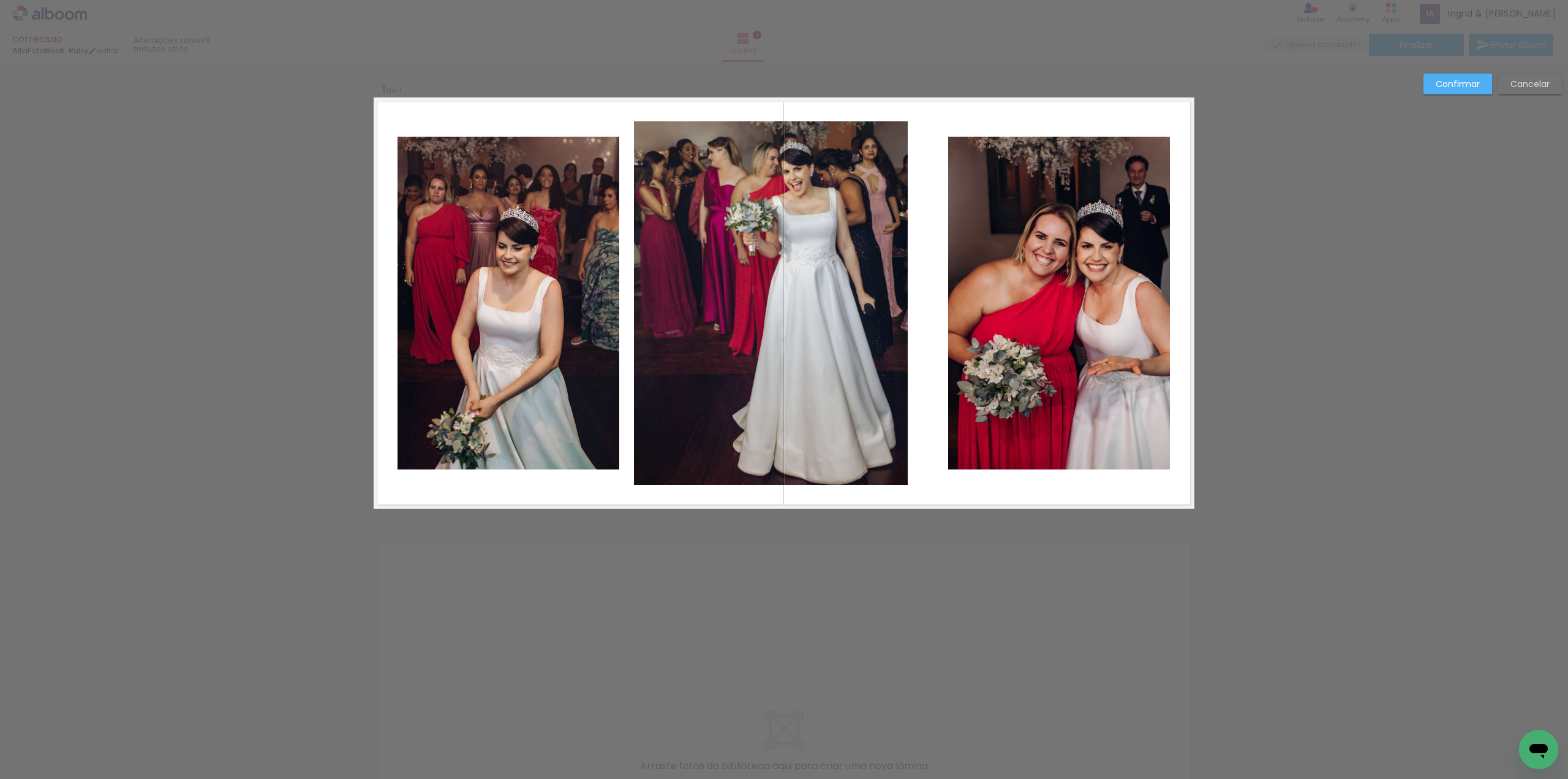
click at [759, 141] on quentale-photo at bounding box center [770, 303] width 274 height 364
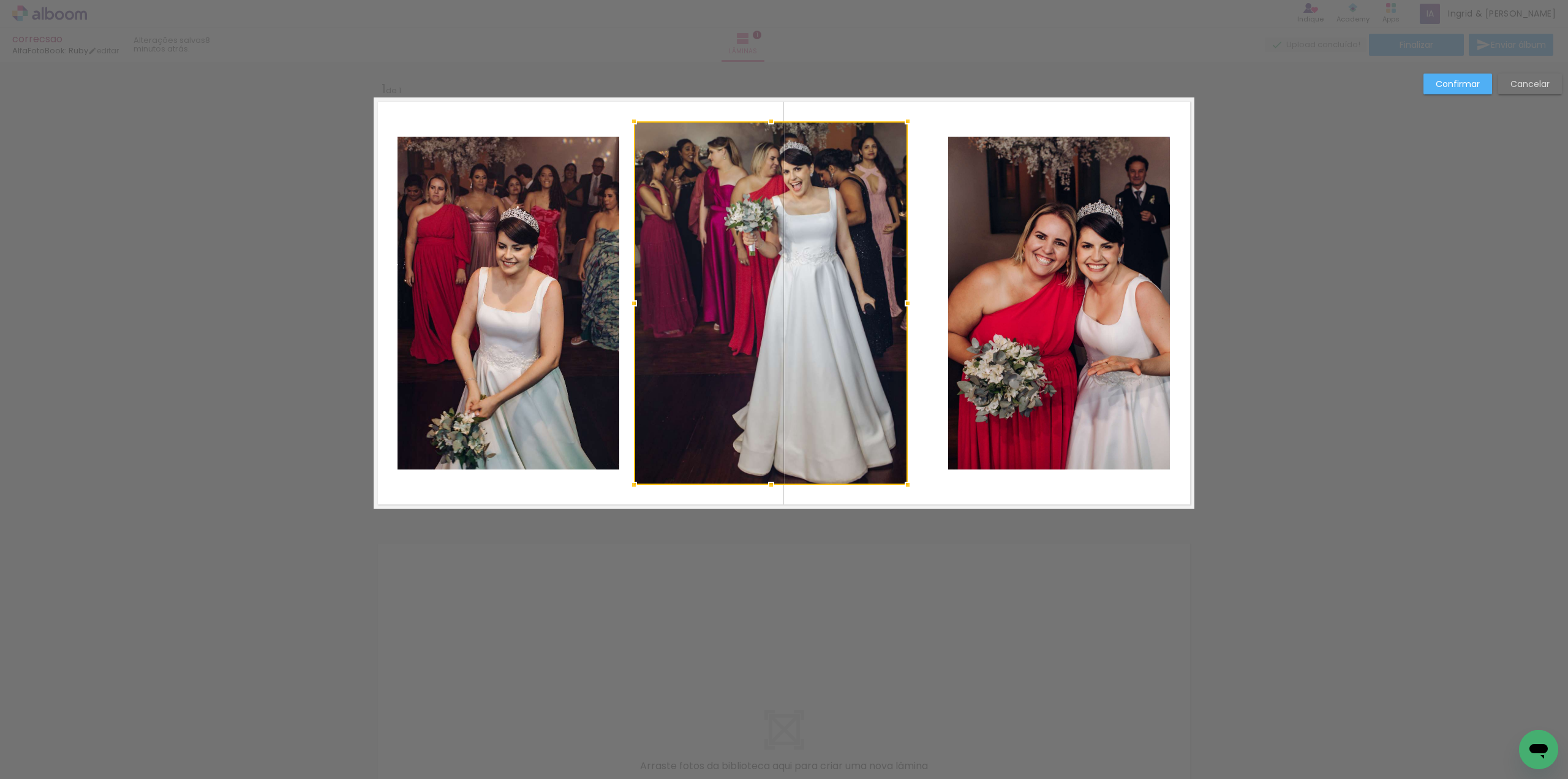
click at [759, 141] on div at bounding box center [770, 303] width 274 height 364
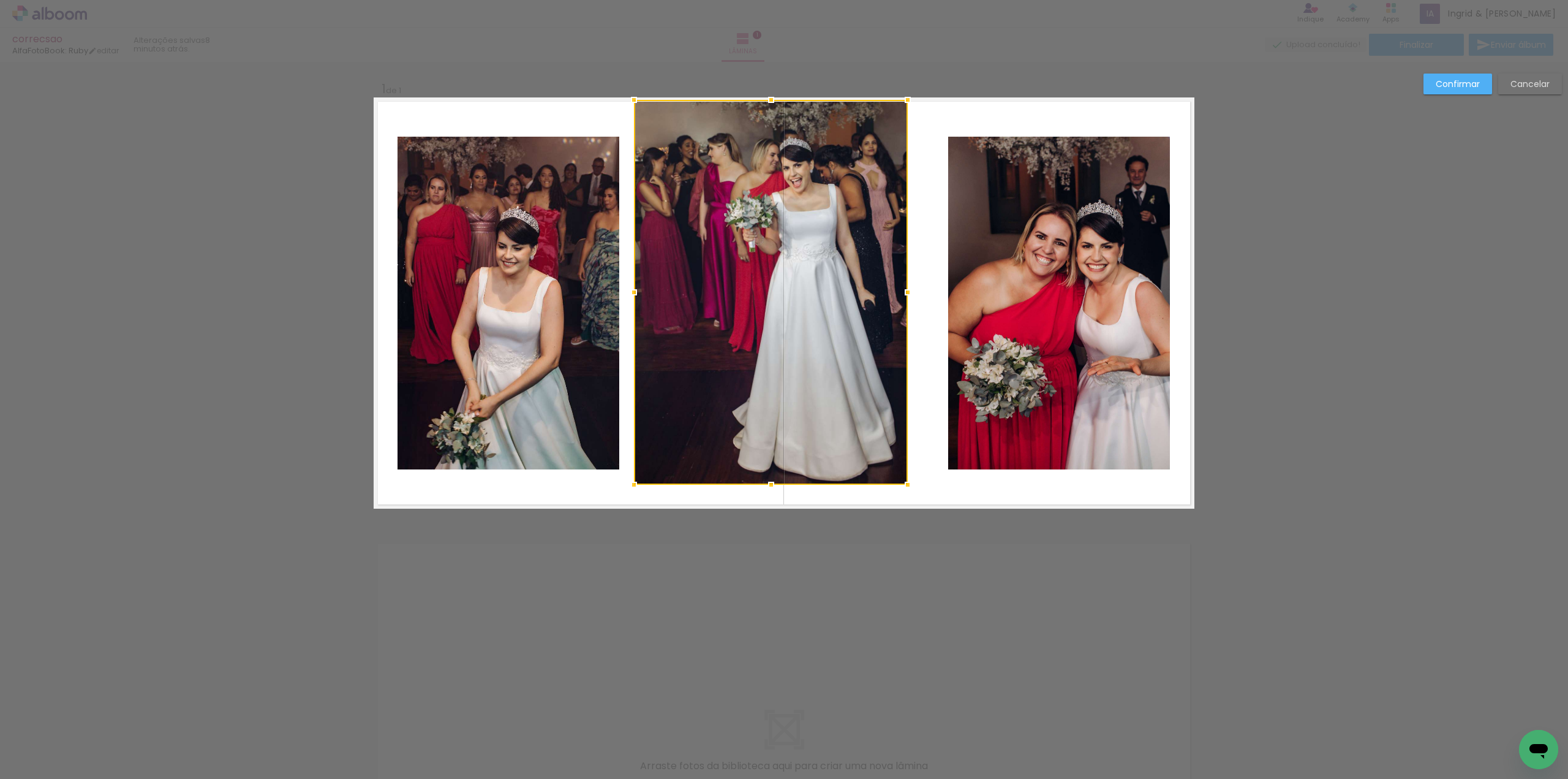
drag, startPoint x: 760, startPoint y: 118, endPoint x: 764, endPoint y: 100, distance: 18.4
click at [764, 100] on div at bounding box center [771, 100] width 25 height 25
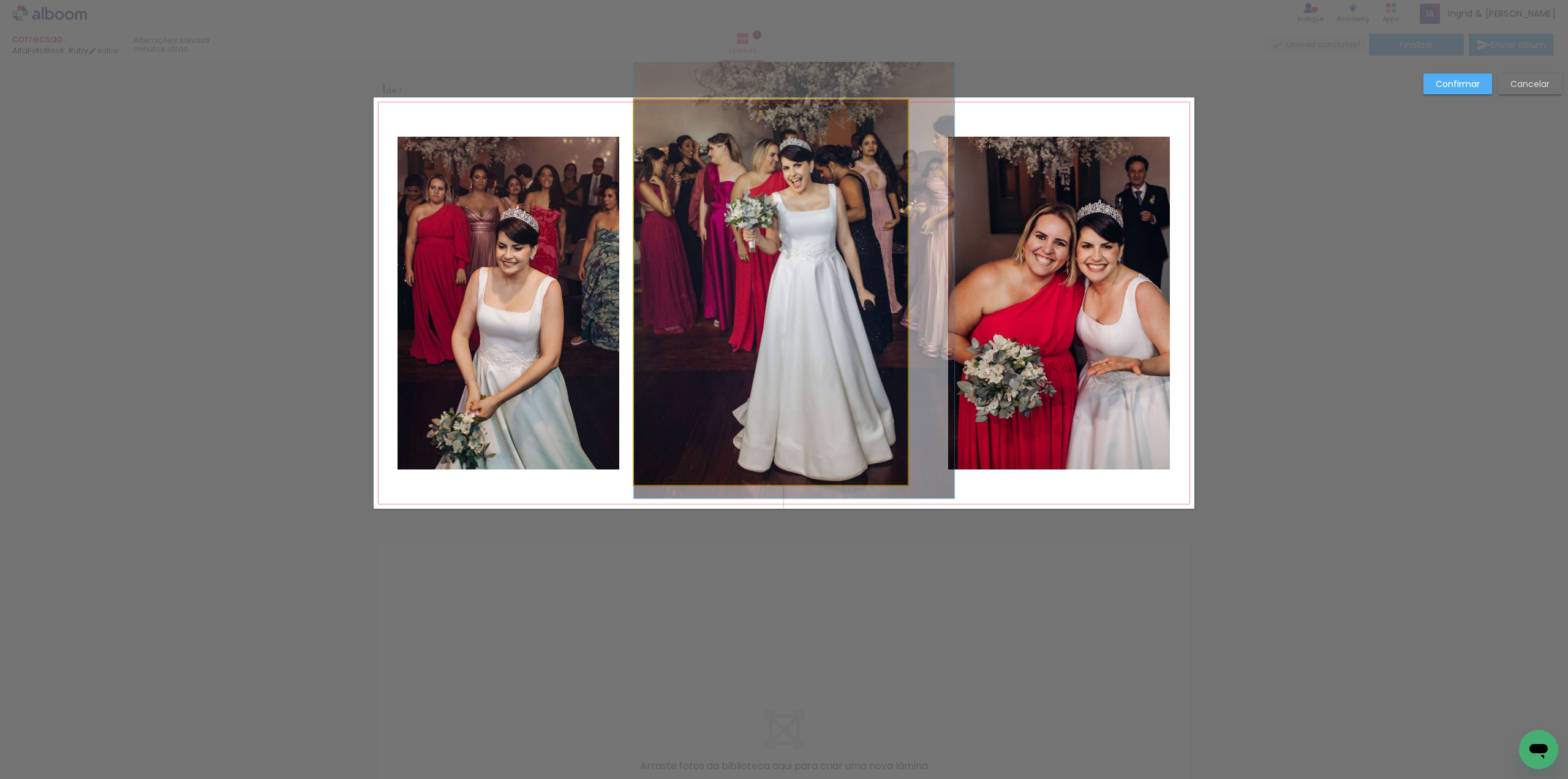
click at [879, 321] on quentale-photo at bounding box center [770, 292] width 274 height 385
click at [879, 321] on div at bounding box center [770, 292] width 274 height 385
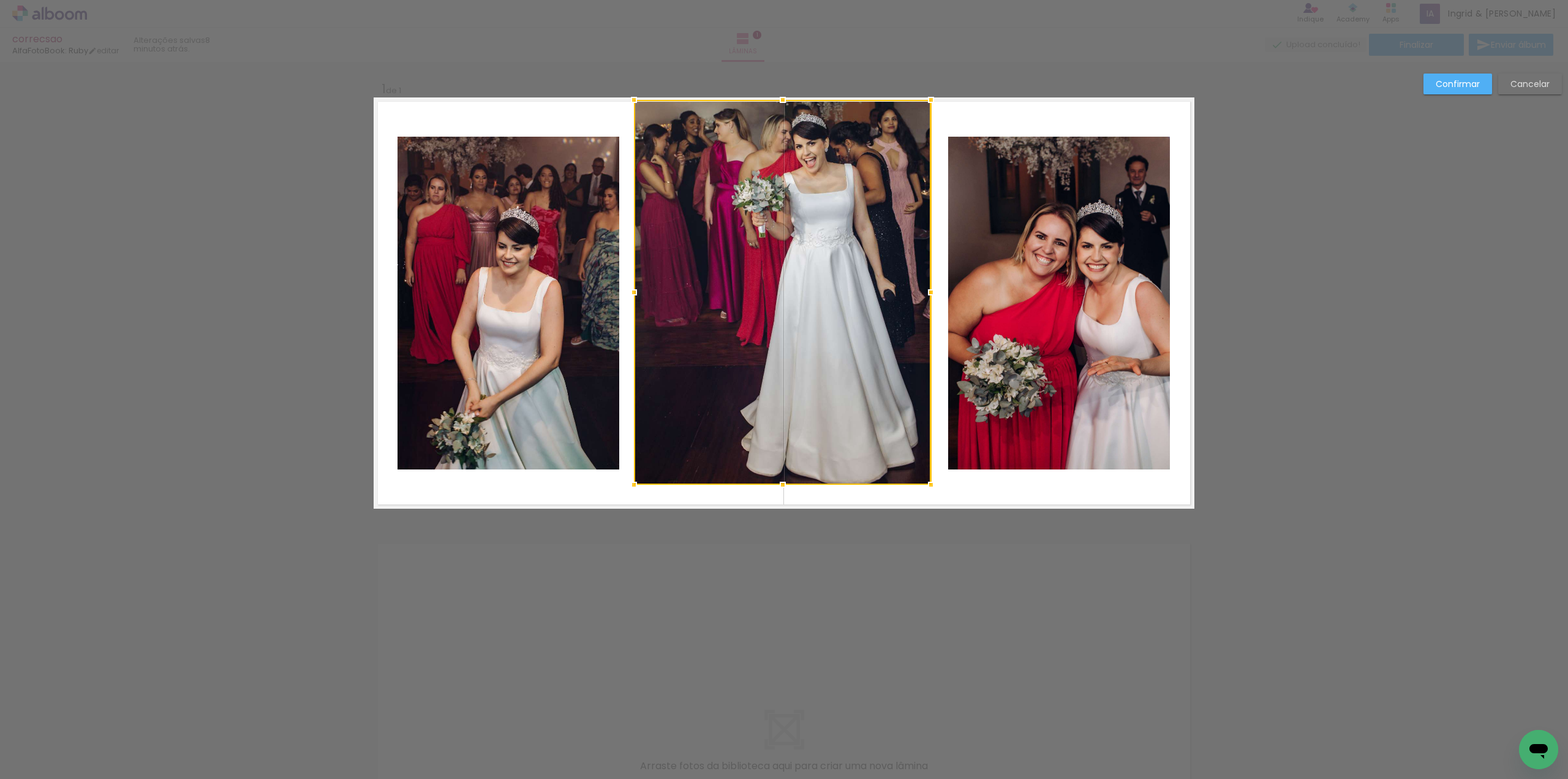
drag, startPoint x: 903, startPoint y: 290, endPoint x: 926, endPoint y: 292, distance: 23.1
click at [926, 292] on div at bounding box center [930, 292] width 25 height 25
click at [800, 403] on div at bounding box center [782, 292] width 297 height 385
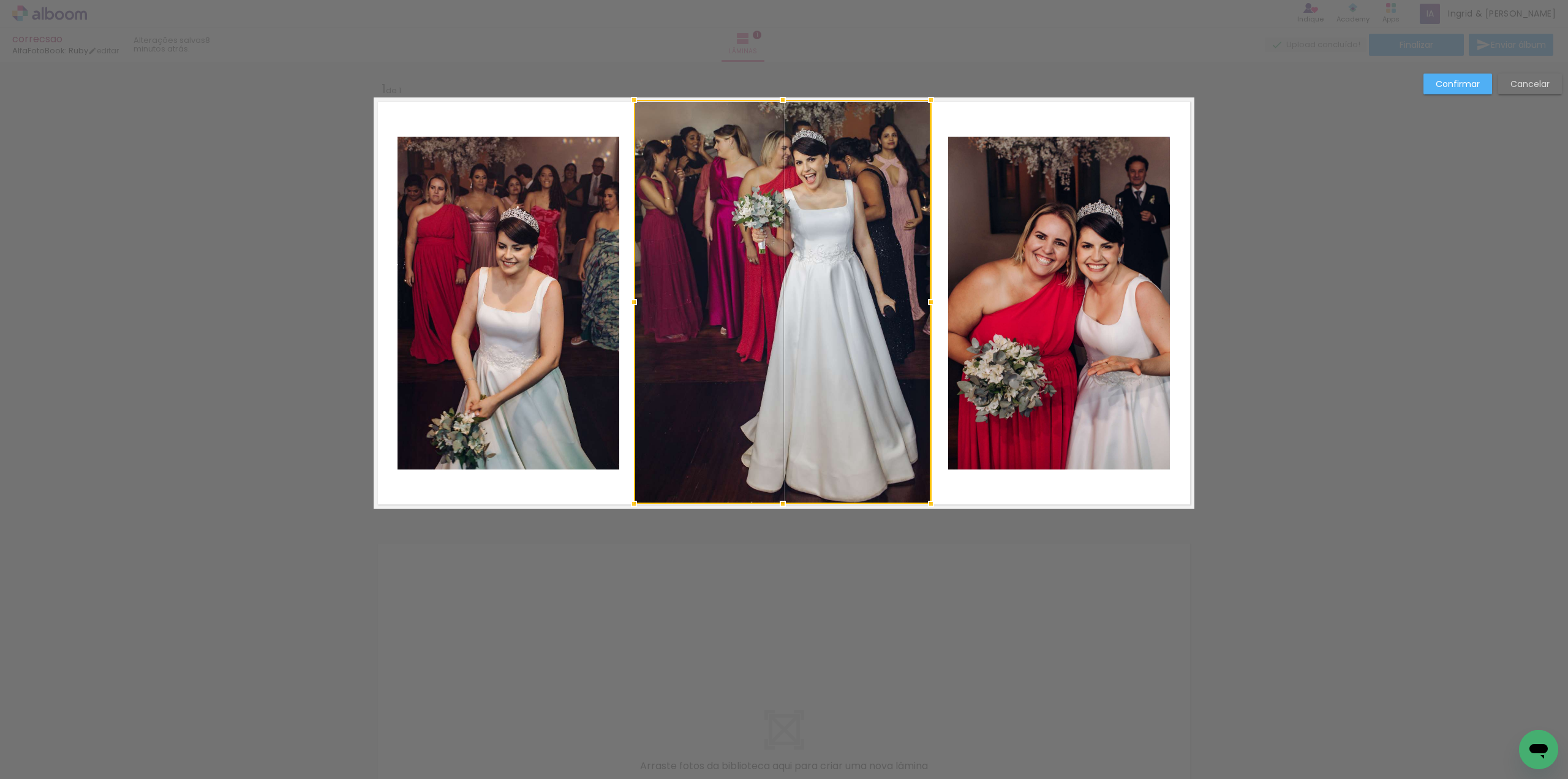
drag, startPoint x: 781, startPoint y: 490, endPoint x: 785, endPoint y: 509, distance: 19.4
click at [784, 511] on div at bounding box center [782, 504] width 25 height 25
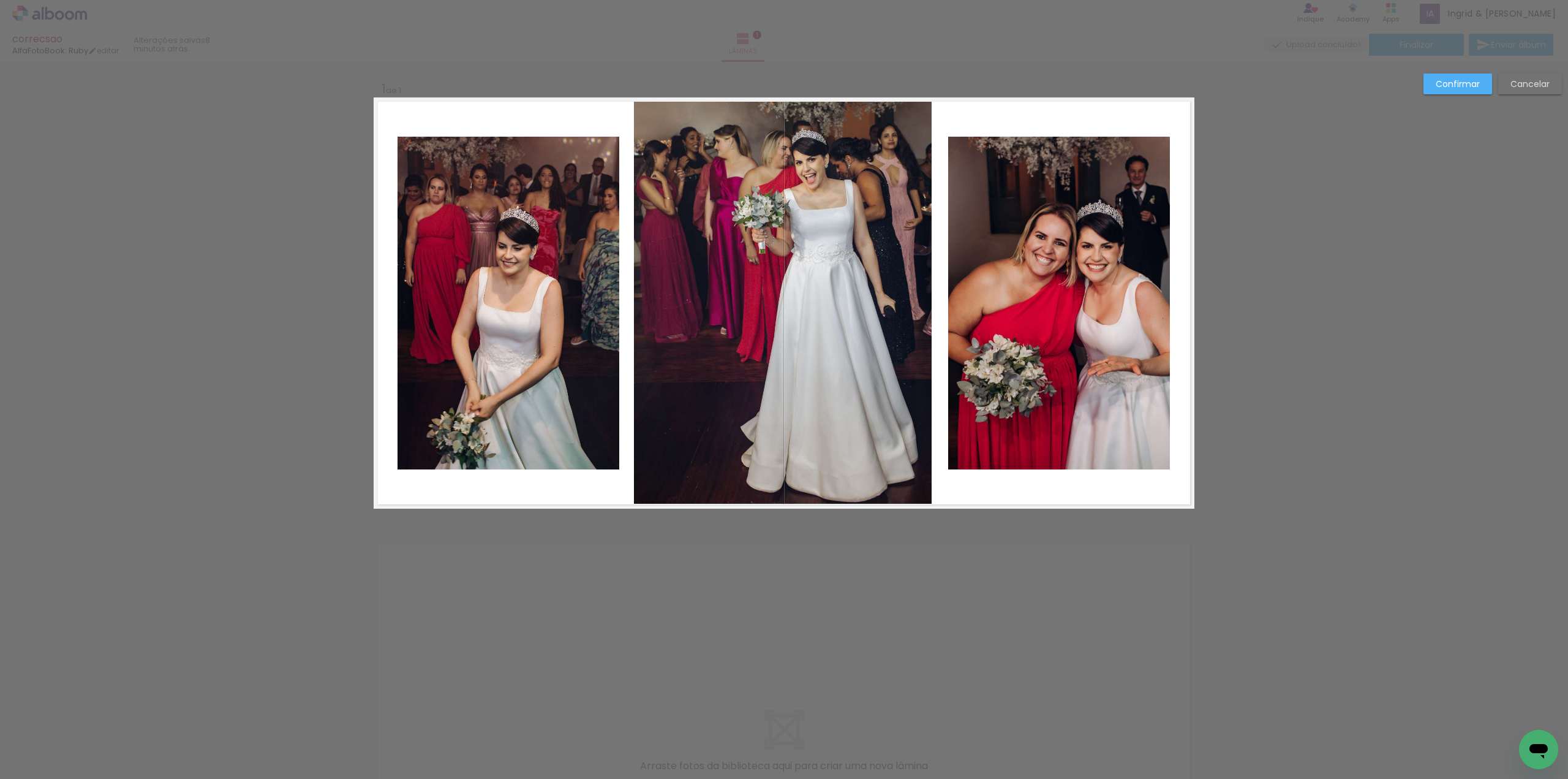
click at [0, 0] on slot "Confirmar" at bounding box center [0, 0] width 0 height 0
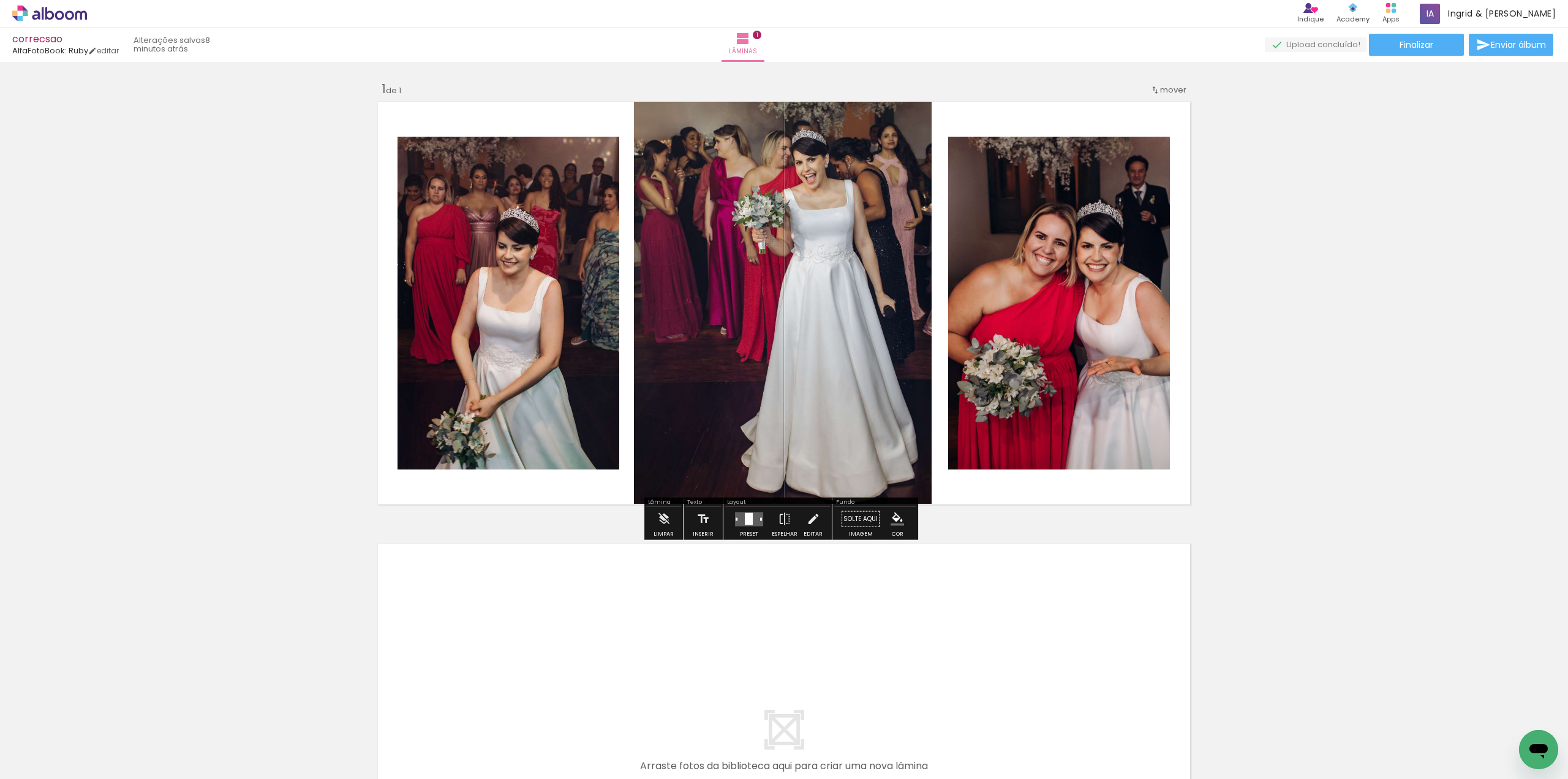
click at [1389, 257] on div "Inserir lâmina 1 de 1" at bounding box center [784, 508] width 1568 height 884
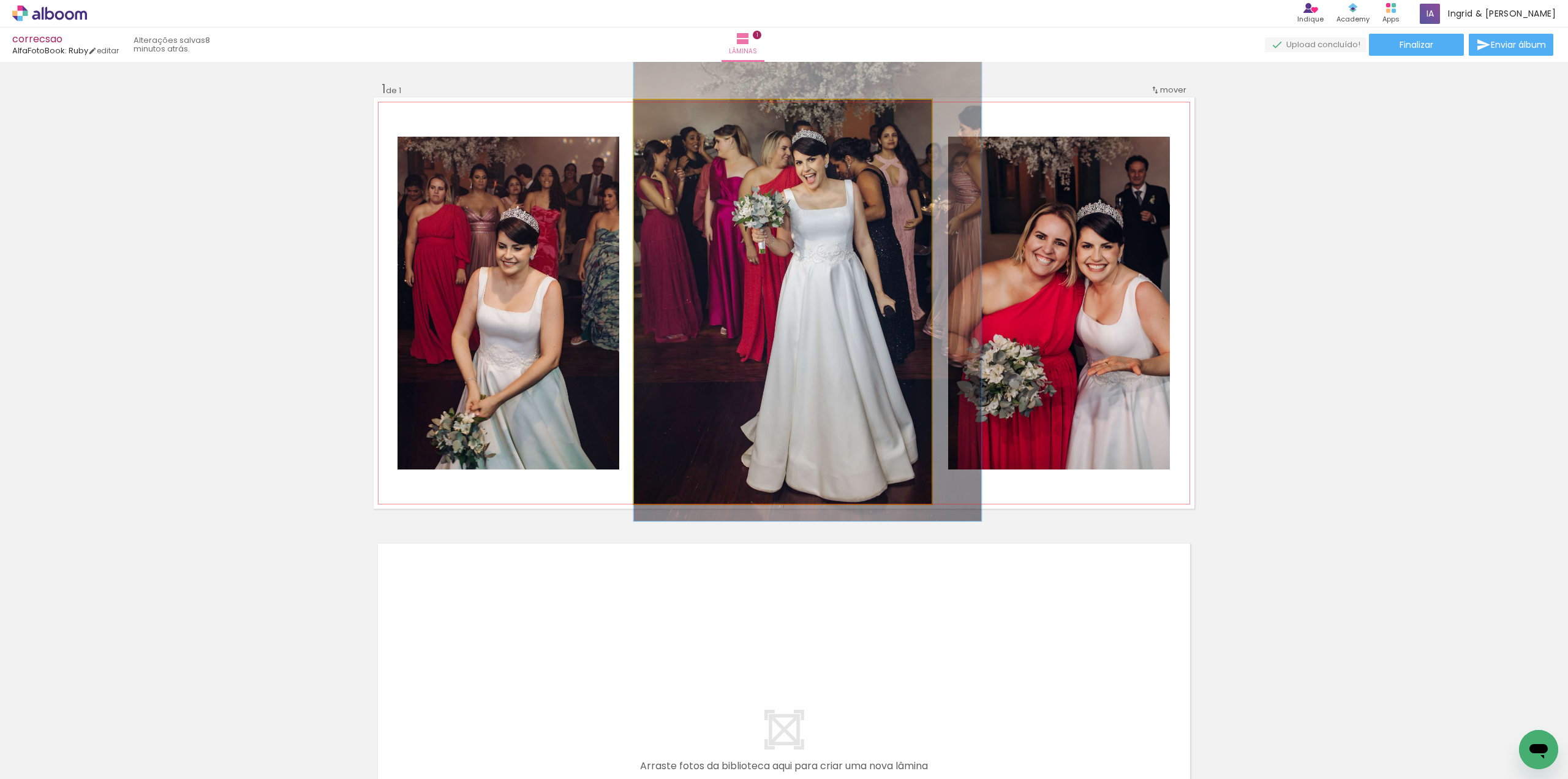
click at [883, 328] on quentale-photo at bounding box center [782, 301] width 297 height 404
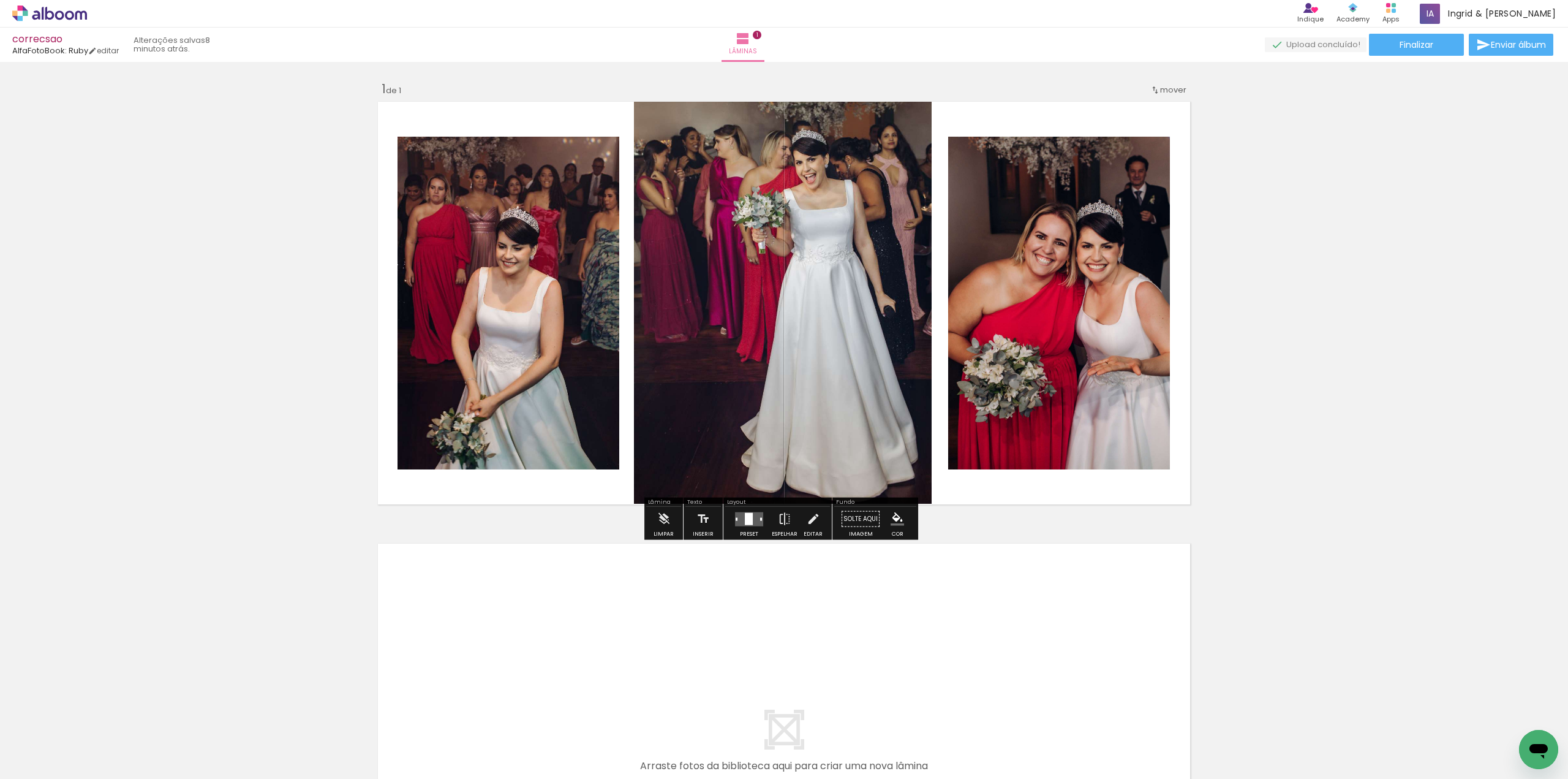
click at [1358, 261] on div "Inserir lâmina 1 de 1" at bounding box center [784, 508] width 1568 height 884
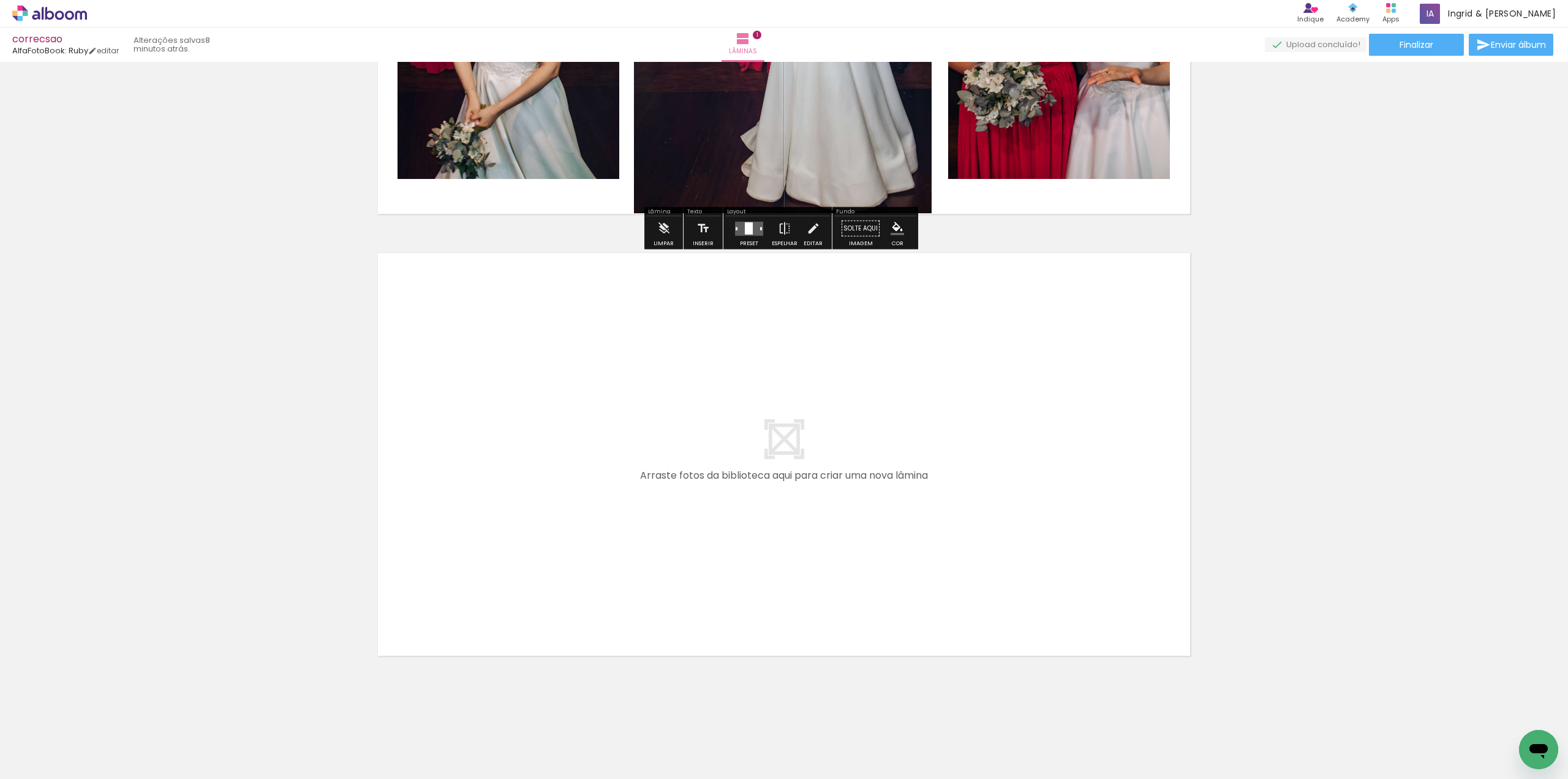
scroll to position [0, 0]
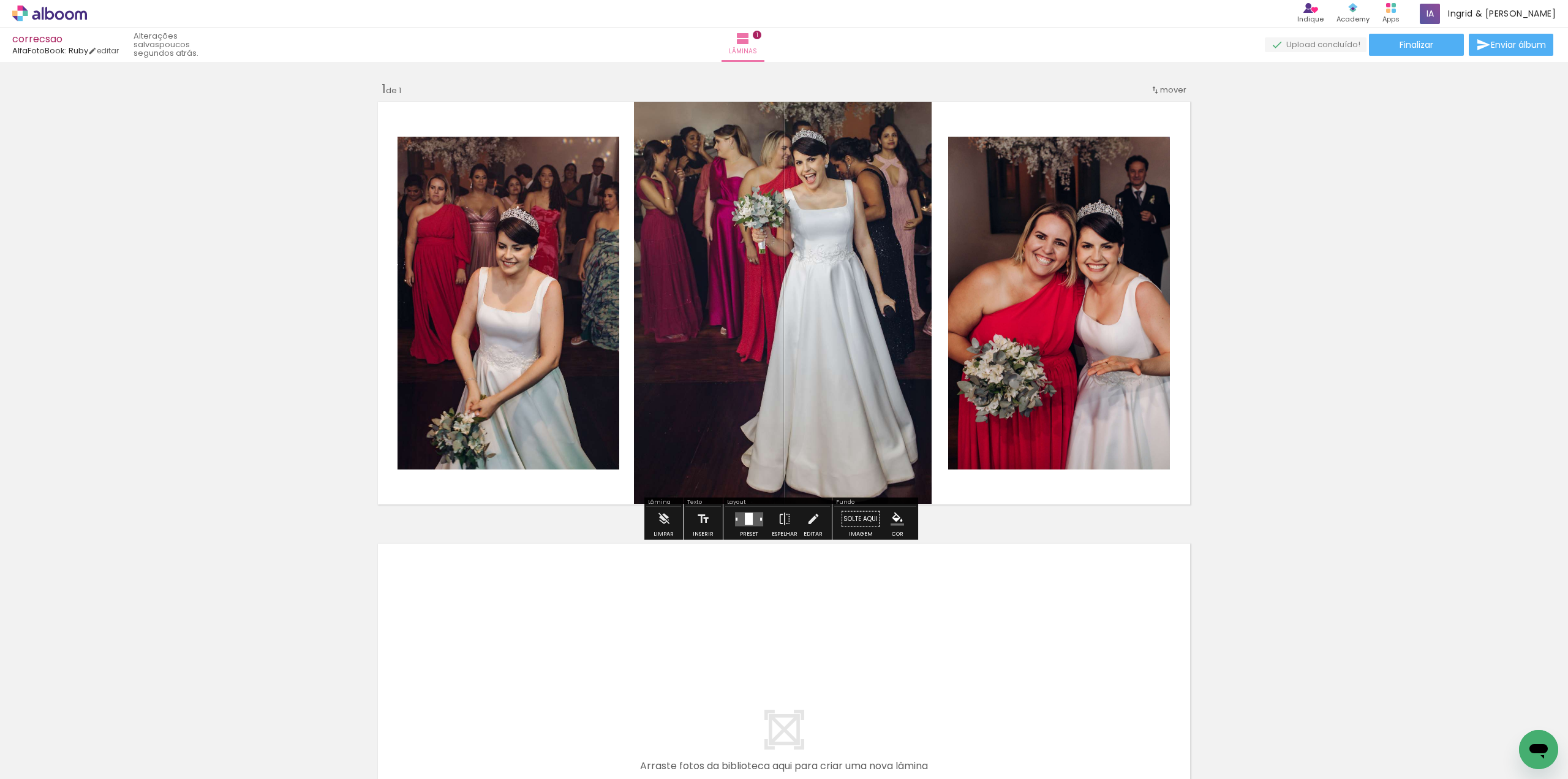
click at [798, 304] on quentale-photo at bounding box center [782, 301] width 297 height 404
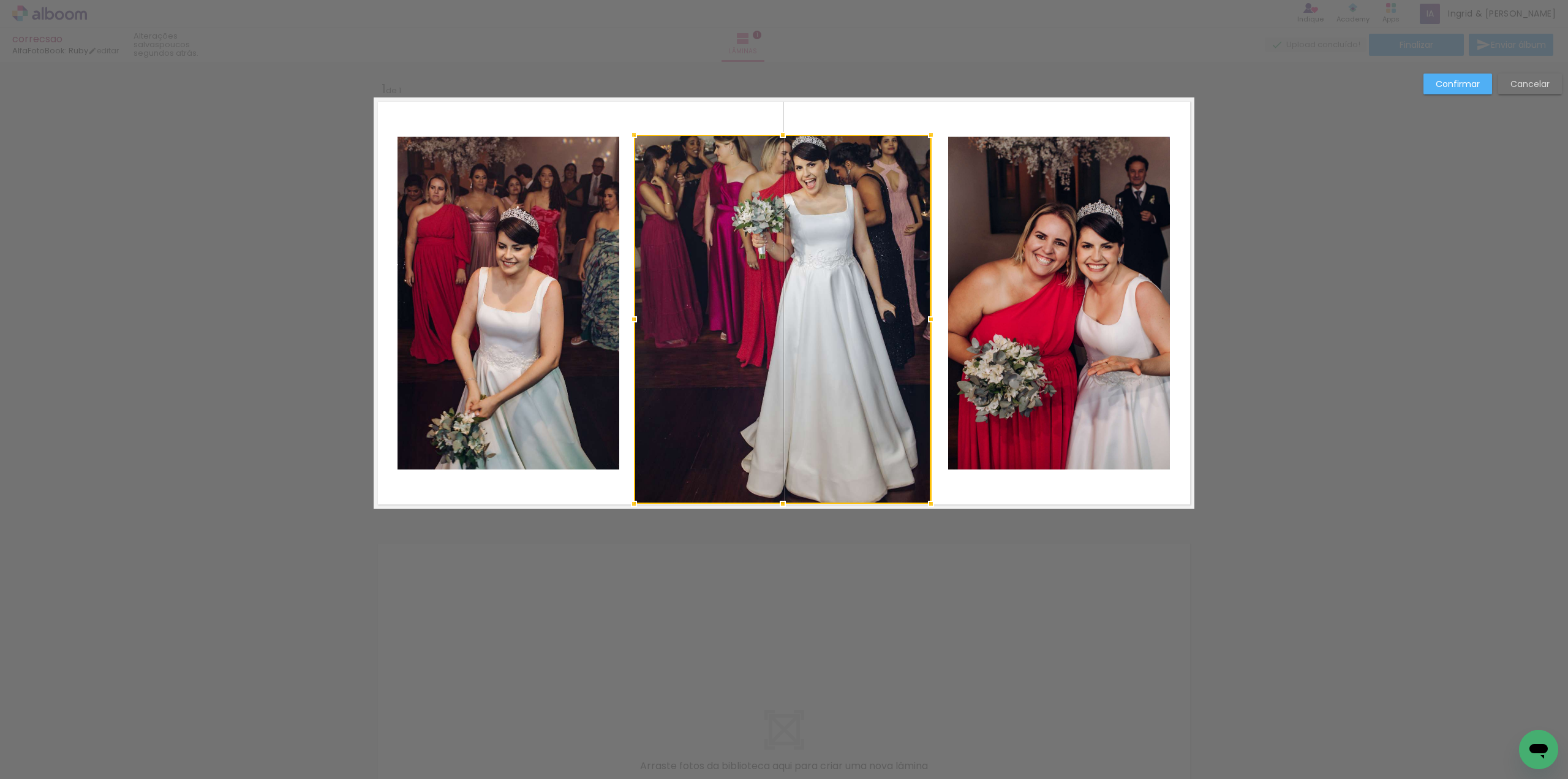
drag, startPoint x: 775, startPoint y: 98, endPoint x: 778, endPoint y: 130, distance: 32.1
click at [778, 130] on div at bounding box center [782, 134] width 25 height 25
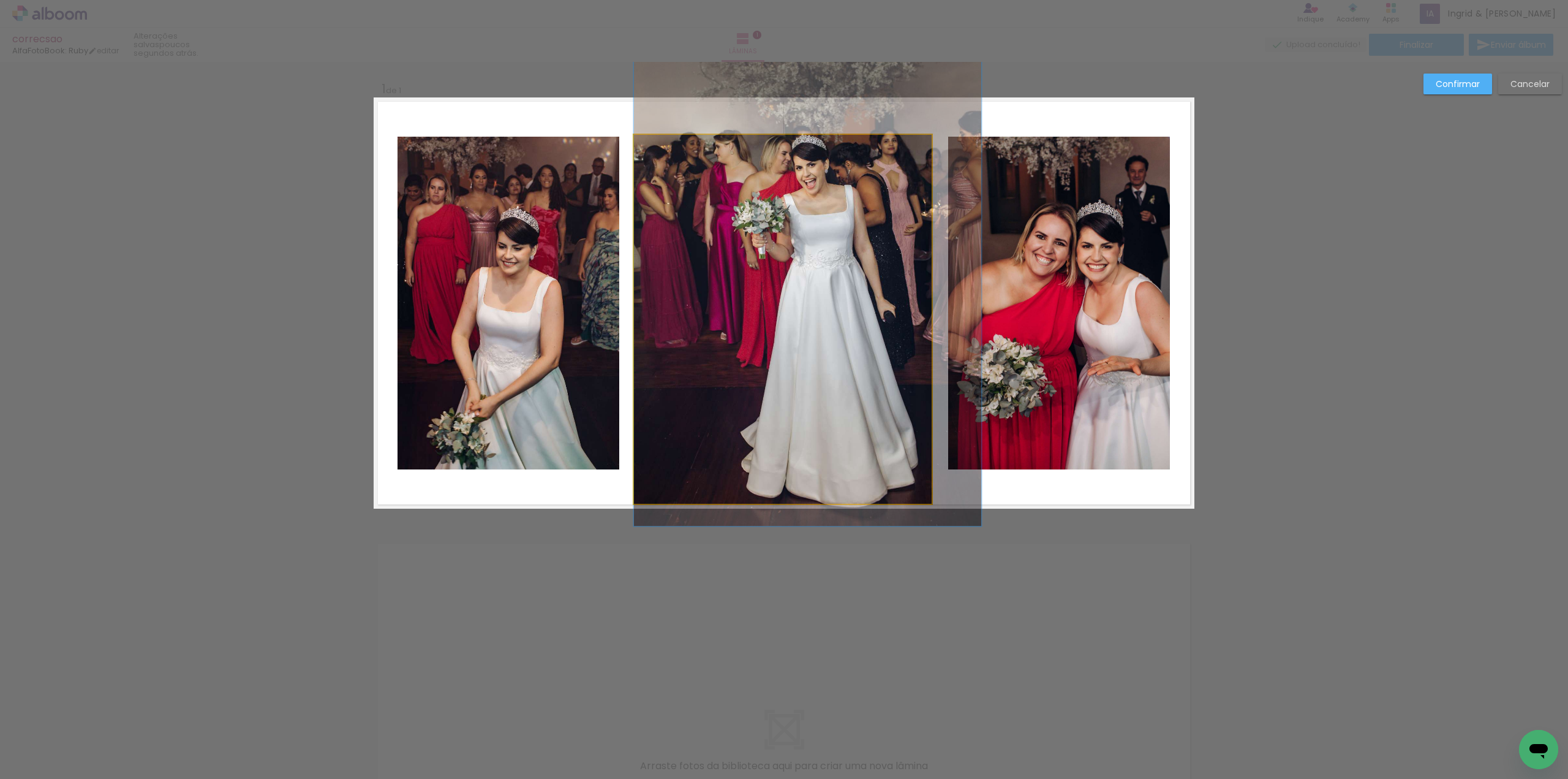
click at [735, 354] on quentale-photo at bounding box center [782, 319] width 297 height 369
click at [736, 355] on div at bounding box center [782, 319] width 297 height 369
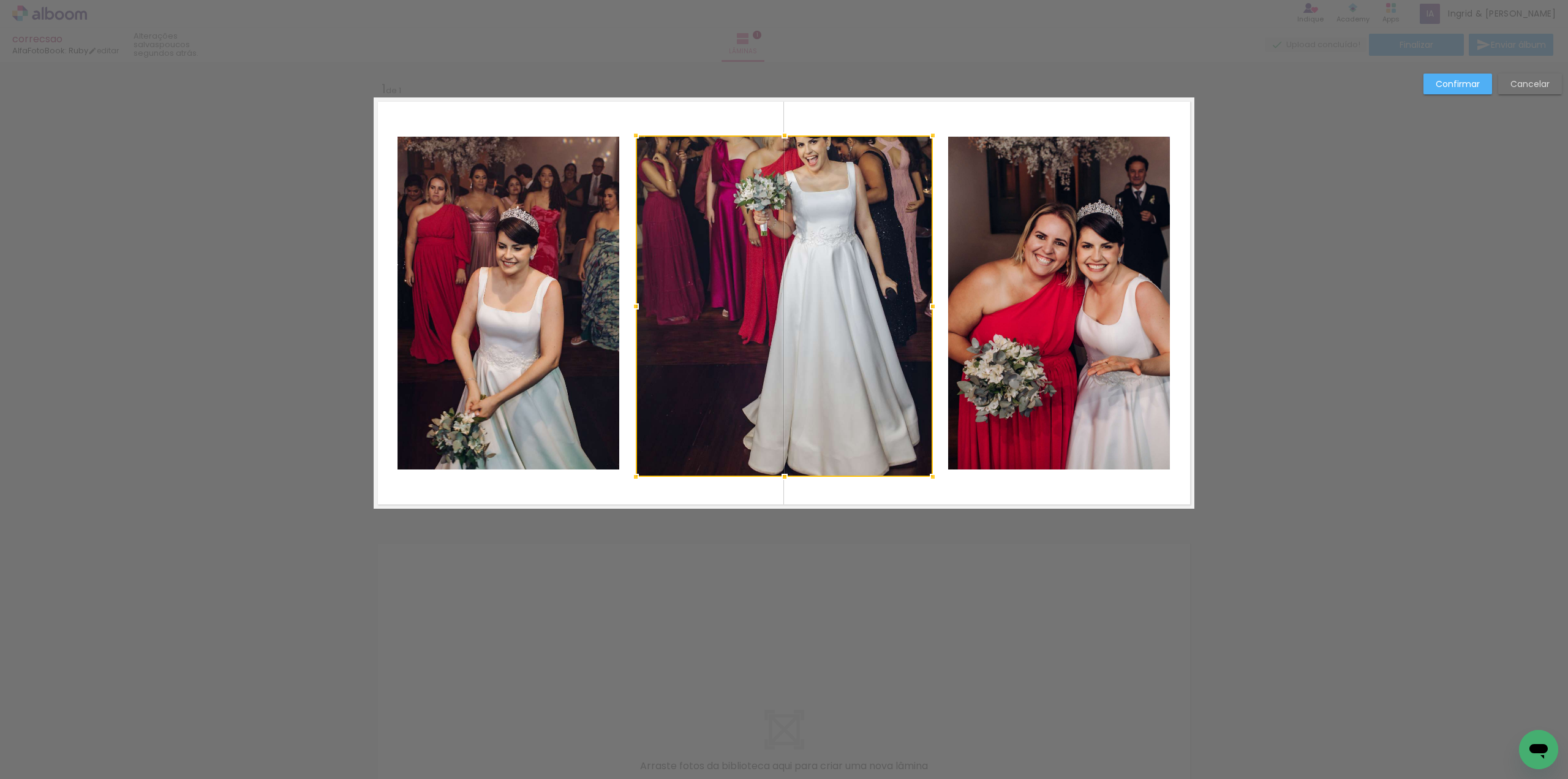
drag, startPoint x: 784, startPoint y: 500, endPoint x: 791, endPoint y: 473, distance: 27.9
click at [790, 476] on div at bounding box center [784, 476] width 25 height 25
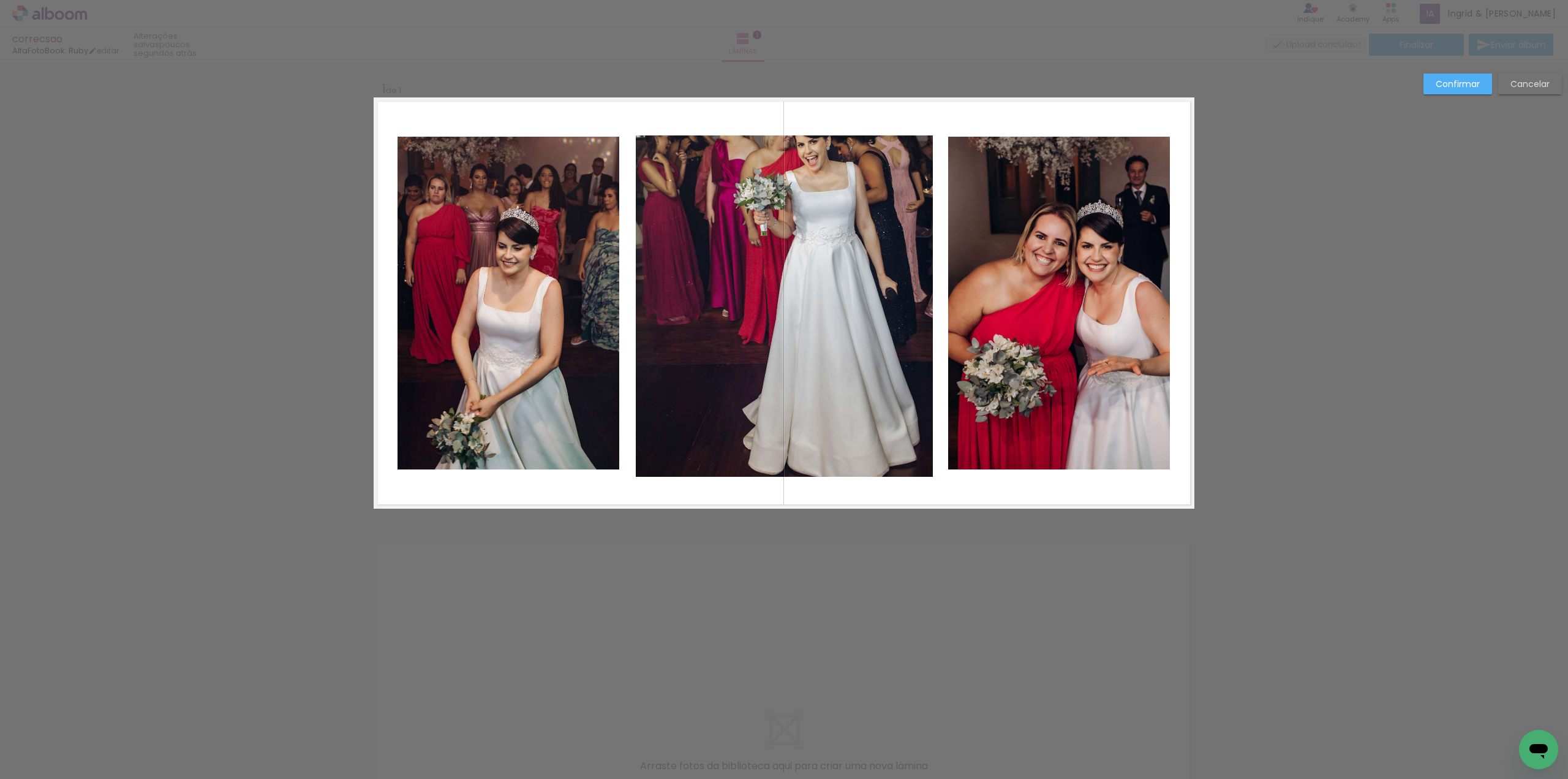
drag, startPoint x: 1522, startPoint y: 79, endPoint x: 1515, endPoint y: 82, distance: 7.6
click at [0, 0] on slot "Cancelar" at bounding box center [0, 0] width 0 height 0
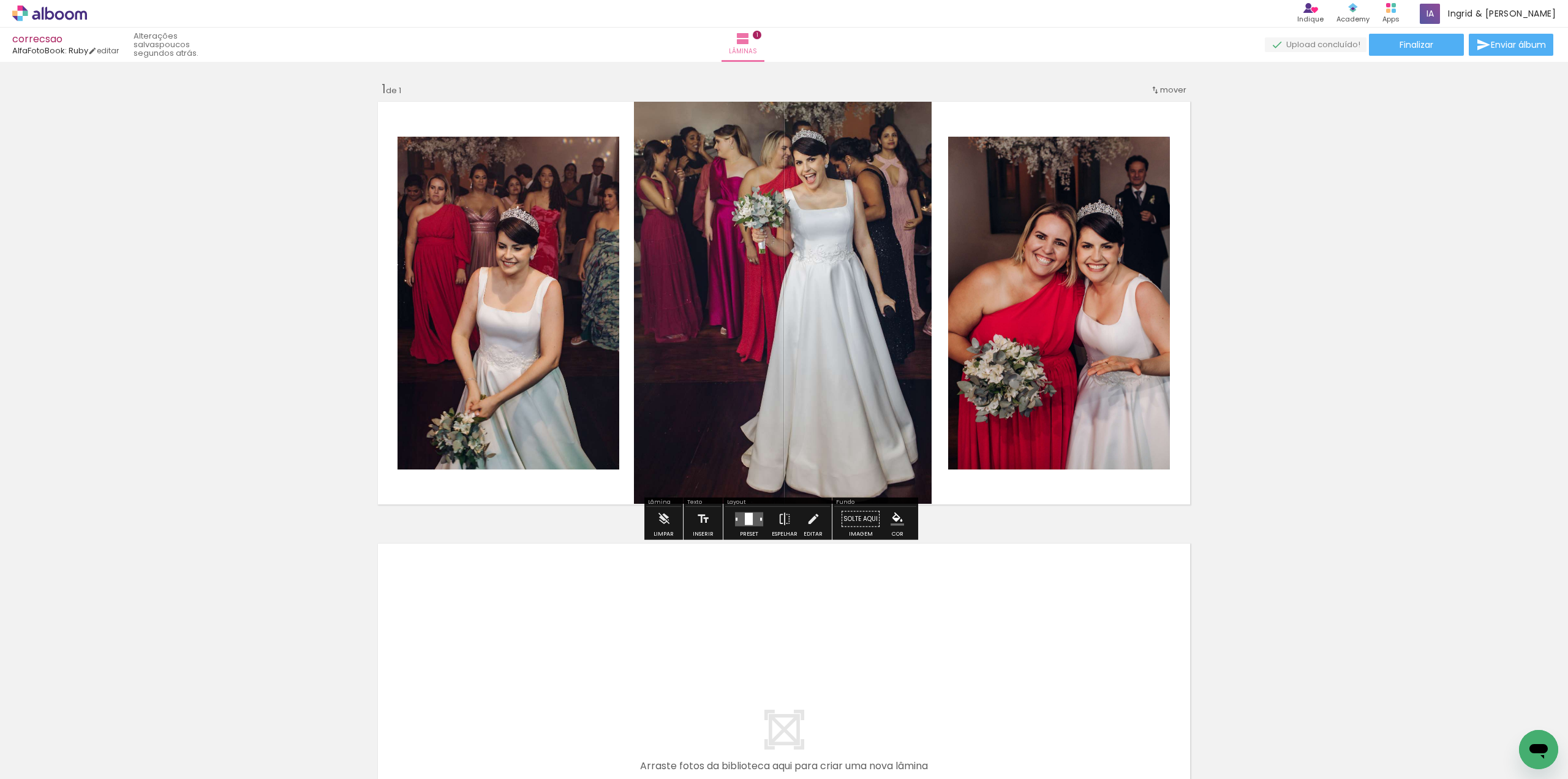
click at [753, 521] on quentale-layouter at bounding box center [749, 519] width 28 height 14
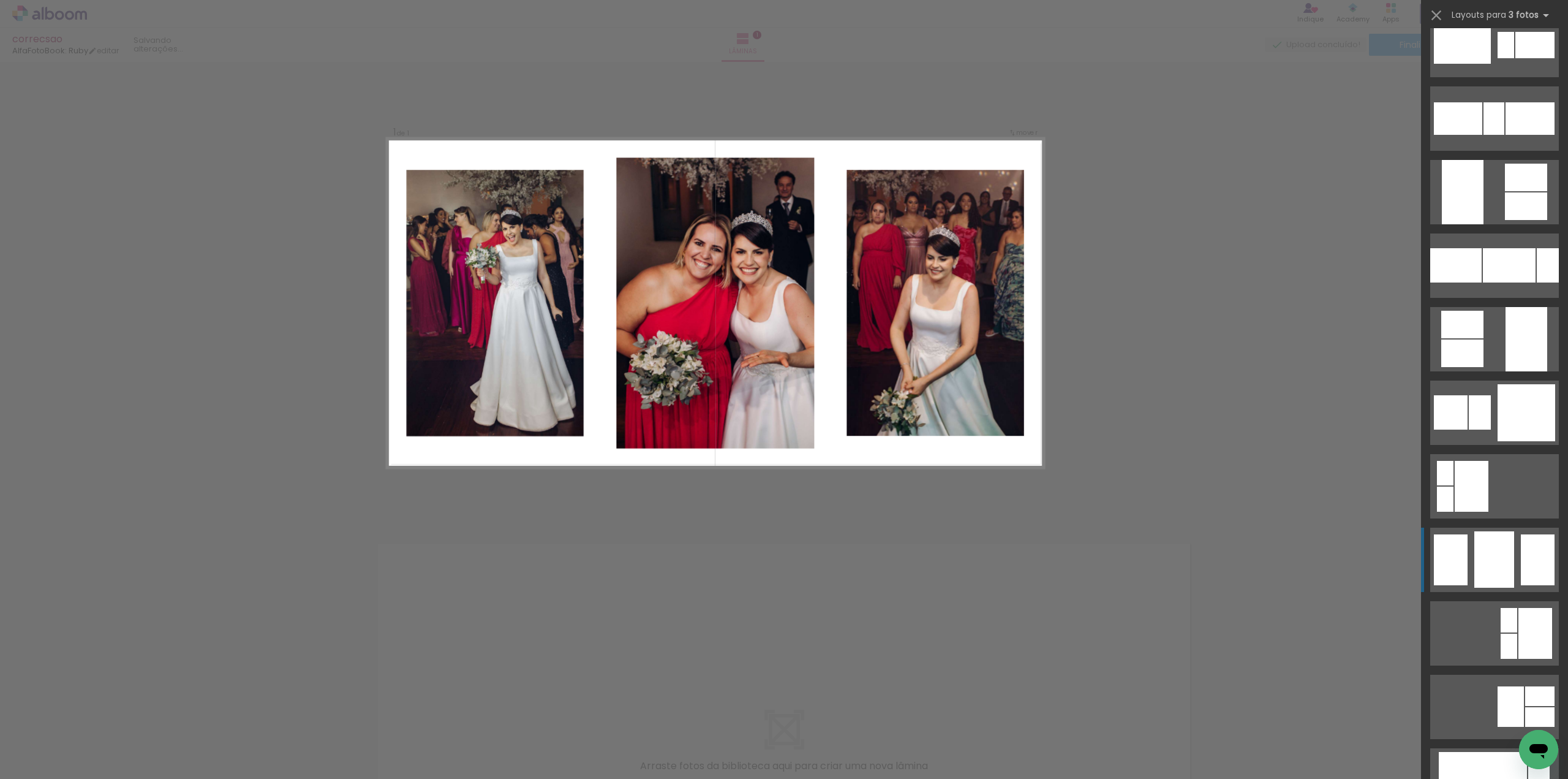
scroll to position [6839, 0]
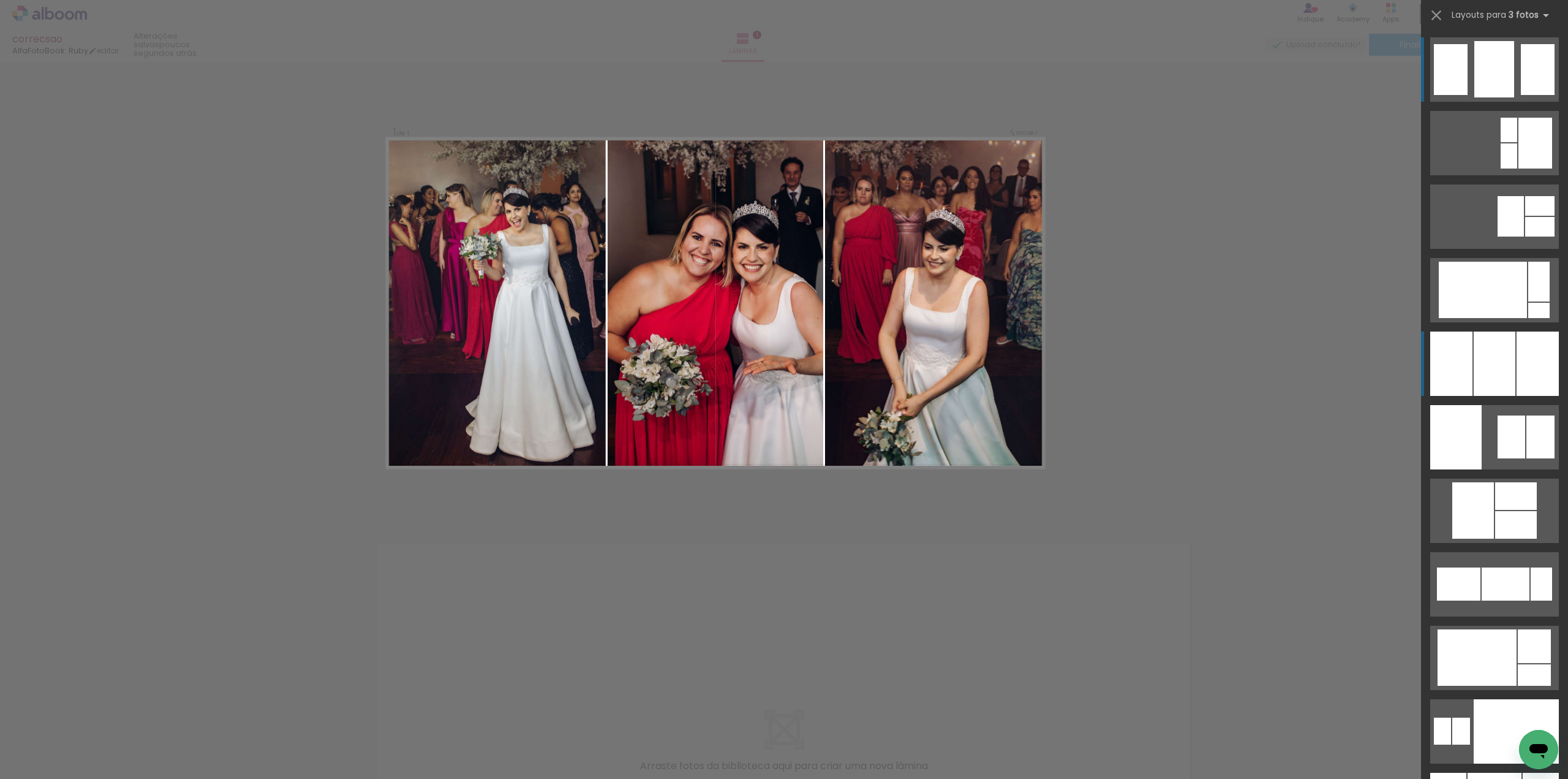
click at [1518, 351] on div at bounding box center [1537, 364] width 42 height 64
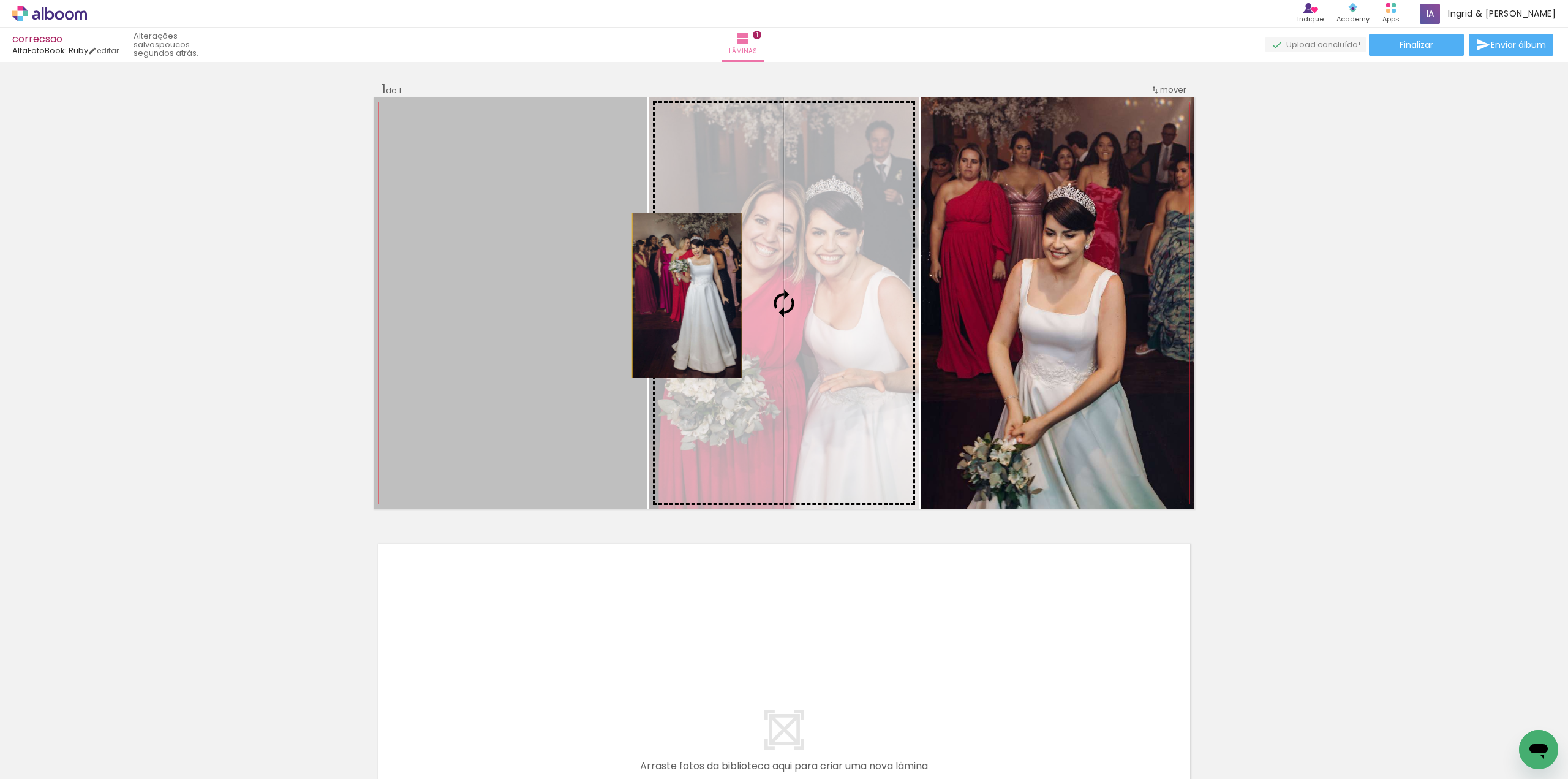
click at [0, 0] on slot at bounding box center [0, 0] width 0 height 0
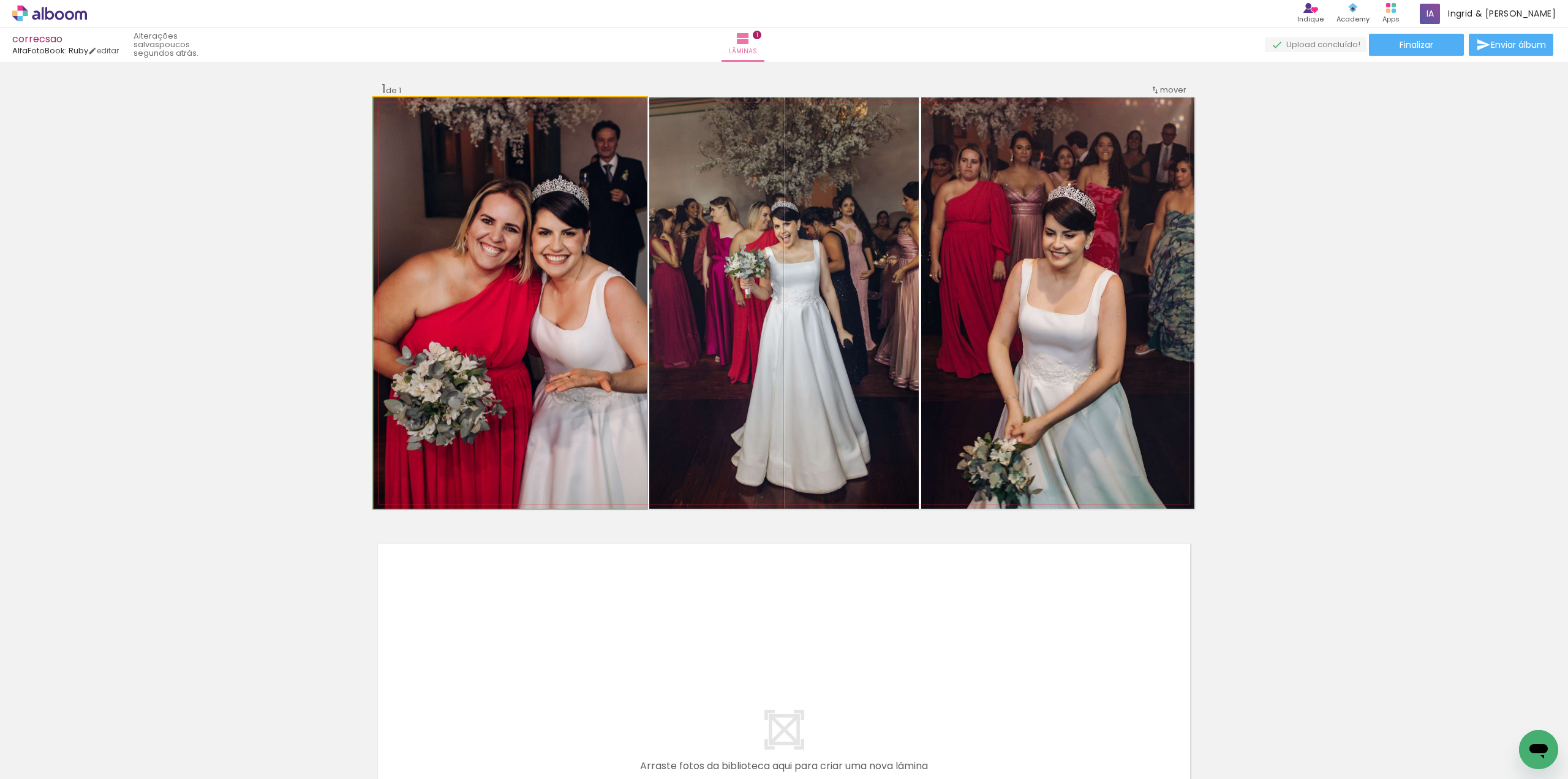
drag, startPoint x: 541, startPoint y: 306, endPoint x: 1023, endPoint y: 321, distance: 482.2
click at [0, 0] on slot at bounding box center [0, 0] width 0 height 0
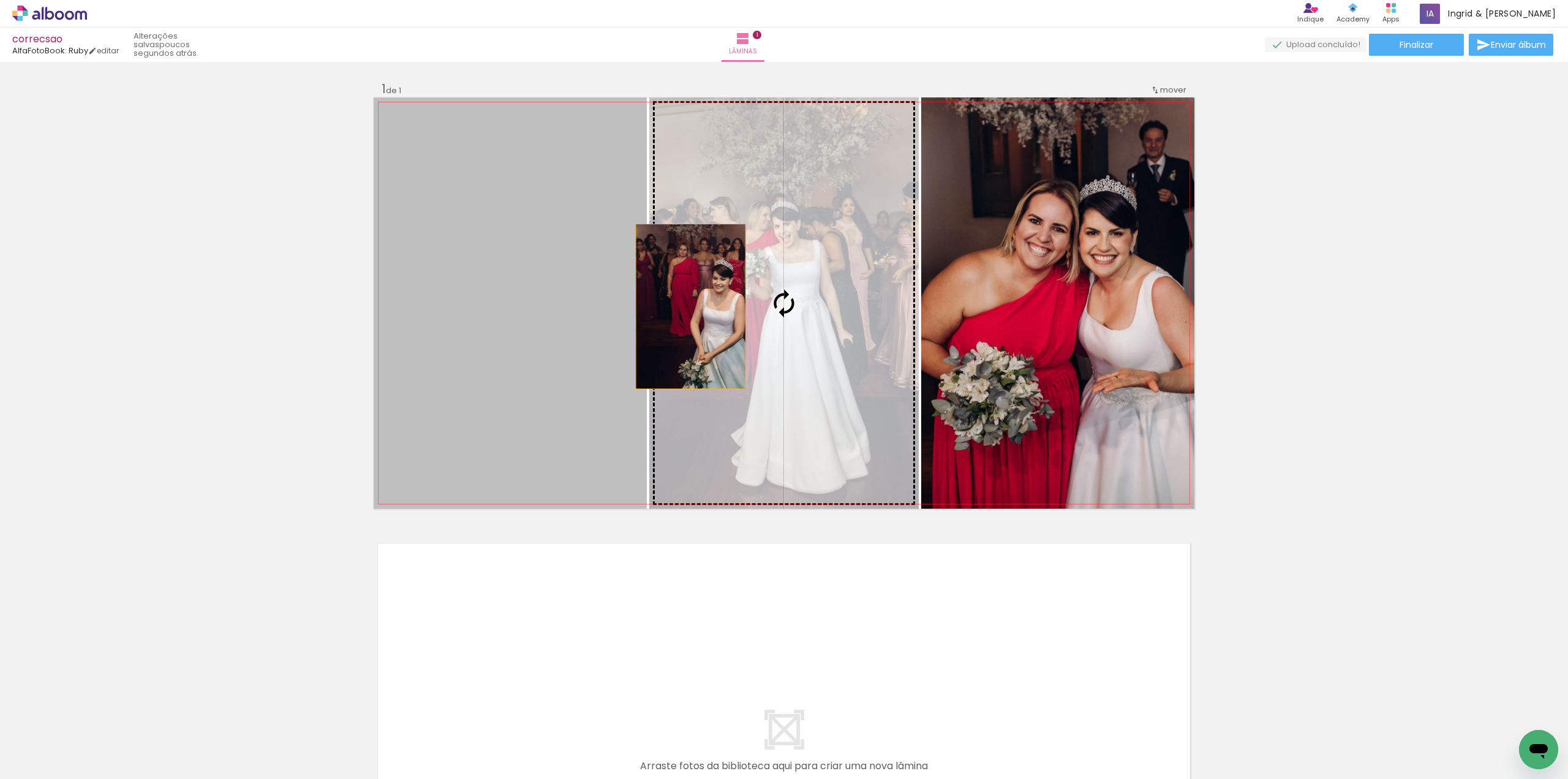
drag, startPoint x: 561, startPoint y: 302, endPoint x: 695, endPoint y: 306, distance: 134.1
click at [0, 0] on slot at bounding box center [0, 0] width 0 height 0
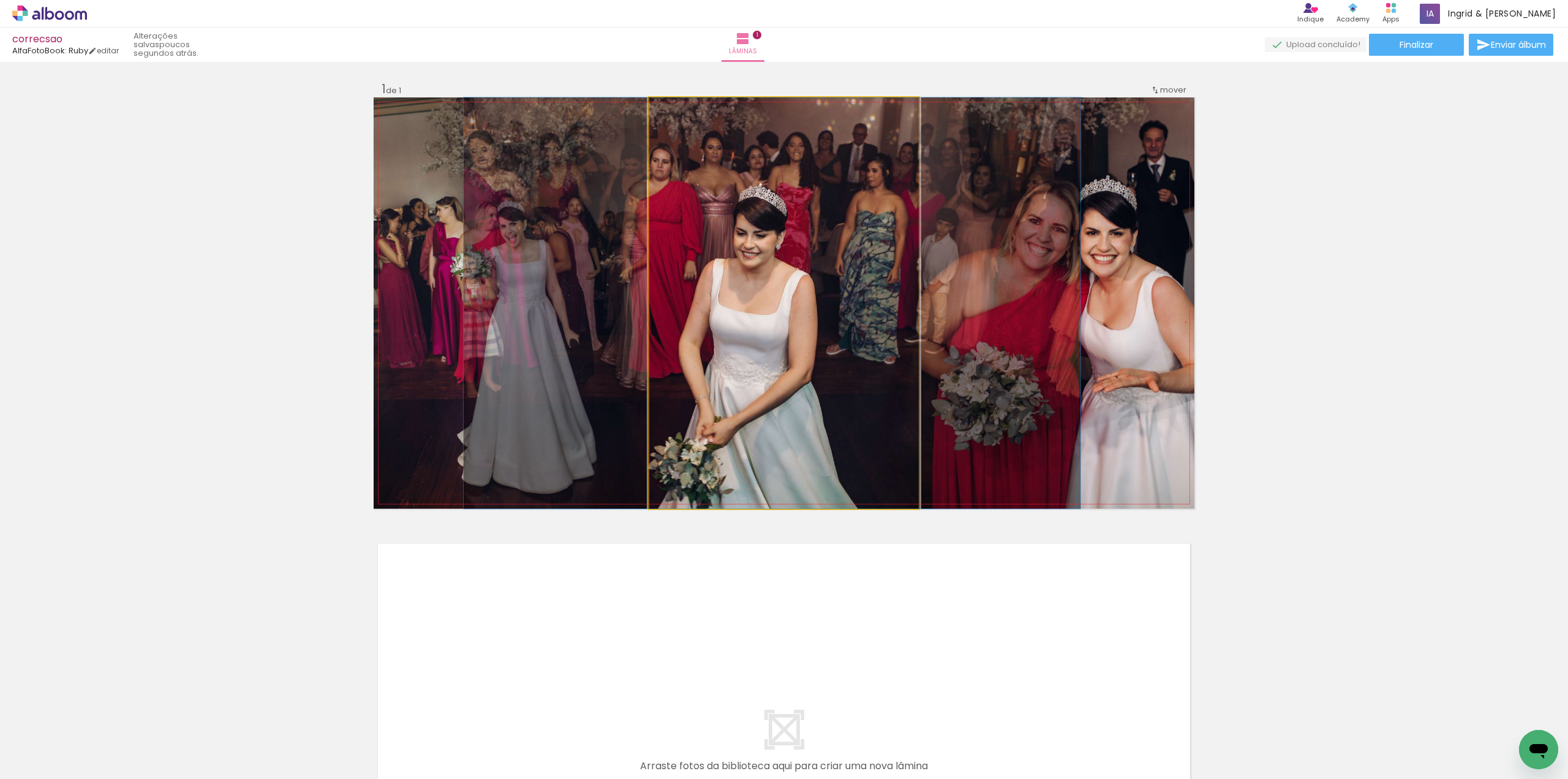
drag, startPoint x: 699, startPoint y: 289, endPoint x: 689, endPoint y: 287, distance: 10.2
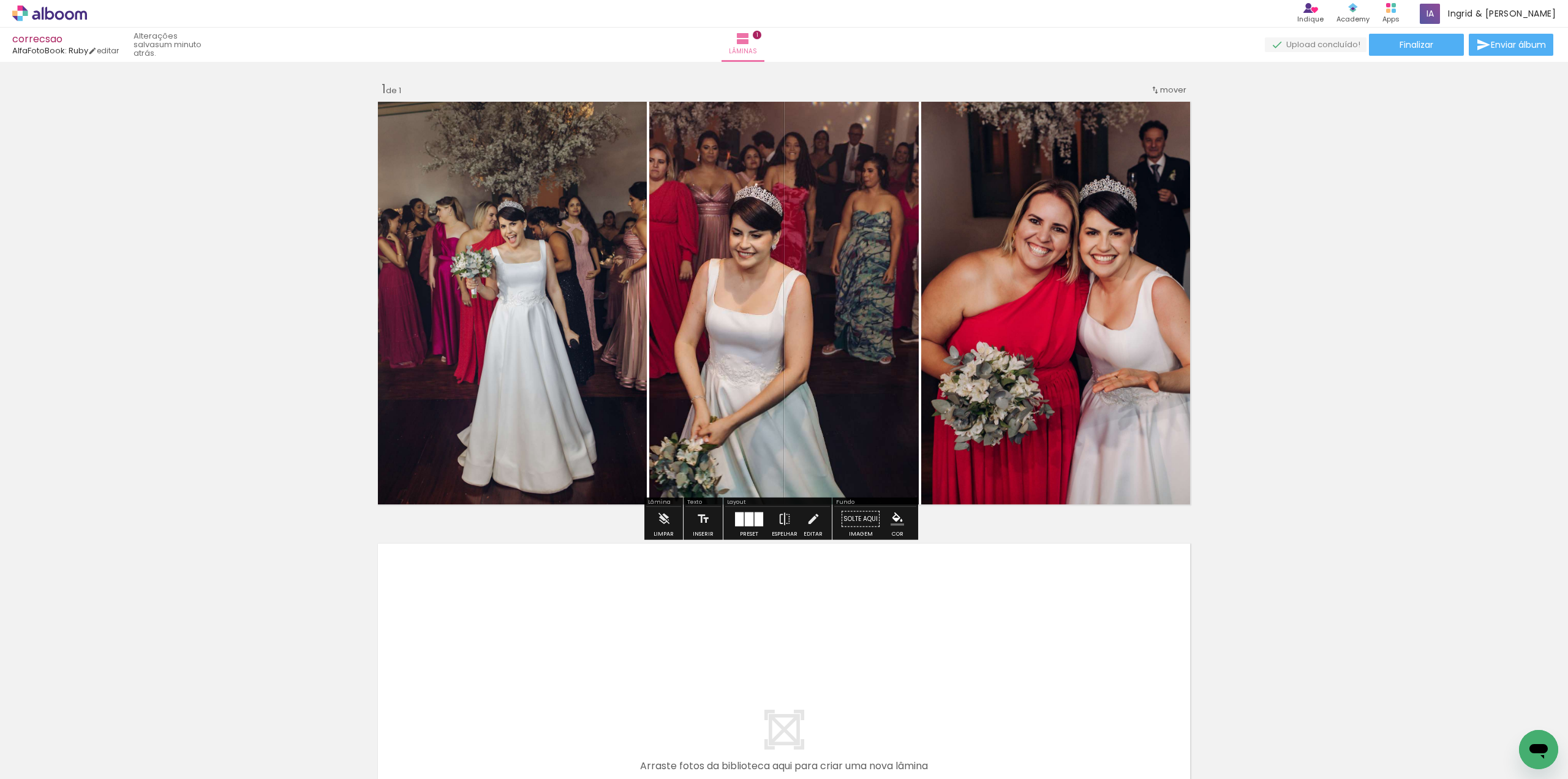
drag, startPoint x: 540, startPoint y: 285, endPoint x: 760, endPoint y: 293, distance: 220.1
click at [0, 0] on slot at bounding box center [0, 0] width 0 height 0
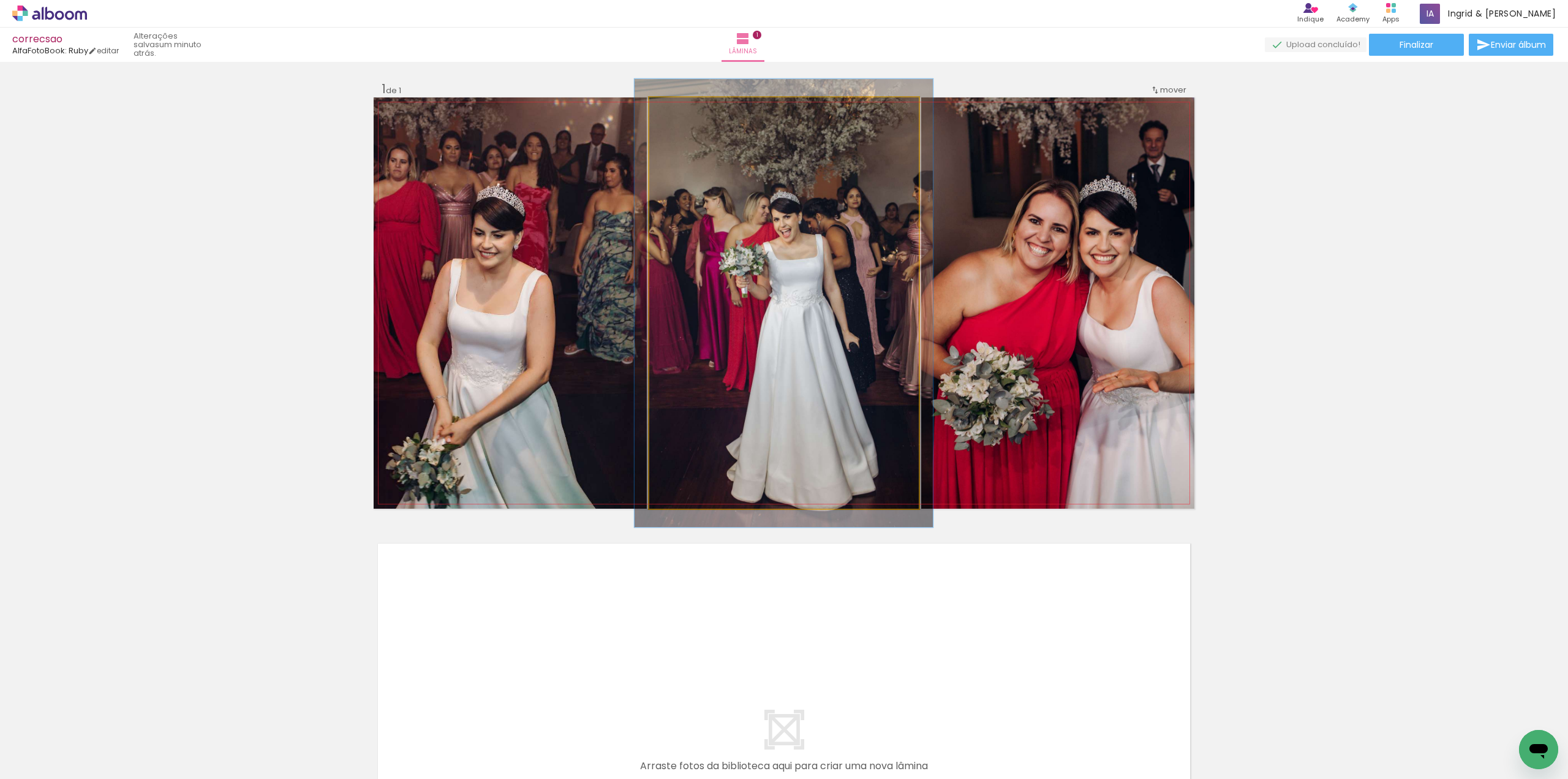
type paper-slider "112"
click at [686, 117] on div at bounding box center [682, 110] width 20 height 20
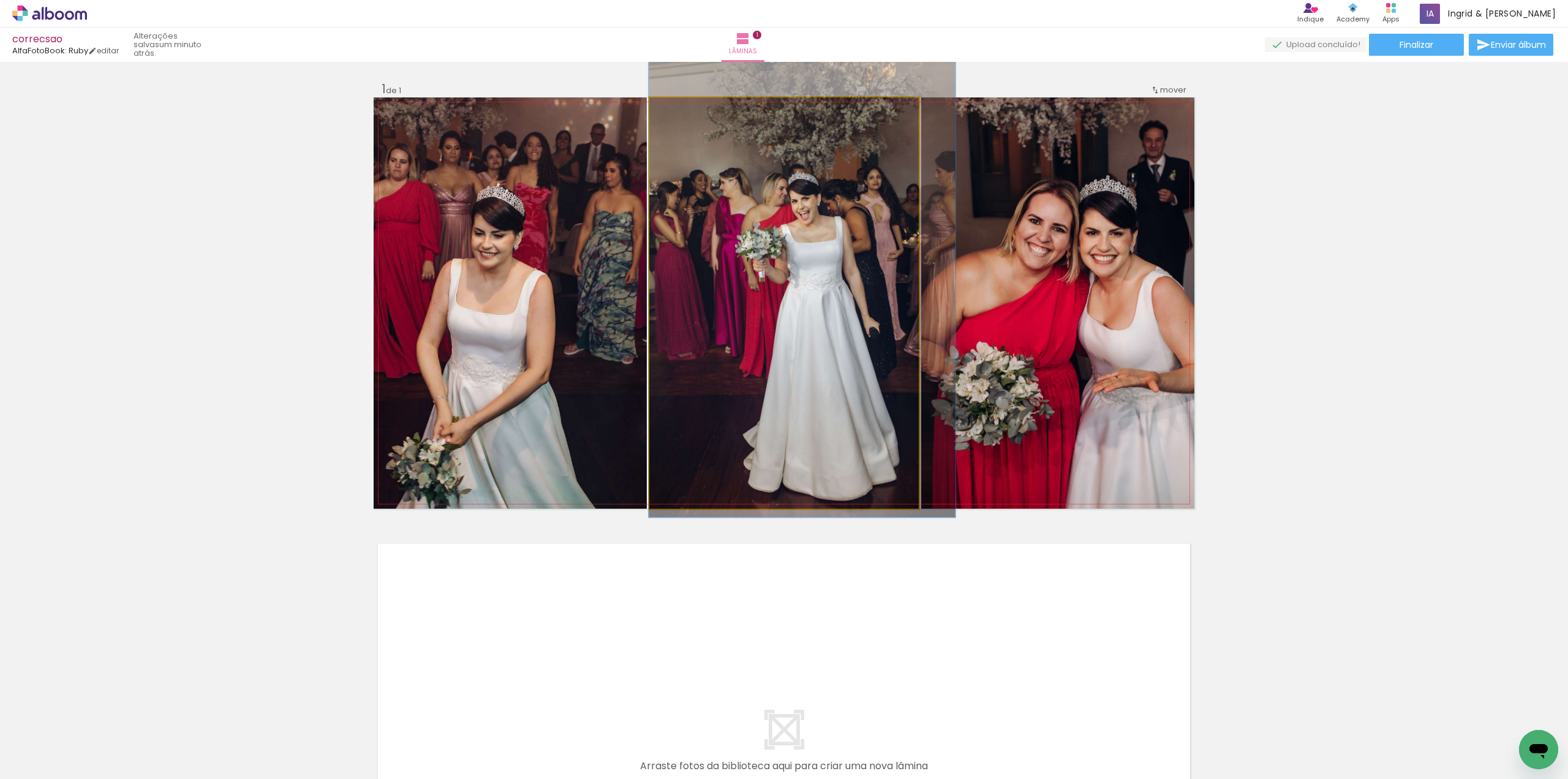
drag, startPoint x: 697, startPoint y: 211, endPoint x: 721, endPoint y: 195, distance: 28.8
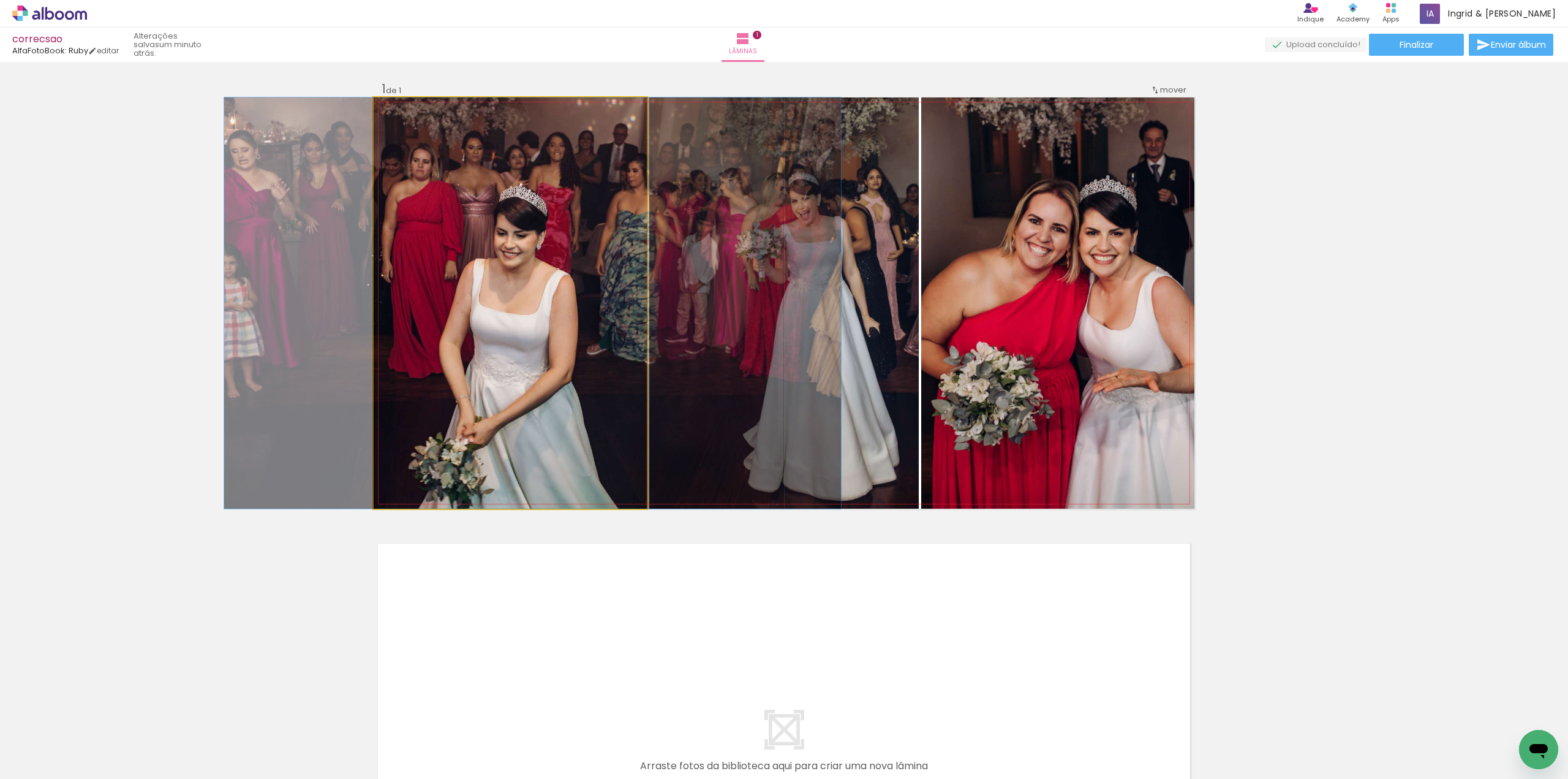
drag, startPoint x: 592, startPoint y: 340, endPoint x: 611, endPoint y: 333, distance: 20.2
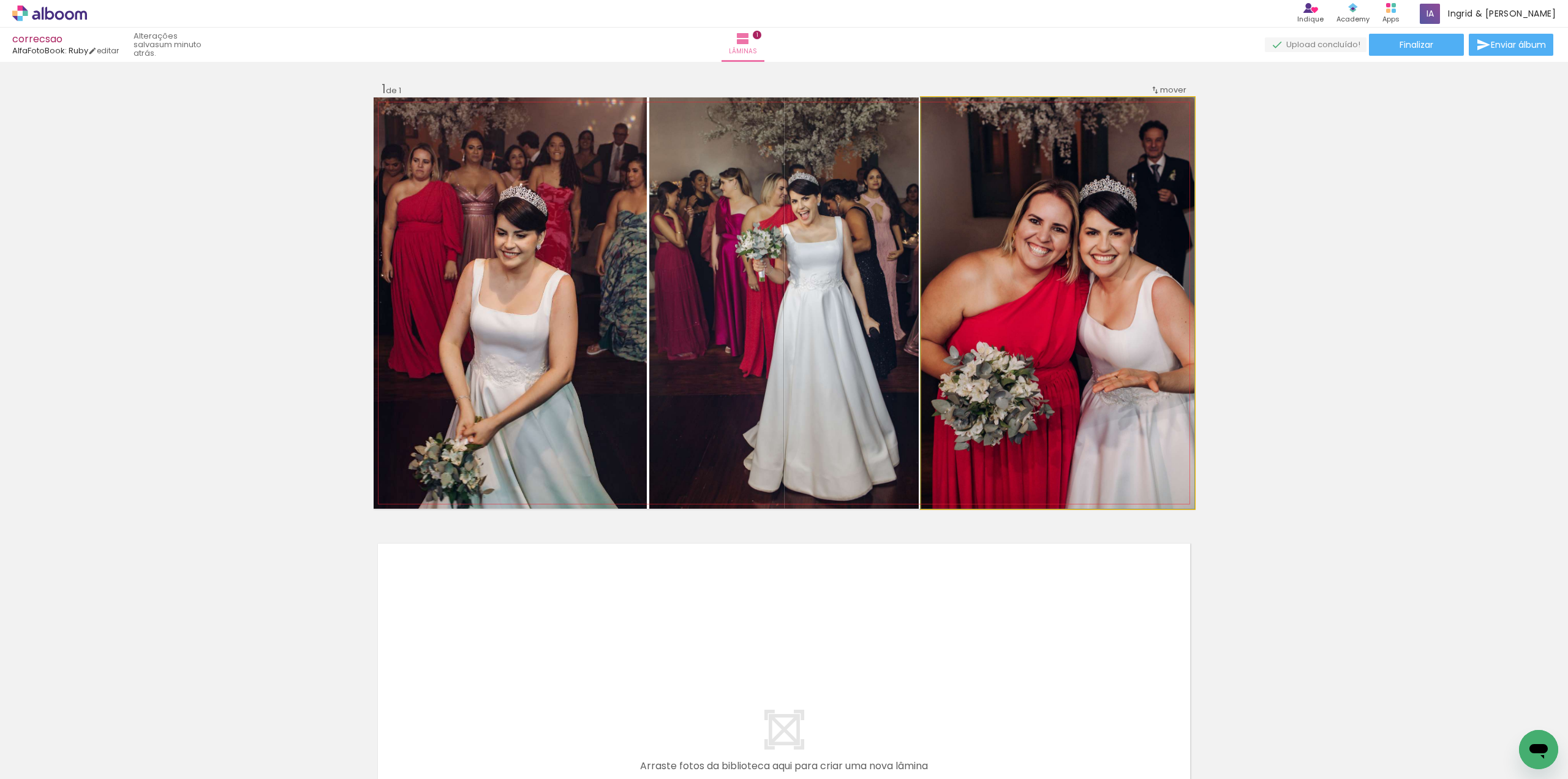
drag, startPoint x: 975, startPoint y: 194, endPoint x: 966, endPoint y: 195, distance: 9.1
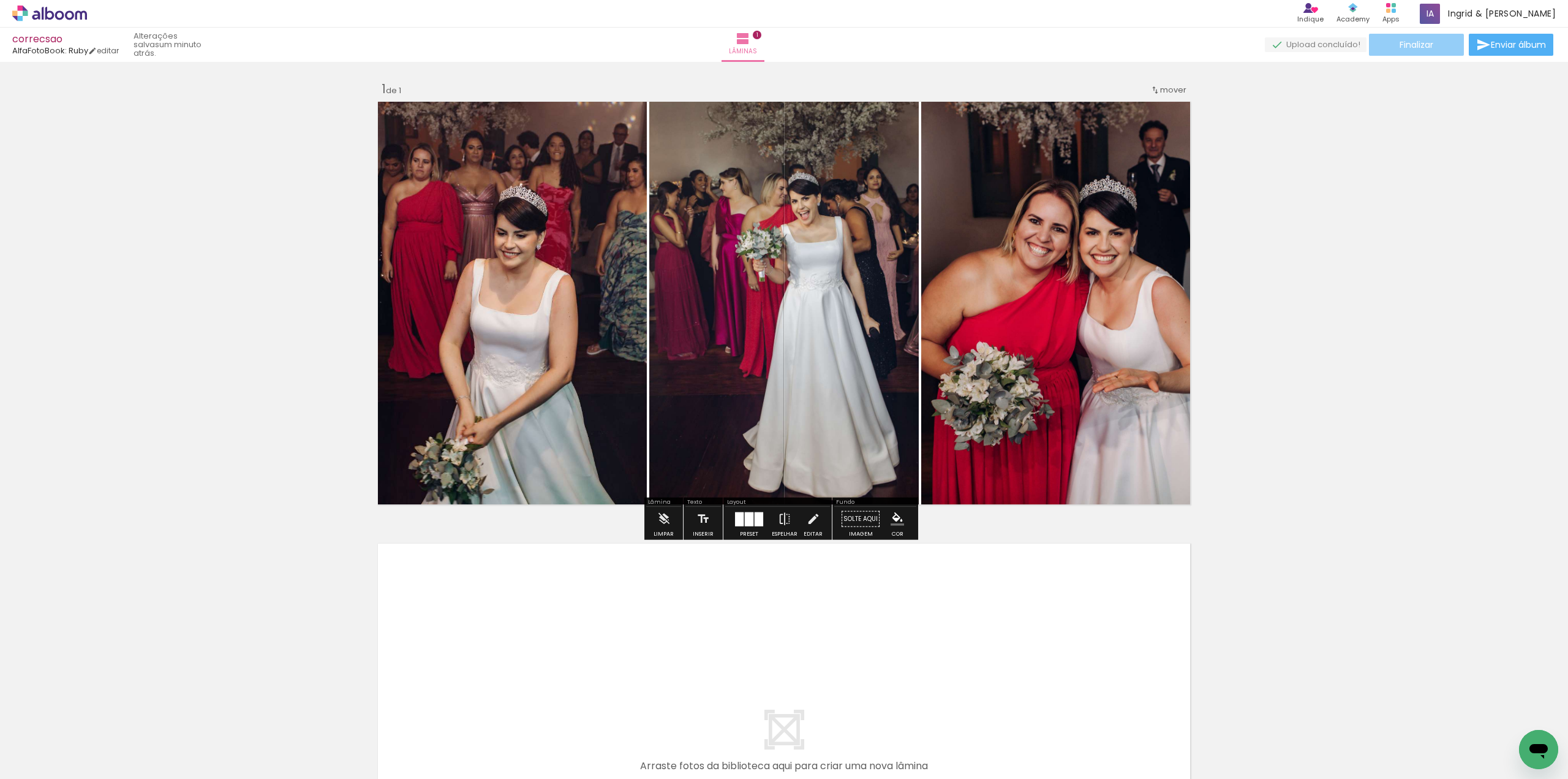
click at [1429, 49] on span "Finalizar" at bounding box center [1416, 45] width 33 height 9
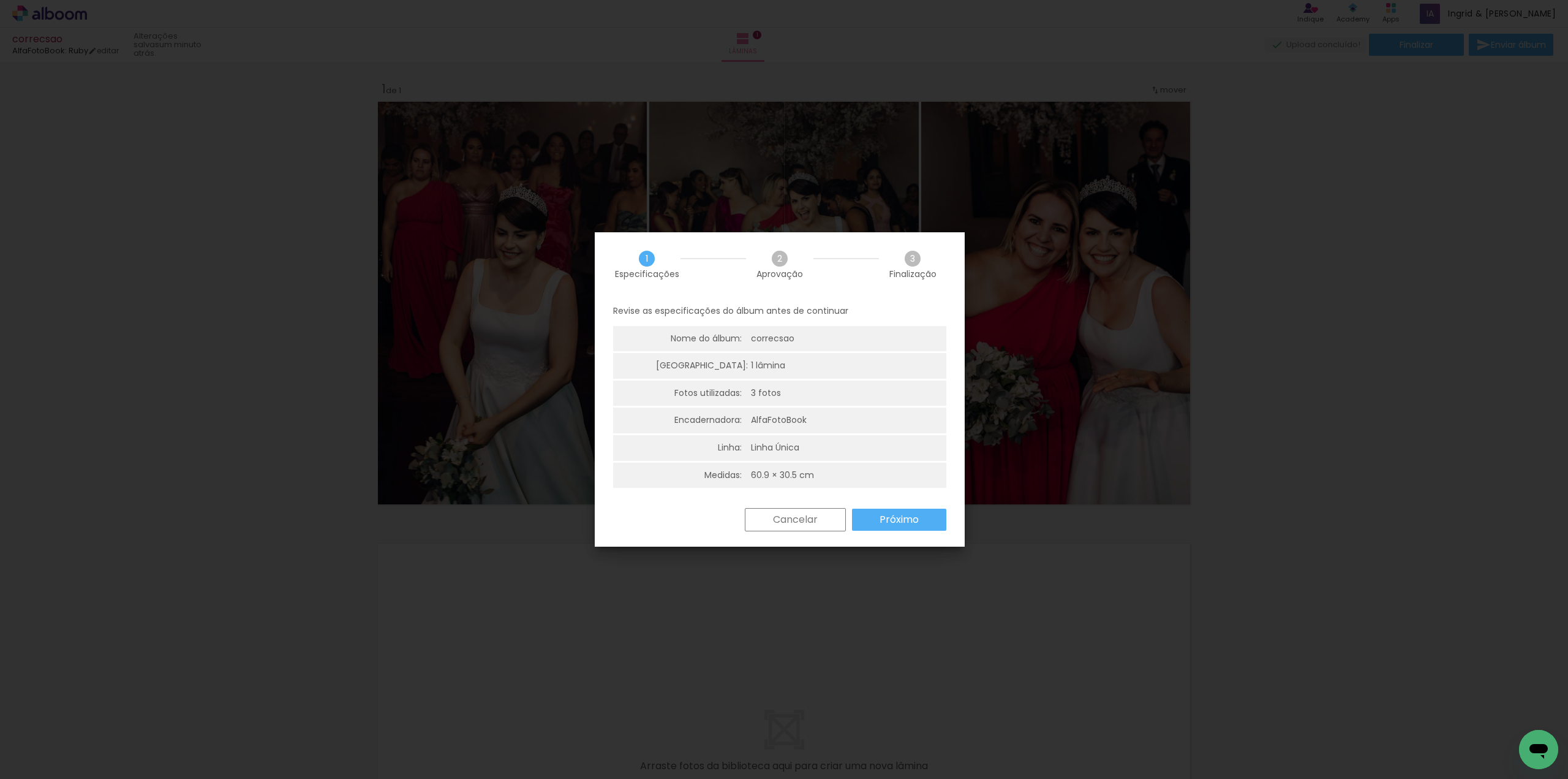
click at [0, 0] on slot "Próximo" at bounding box center [0, 0] width 0 height 0
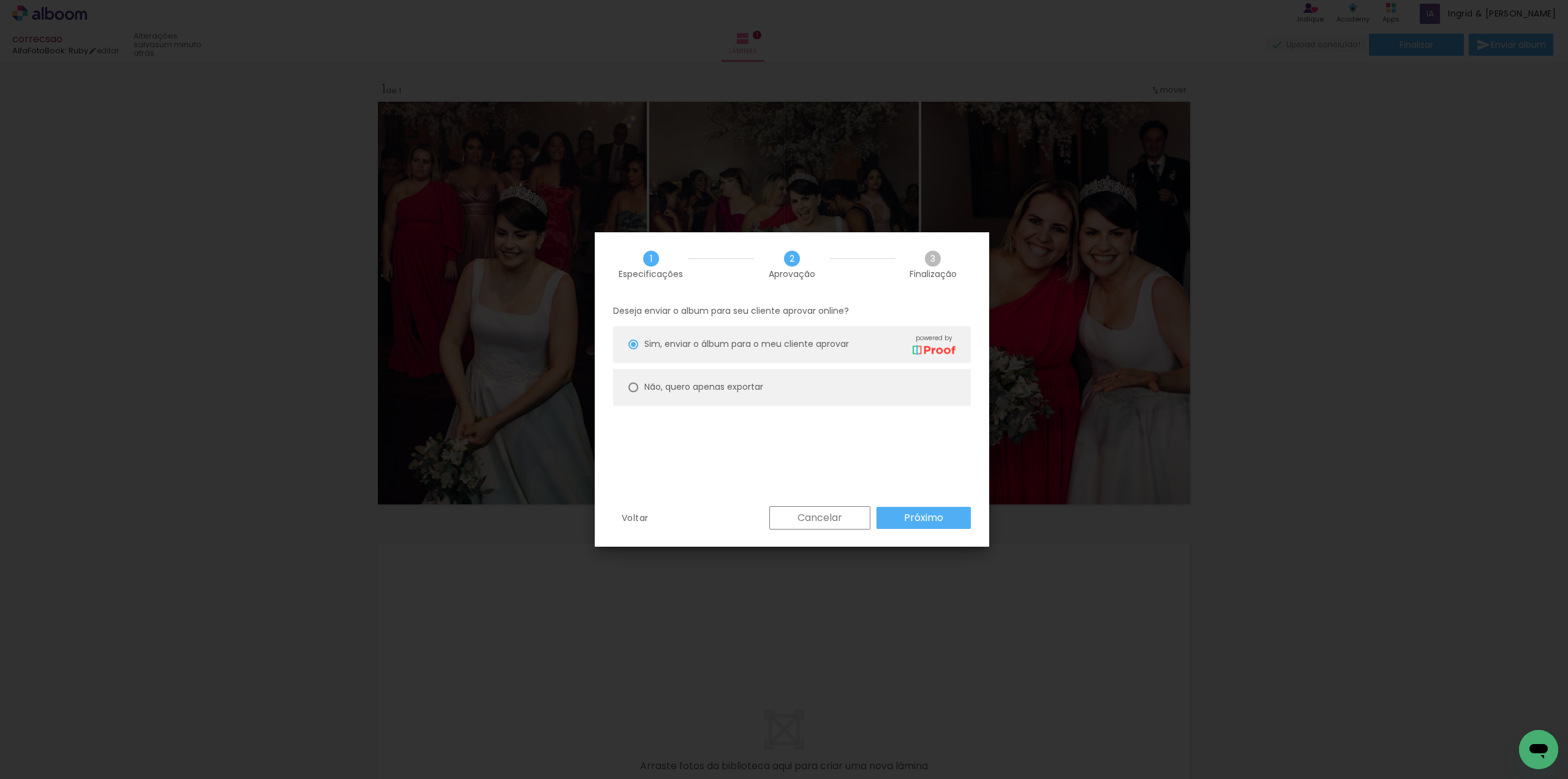
click at [0, 0] on slot "Não, quero apenas exportar" at bounding box center [0, 0] width 0 height 0
type paper-radio-button "on"
click at [0, 0] on slot "Próximo" at bounding box center [0, 0] width 0 height 0
type input "Alta, 300 DPI"
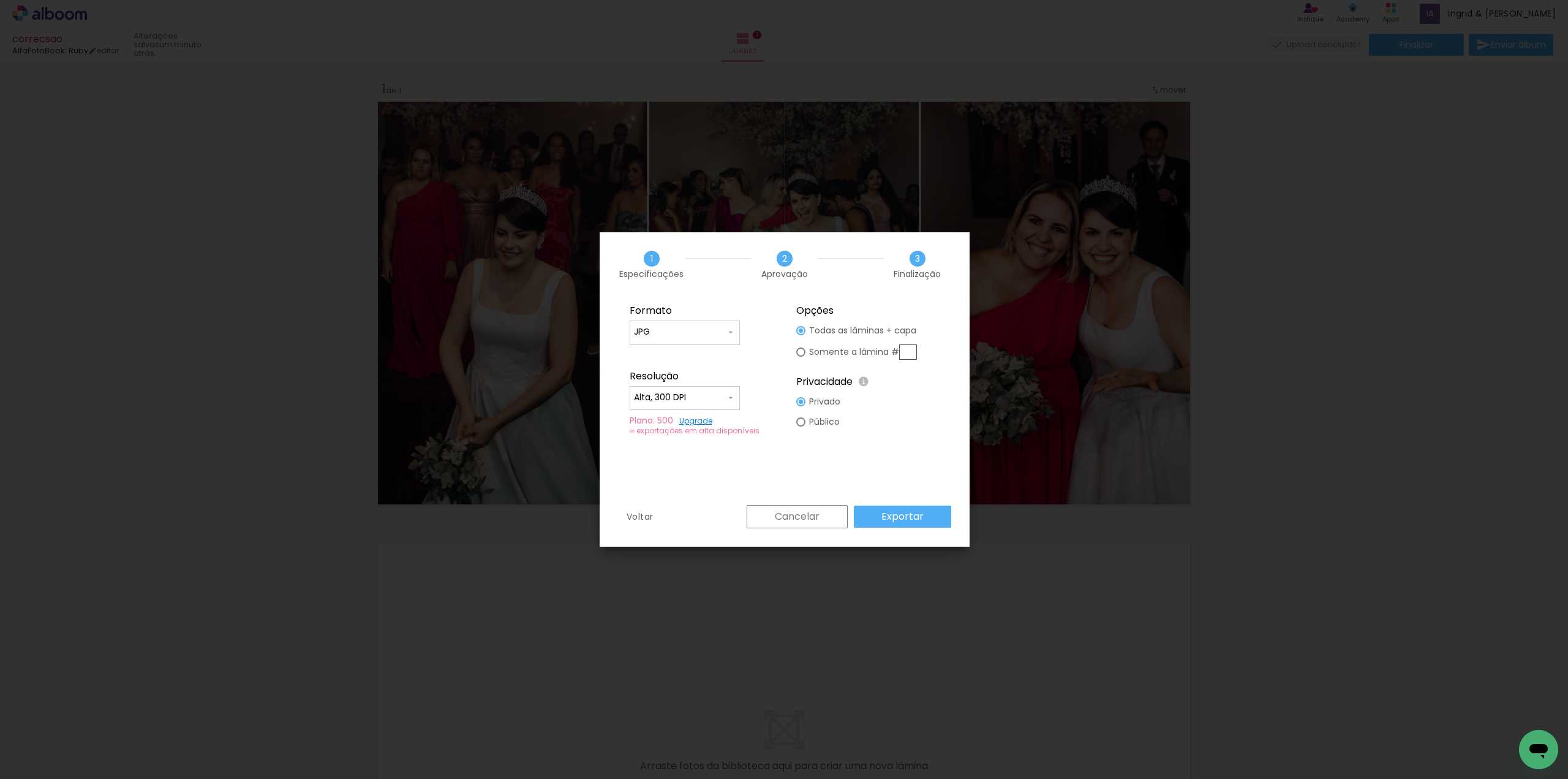
click at [923, 514] on paper-button "Exportar" at bounding box center [902, 516] width 98 height 22
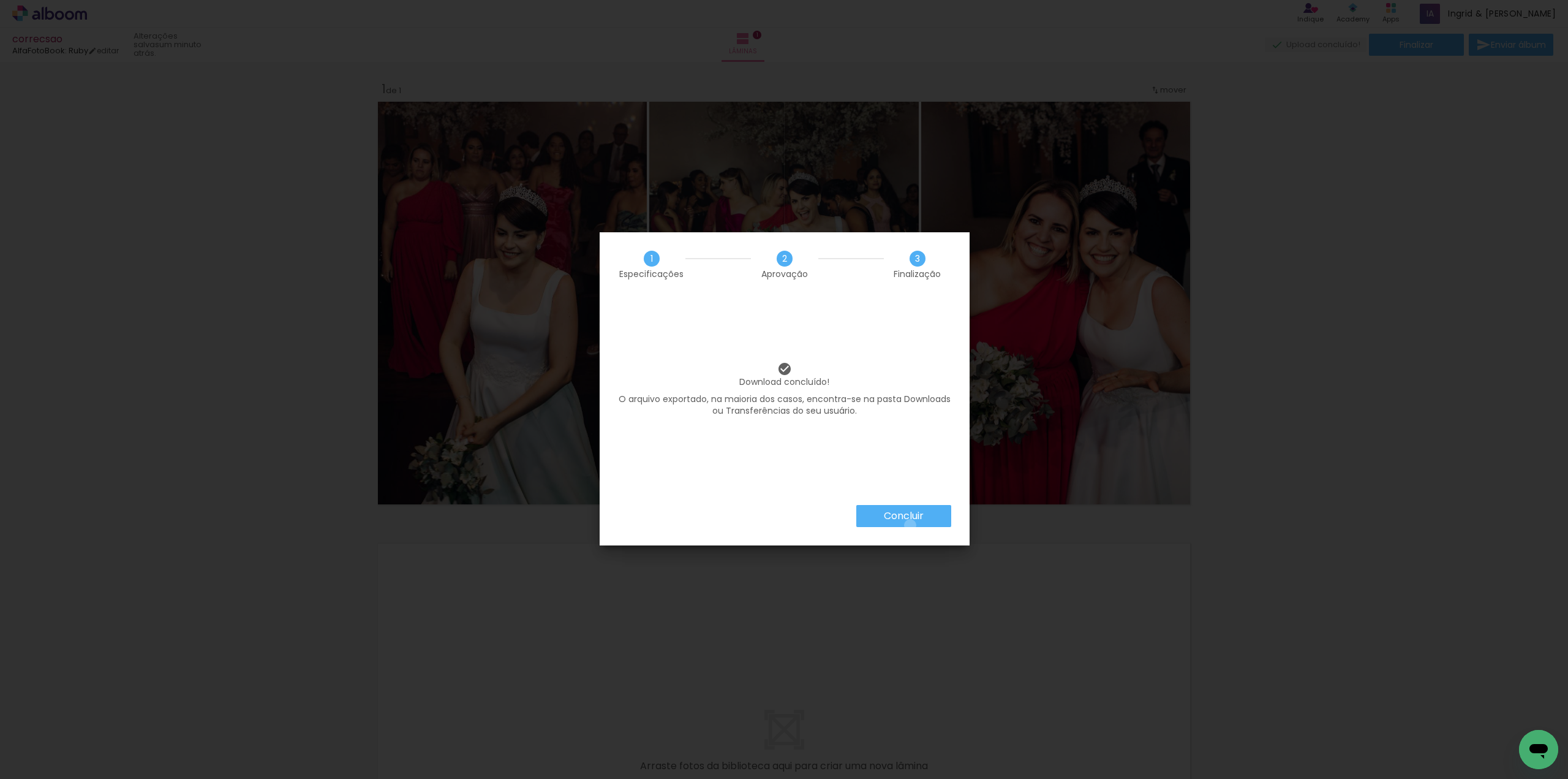
click at [909, 526] on paper-button "Concluir" at bounding box center [903, 516] width 95 height 22
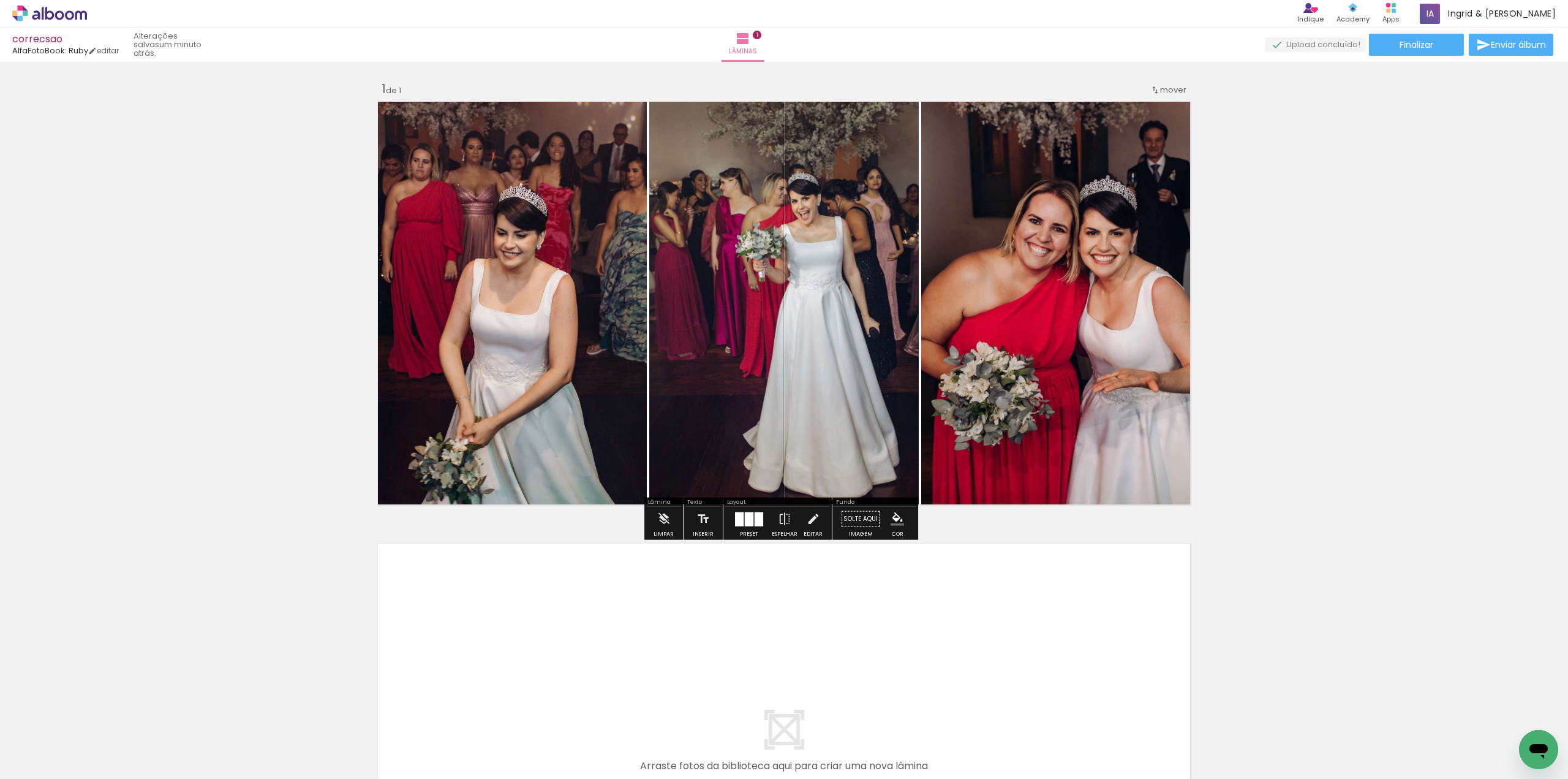
click at [744, 526] on div at bounding box center [749, 519] width 33 height 25
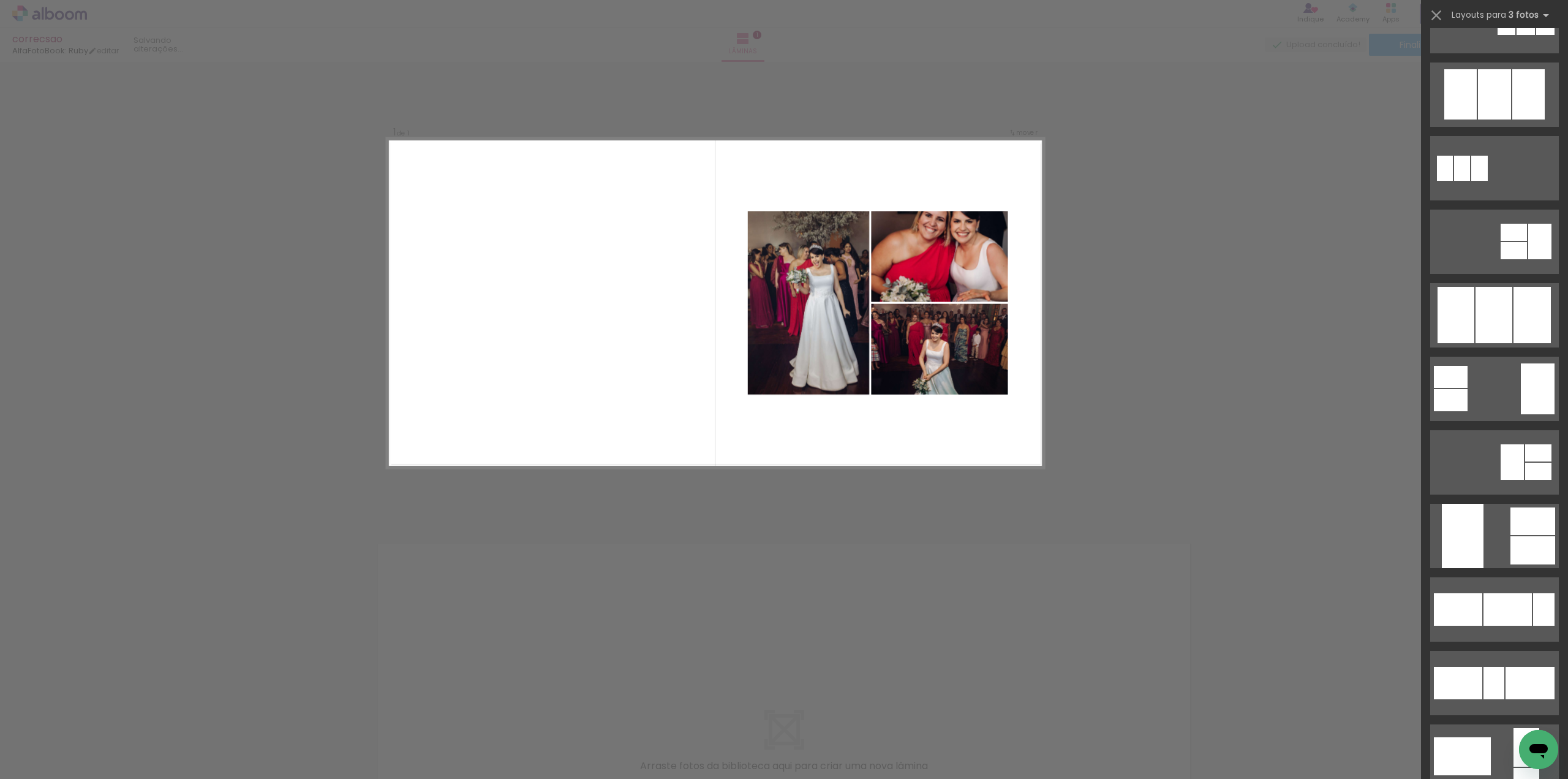
scroll to position [5413, 0]
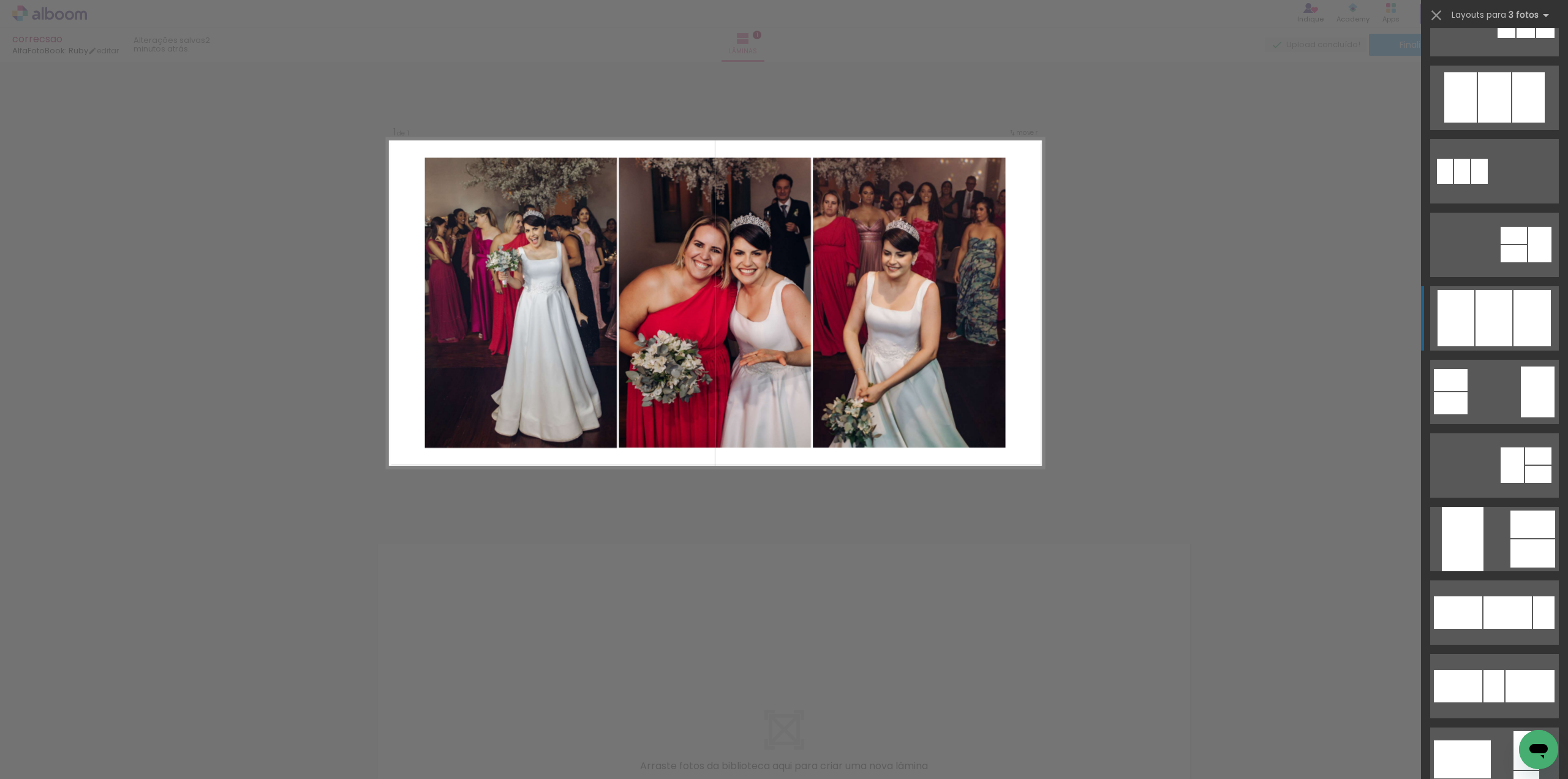
click at [1486, 326] on div at bounding box center [1494, 318] width 37 height 56
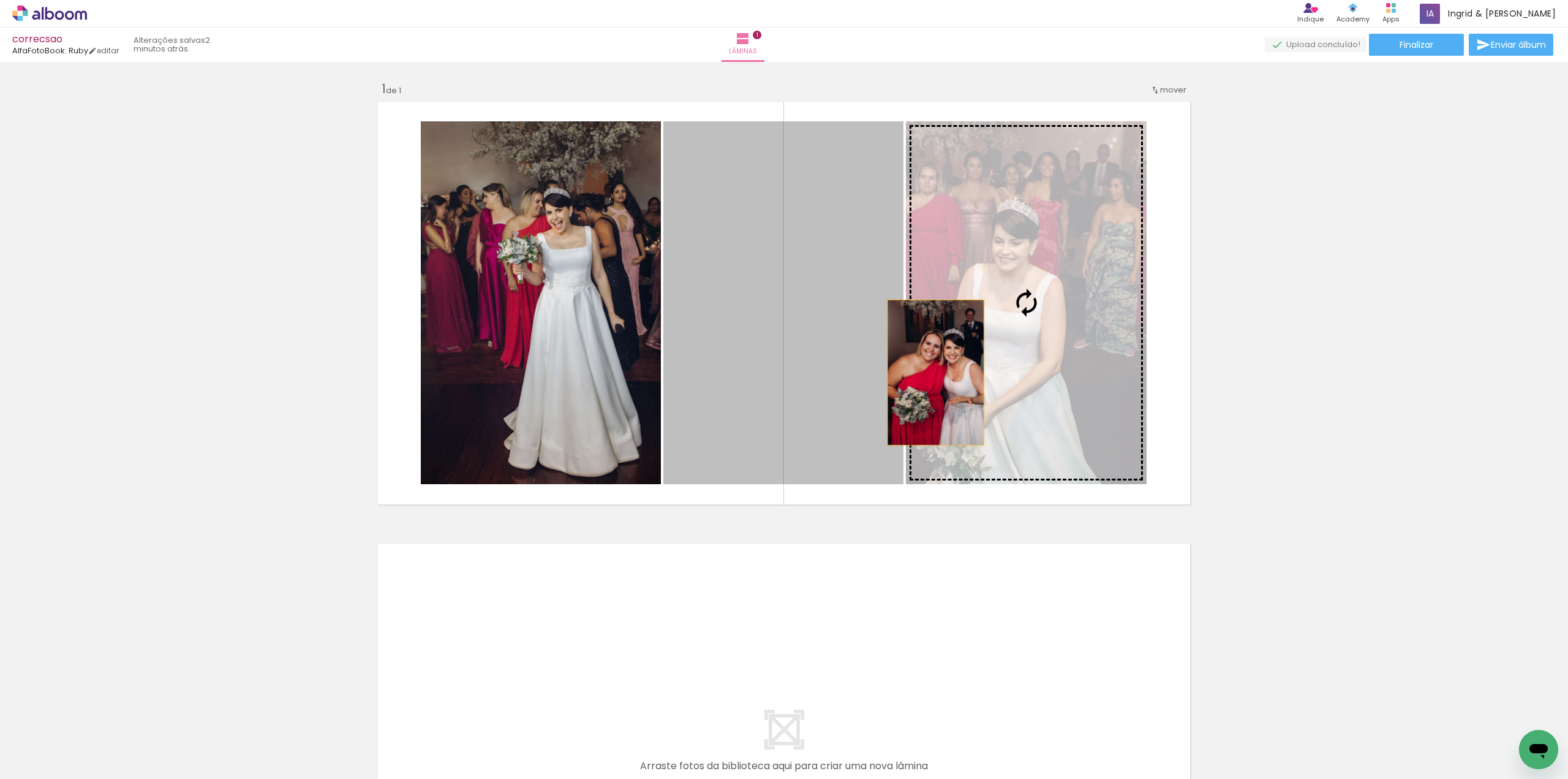
drag, startPoint x: 779, startPoint y: 374, endPoint x: 932, endPoint y: 372, distance: 153.0
click at [0, 0] on slot at bounding box center [0, 0] width 0 height 0
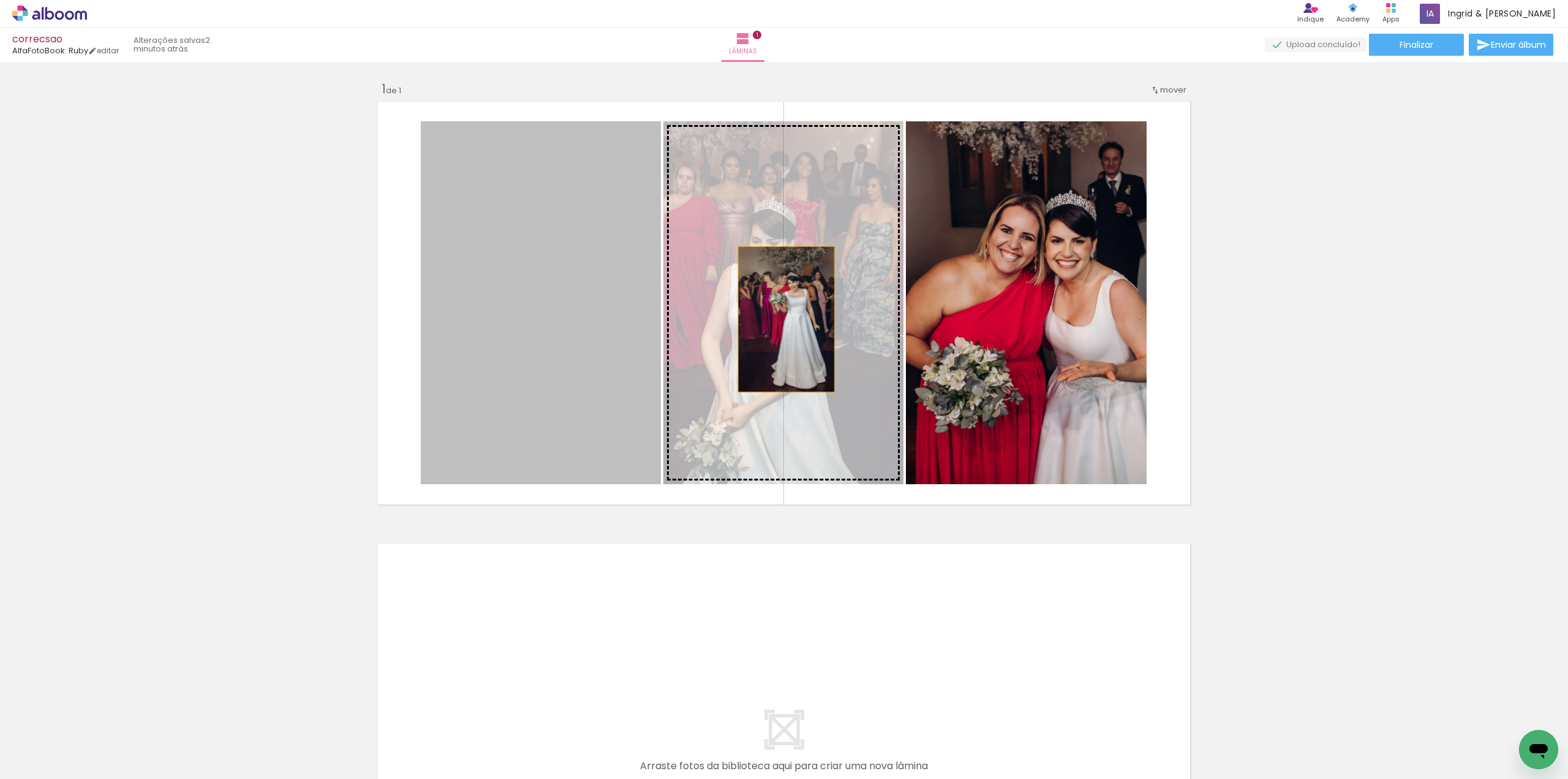
drag, startPoint x: 647, startPoint y: 324, endPoint x: 782, endPoint y: 319, distance: 135.1
click at [0, 0] on slot at bounding box center [0, 0] width 0 height 0
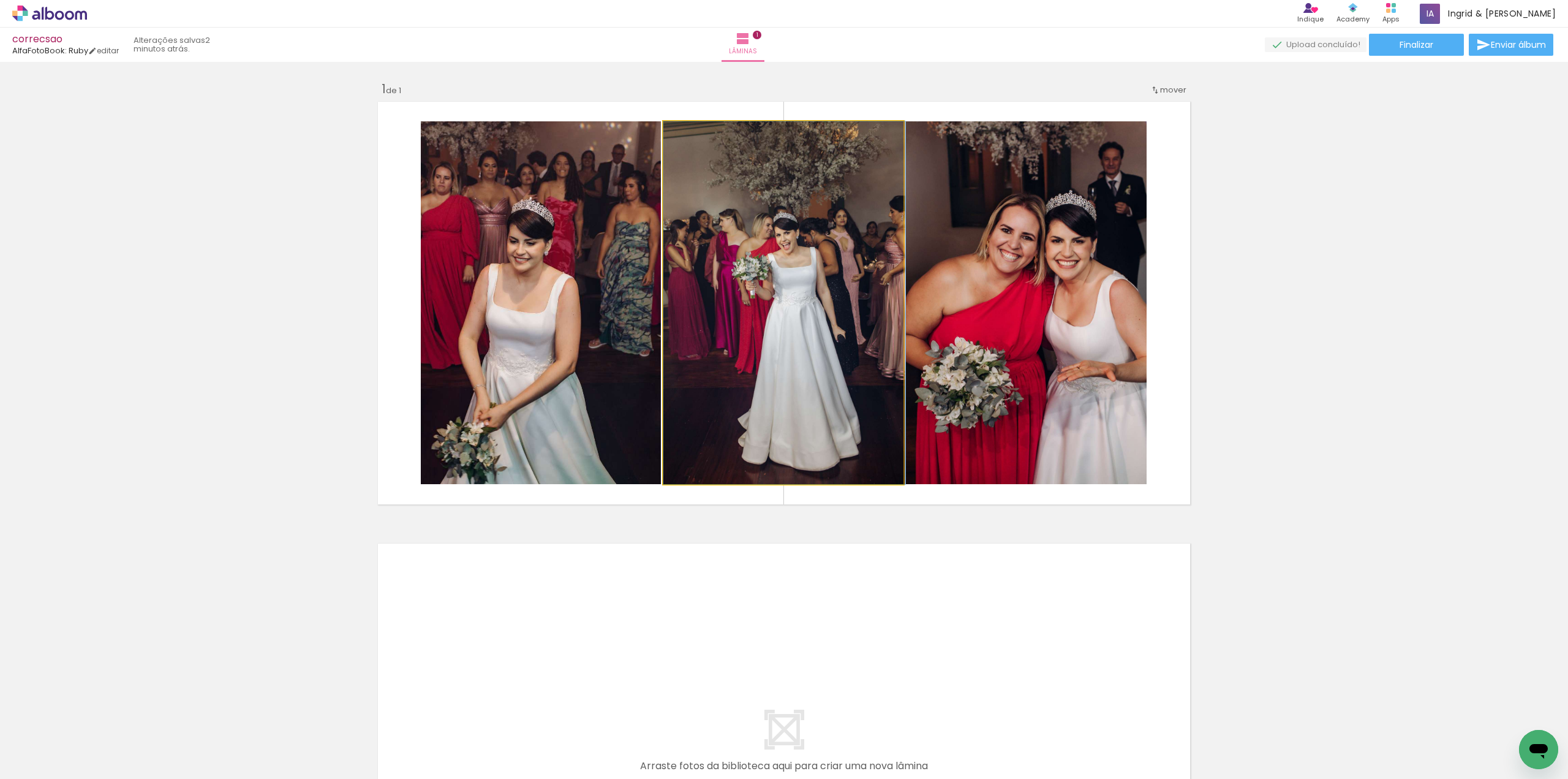
drag, startPoint x: 808, startPoint y: 309, endPoint x: 823, endPoint y: 309, distance: 15.0
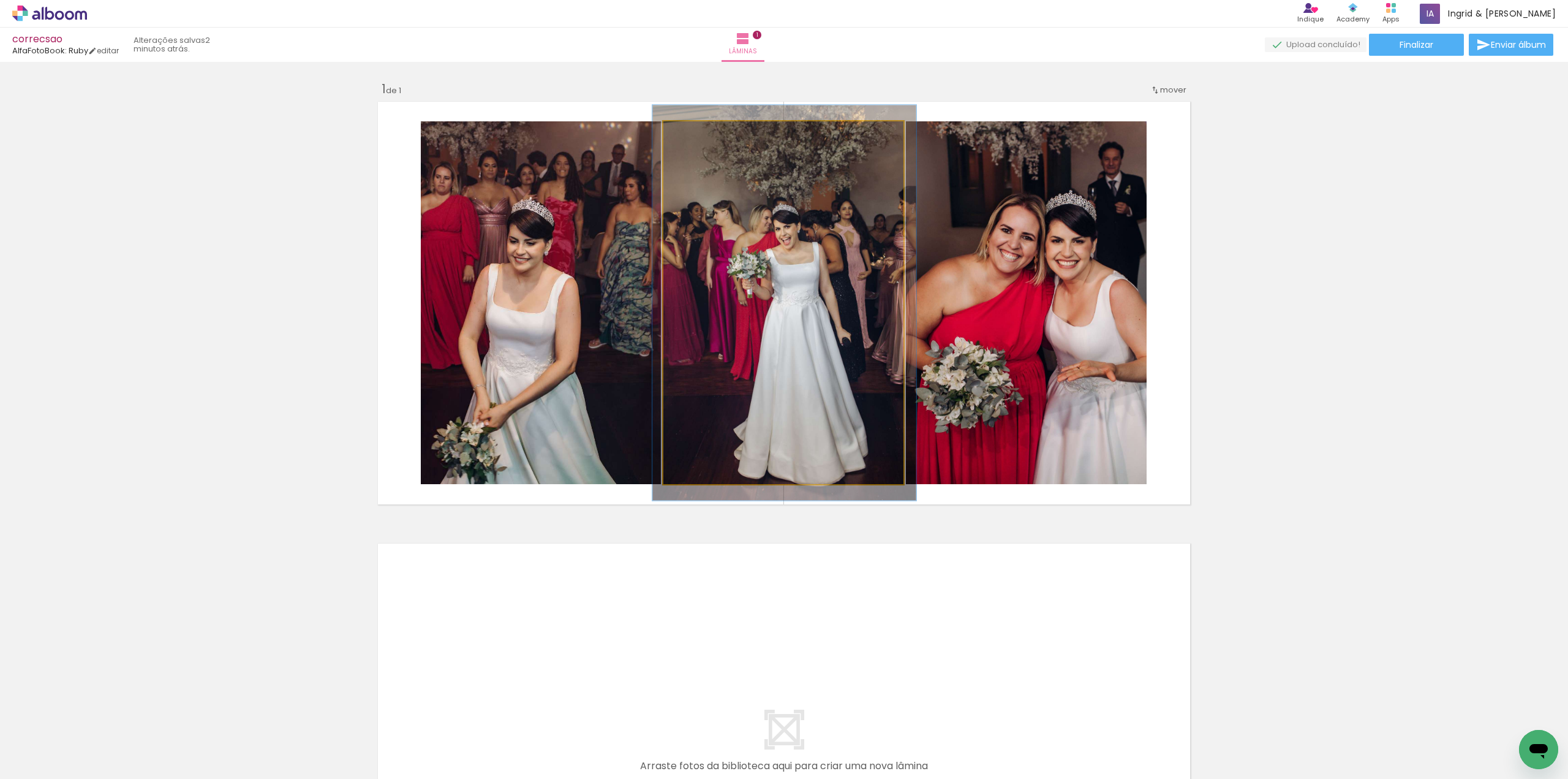
click at [699, 139] on div at bounding box center [695, 134] width 20 height 20
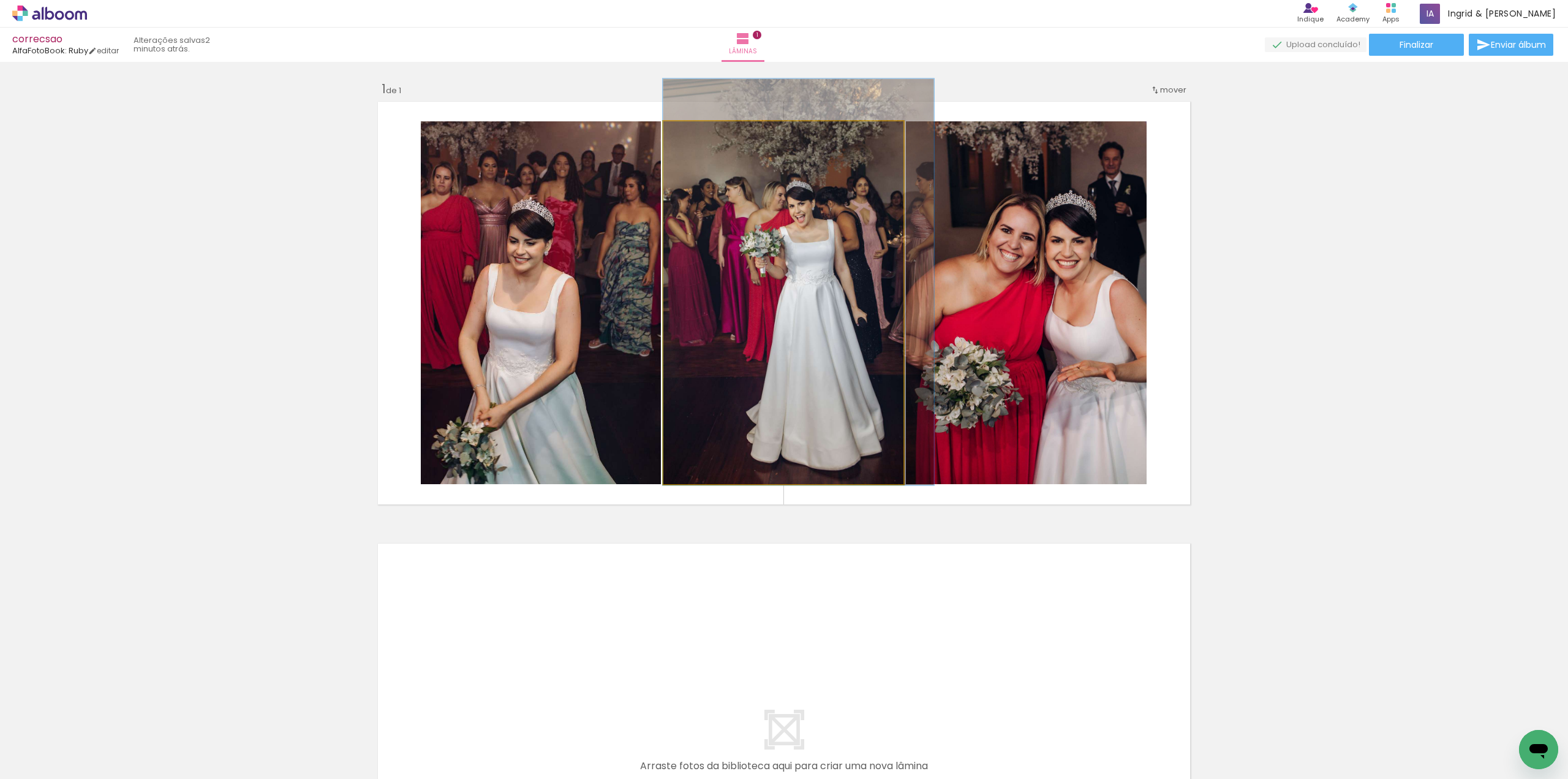
drag, startPoint x: 767, startPoint y: 254, endPoint x: 786, endPoint y: 236, distance: 26.2
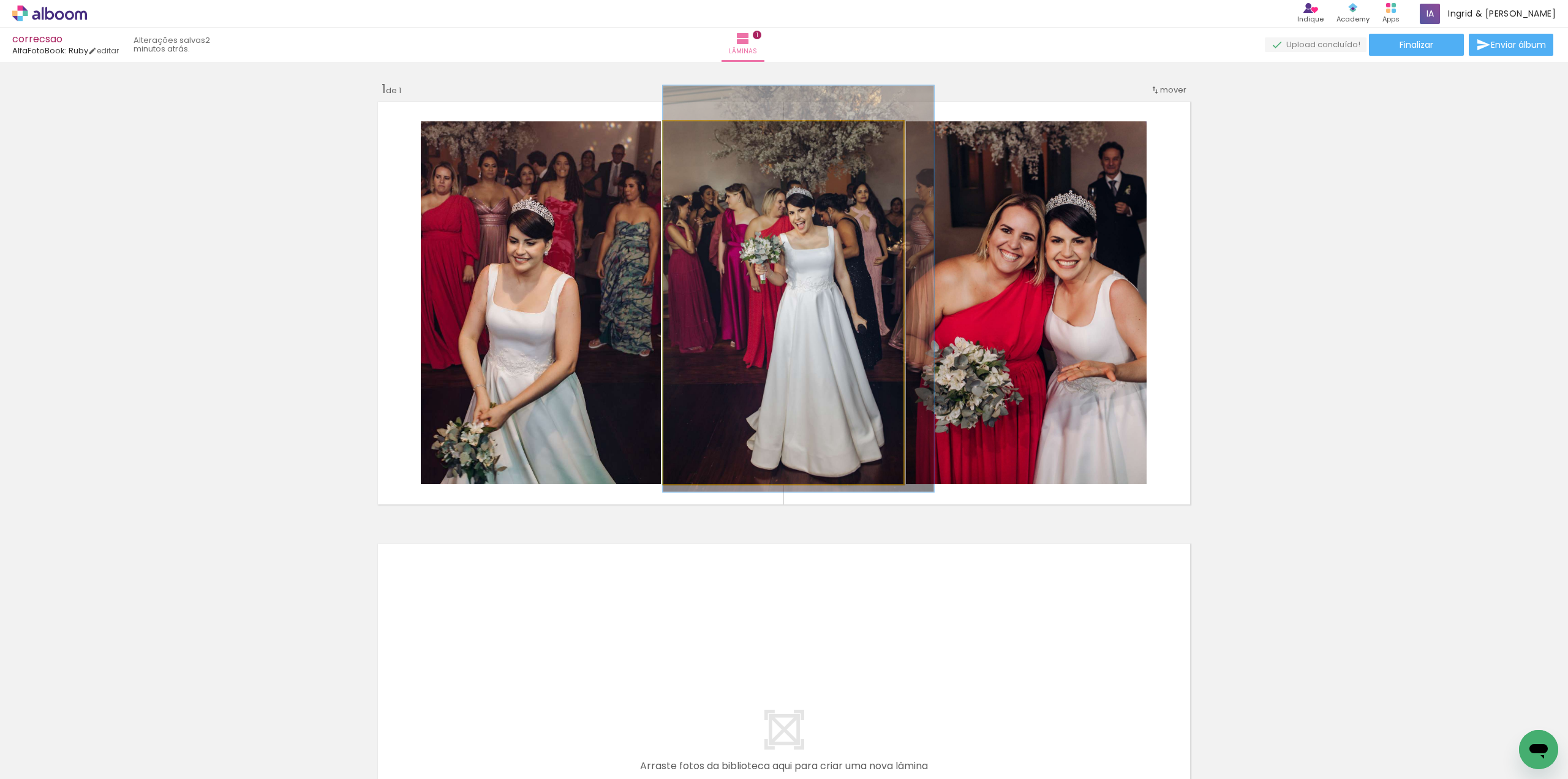
drag, startPoint x: 790, startPoint y: 245, endPoint x: 793, endPoint y: 251, distance: 6.7
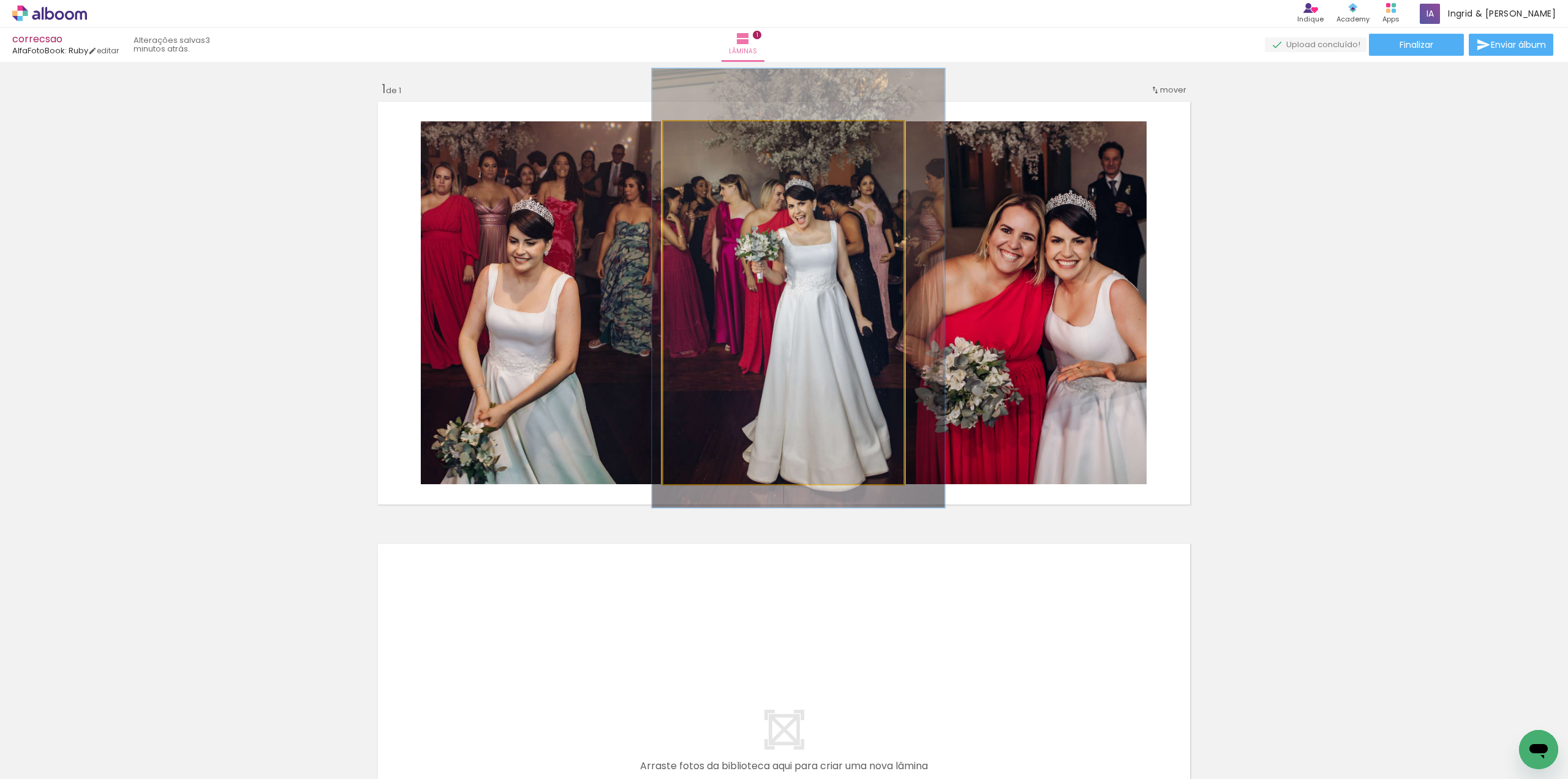
type paper-slider "121"
click at [705, 137] on div at bounding box center [702, 134] width 20 height 20
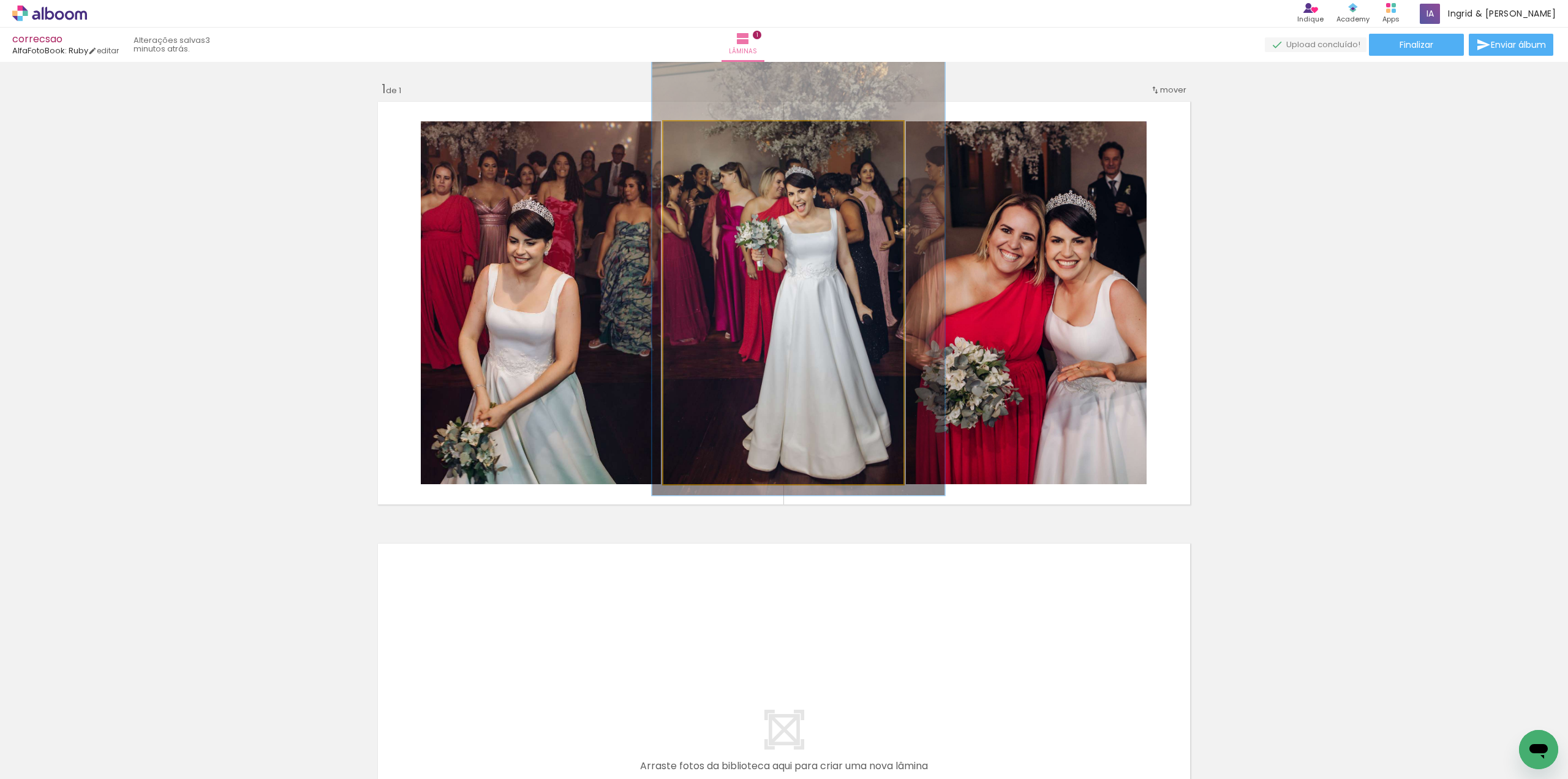
drag, startPoint x: 743, startPoint y: 246, endPoint x: 743, endPoint y: 234, distance: 12.0
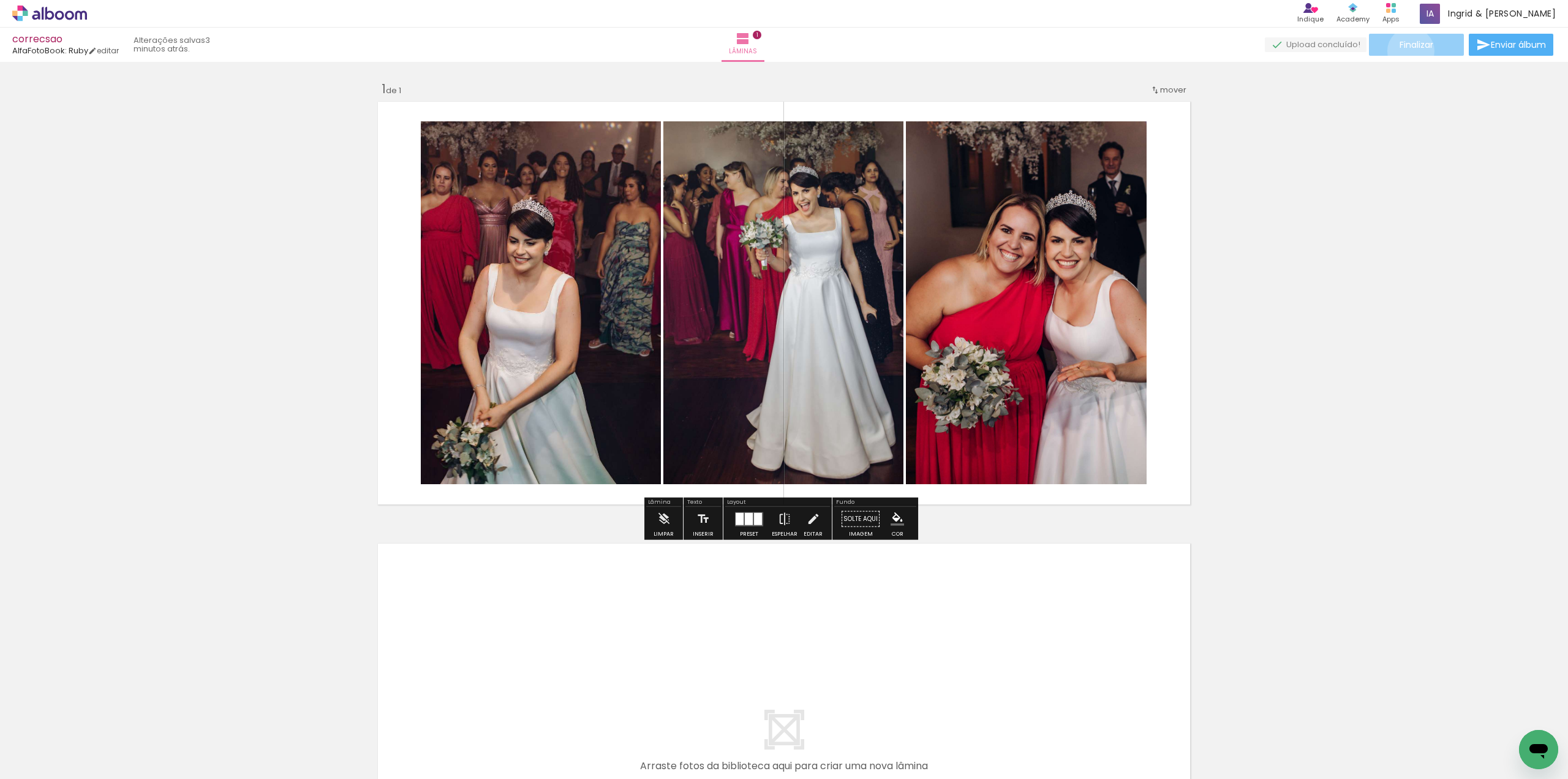
click at [1406, 51] on paper-button "Finalizar" at bounding box center [1416, 44] width 95 height 22
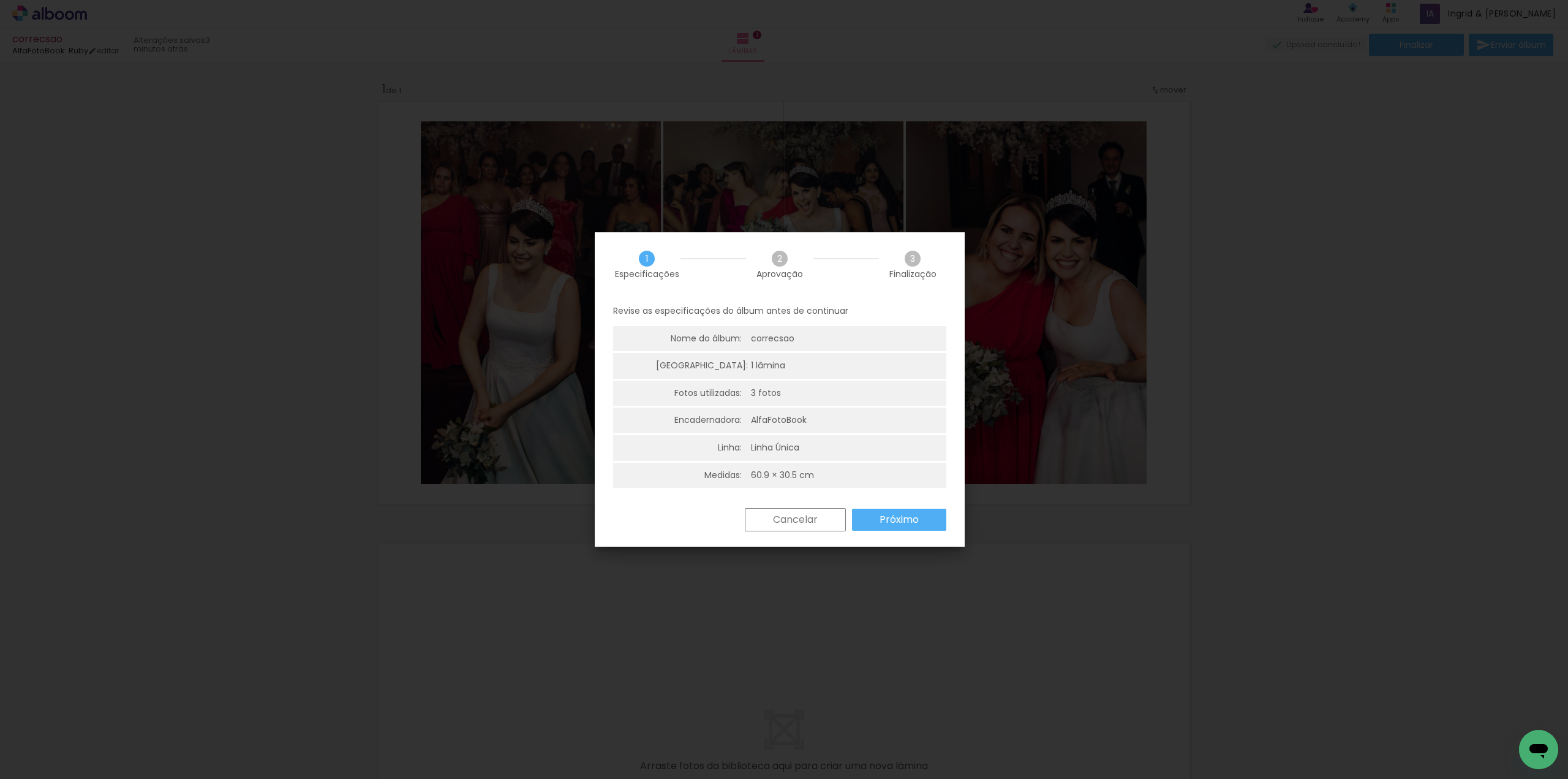
click at [0, 0] on slot "Próximo" at bounding box center [0, 0] width 0 height 0
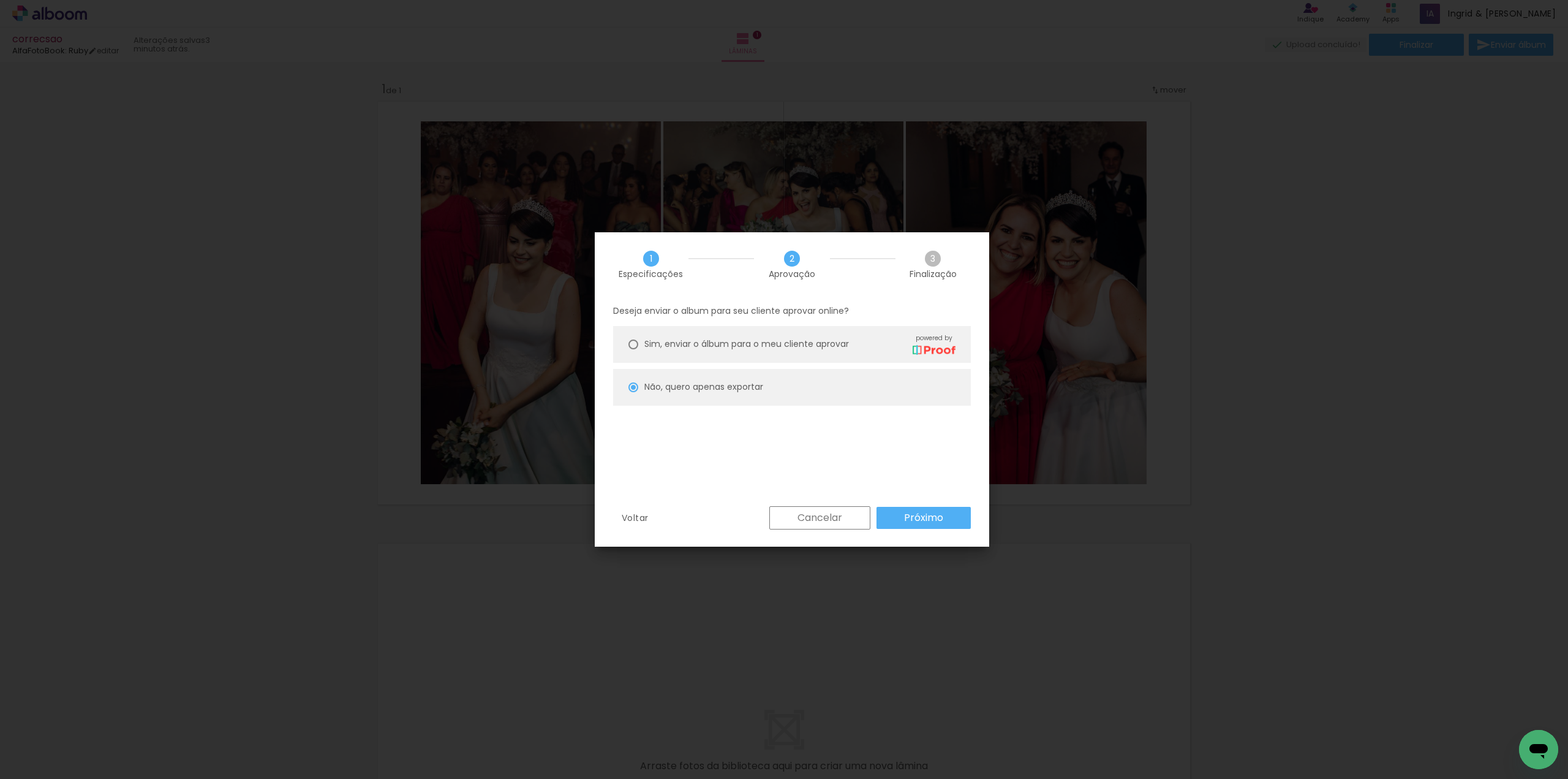
click at [901, 516] on paper-button "Próximo" at bounding box center [924, 517] width 94 height 22
type input "Alta, 300 DPI"
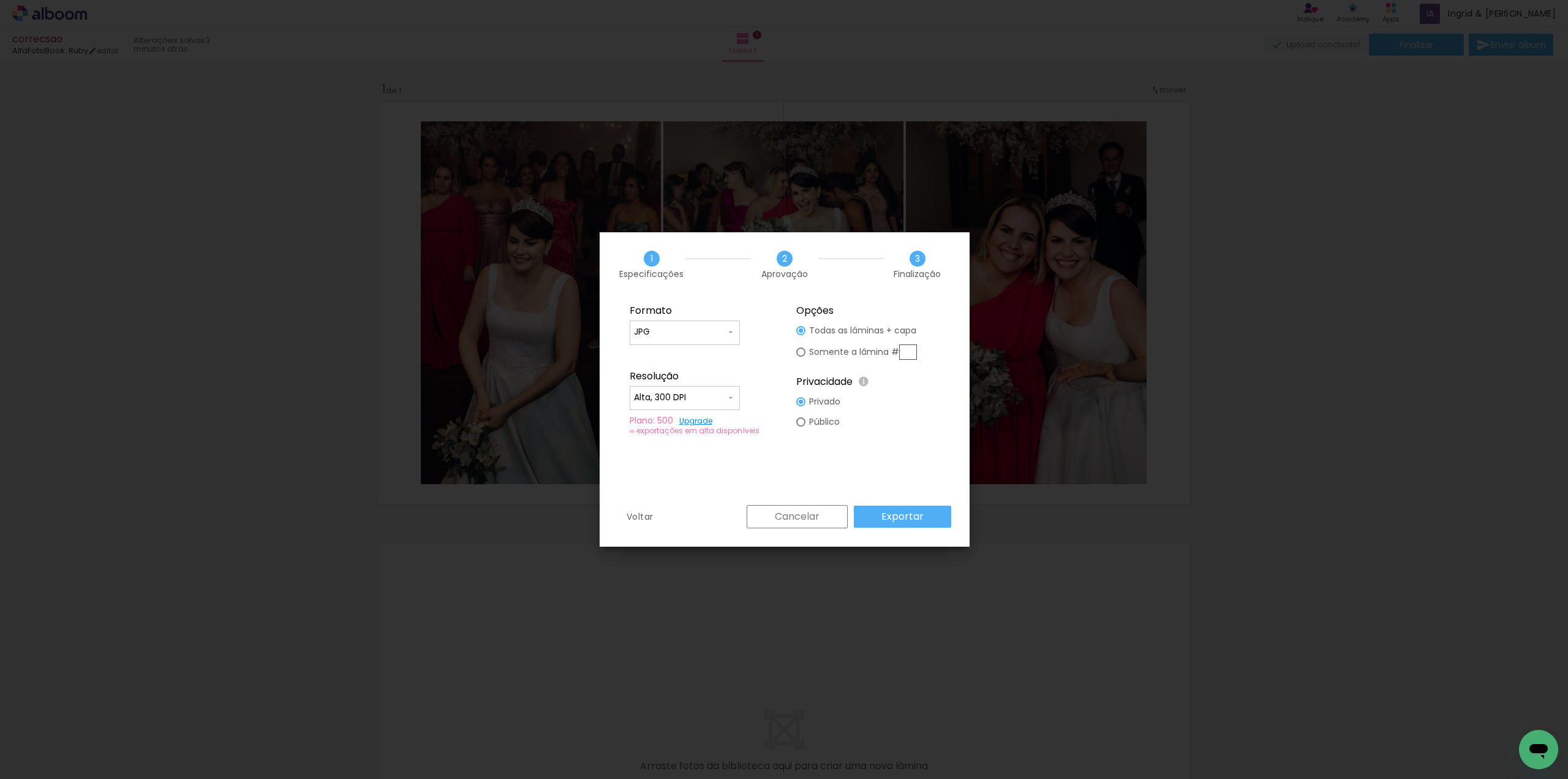
click at [0, 0] on slot "Exportar" at bounding box center [0, 0] width 0 height 0
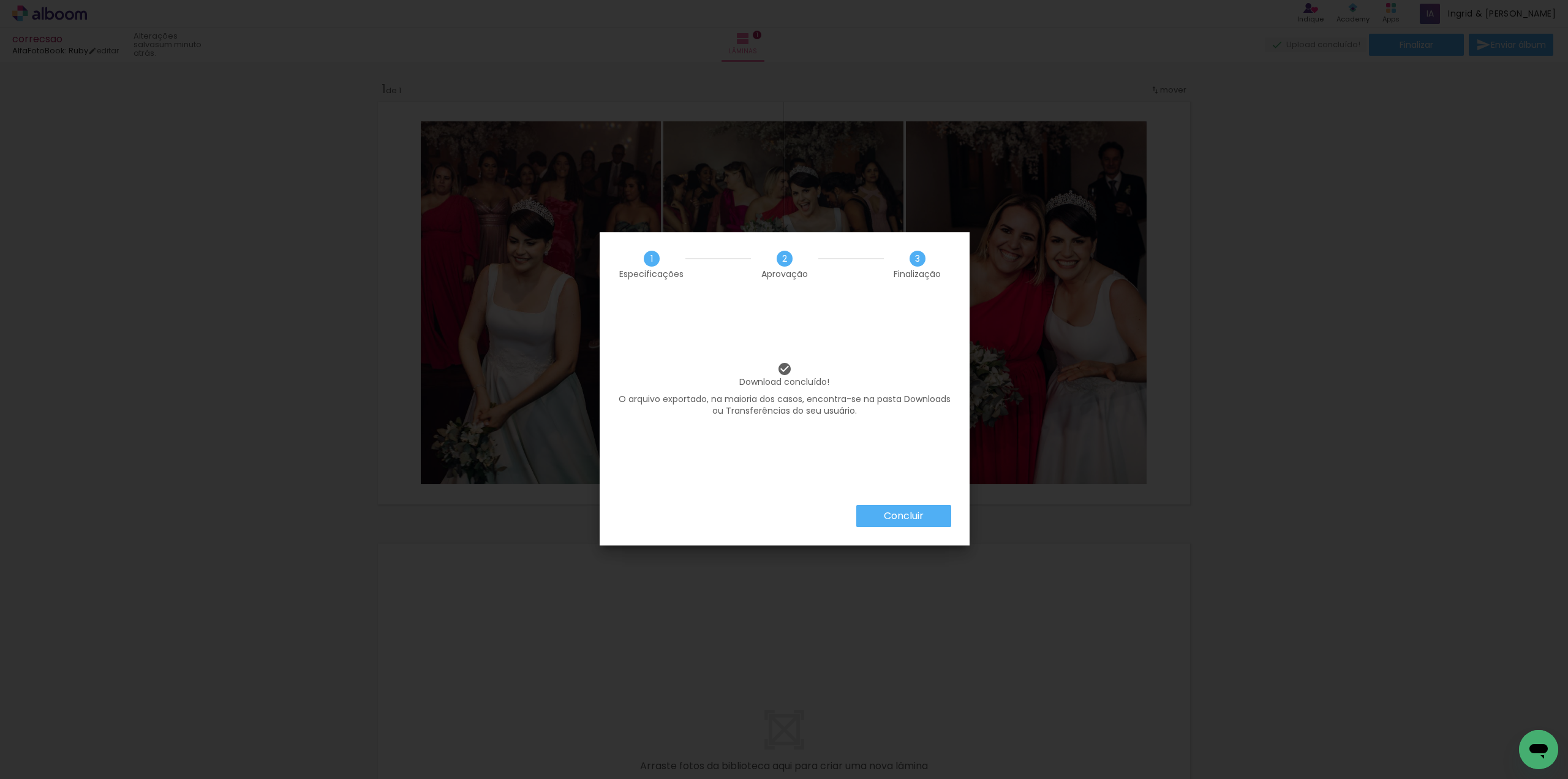
click at [913, 531] on div "Concluir" at bounding box center [784, 525] width 370 height 40
click at [0, 0] on slot "Concluir" at bounding box center [0, 0] width 0 height 0
